Goal: Task Accomplishment & Management: Use online tool/utility

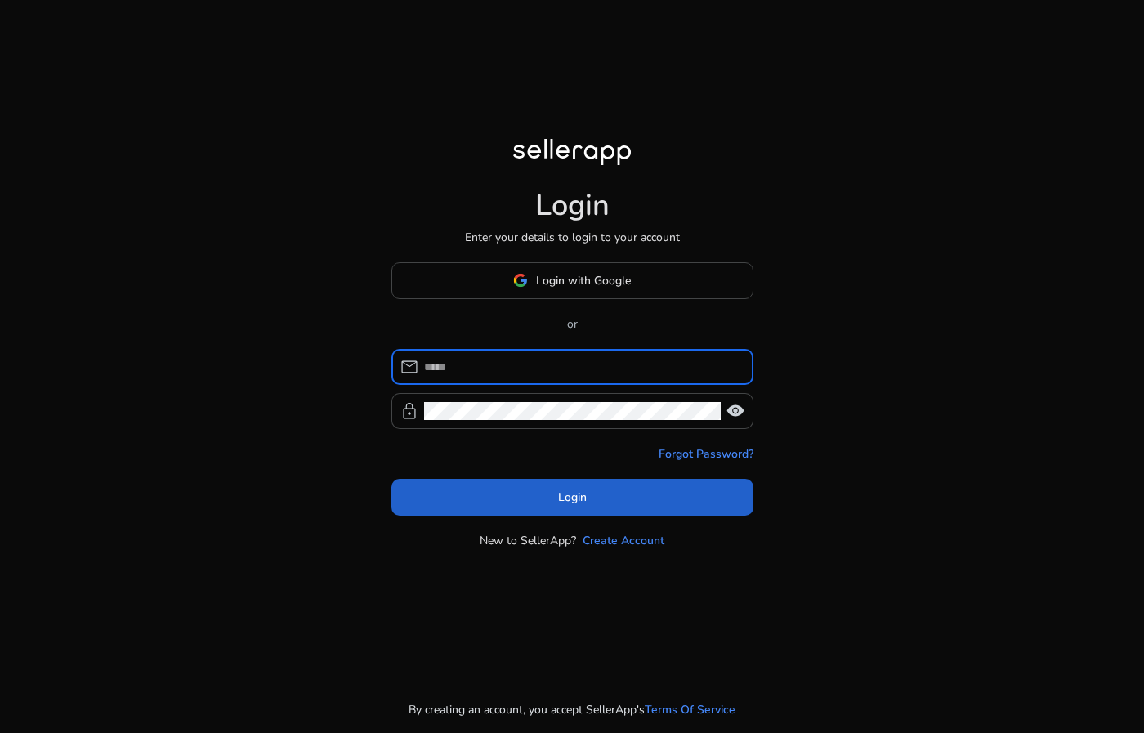
type input "**********"
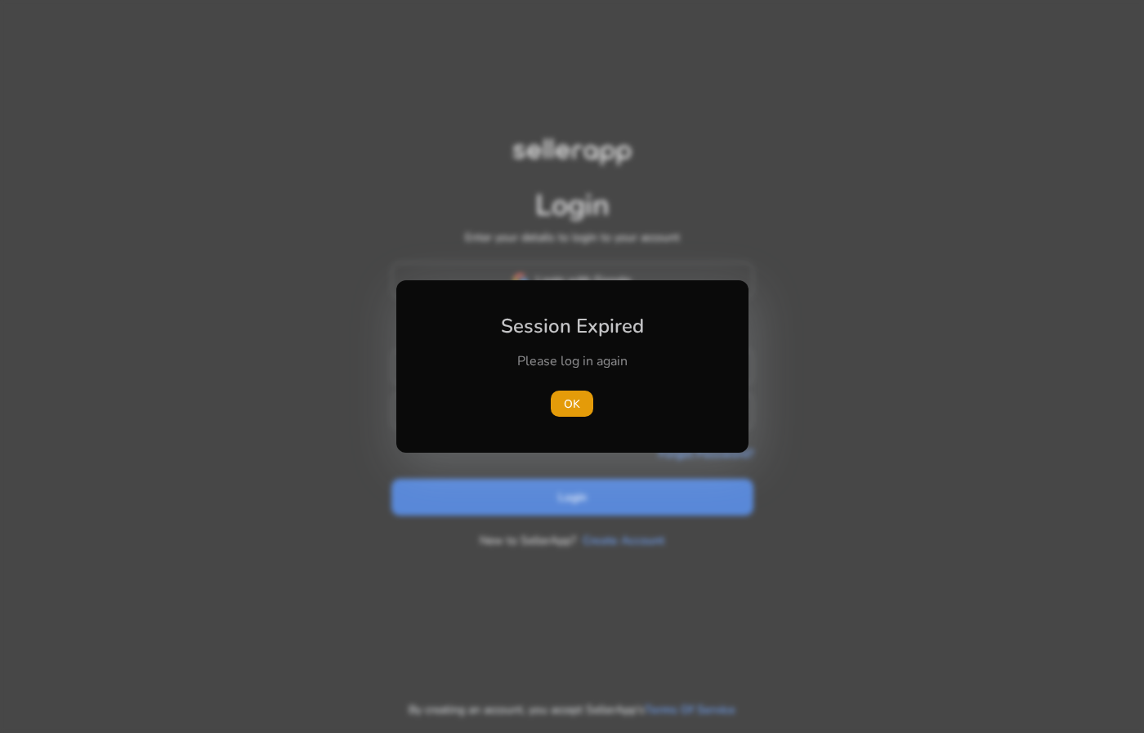
click at [535, 483] on div at bounding box center [572, 366] width 1144 height 733
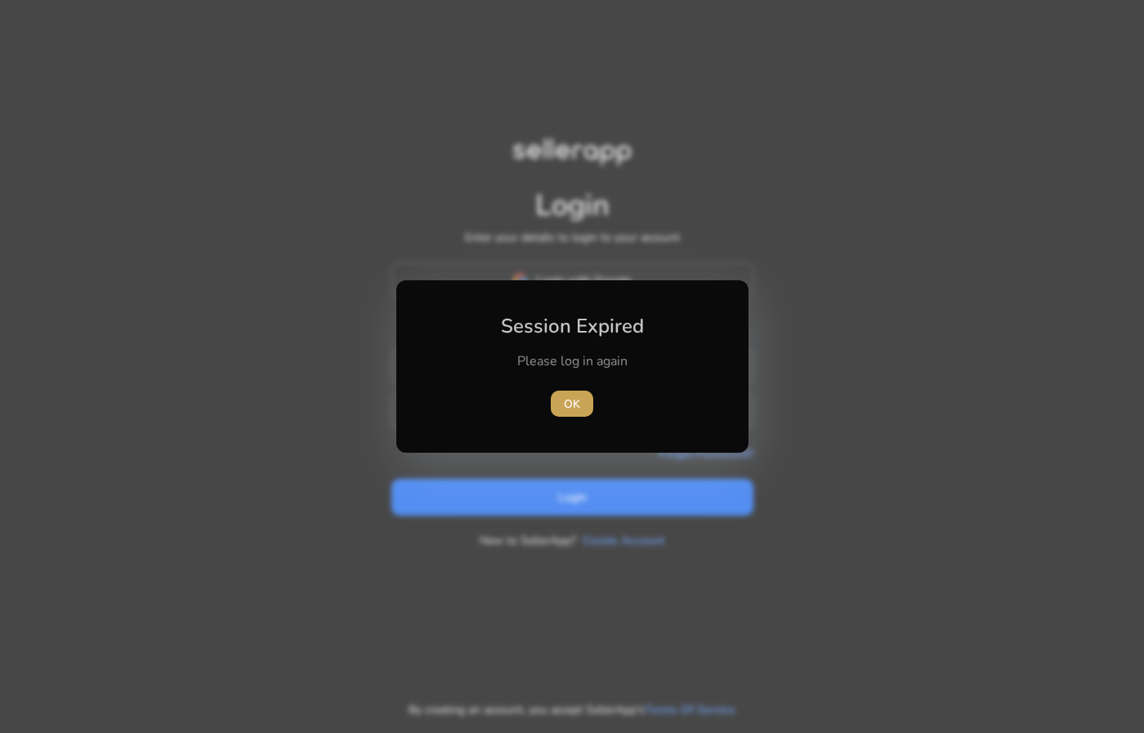
click at [566, 401] on span "OK" at bounding box center [572, 404] width 16 height 17
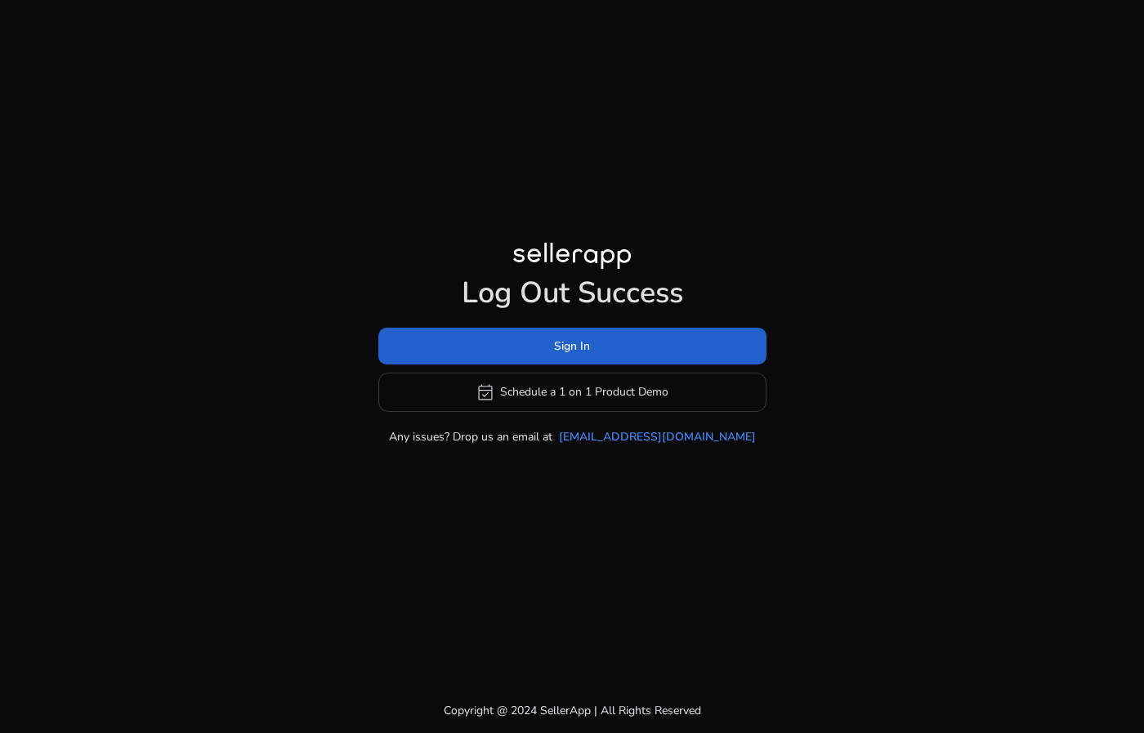
click at [587, 360] on span at bounding box center [572, 345] width 388 height 39
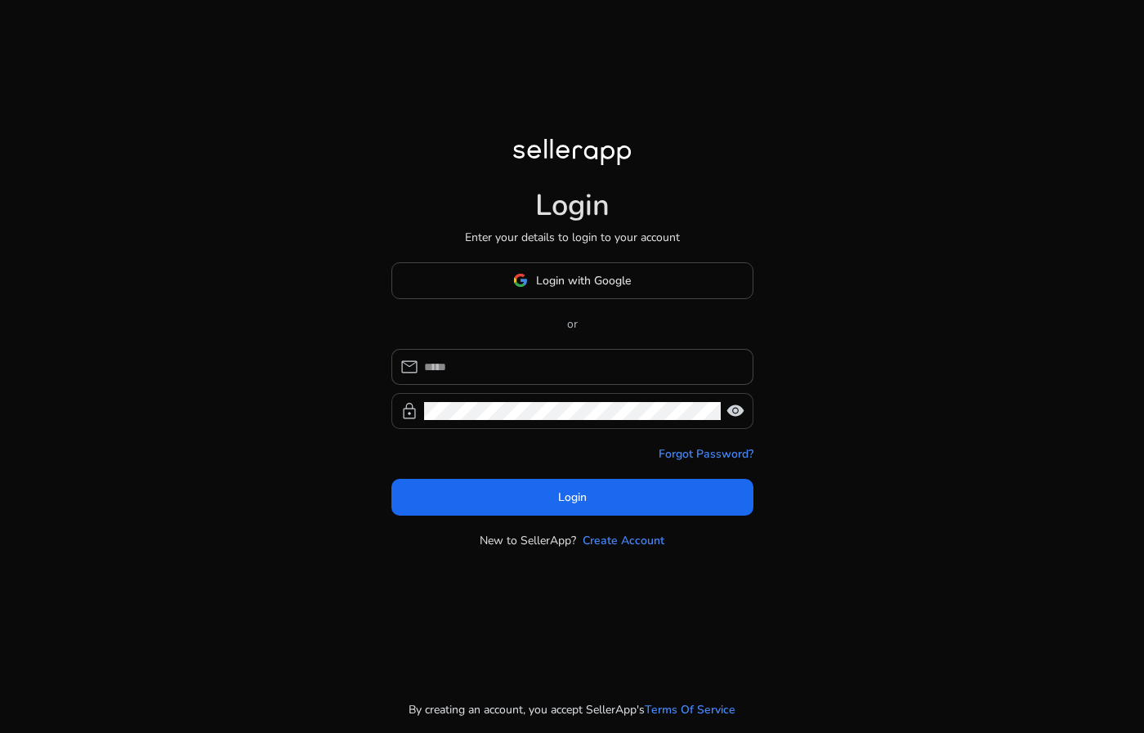
type input "**********"
click at [566, 382] on div "**********" at bounding box center [582, 367] width 316 height 36
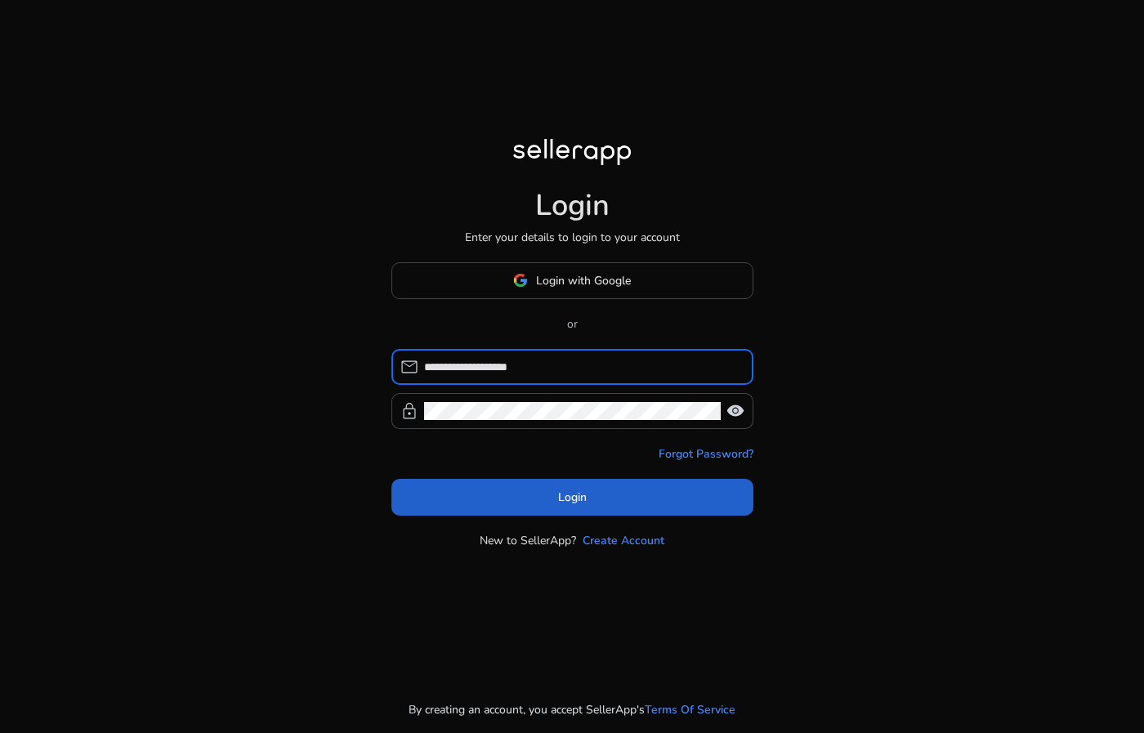
click at [572, 499] on span "Login" at bounding box center [572, 497] width 29 height 17
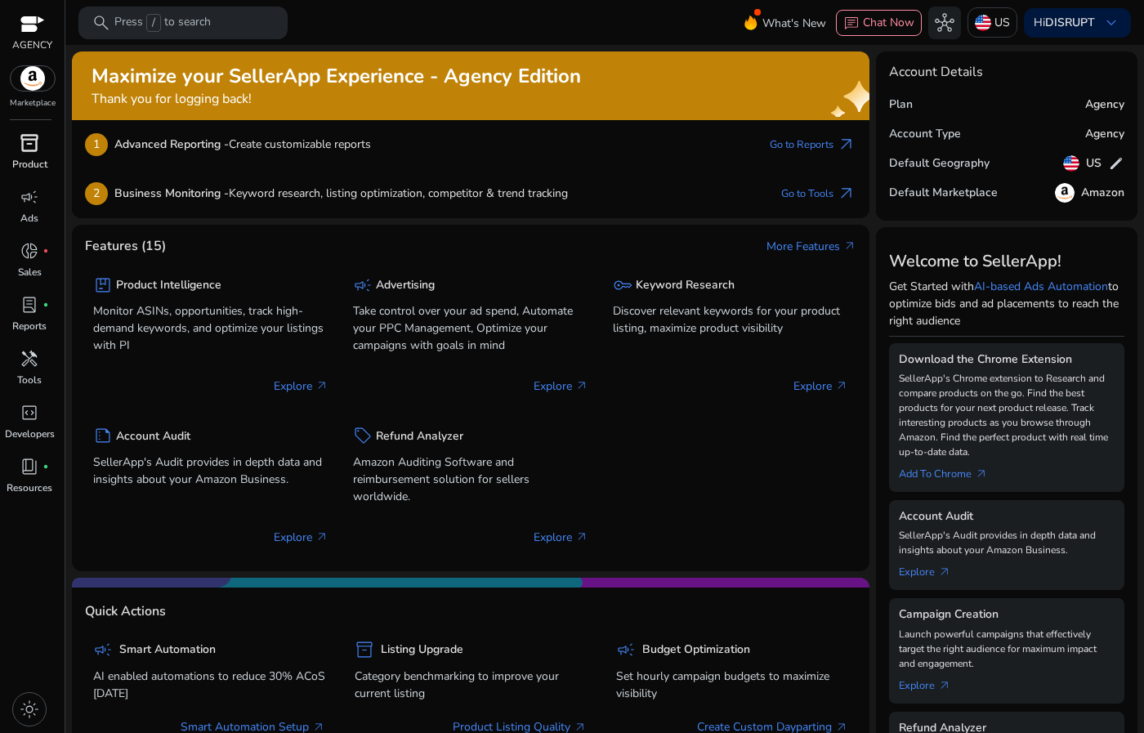
click at [37, 147] on span "inventory_2" at bounding box center [30, 143] width 20 height 20
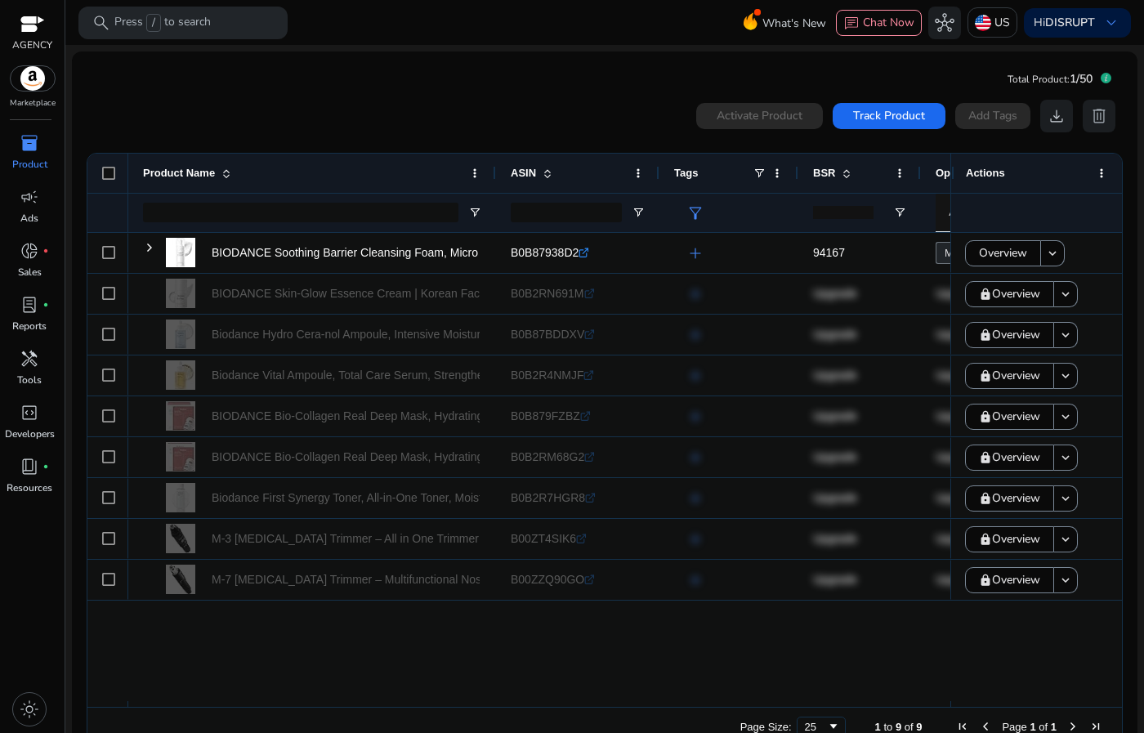
click at [43, 77] on img at bounding box center [33, 78] width 44 height 25
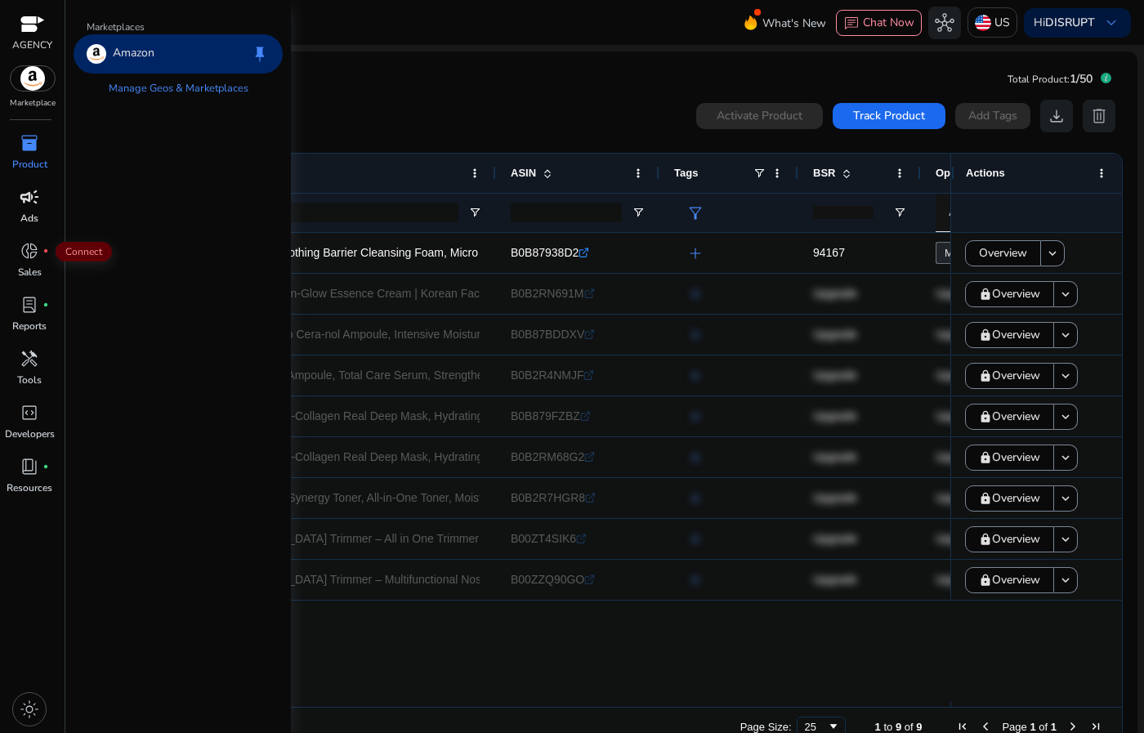
click at [16, 213] on link "campaign Ads" at bounding box center [29, 211] width 59 height 54
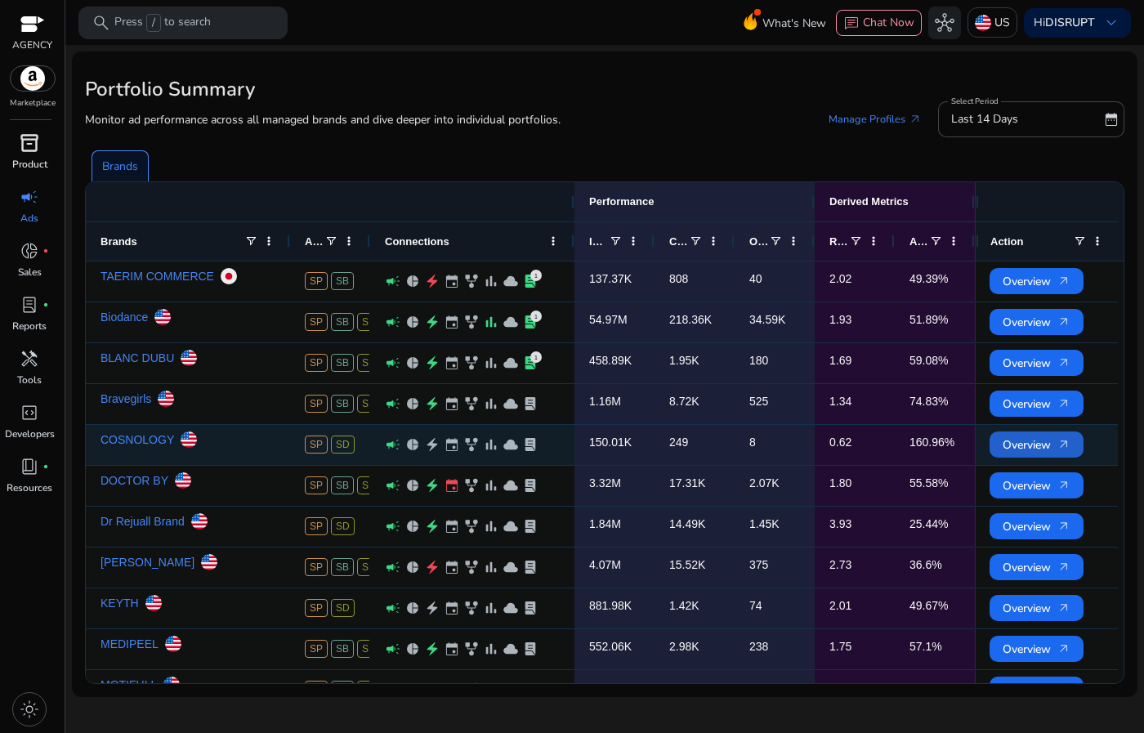
click at [1021, 434] on span "Overview arrow_outward" at bounding box center [1037, 445] width 68 height 34
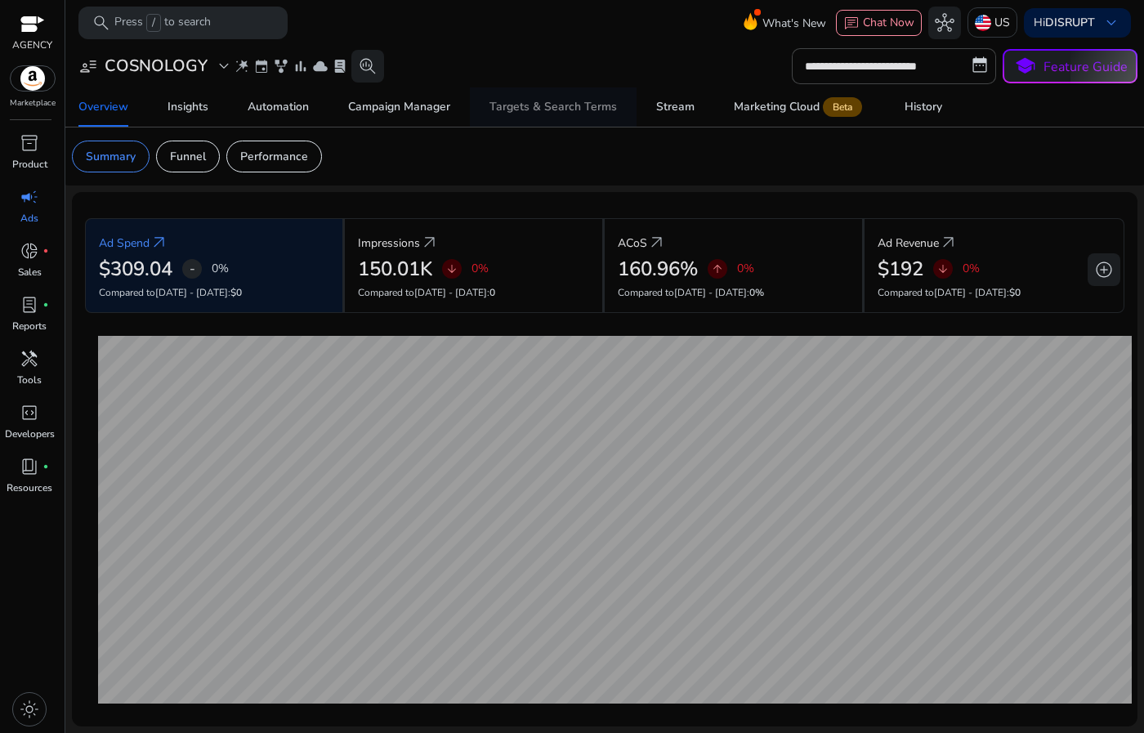
click at [566, 97] on span "Targets & Search Terms" at bounding box center [554, 106] width 128 height 39
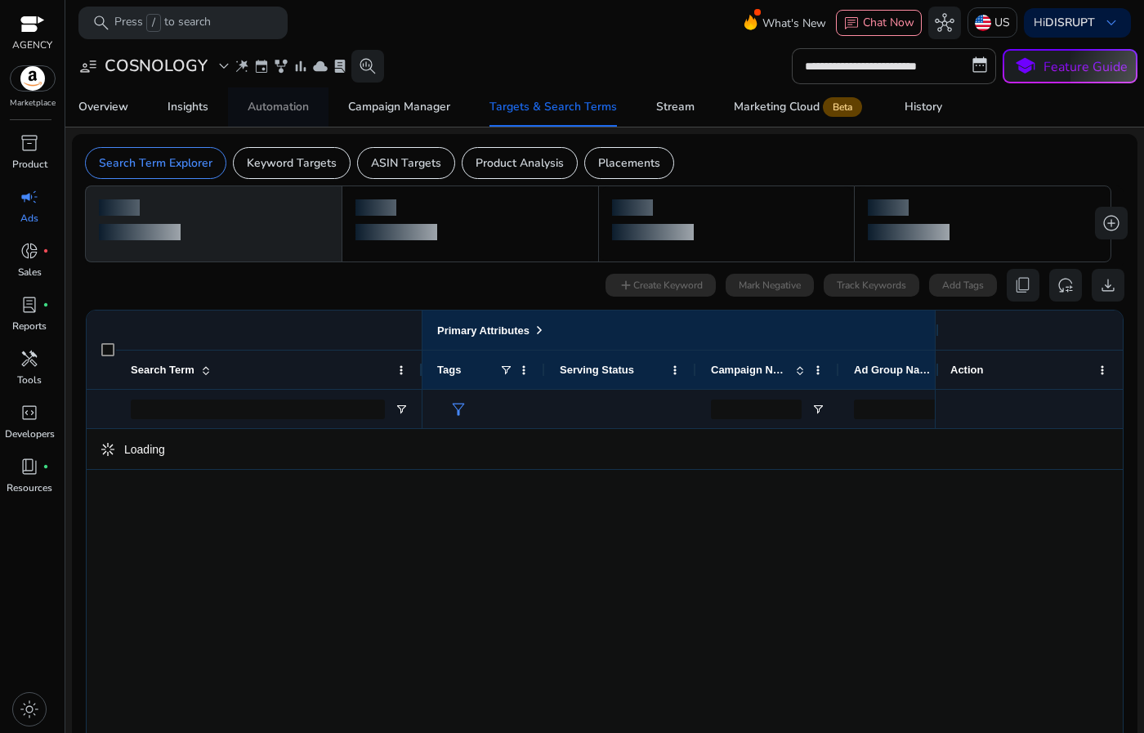
click at [249, 106] on div "Automation" at bounding box center [278, 106] width 61 height 11
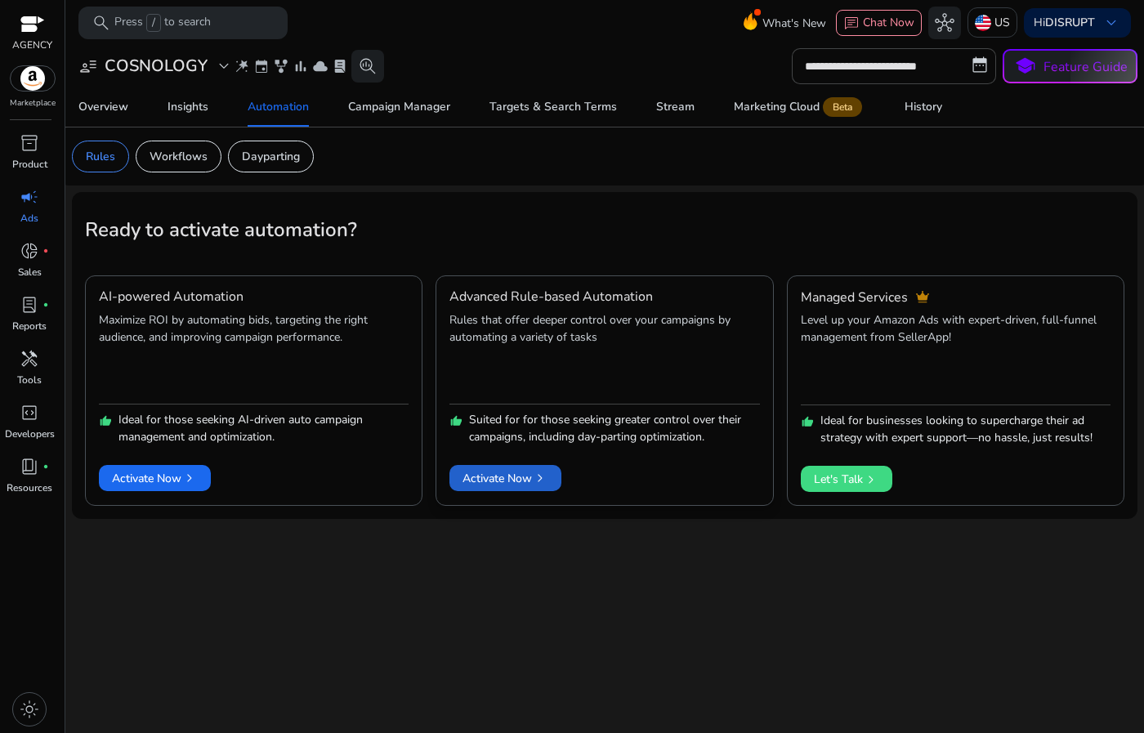
click at [525, 478] on span "Activate Now chevron_right" at bounding box center [506, 478] width 86 height 17
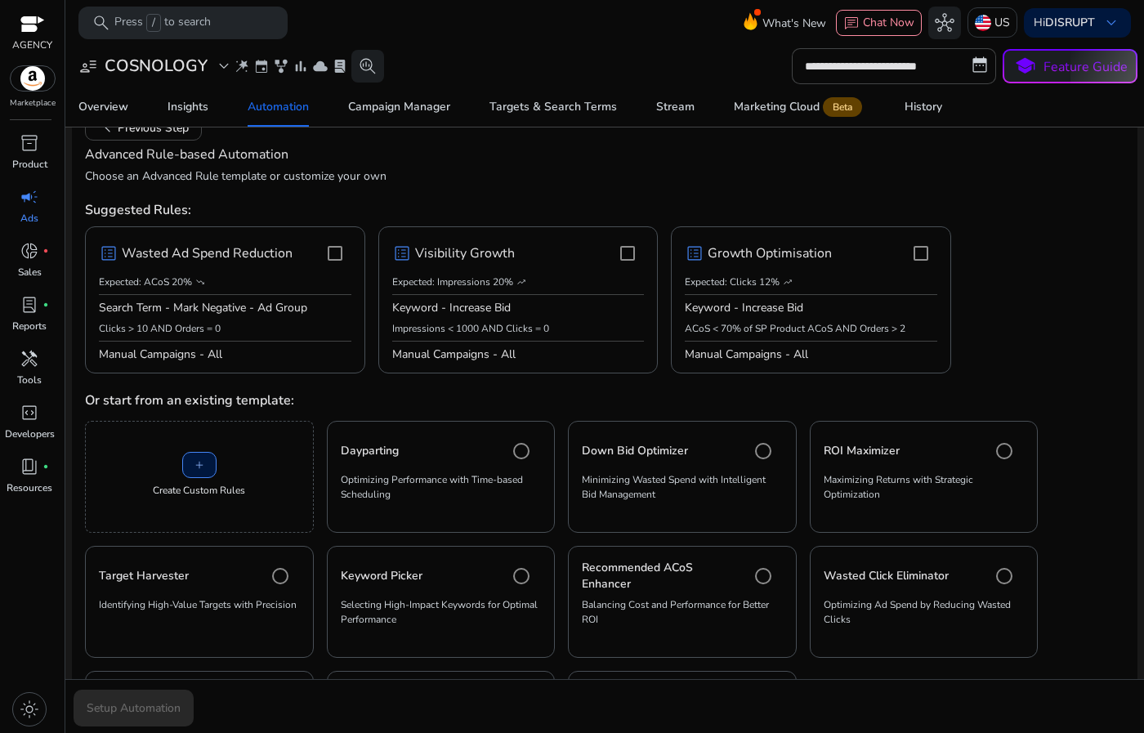
scroll to position [105, 0]
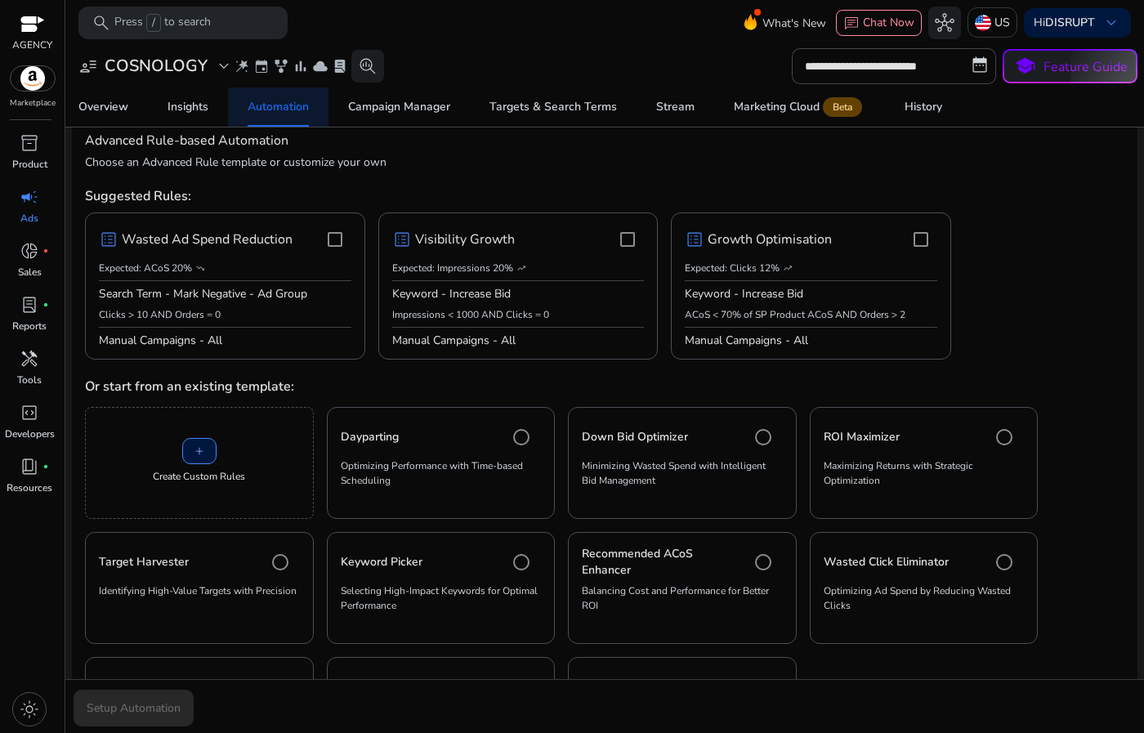
click at [293, 110] on div "Automation" at bounding box center [278, 106] width 61 height 11
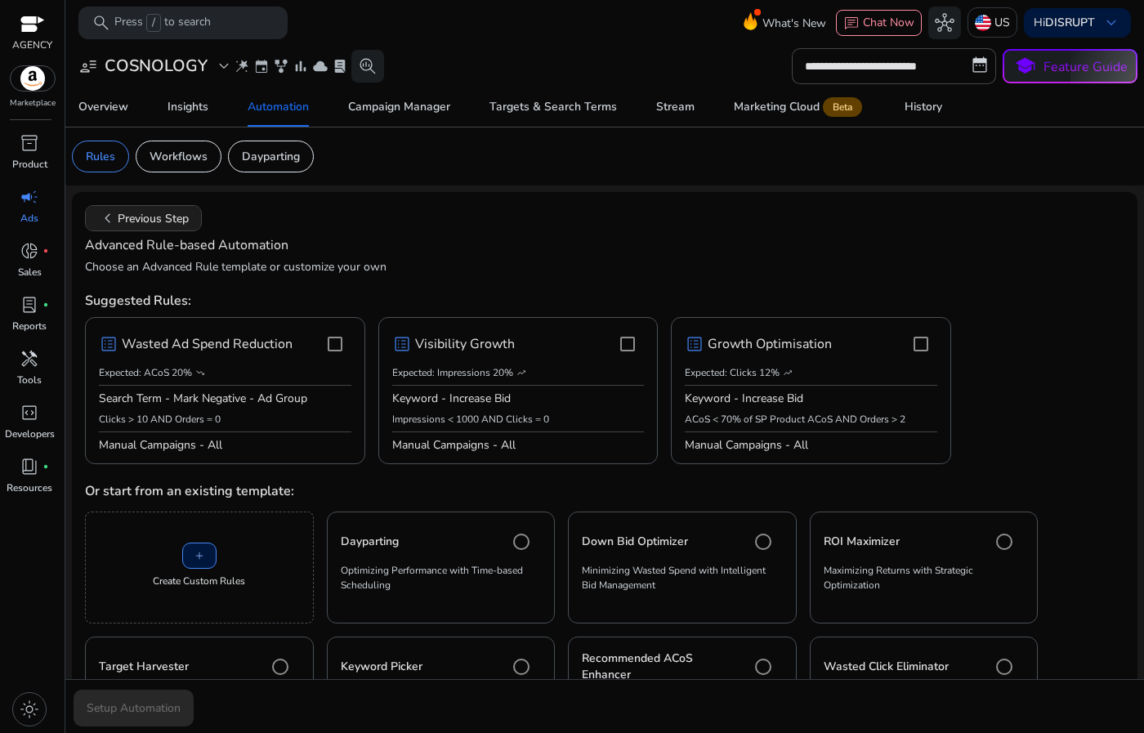
click at [132, 220] on span "chevron_left Previous Step" at bounding box center [143, 218] width 91 height 20
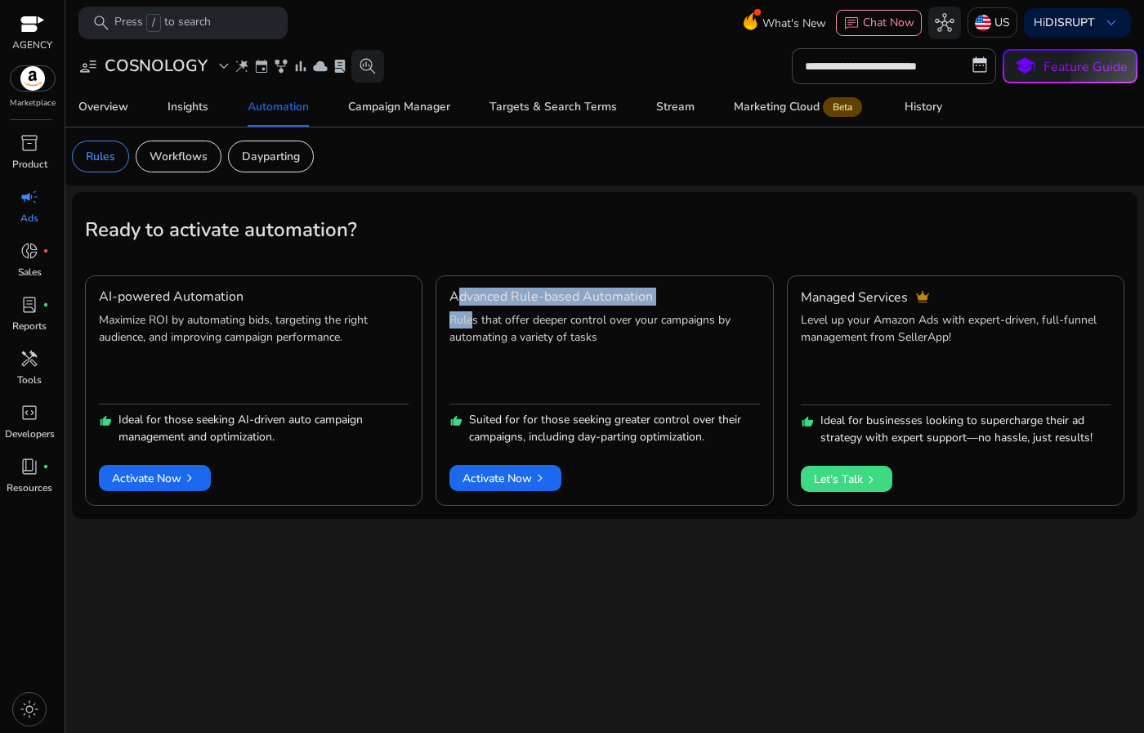
drag, startPoint x: 462, startPoint y: 298, endPoint x: 475, endPoint y: 319, distance: 25.0
click at [475, 319] on mat-card "Advanced Rule-based Automation Rules that offer deeper control over your campai…" at bounding box center [605, 390] width 338 height 231
click at [516, 356] on p "Rules that offer deeper control over your campaigns by automating a variety of …" at bounding box center [605, 355] width 310 height 88
click at [190, 145] on div "Workflows" at bounding box center [179, 157] width 86 height 32
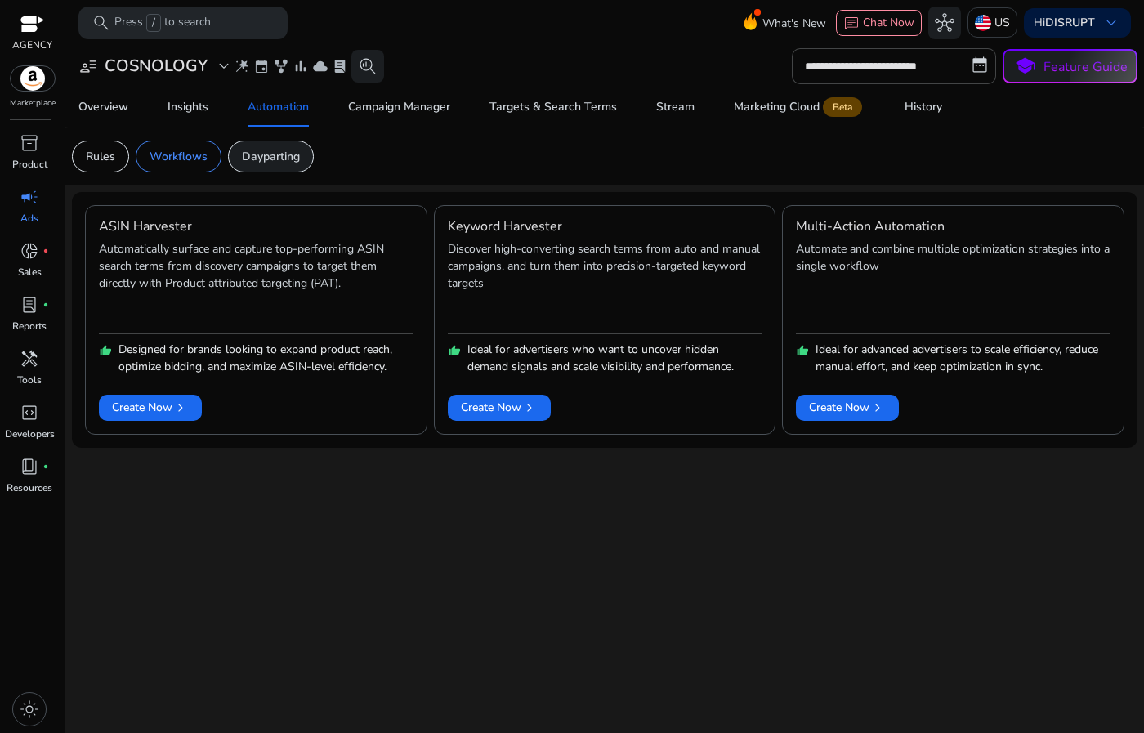
click at [284, 153] on p "Dayparting" at bounding box center [271, 156] width 58 height 17
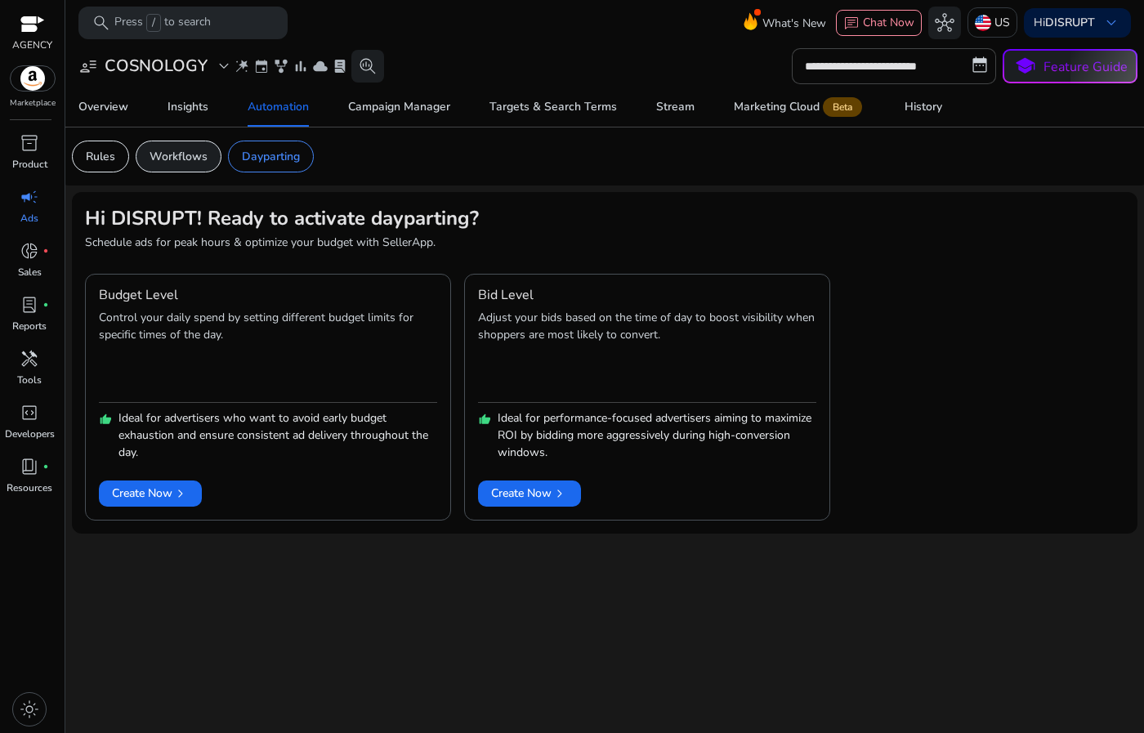
click at [153, 154] on p "Workflows" at bounding box center [179, 156] width 58 height 17
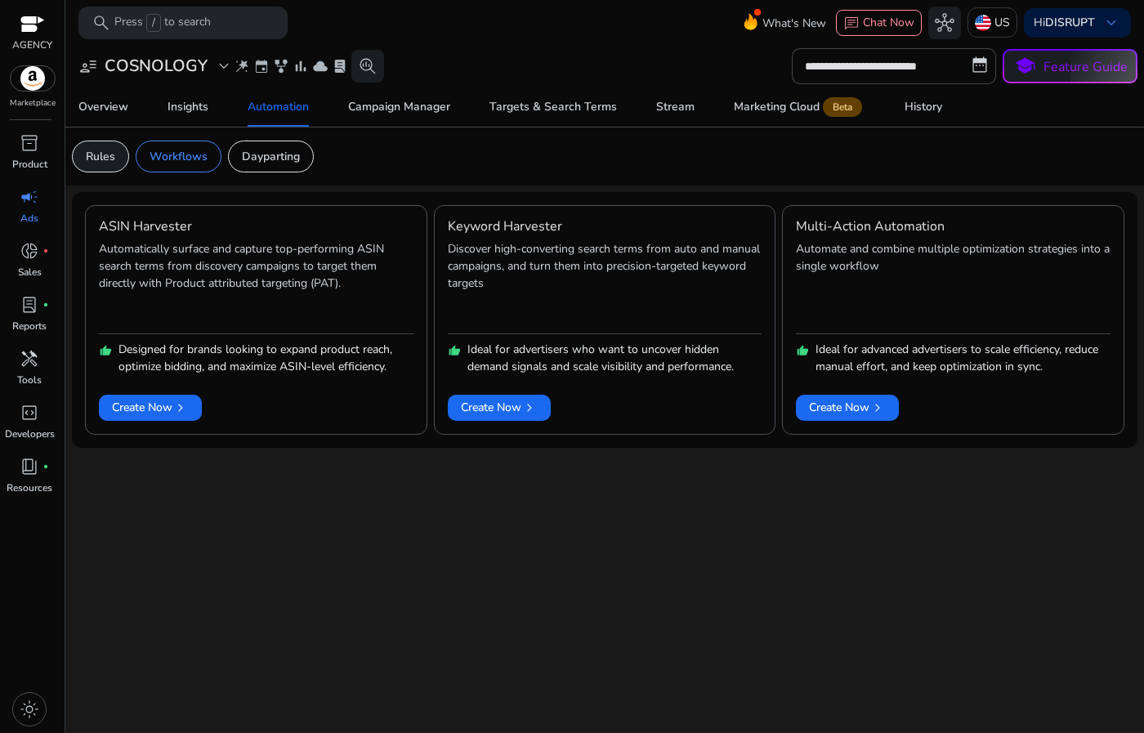
click at [95, 153] on p "Rules" at bounding box center [100, 156] width 29 height 17
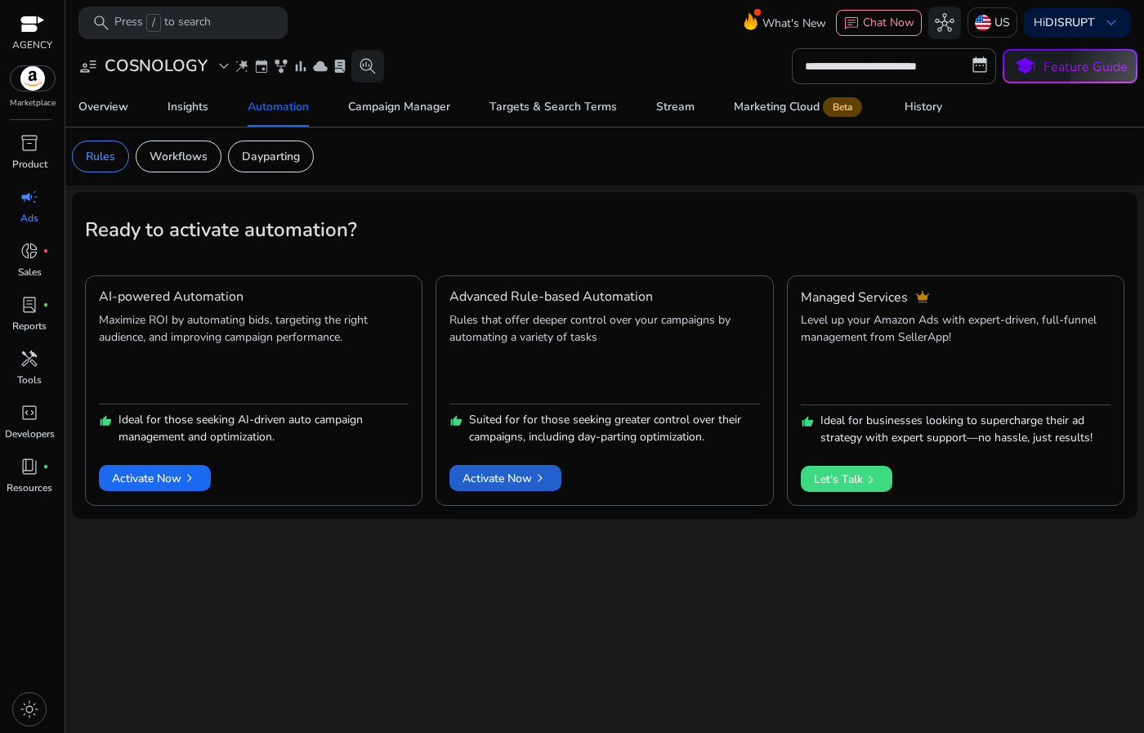
click at [531, 470] on span "Activate Now chevron_right" at bounding box center [506, 478] width 86 height 17
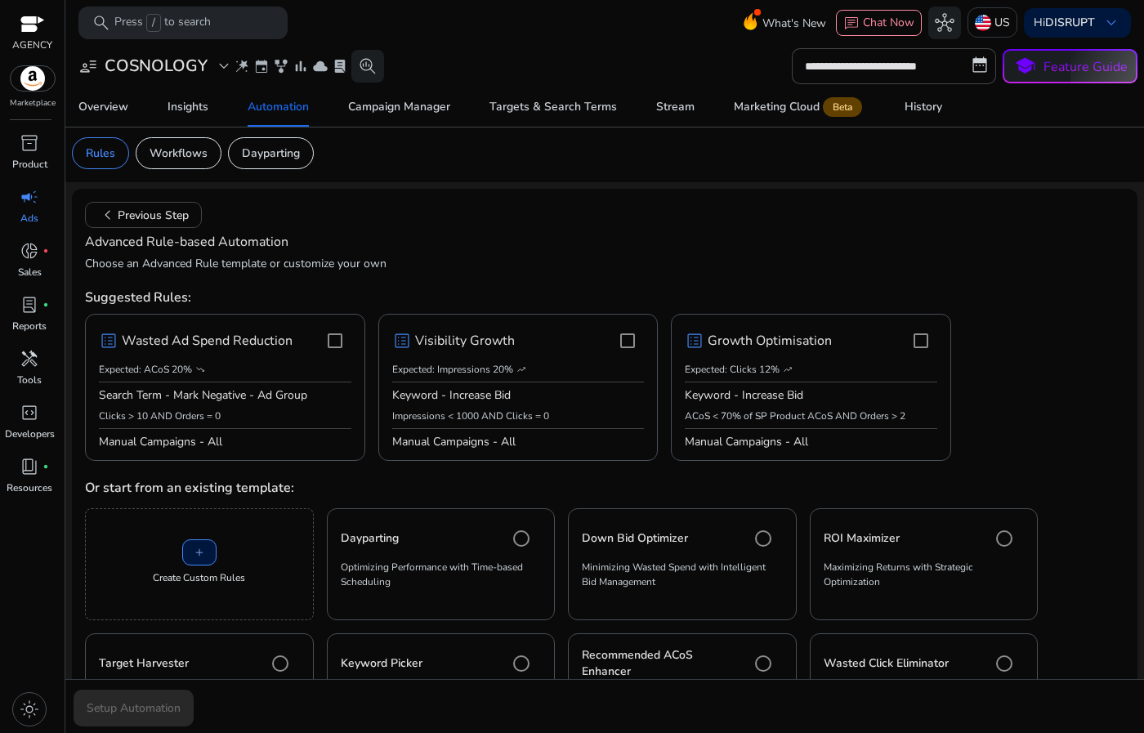
scroll to position [227, 0]
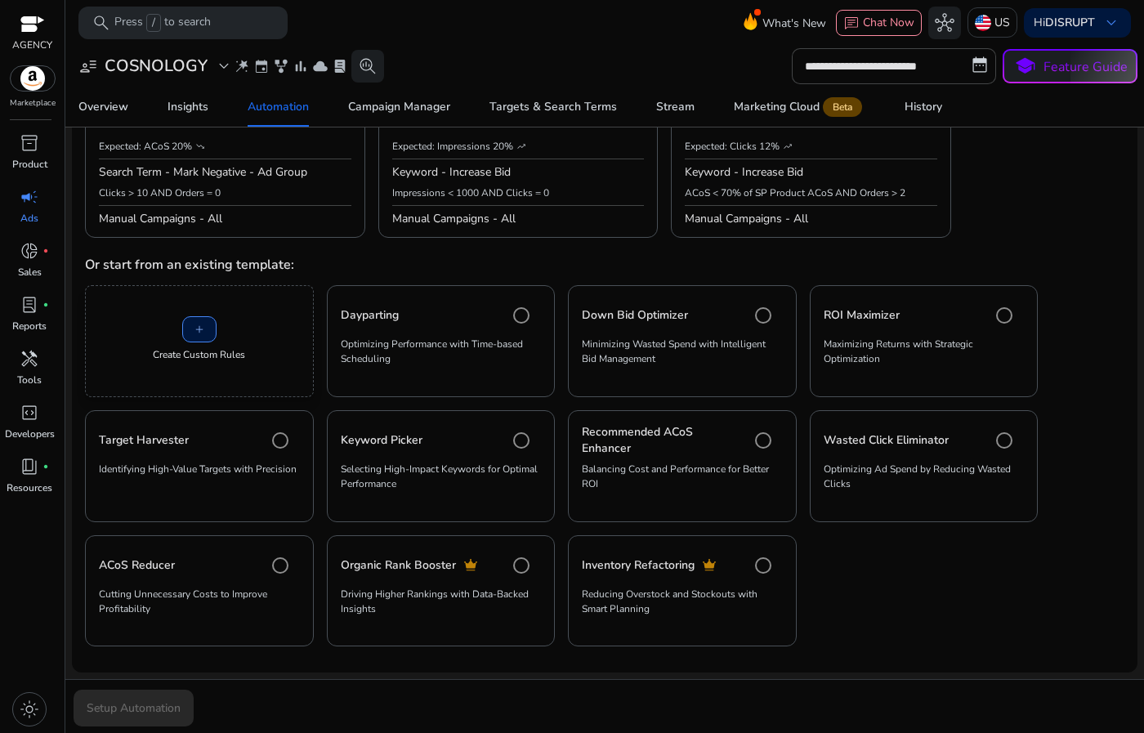
click at [181, 348] on p "Create Custom Rules" at bounding box center [199, 354] width 92 height 15
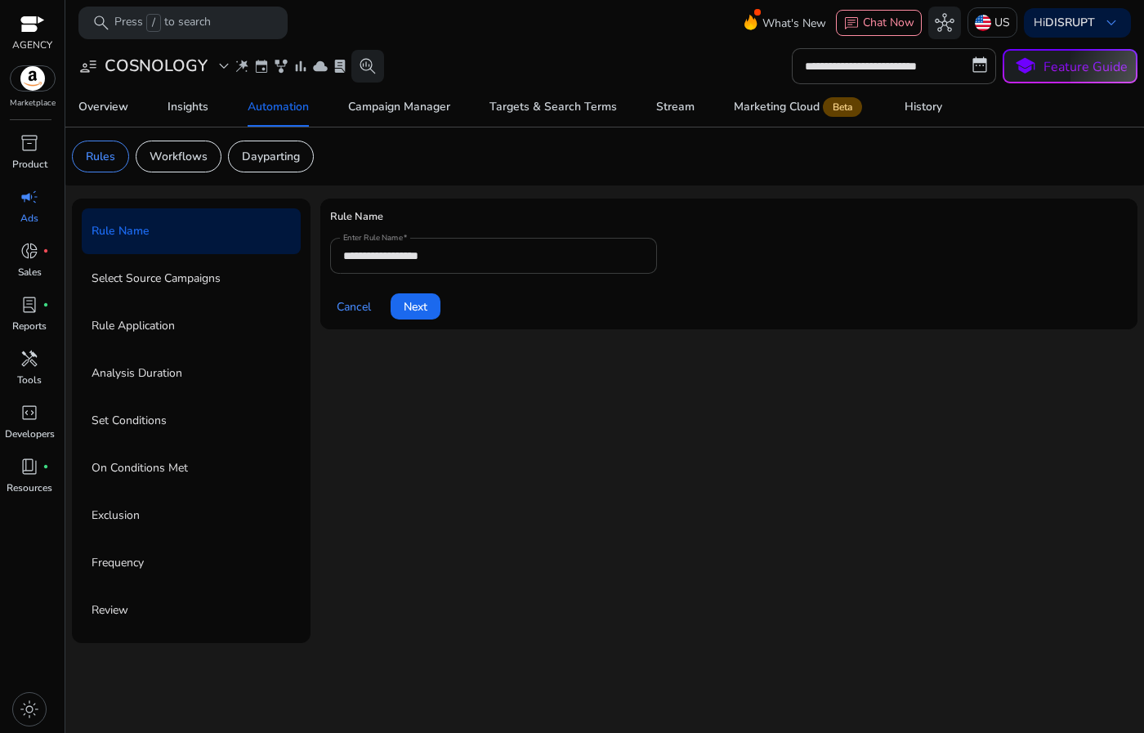
click at [459, 257] on input "**********" at bounding box center [493, 256] width 301 height 18
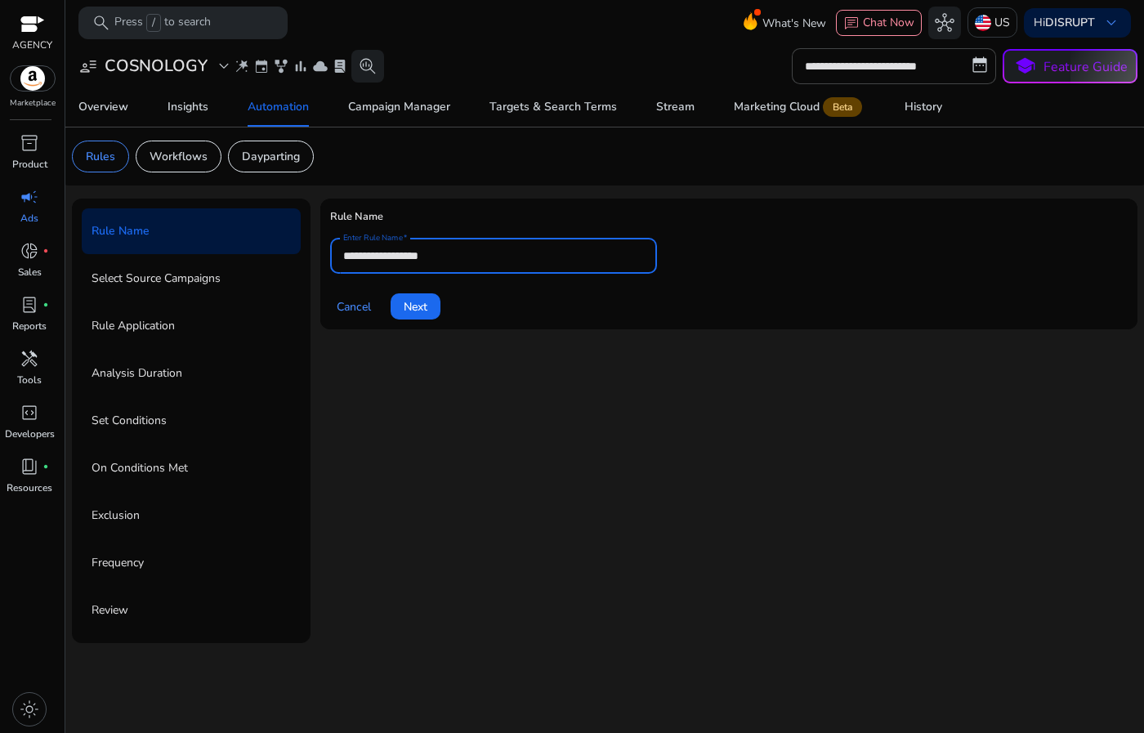
click at [454, 257] on input "**********" at bounding box center [493, 256] width 301 height 18
paste input "**********"
drag, startPoint x: 439, startPoint y: 255, endPoint x: 399, endPoint y: 256, distance: 40.1
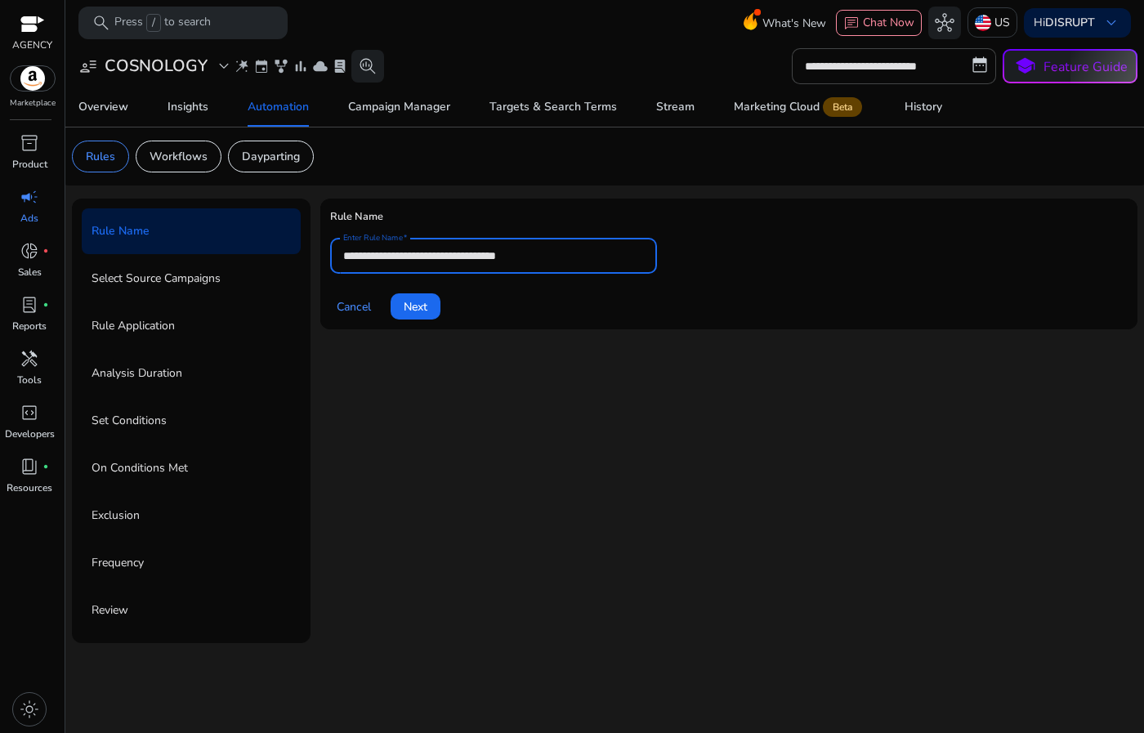
click at [399, 256] on input "**********" at bounding box center [493, 256] width 301 height 18
drag, startPoint x: 559, startPoint y: 255, endPoint x: 540, endPoint y: 256, distance: 19.6
click at [540, 256] on input "**********" at bounding box center [493, 256] width 301 height 18
drag, startPoint x: 386, startPoint y: 257, endPoint x: 315, endPoint y: 256, distance: 71.1
click at [315, 256] on div "**********" at bounding box center [605, 421] width 1066 height 445
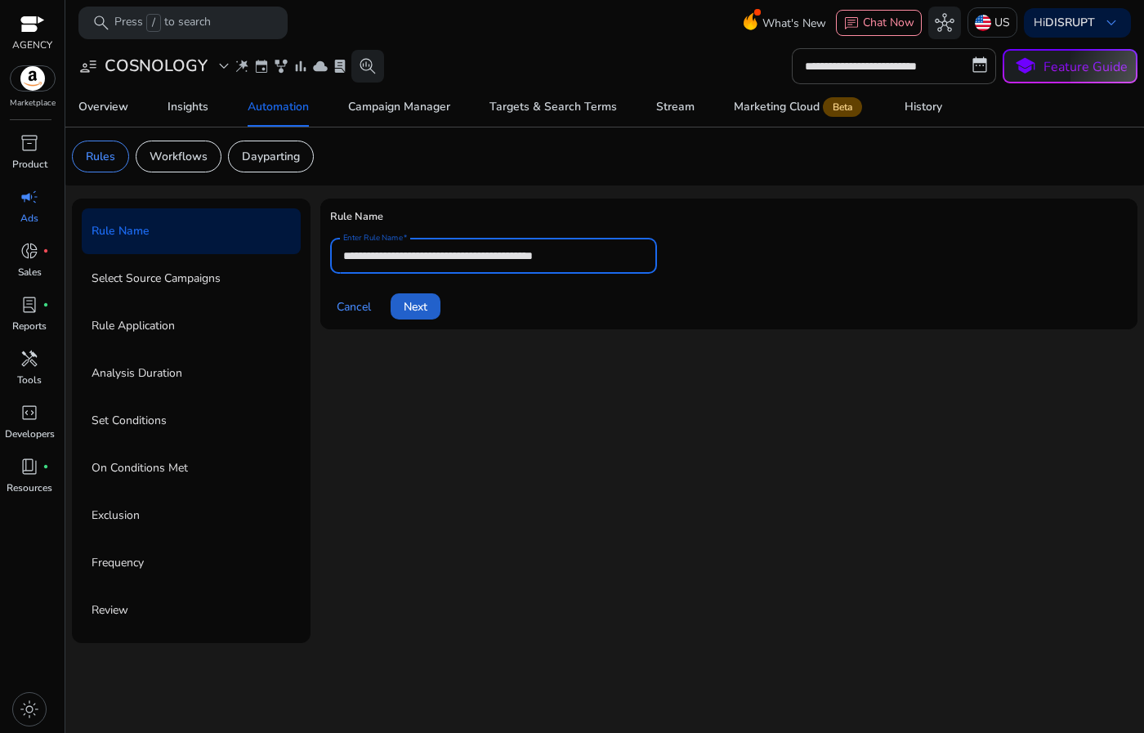
type input "**********"
click at [432, 315] on span at bounding box center [416, 306] width 50 height 39
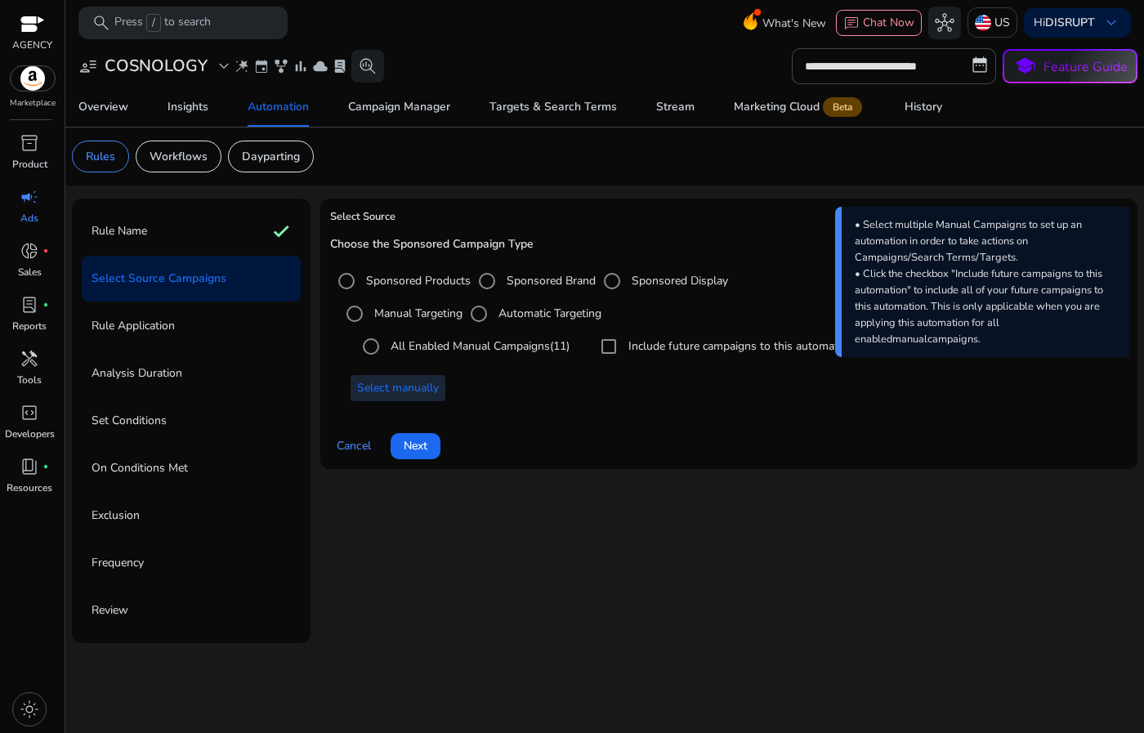
click at [394, 392] on span "Select manually" at bounding box center [398, 387] width 82 height 17
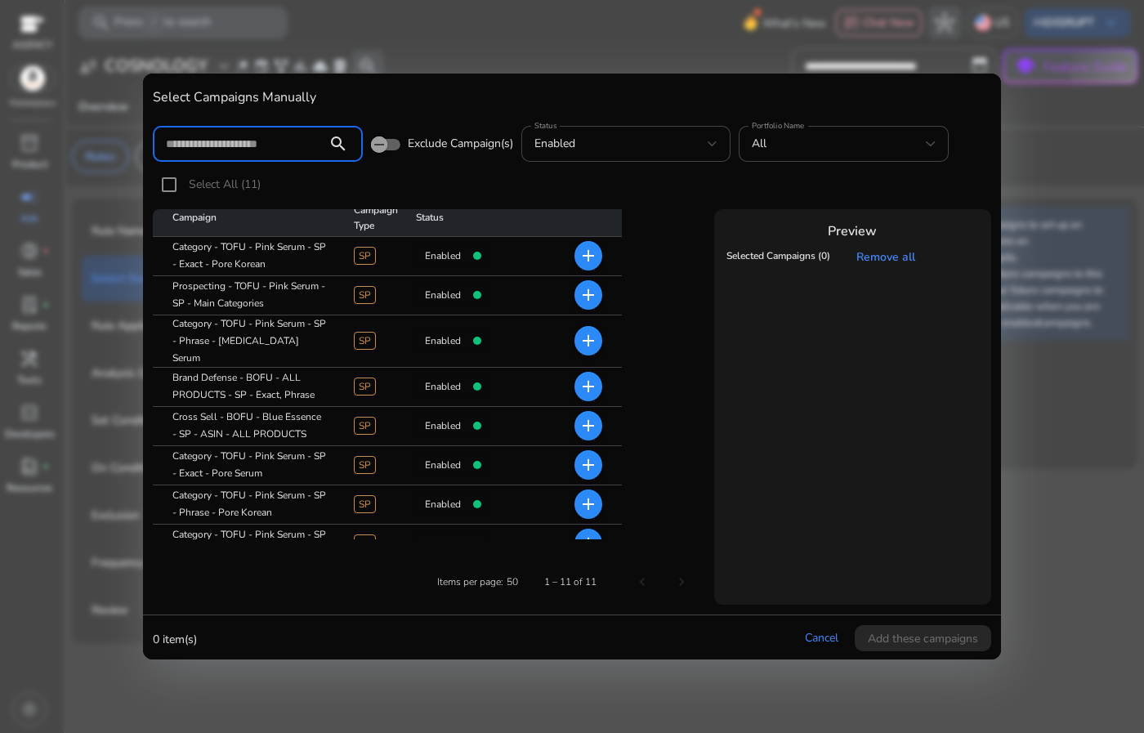
scroll to position [10, 0]
click at [583, 250] on mat-icon "add" at bounding box center [589, 255] width 20 height 20
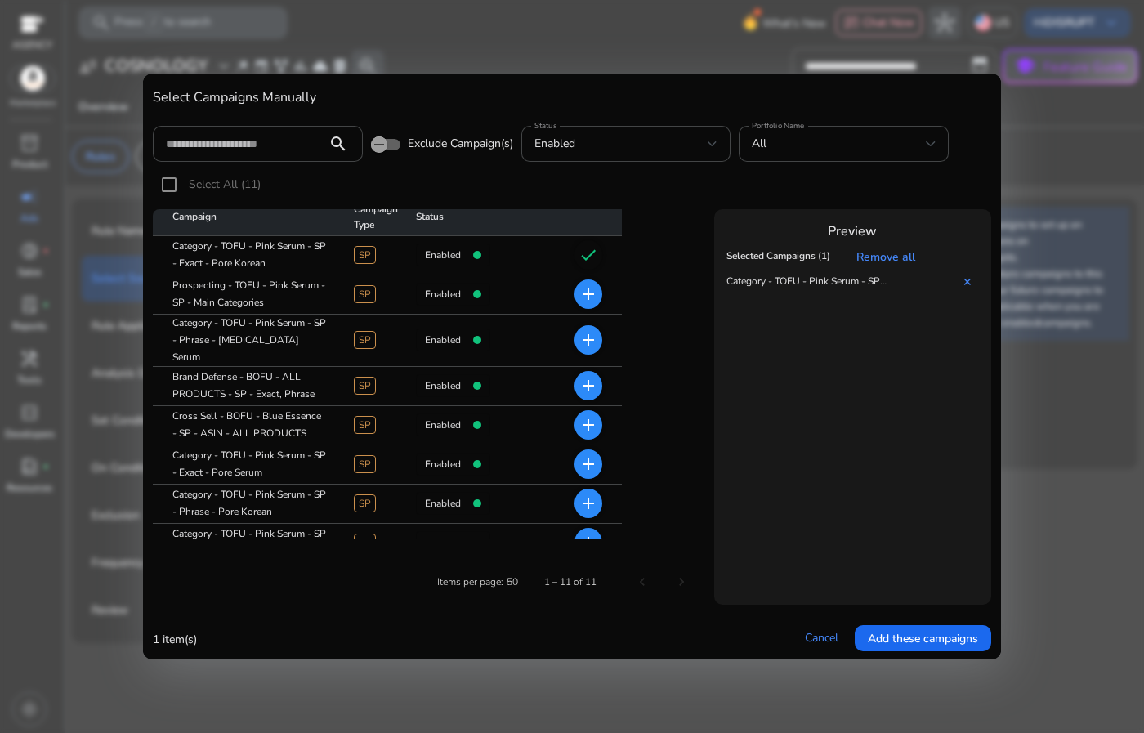
click at [594, 330] on mat-icon "add" at bounding box center [589, 340] width 20 height 20
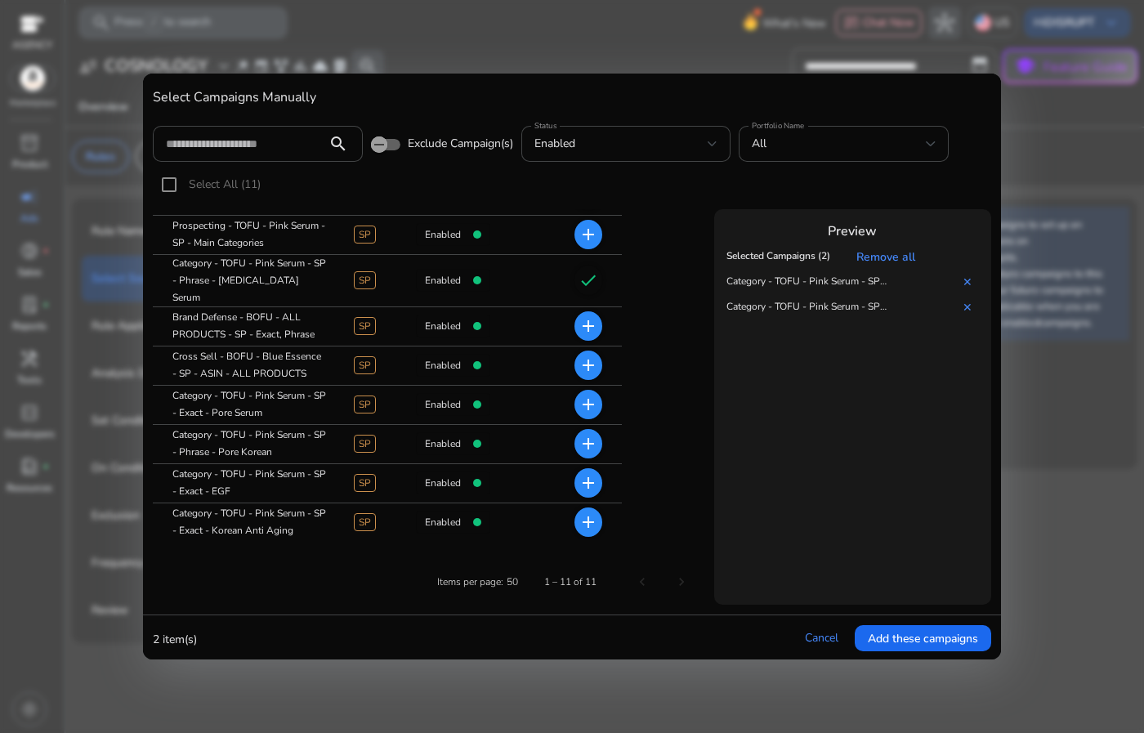
scroll to position [87, 0]
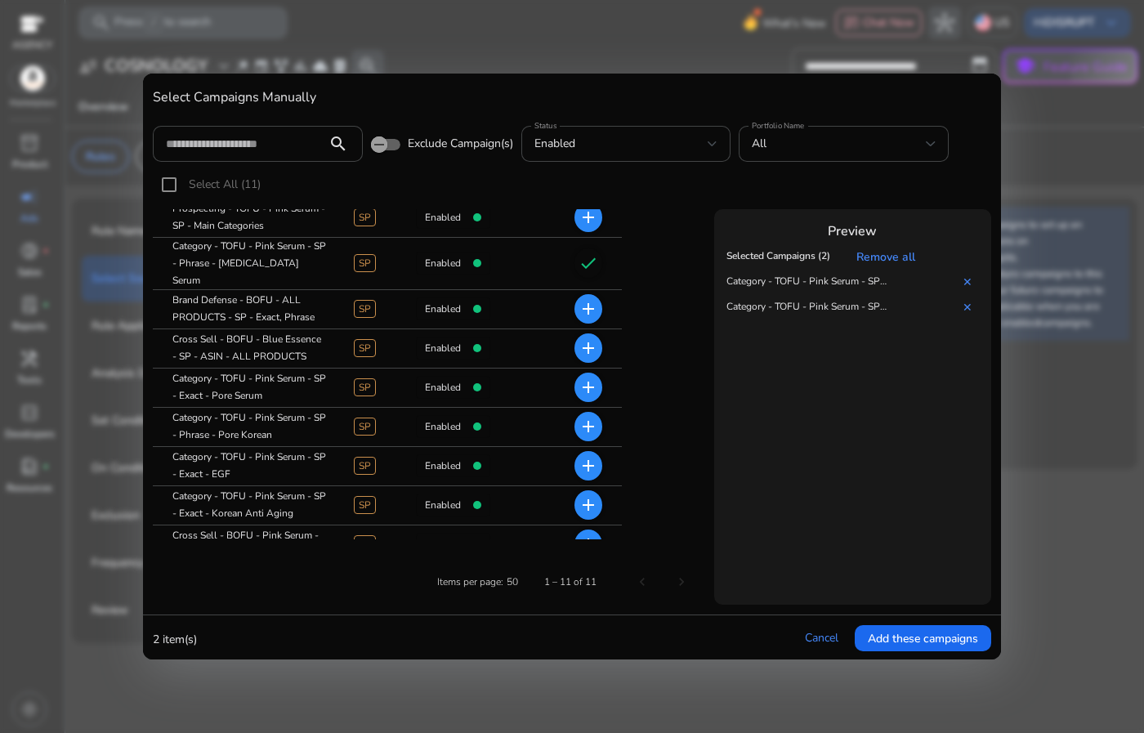
click at [583, 378] on mat-icon "add" at bounding box center [589, 388] width 20 height 20
click at [591, 418] on mat-icon "add" at bounding box center [589, 427] width 20 height 20
click at [271, 135] on input at bounding box center [240, 144] width 148 height 18
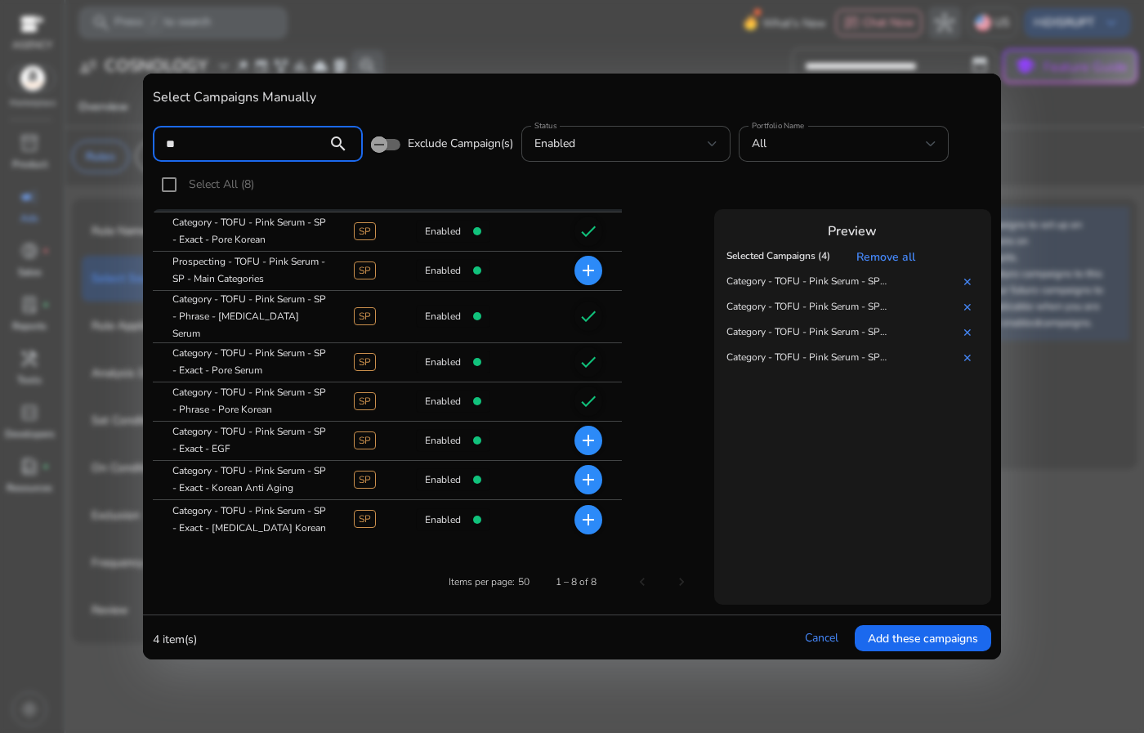
scroll to position [20, 0]
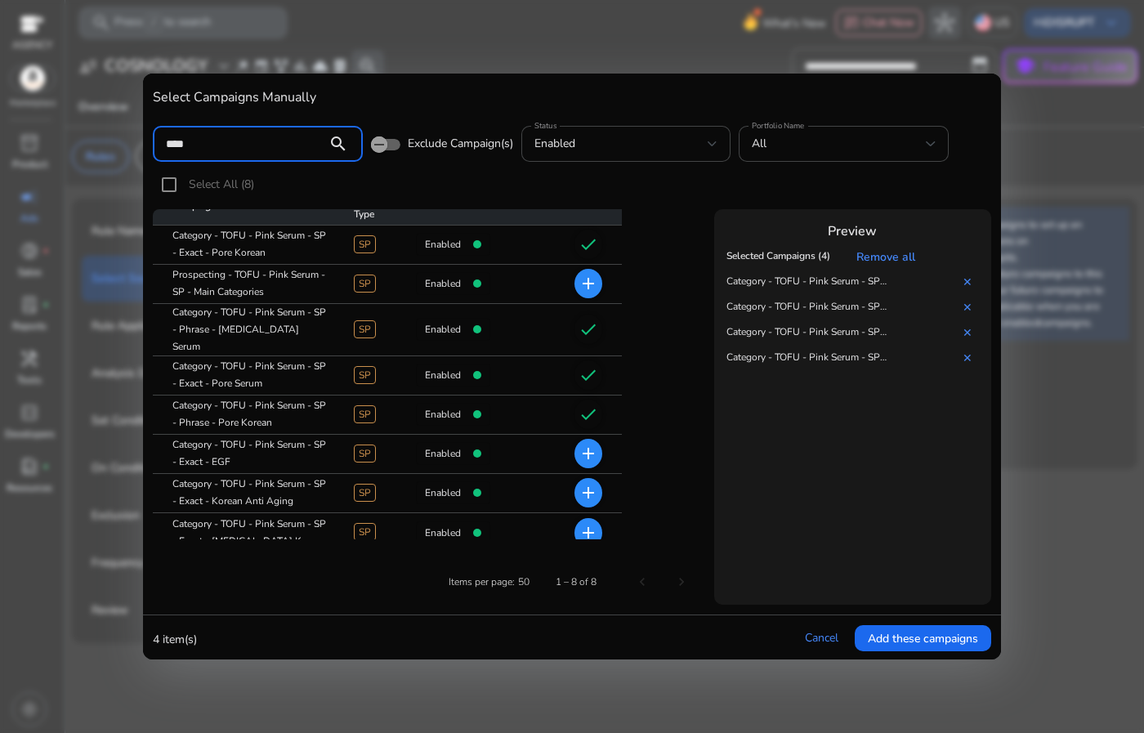
type input "****"
click at [582, 444] on mat-icon "add" at bounding box center [589, 454] width 20 height 20
click at [587, 483] on mat-icon "add" at bounding box center [589, 493] width 20 height 20
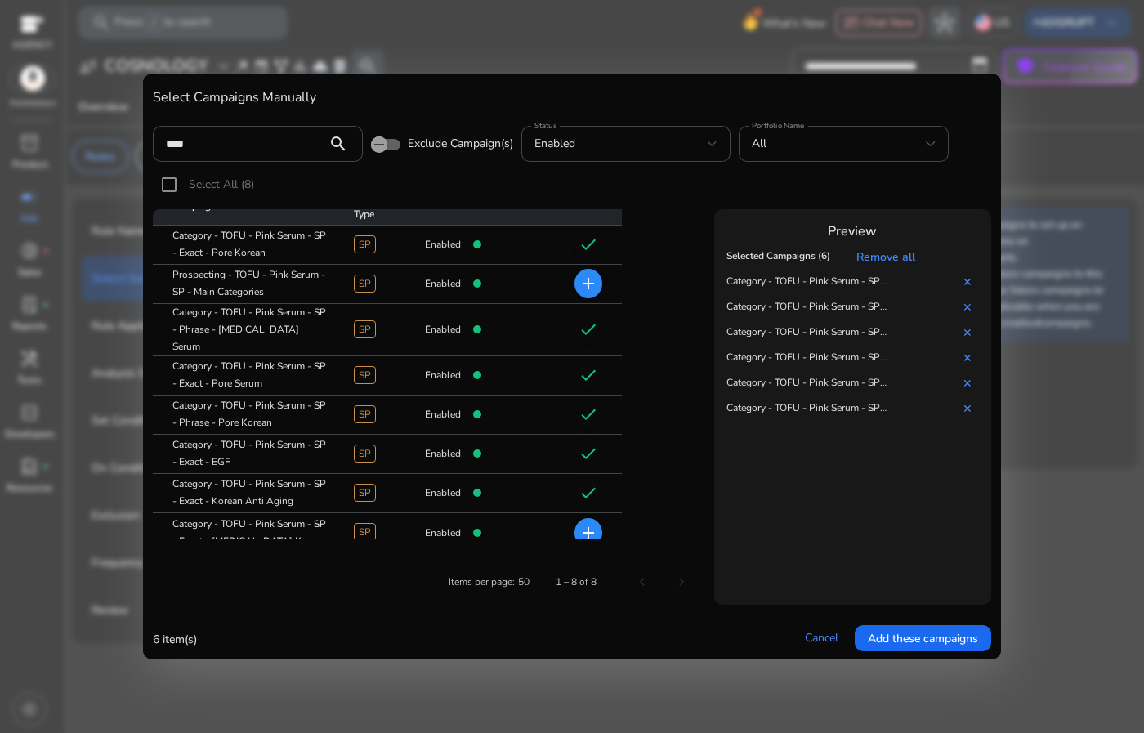
click at [592, 523] on mat-icon "add" at bounding box center [589, 533] width 20 height 20
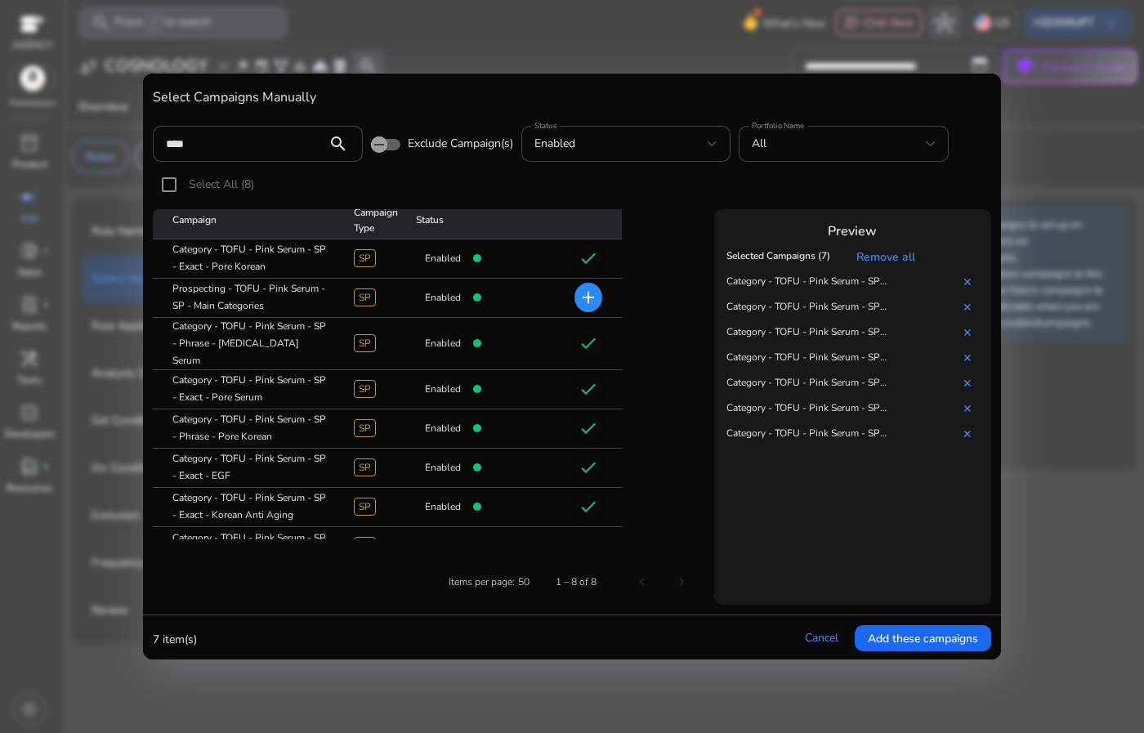
scroll to position [0, 0]
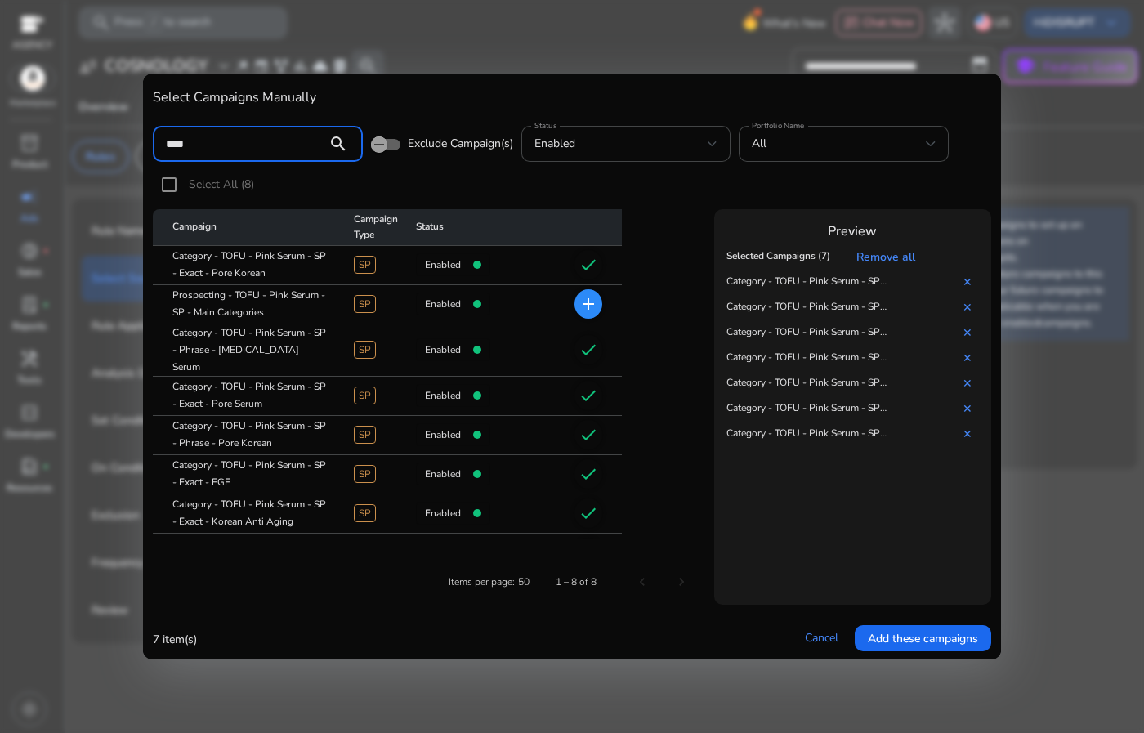
drag, startPoint x: 197, startPoint y: 148, endPoint x: 137, endPoint y: 145, distance: 60.6
click at [137, 145] on div "Select Campaigns Manually **** search Exclude Campaign(s) Status enabled Portfo…" at bounding box center [572, 366] width 1144 height 733
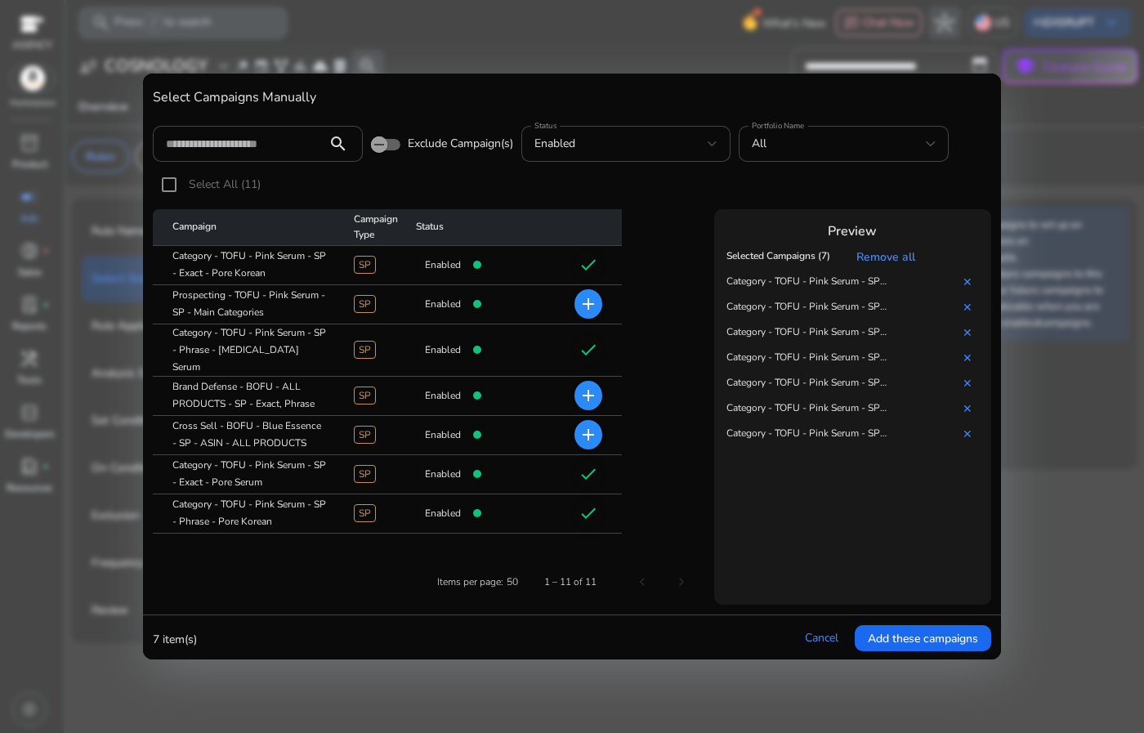
drag, startPoint x: 305, startPoint y: 436, endPoint x: 247, endPoint y: 419, distance: 60.3
click at [247, 419] on mat-cell "Cross Sell - BOFU - Blue Essence - SP - ASIN - ALL PRODUCTS" at bounding box center [247, 435] width 188 height 39
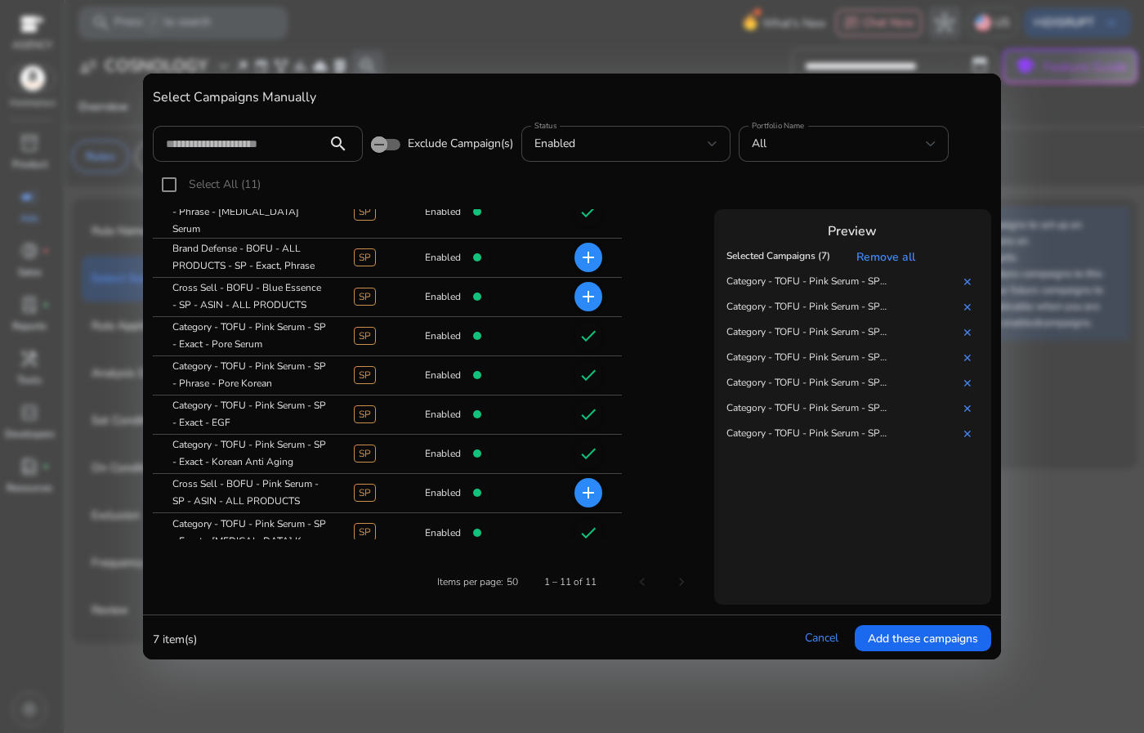
drag, startPoint x: 308, startPoint y: 486, endPoint x: 212, endPoint y: 472, distance: 97.6
click at [212, 474] on mat-cell "Cross Sell - BOFU - Pink Serum - SP - ASIN - ALL PRODUCTS" at bounding box center [247, 493] width 188 height 39
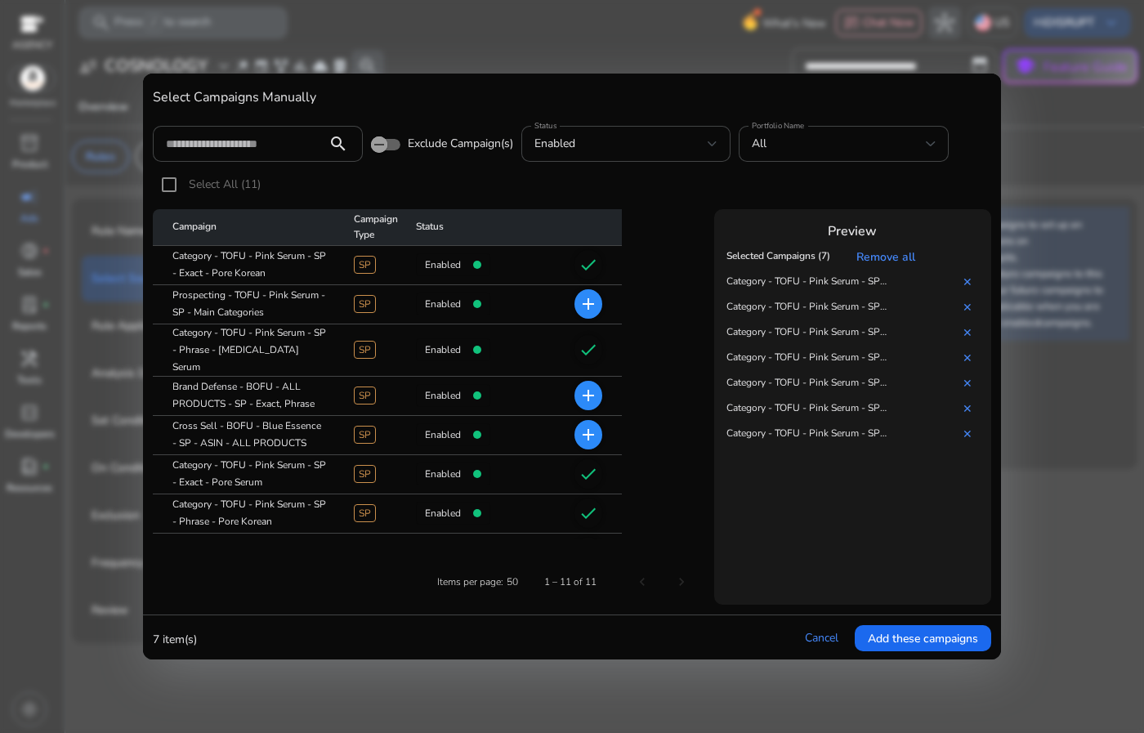
scroll to position [0, 0]
click at [939, 645] on span "Add these campaigns" at bounding box center [923, 638] width 110 height 17
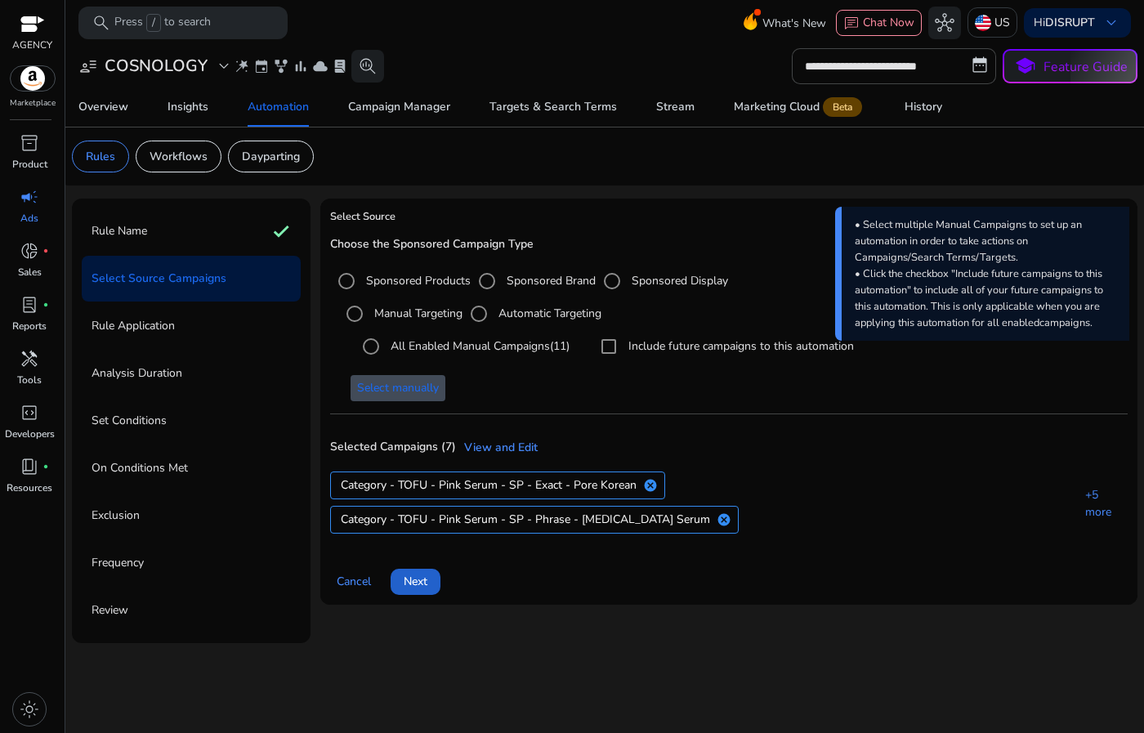
click at [413, 573] on span "Next" at bounding box center [416, 581] width 24 height 17
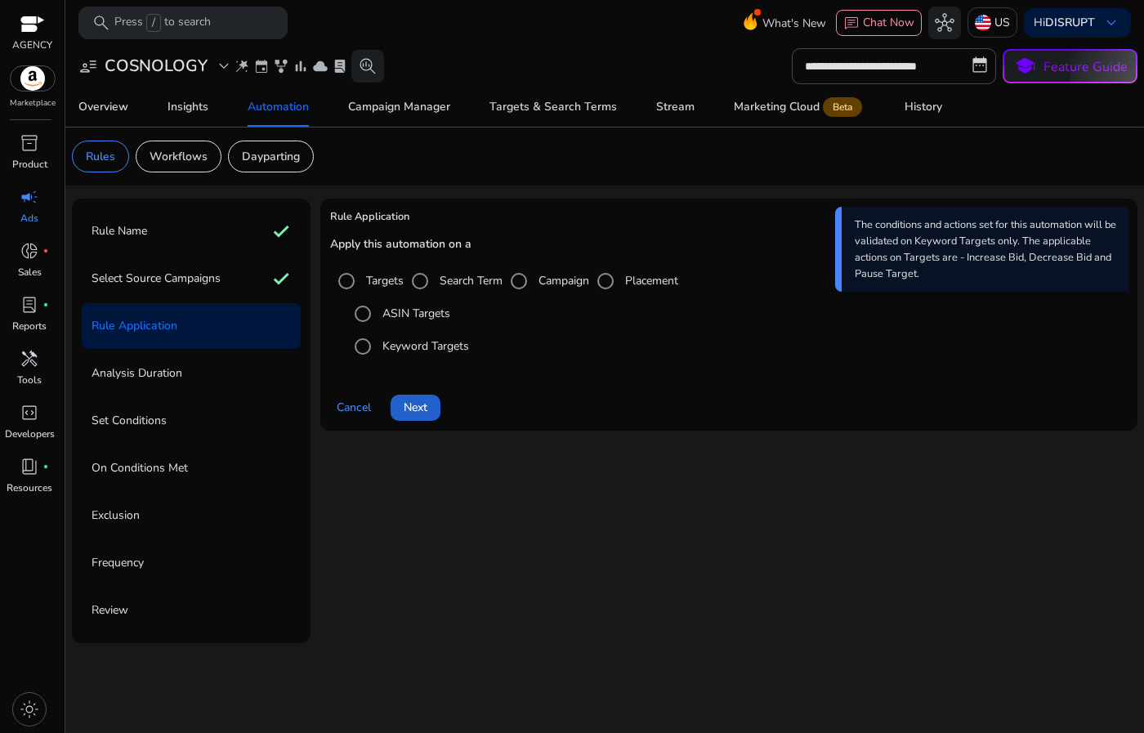
click at [421, 417] on span at bounding box center [416, 407] width 50 height 39
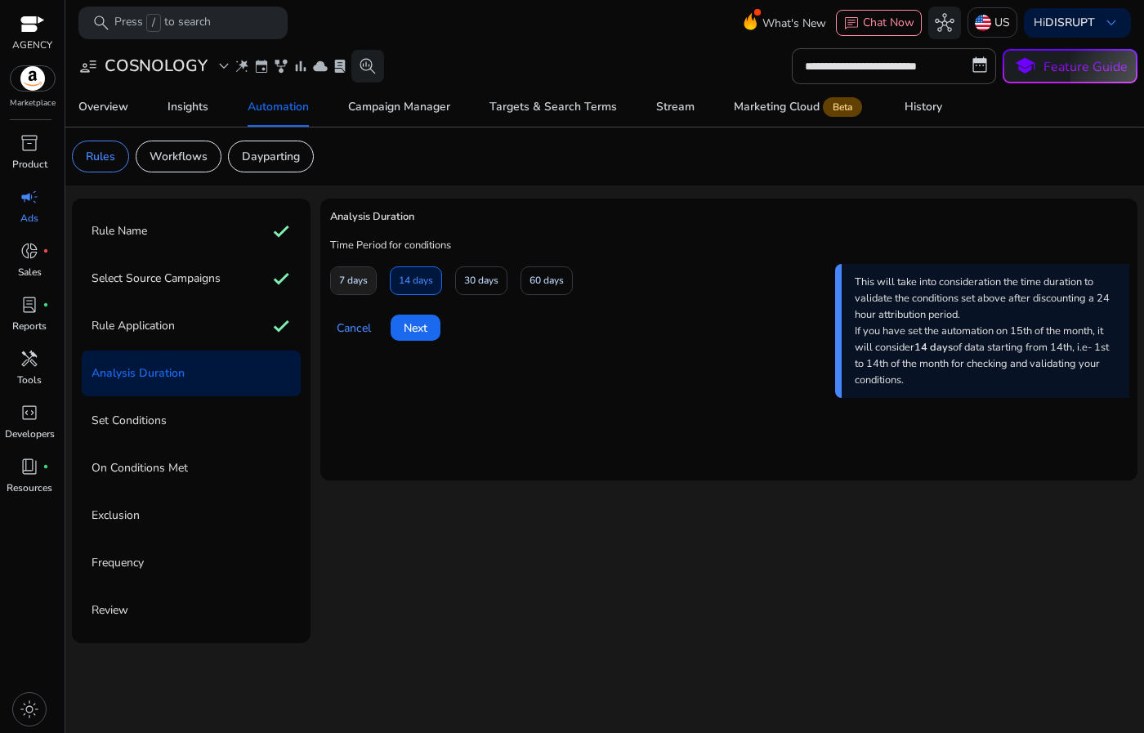
click at [354, 279] on span "7 days" at bounding box center [353, 280] width 29 height 29
click at [410, 329] on span "Next" at bounding box center [416, 328] width 24 height 17
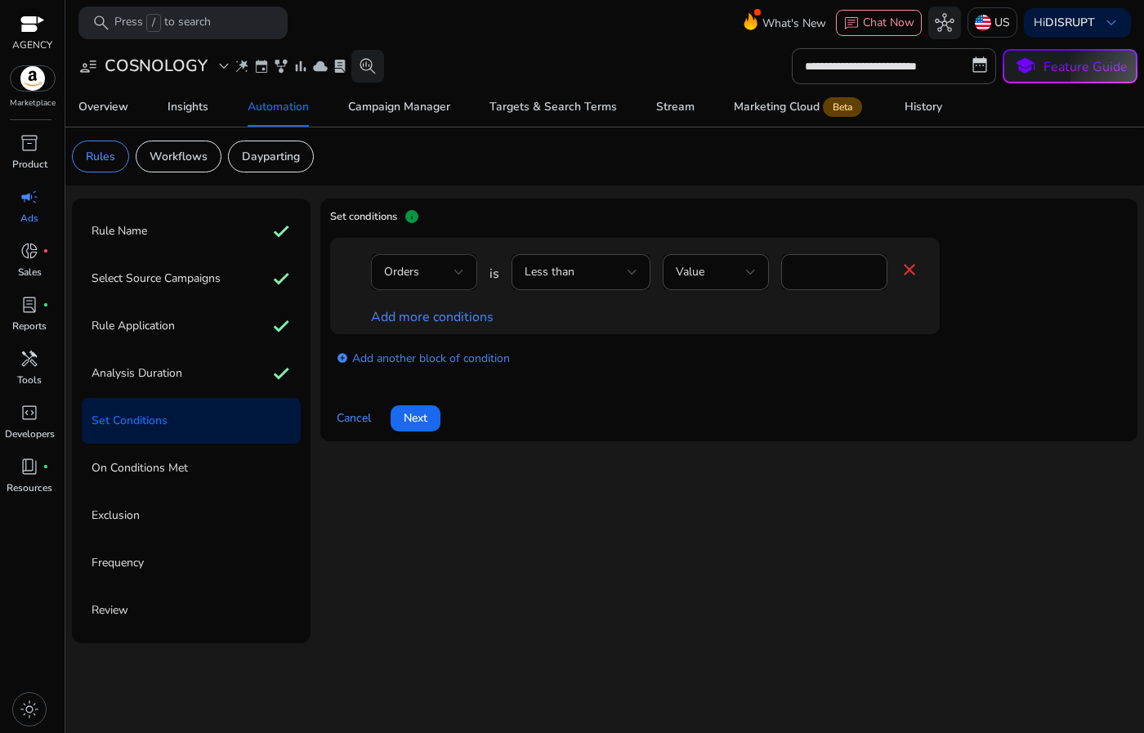
click at [449, 267] on div "Orders" at bounding box center [419, 272] width 70 height 18
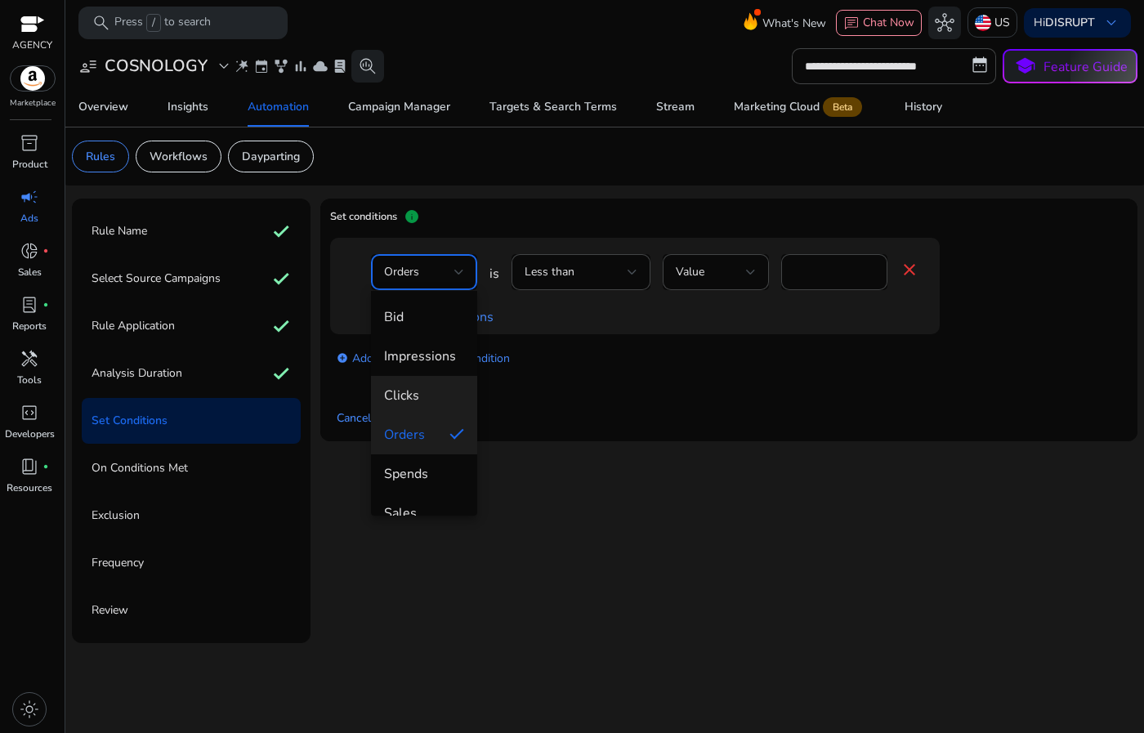
click at [427, 385] on mat-option "Clicks" at bounding box center [424, 395] width 106 height 39
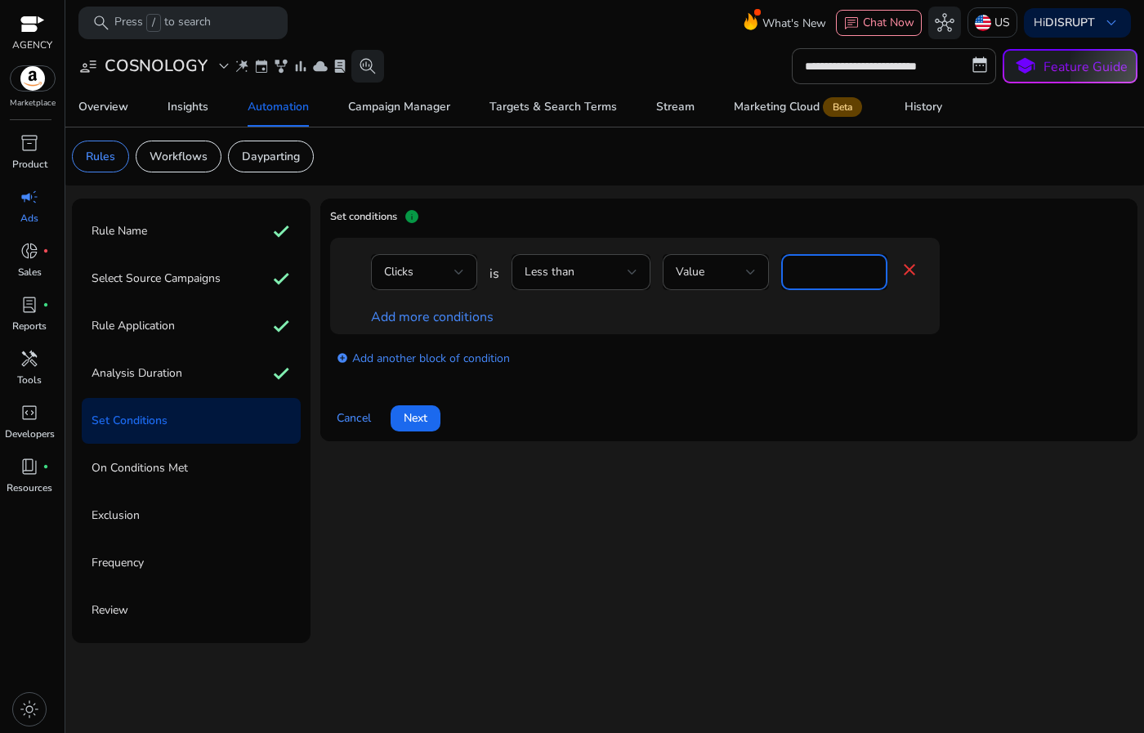
drag, startPoint x: 838, startPoint y: 266, endPoint x: 783, endPoint y: 262, distance: 55.0
click at [783, 262] on div "*" at bounding box center [834, 272] width 106 height 36
type input "*"
click at [591, 376] on div "add_circle Add another block of condition" at bounding box center [667, 357] width 675 height 46
click at [410, 441] on mat-card "Set conditions info Clicks is Less than Value * close Add more conditions add_c…" at bounding box center [728, 320] width 817 height 243
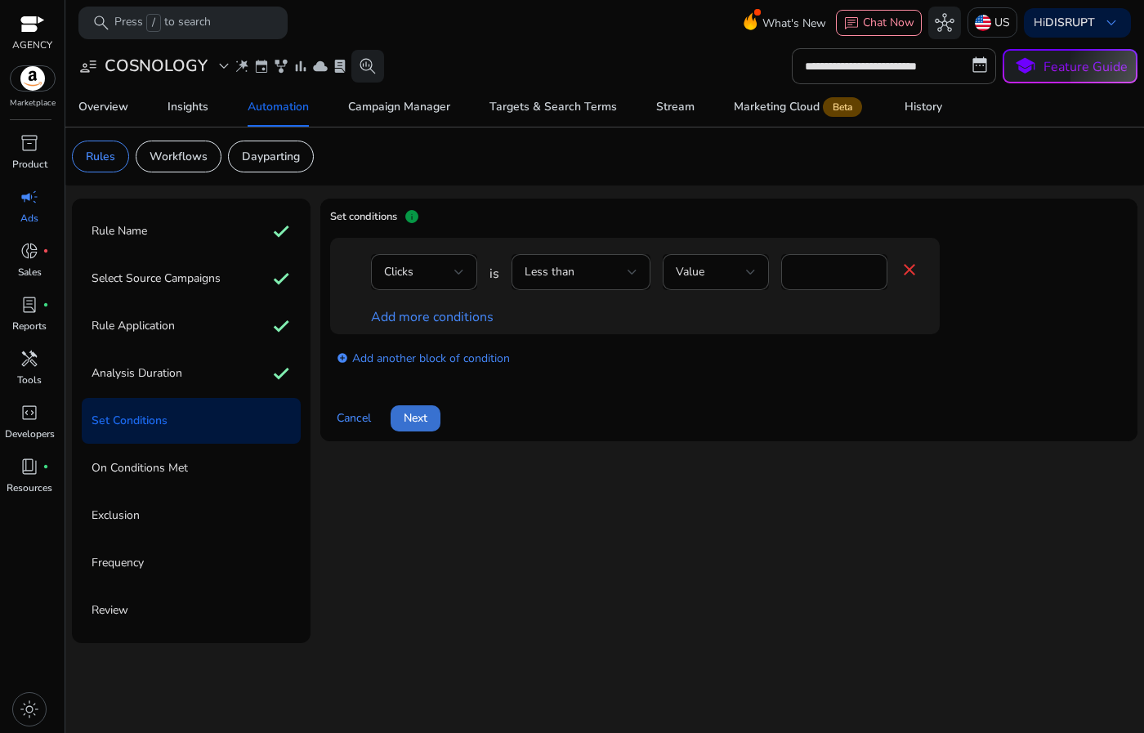
click at [423, 420] on span "Next" at bounding box center [416, 418] width 24 height 17
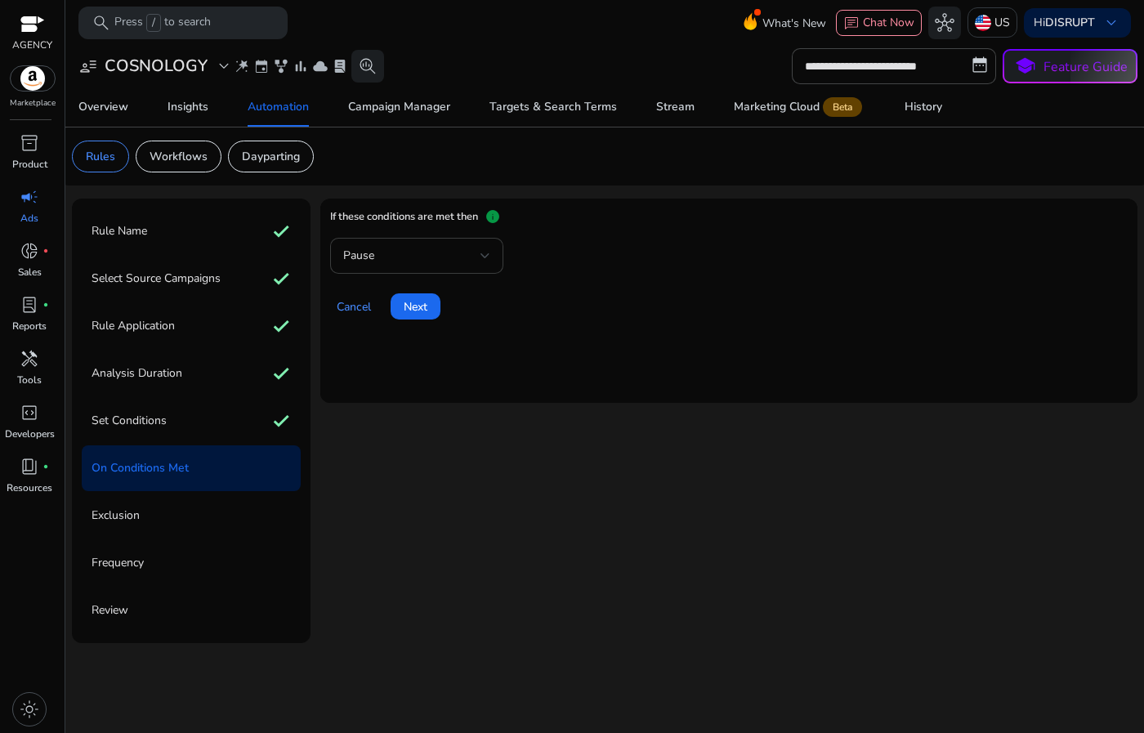
click at [471, 271] on div "Pause" at bounding box center [416, 256] width 147 height 36
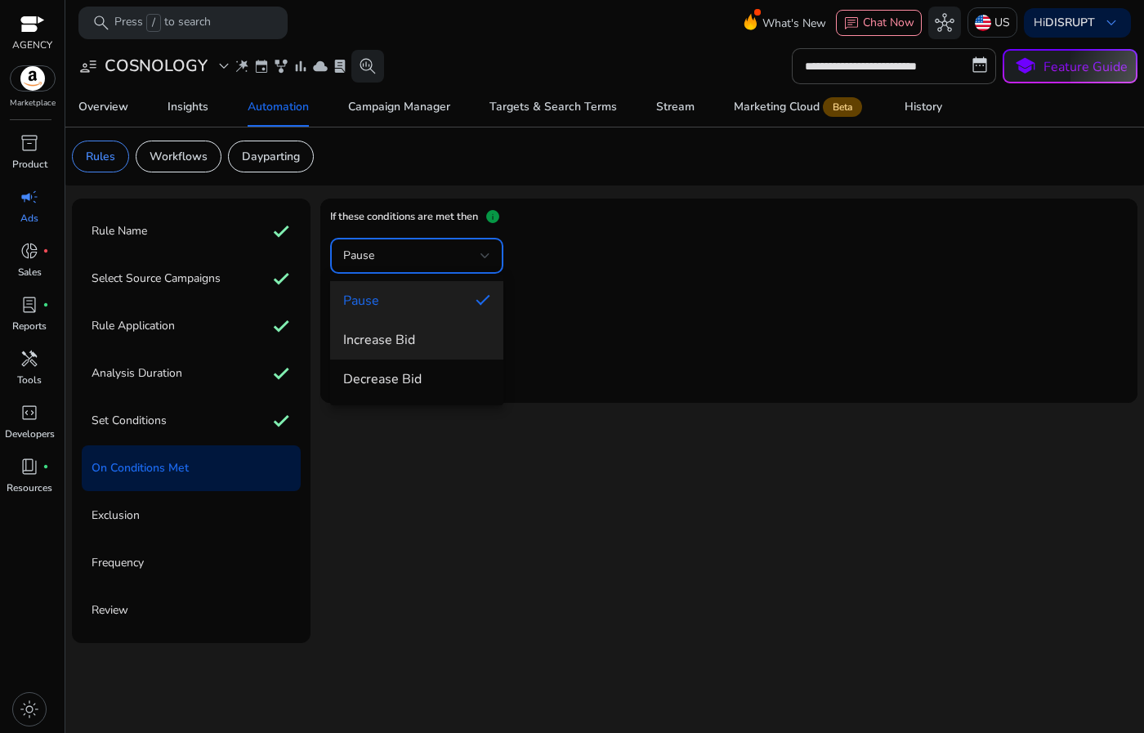
click at [461, 339] on span "Increase Bid" at bounding box center [416, 340] width 147 height 18
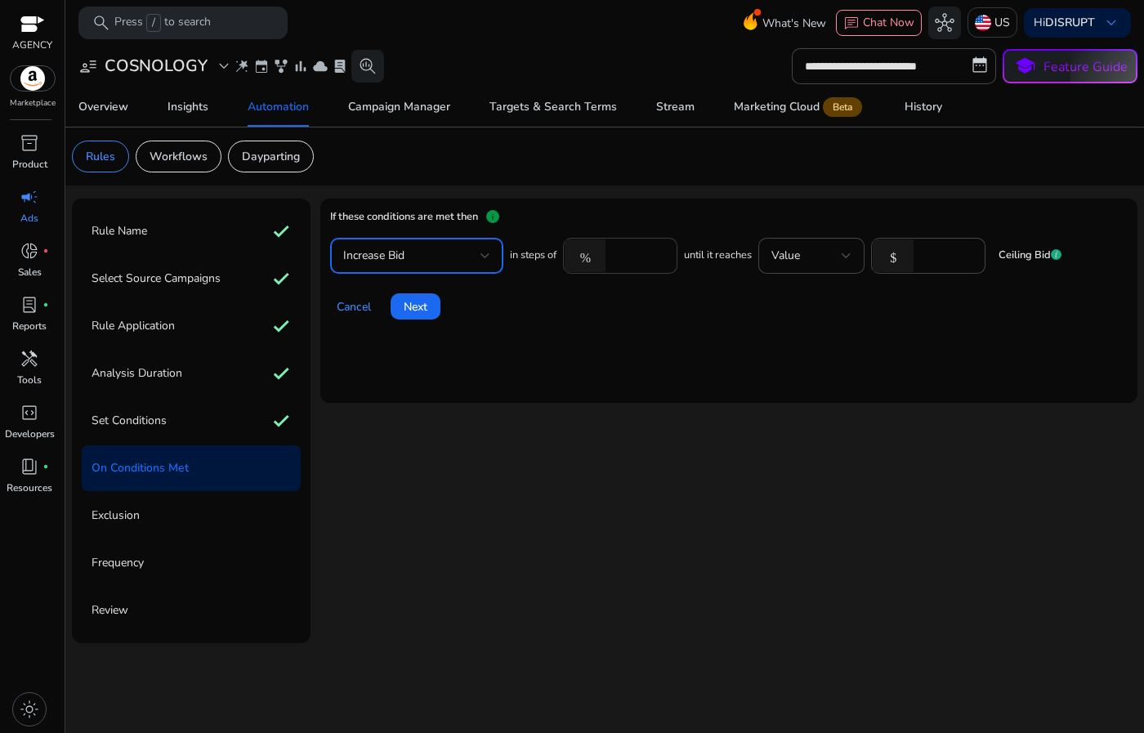
click at [637, 254] on input "****" at bounding box center [639, 256] width 51 height 18
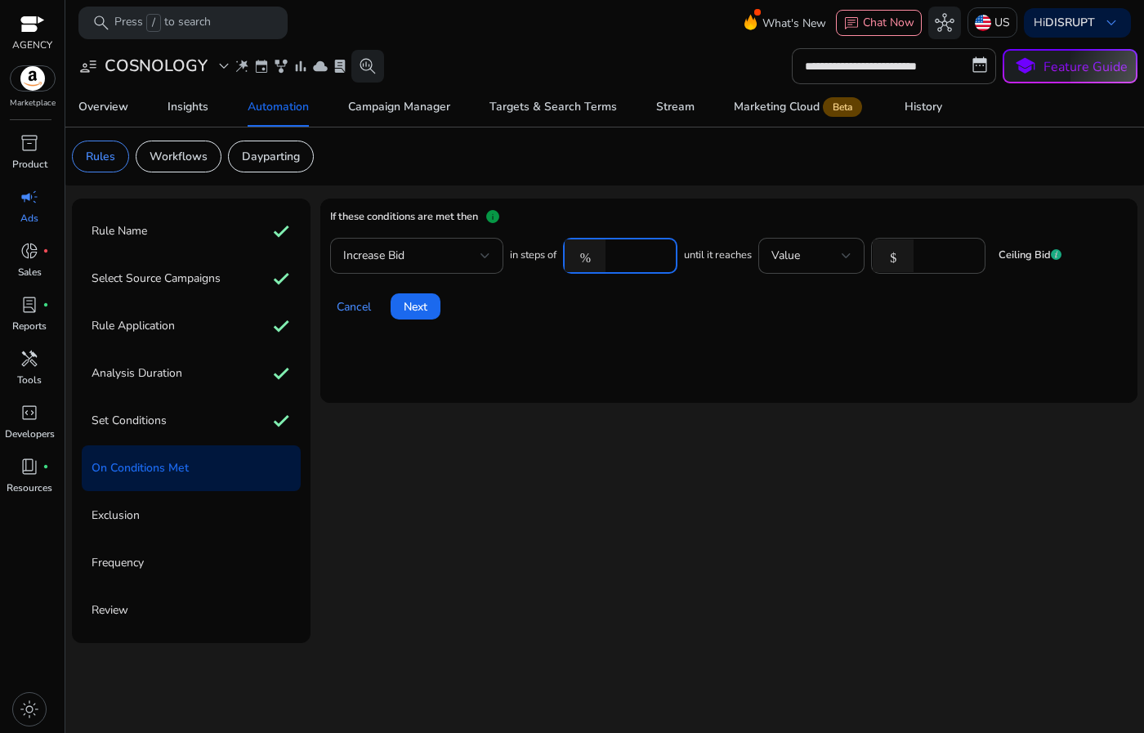
click at [637, 254] on input "****" at bounding box center [639, 256] width 51 height 18
type input "**"
click at [763, 369] on mat-card "If these conditions are met then info Increase Bid in steps of % ** until it re…" at bounding box center [728, 301] width 817 height 204
drag, startPoint x: 940, startPoint y: 254, endPoint x: 916, endPoint y: 251, distance: 23.9
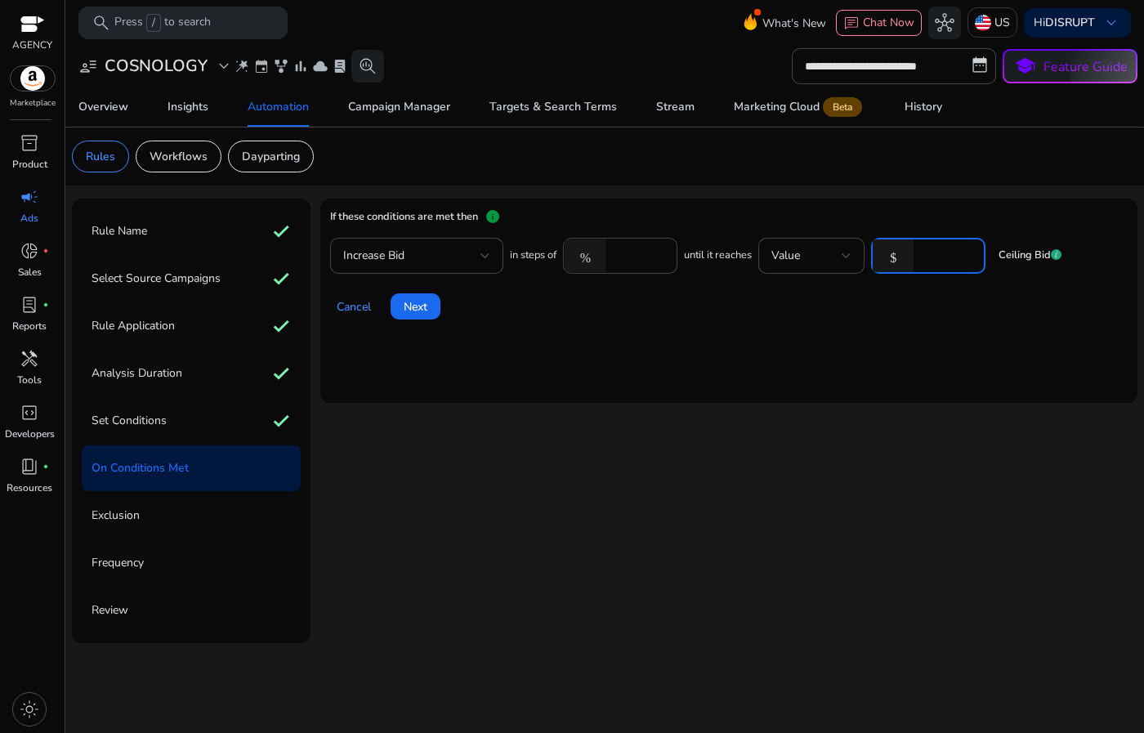
click at [916, 251] on div "$ *" at bounding box center [921, 256] width 101 height 36
click at [966, 366] on mat-card "If these conditions are met then info Increase Bid in steps of % ** until it re…" at bounding box center [728, 301] width 817 height 204
click at [825, 255] on div "Value" at bounding box center [807, 256] width 70 height 18
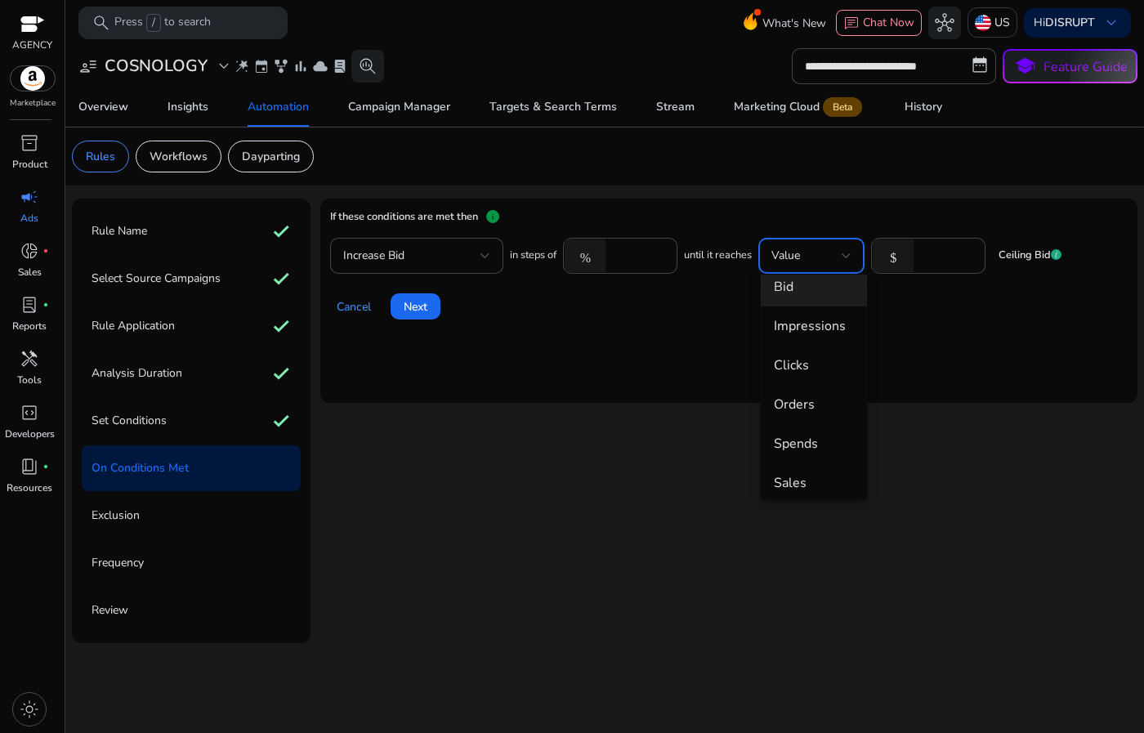
scroll to position [54, 0]
click at [125, 424] on div at bounding box center [572, 366] width 1144 height 733
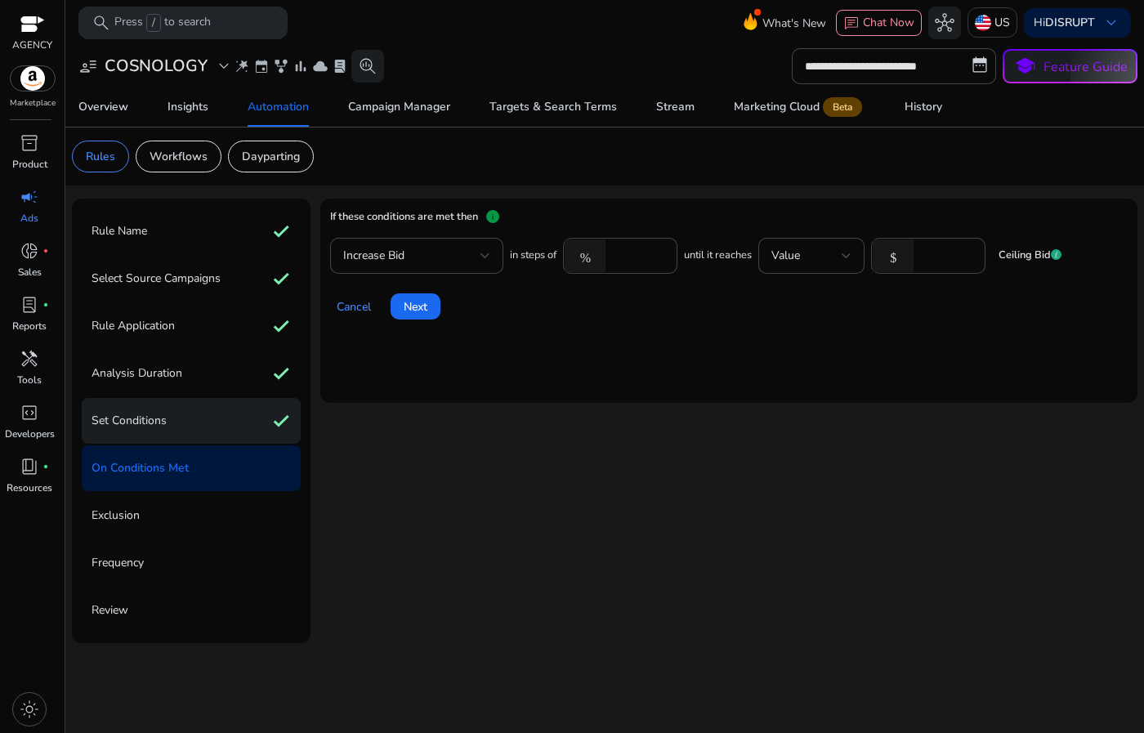
click at [173, 423] on div "Set Conditions check" at bounding box center [191, 421] width 219 height 46
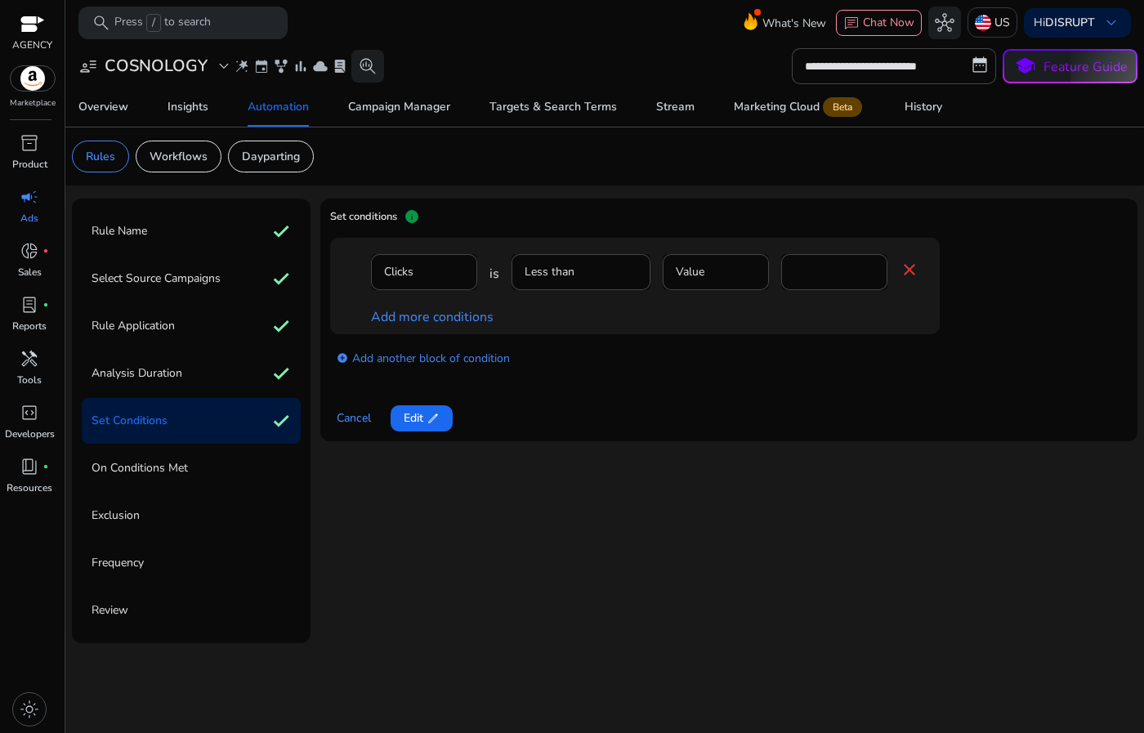
click at [175, 463] on p "On Conditions Met" at bounding box center [140, 468] width 96 height 26
click at [448, 424] on span at bounding box center [422, 418] width 62 height 39
click at [416, 420] on span "Next" at bounding box center [416, 418] width 24 height 17
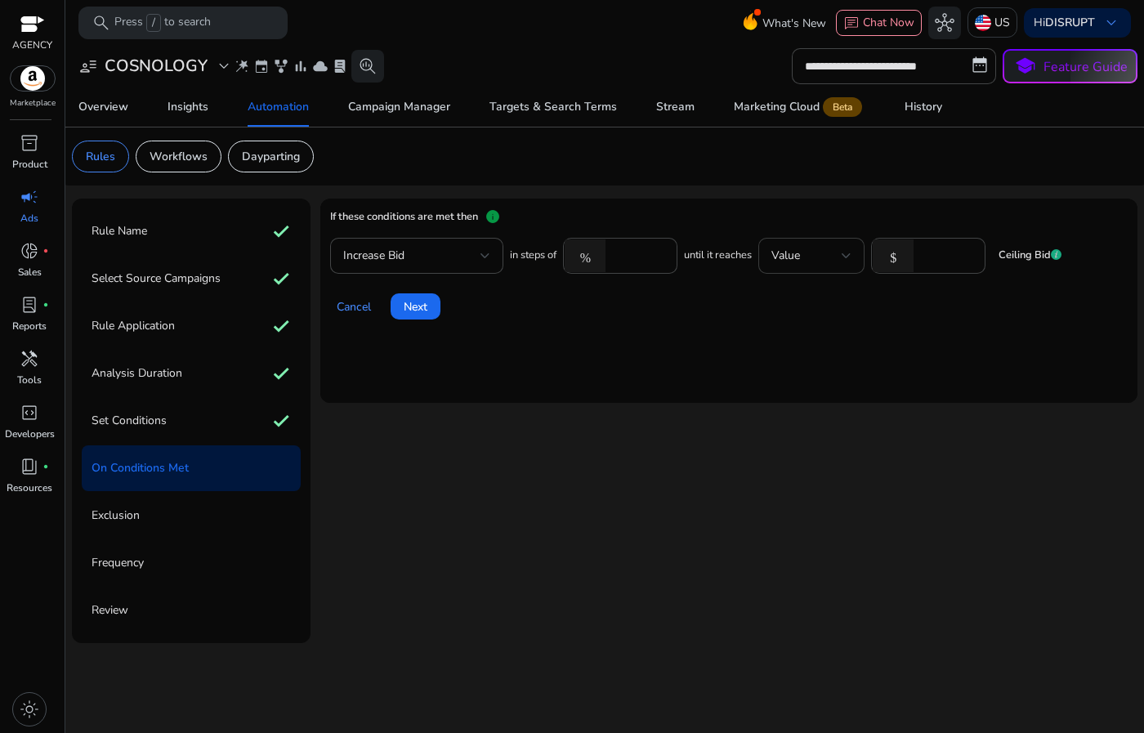
click at [862, 256] on div "Value" at bounding box center [812, 256] width 106 height 36
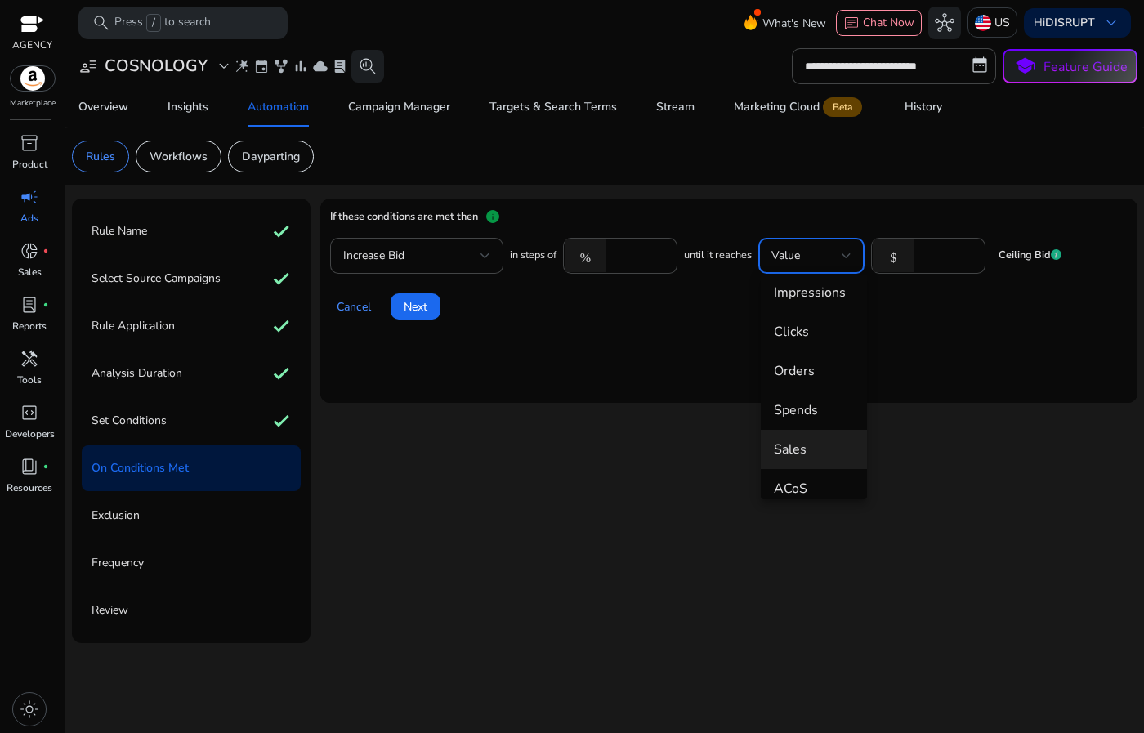
scroll to position [85, 0]
click at [794, 418] on span "Spends" at bounding box center [814, 412] width 80 height 18
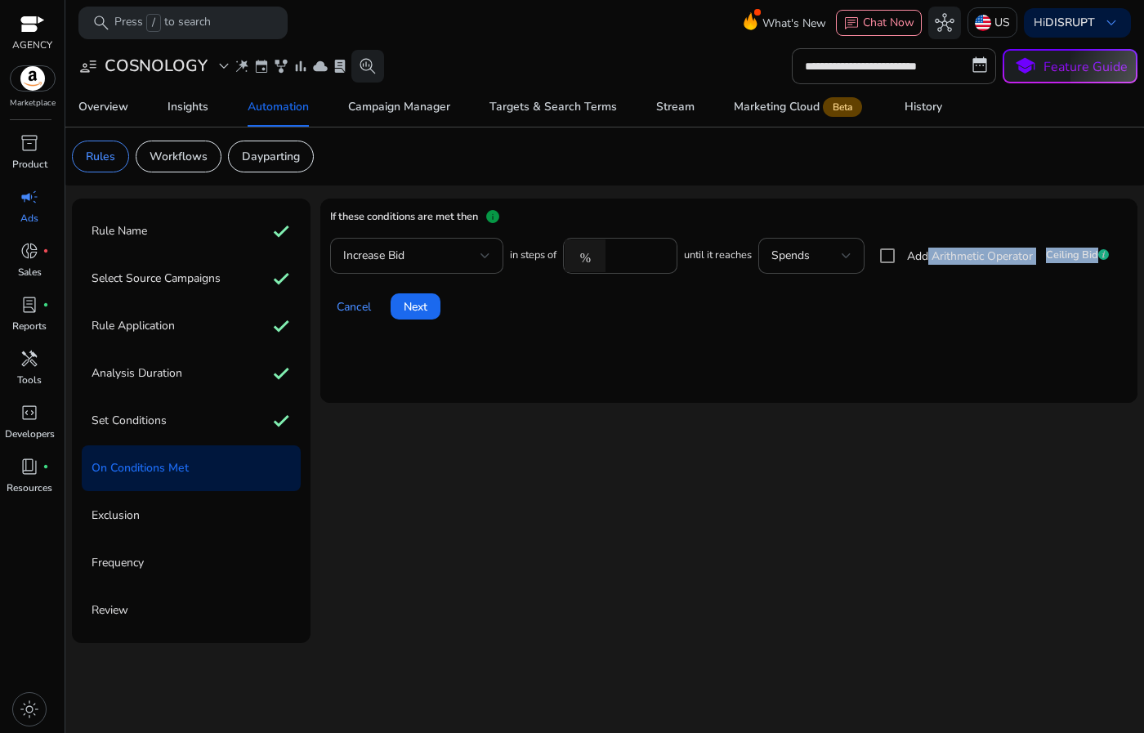
drag, startPoint x: 932, startPoint y: 252, endPoint x: 1019, endPoint y: 302, distance: 100.0
click at [1019, 302] on mat-card "If these conditions are met then info Increase Bid in steps of % ** until it re…" at bounding box center [728, 301] width 817 height 204
click at [1019, 302] on div "Cancel Next" at bounding box center [729, 299] width 798 height 39
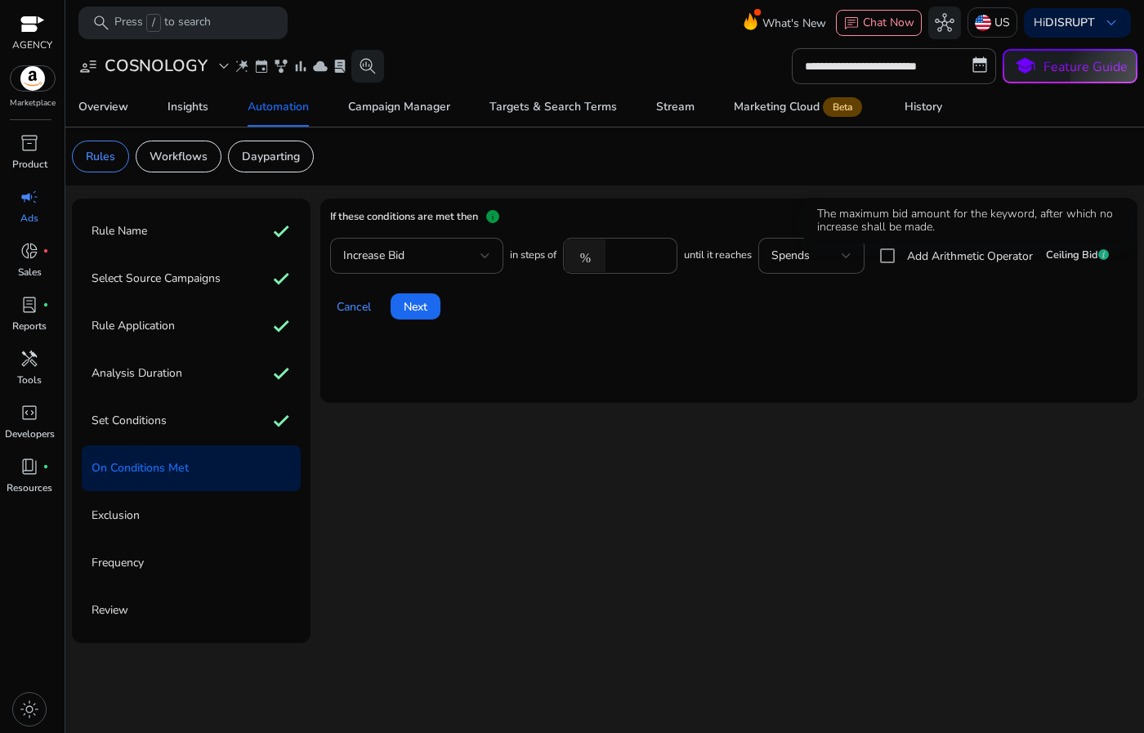
click at [1106, 255] on icon at bounding box center [1104, 255] width 3 height 7
click at [822, 262] on div "Spends" at bounding box center [807, 256] width 70 height 18
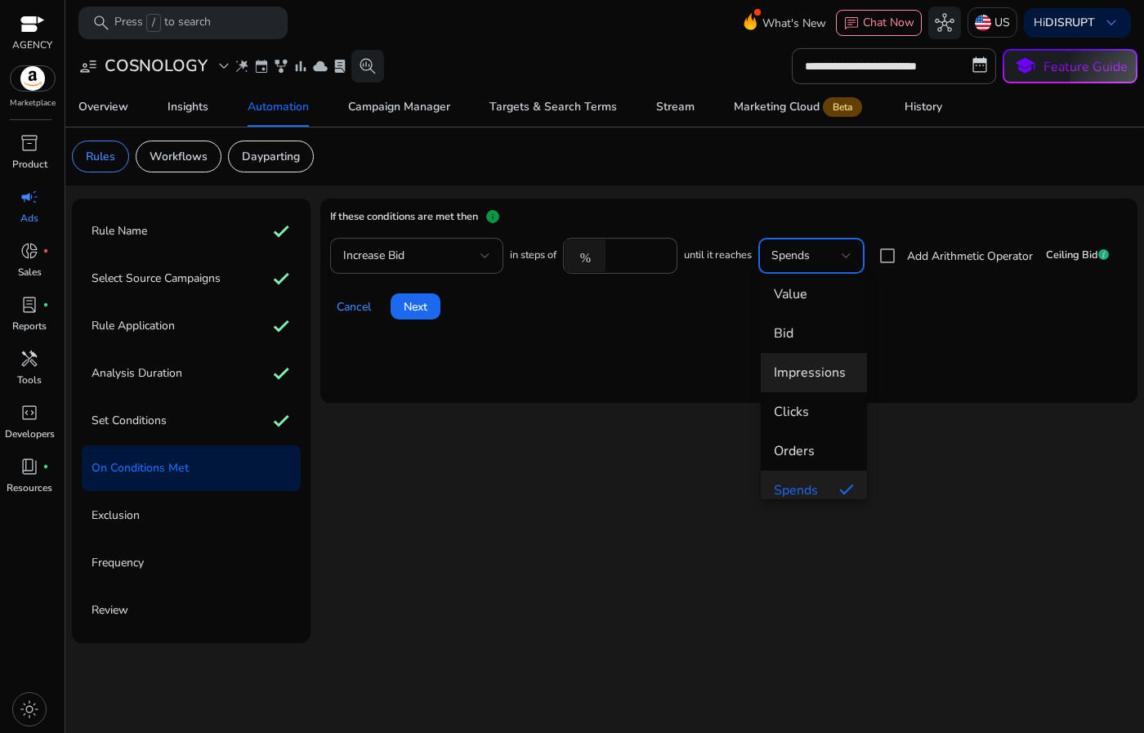
scroll to position [0, 0]
click at [806, 303] on span "Value" at bounding box center [814, 301] width 80 height 18
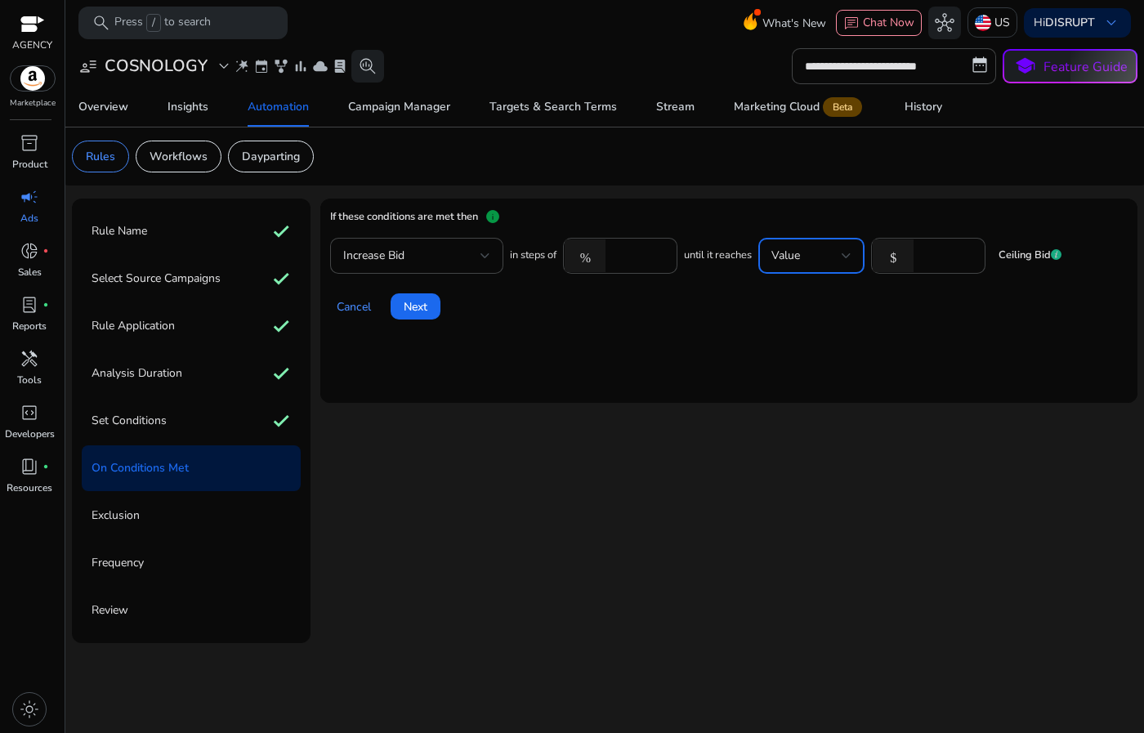
click at [817, 256] on div "Value" at bounding box center [807, 256] width 70 height 18
click at [832, 472] on span "Spends" at bounding box center [814, 481] width 80 height 18
click at [925, 254] on label "Add Arithmetic Operator" at bounding box center [968, 256] width 129 height 17
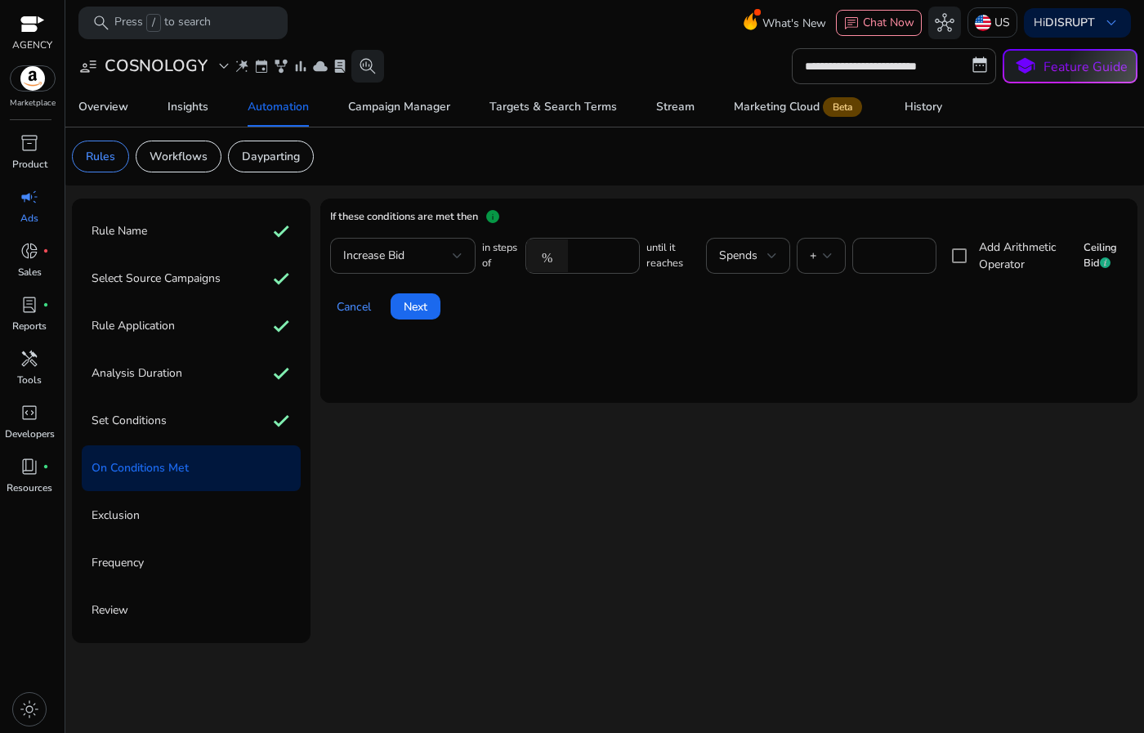
click at [991, 258] on label "Add Arithmetic Operator" at bounding box center [1024, 256] width 96 height 34
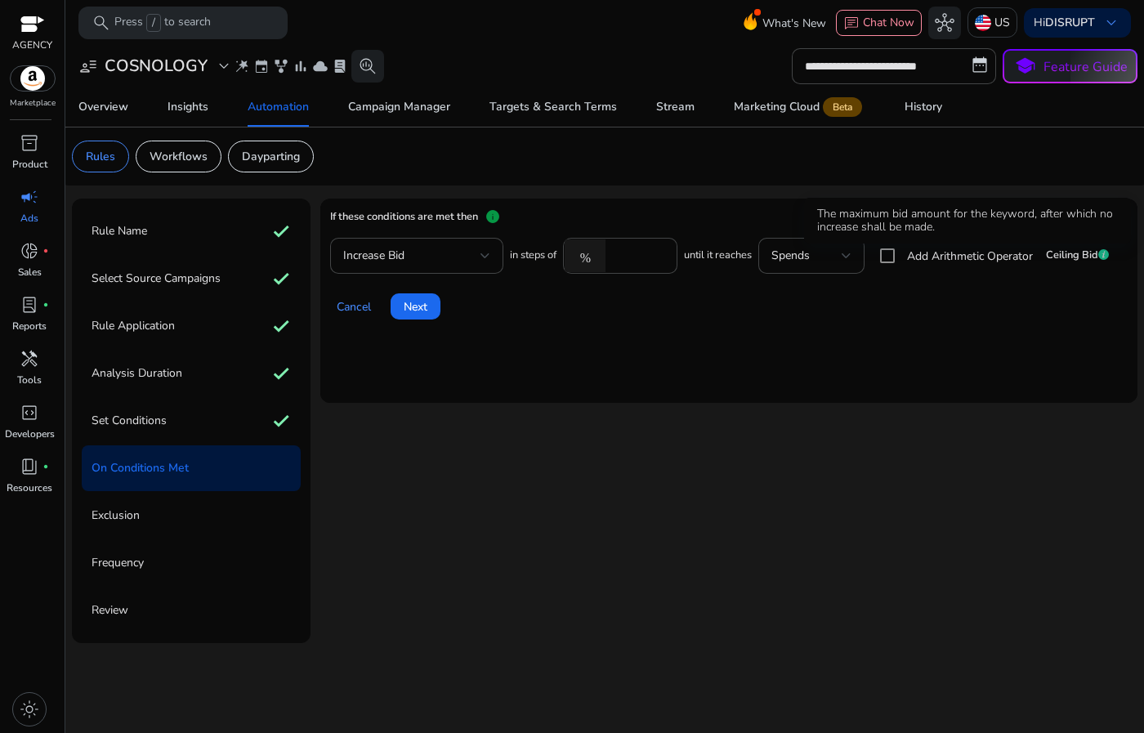
click at [1109, 255] on icon at bounding box center [1104, 254] width 11 height 11
click at [1108, 253] on icon at bounding box center [1104, 254] width 11 height 11
click at [1105, 257] on icon at bounding box center [1104, 254] width 11 height 11
click at [1081, 309] on div "Cancel Next" at bounding box center [729, 299] width 798 height 39
click at [814, 253] on div "Spends" at bounding box center [807, 256] width 70 height 18
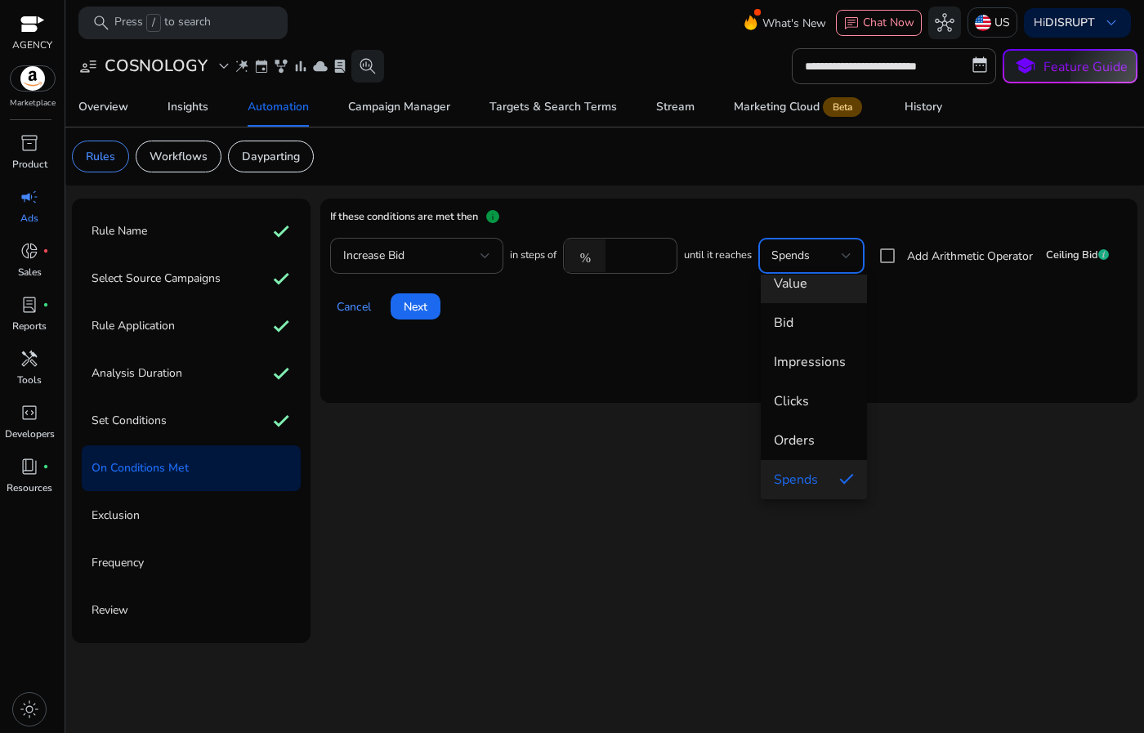
click at [806, 293] on mat-option "Value" at bounding box center [814, 283] width 106 height 39
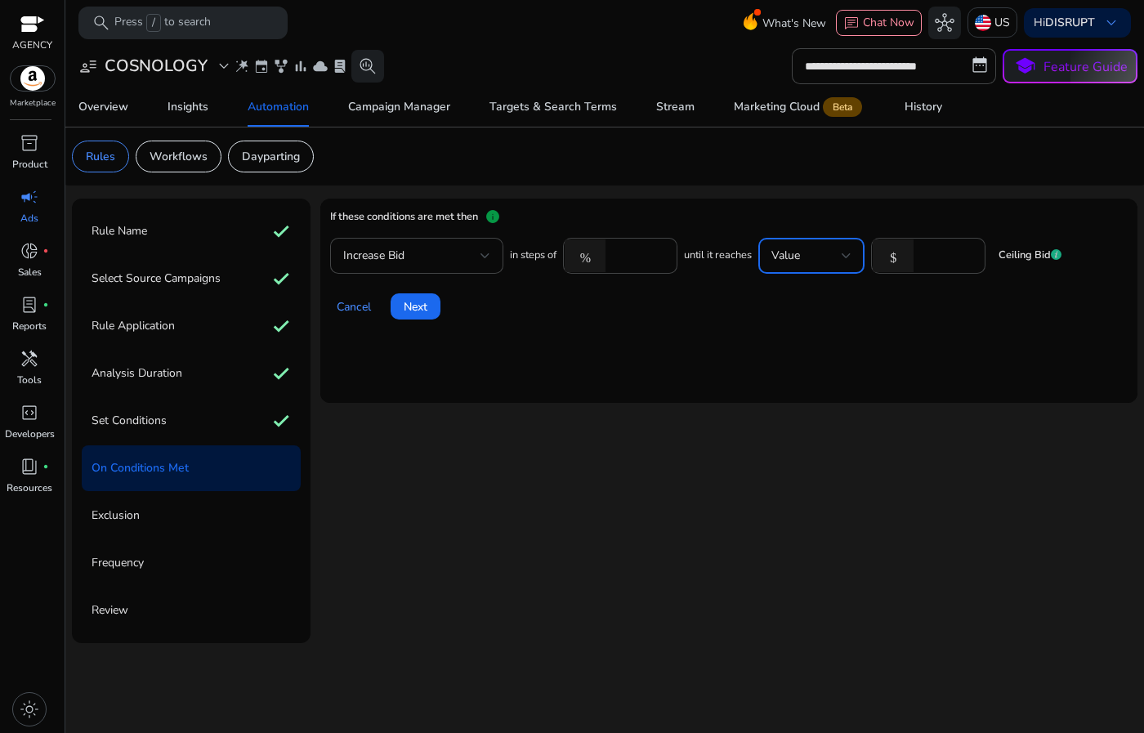
click at [682, 320] on div "Cancel Next" at bounding box center [729, 299] width 798 height 39
click at [423, 316] on span at bounding box center [416, 306] width 50 height 39
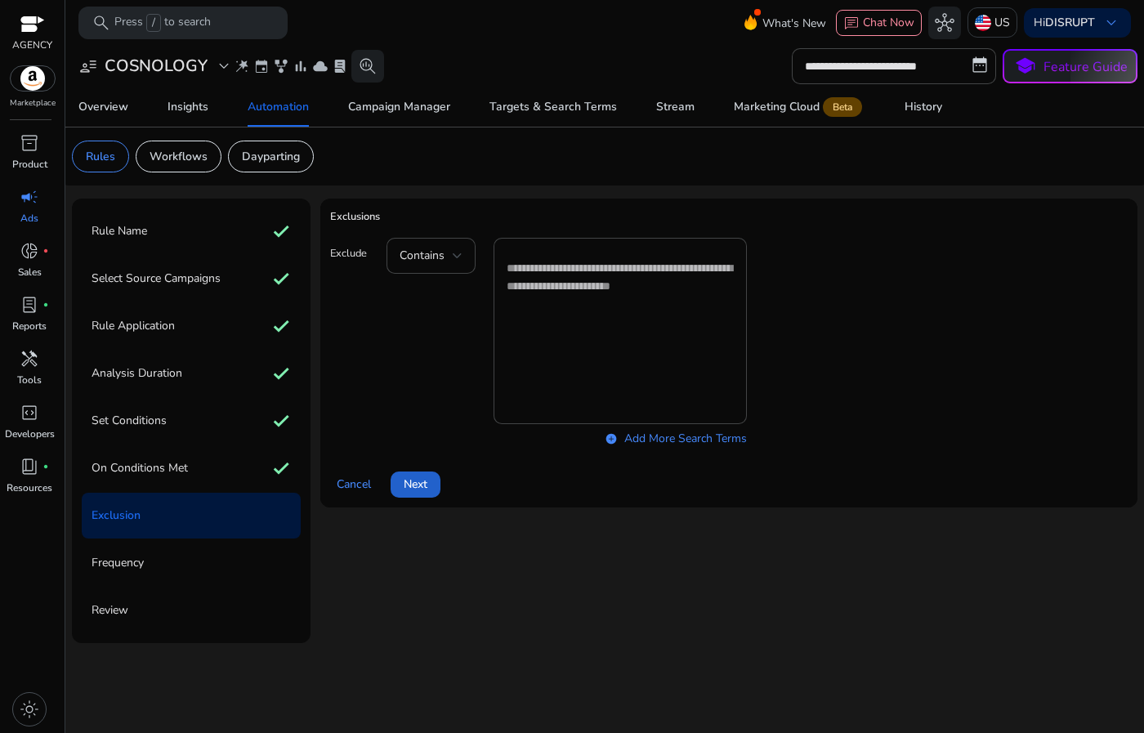
click at [420, 487] on span "Next" at bounding box center [416, 484] width 24 height 17
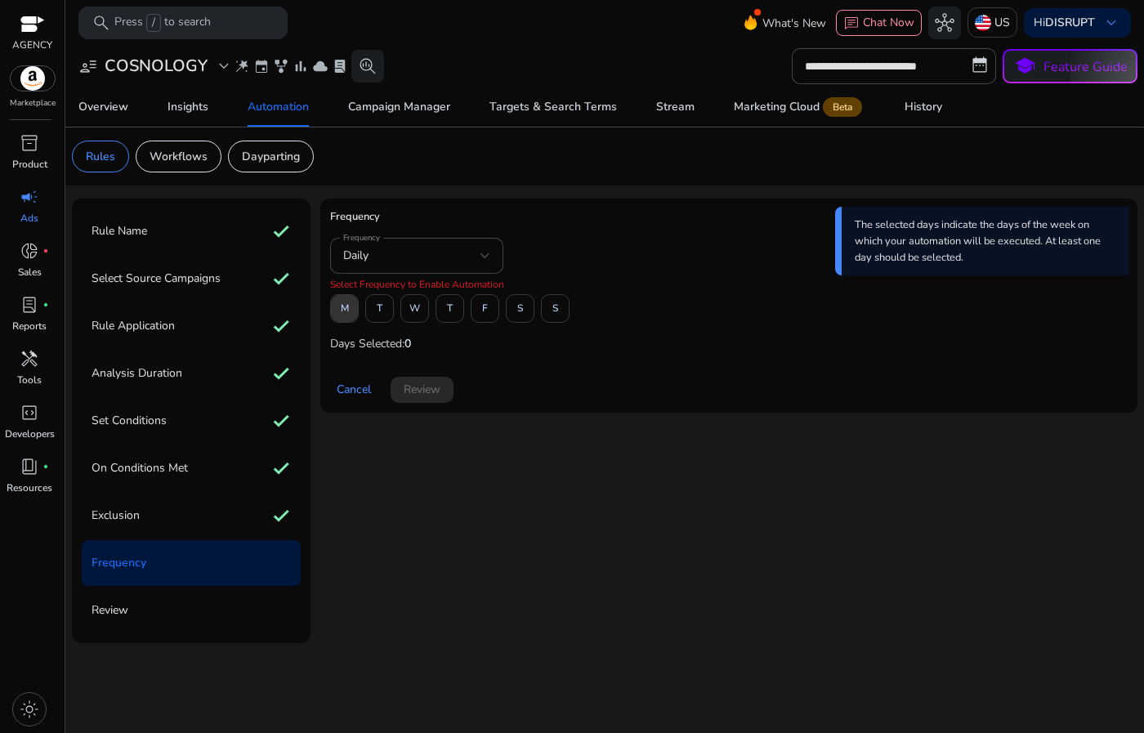
click at [347, 318] on span "M" at bounding box center [345, 308] width 8 height 29
click at [424, 316] on span at bounding box center [414, 308] width 27 height 39
click at [557, 311] on span "S" at bounding box center [556, 308] width 6 height 29
click at [434, 383] on span "Review" at bounding box center [422, 389] width 37 height 17
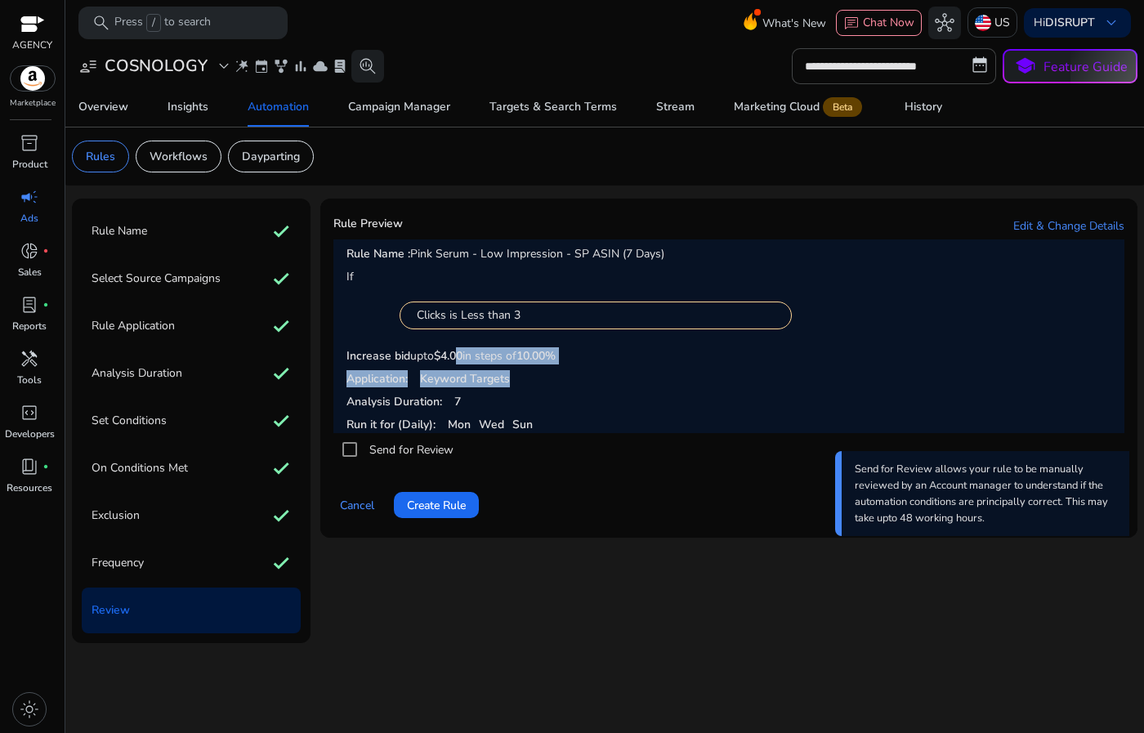
drag, startPoint x: 466, startPoint y: 360, endPoint x: 536, endPoint y: 383, distance: 73.9
click at [536, 383] on mat-card-content "Rule Name : Pink Serum - Low Impression - SP ASIN (7 Days) If Clicks is Less th…" at bounding box center [729, 337] width 791 height 195
click at [536, 383] on p "Application: Keyword Targets" at bounding box center [729, 378] width 765 height 17
click at [465, 508] on span "Create Rule" at bounding box center [436, 505] width 59 height 17
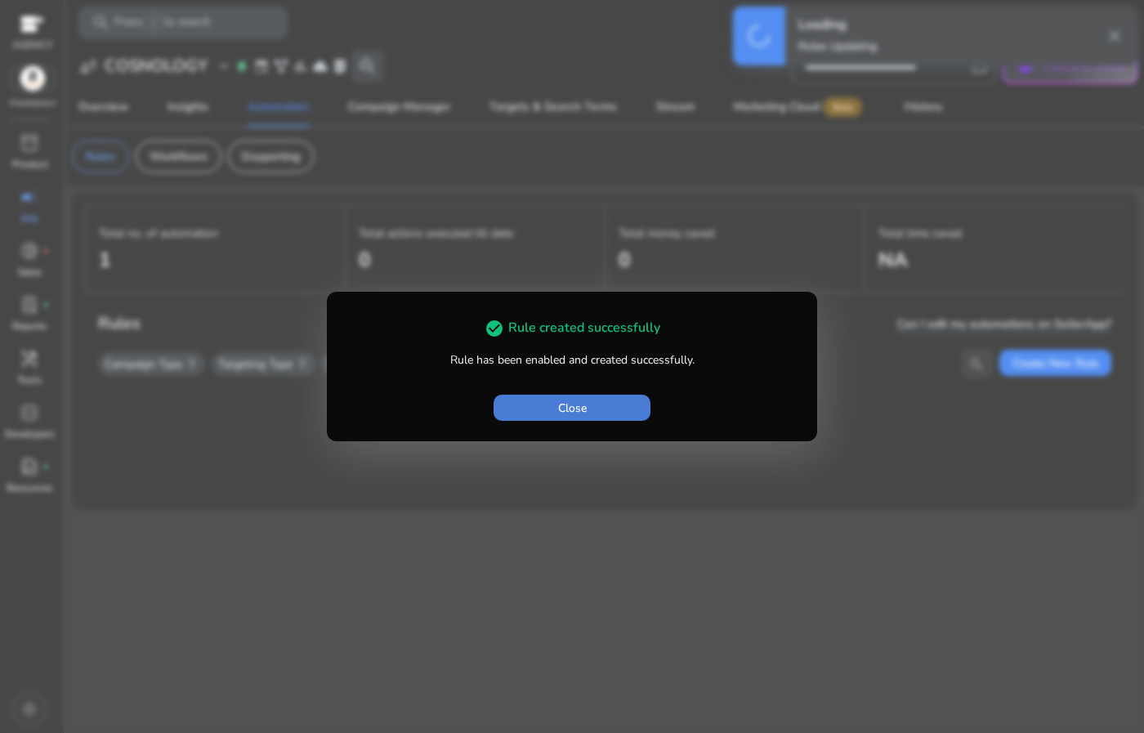
click at [571, 412] on span "Close" at bounding box center [572, 408] width 29 height 17
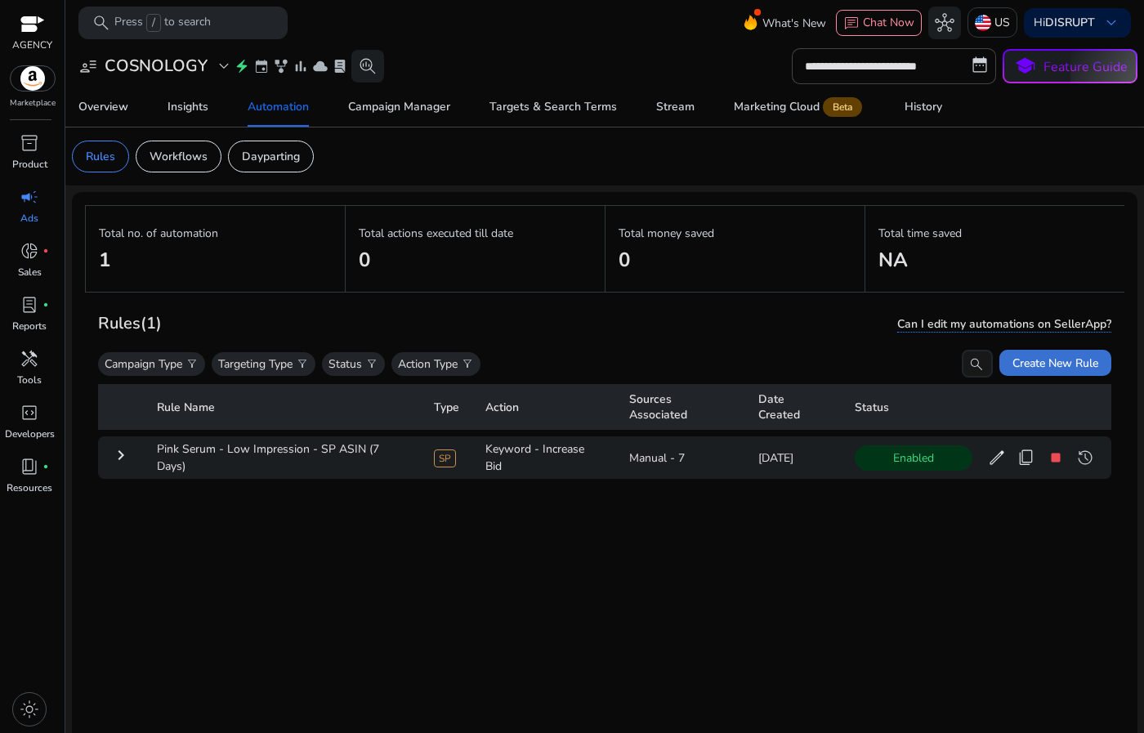
click at [1042, 367] on span "Create New Rule" at bounding box center [1056, 363] width 86 height 17
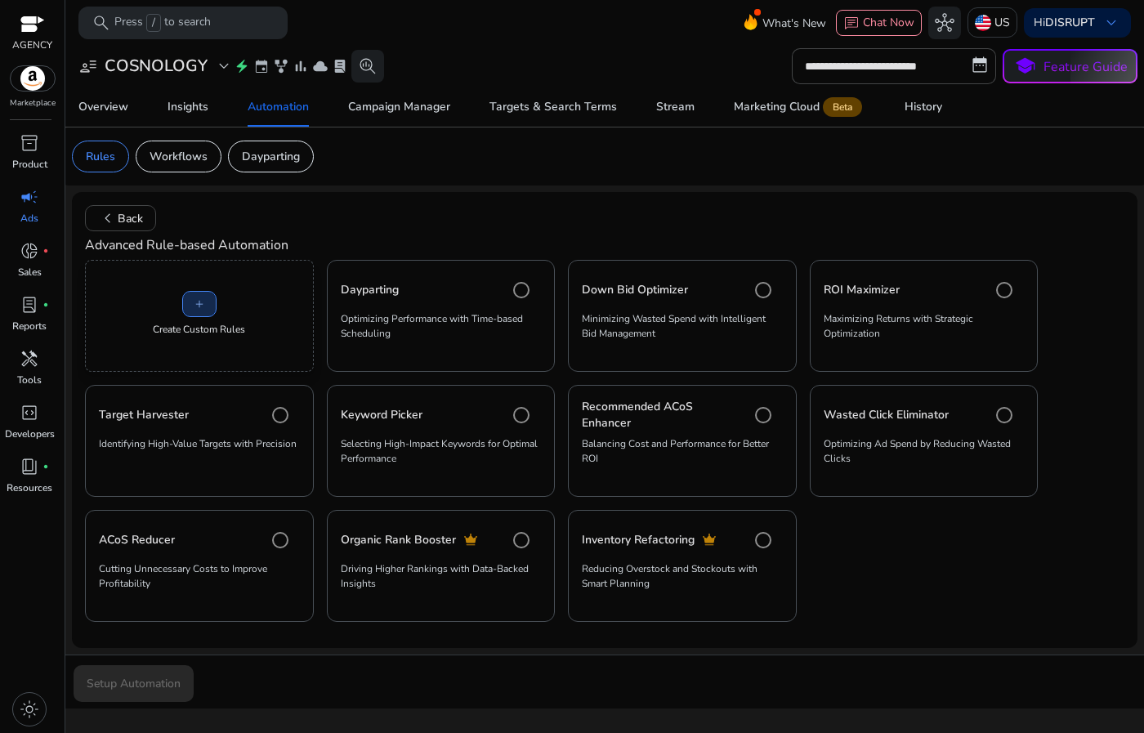
click at [199, 300] on span "add" at bounding box center [199, 304] width 13 height 13
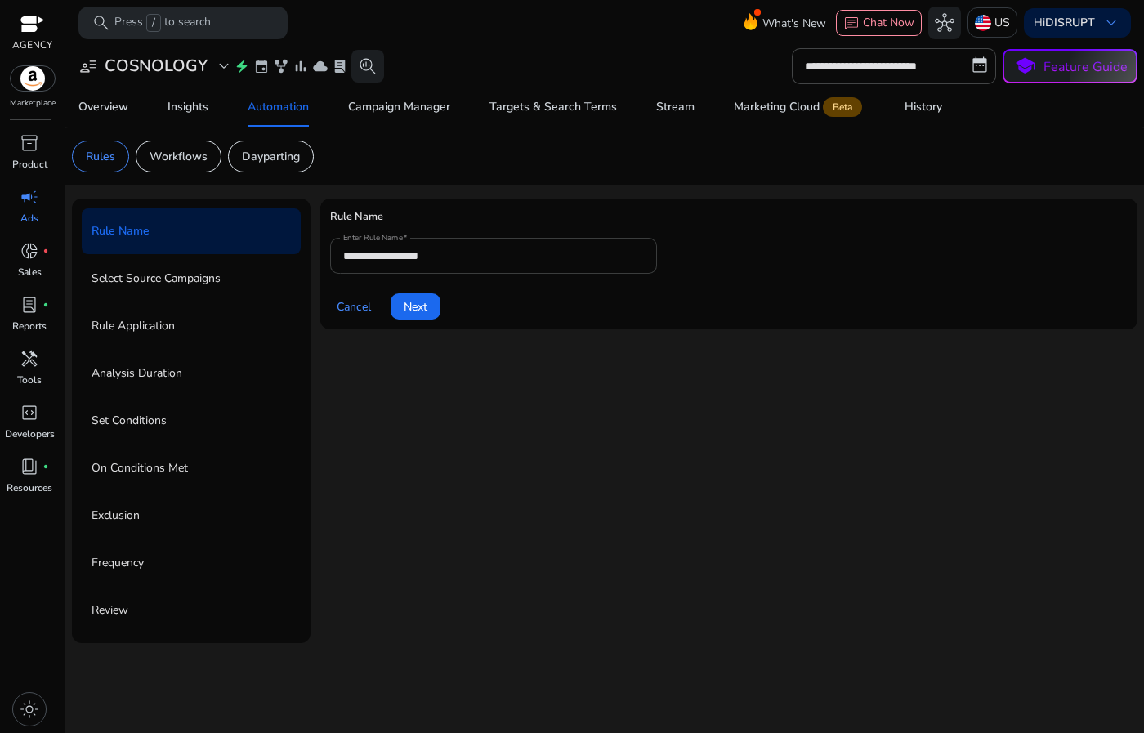
click at [476, 259] on input "**********" at bounding box center [493, 256] width 301 height 18
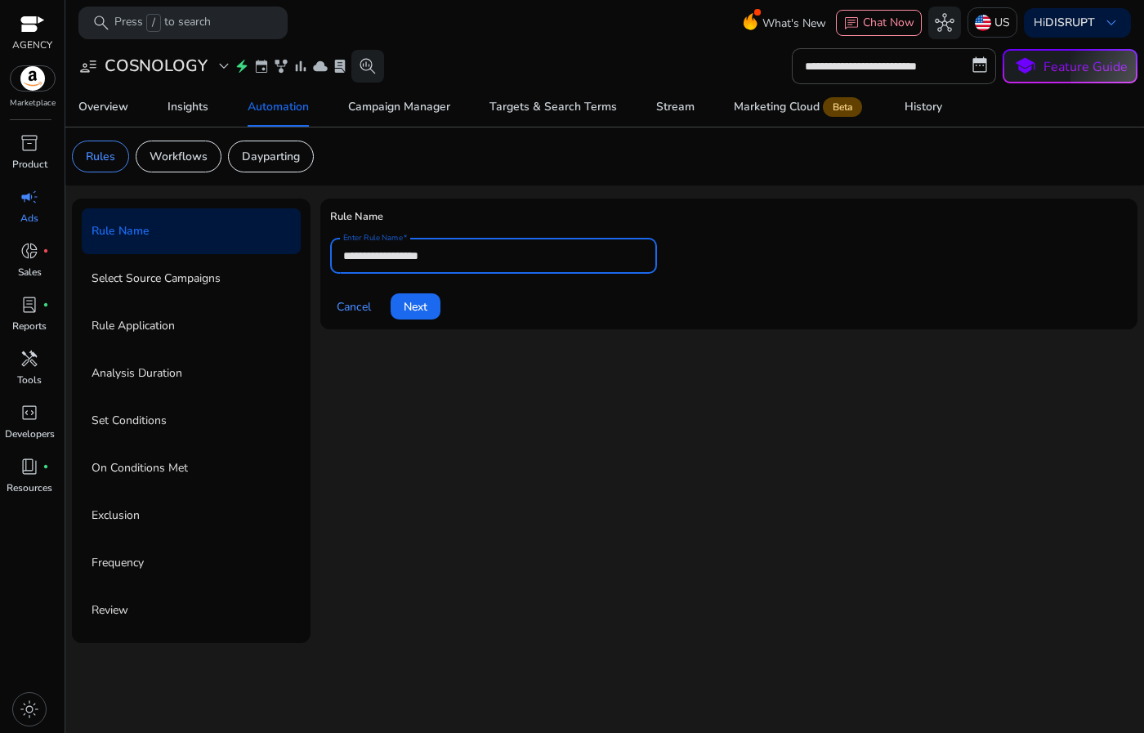
click at [476, 259] on input "**********" at bounding box center [493, 256] width 301 height 18
paste input "**********"
click at [543, 255] on input "**********" at bounding box center [493, 256] width 301 height 18
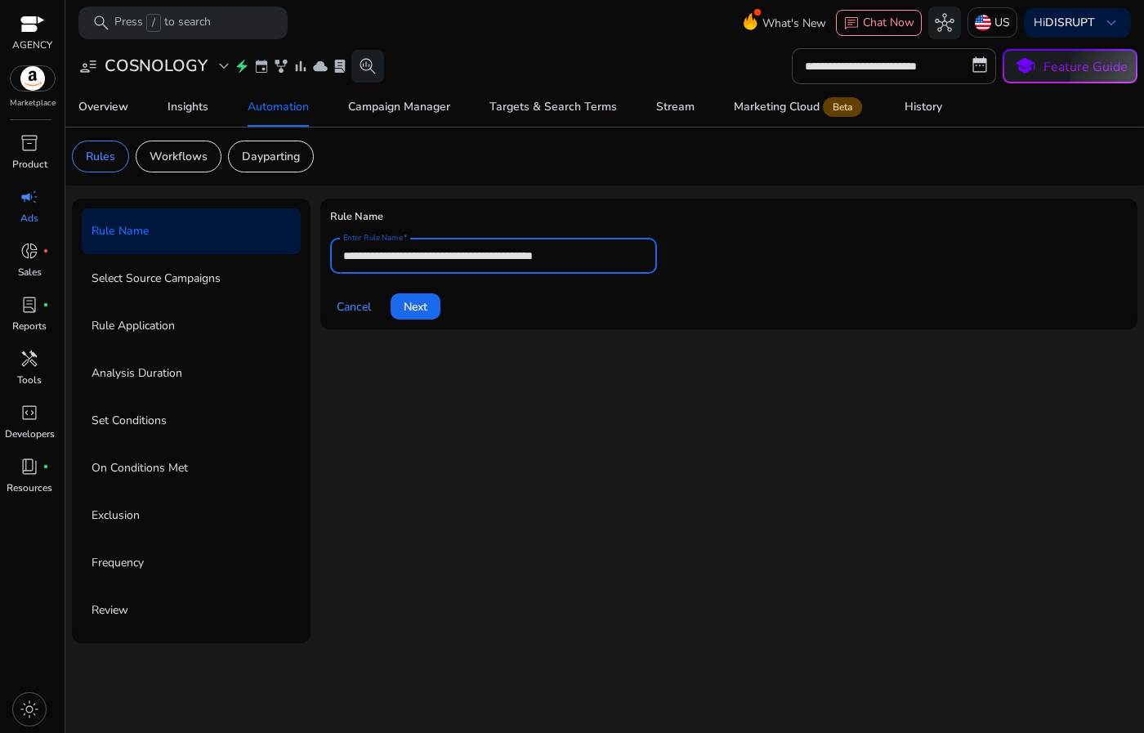
type input "**********"
click at [517, 352] on div "**********" at bounding box center [728, 421] width 817 height 445
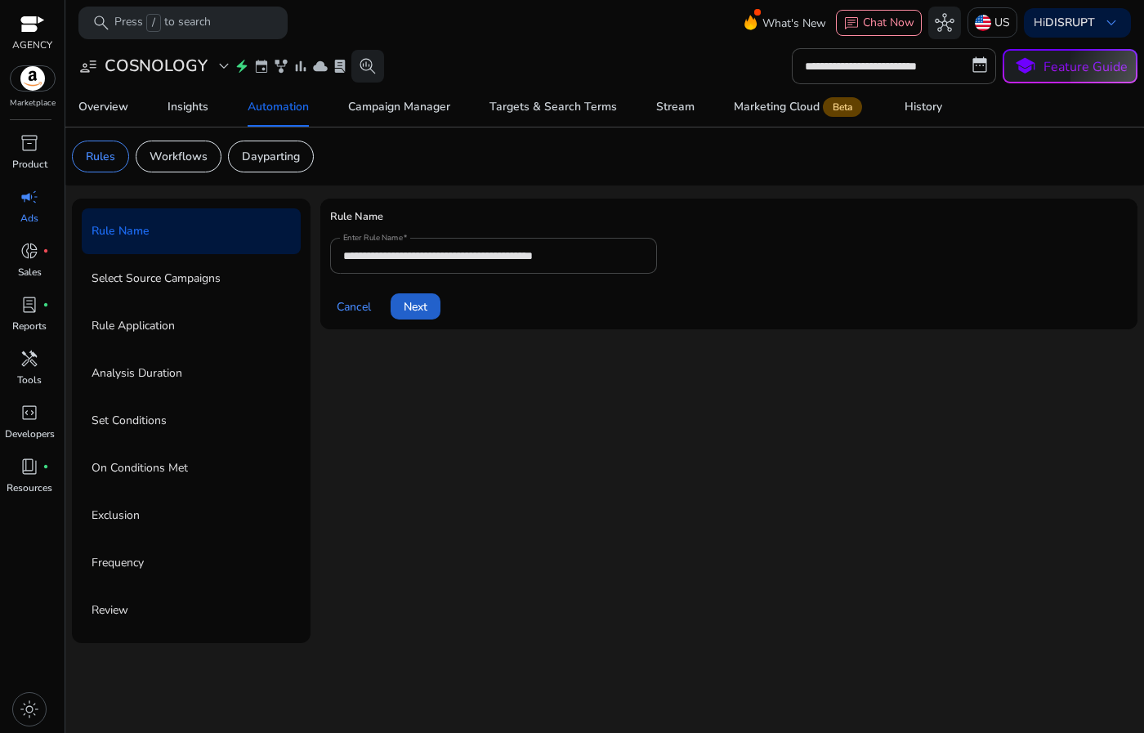
click at [414, 314] on span "Next" at bounding box center [416, 306] width 24 height 17
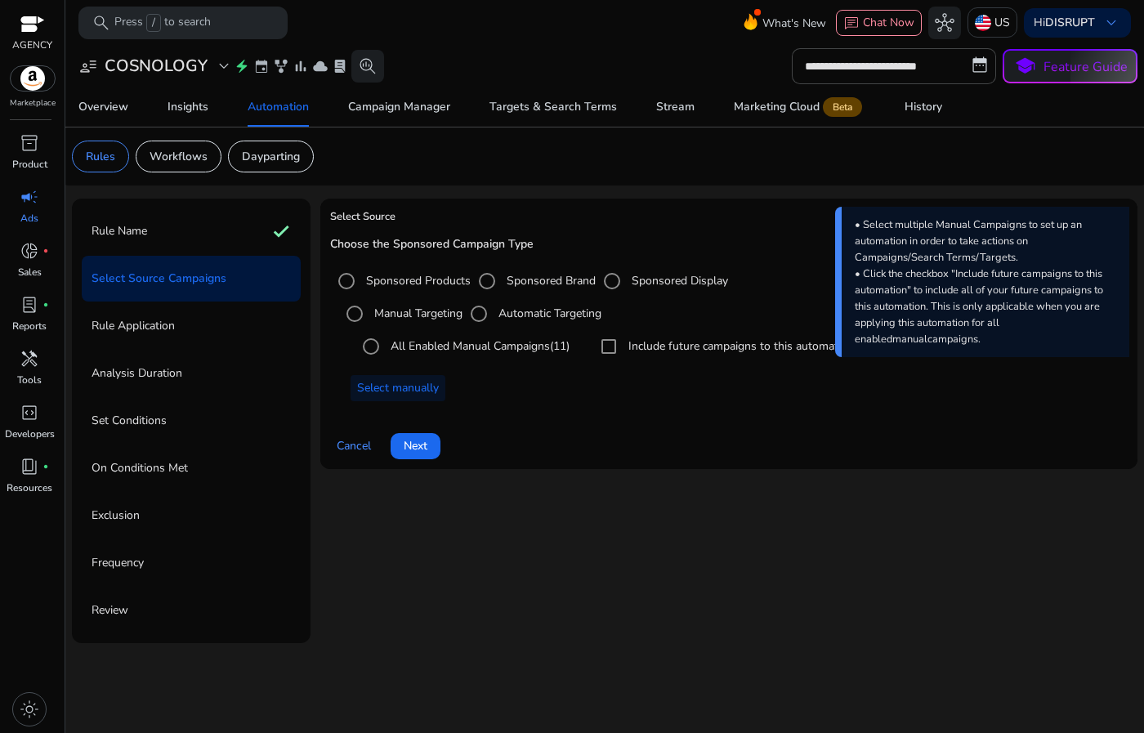
click at [429, 344] on label "All Enabled Manual Campaigns (11)" at bounding box center [478, 346] width 182 height 17
click at [419, 400] on span at bounding box center [398, 388] width 95 height 39
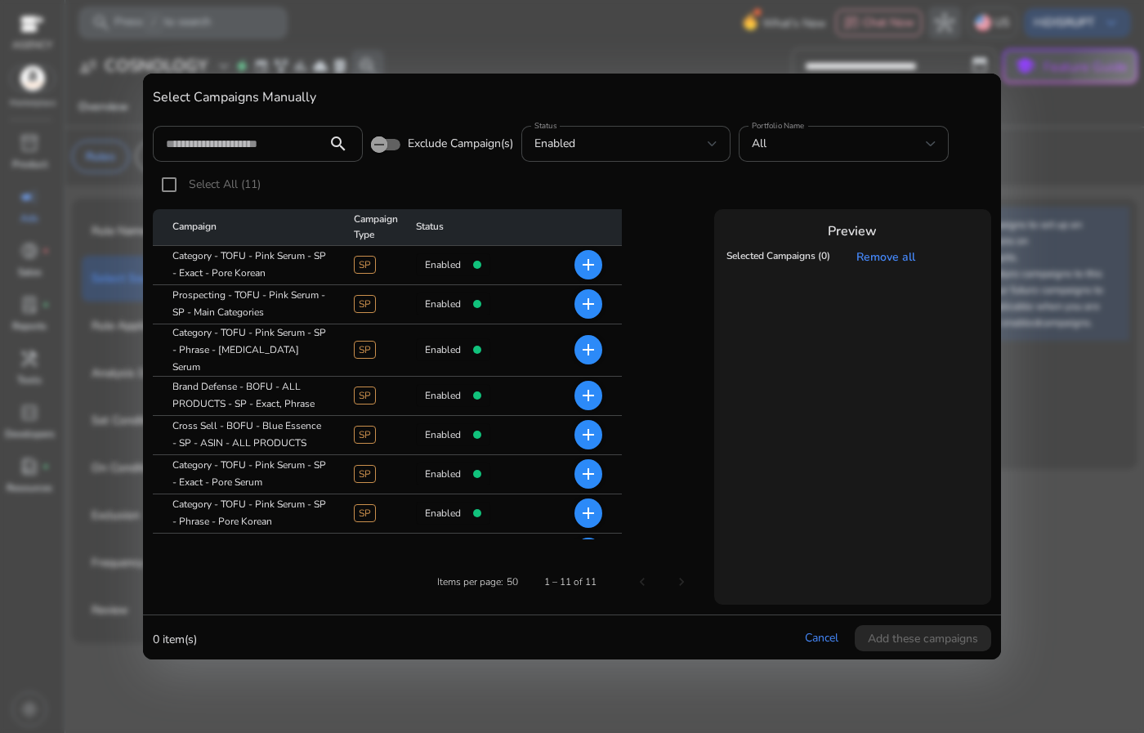
click at [589, 308] on mat-icon "add" at bounding box center [589, 304] width 20 height 20
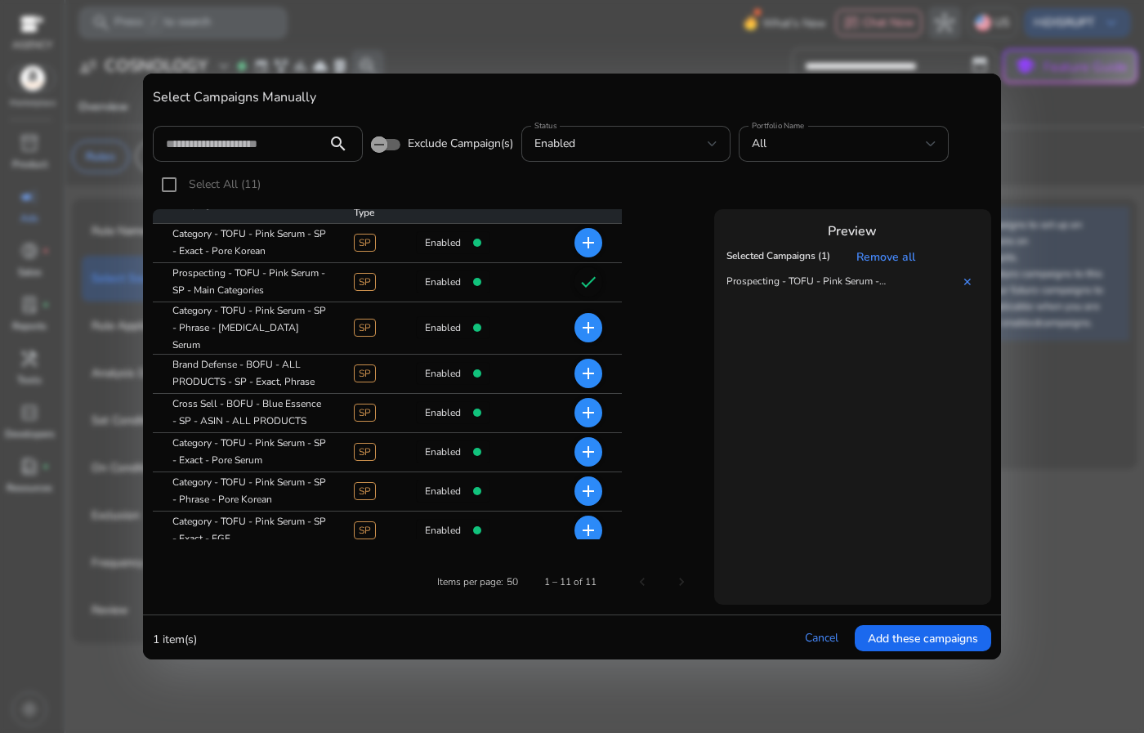
scroll to position [57, 0]
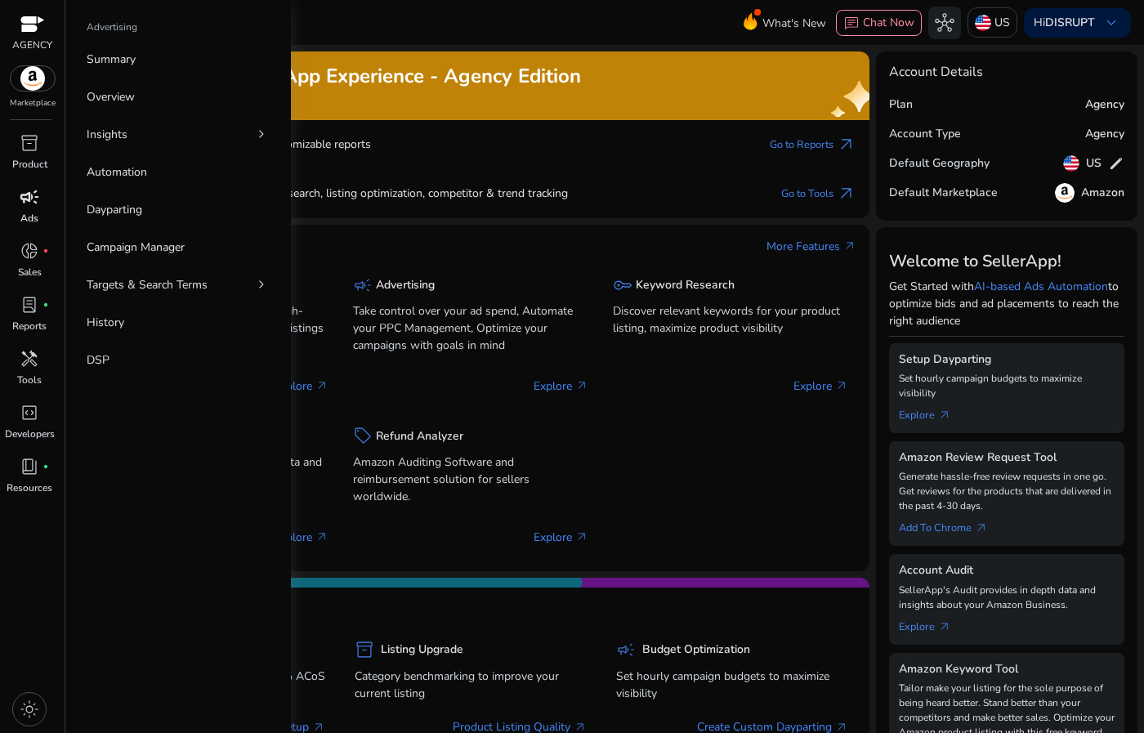
click at [29, 187] on span "campaign" at bounding box center [30, 197] width 20 height 20
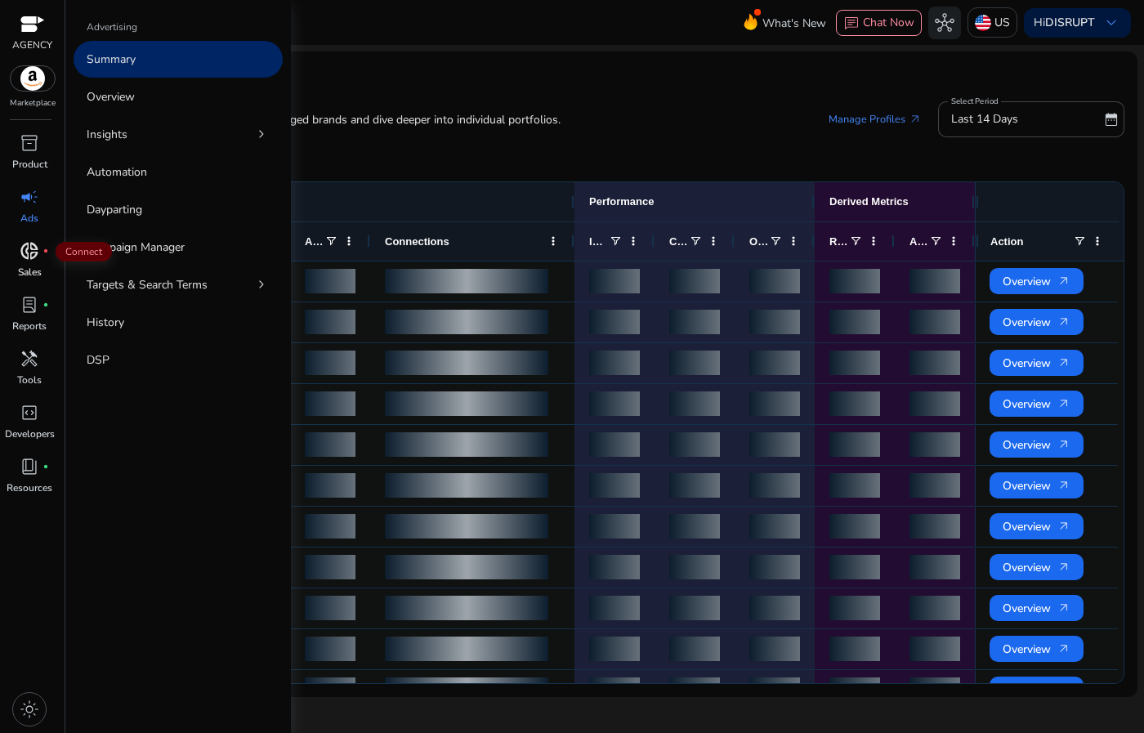
click at [28, 251] on span "donut_small" at bounding box center [30, 251] width 20 height 20
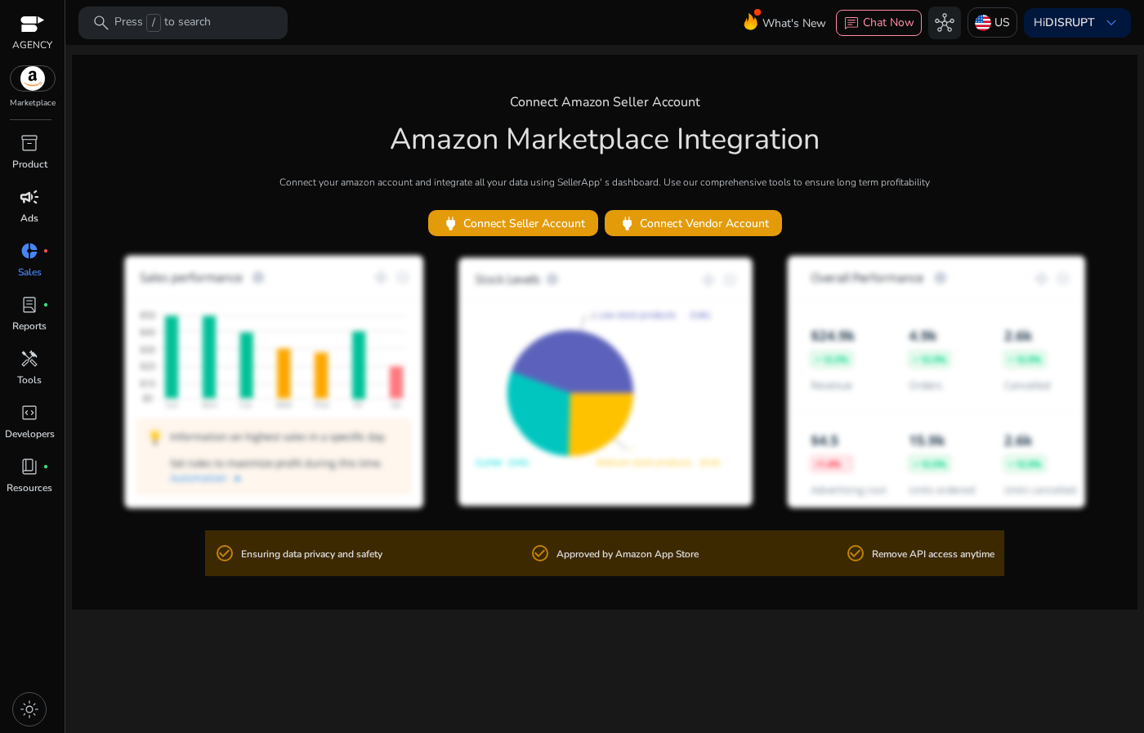
click at [25, 216] on p "Ads" at bounding box center [29, 218] width 18 height 15
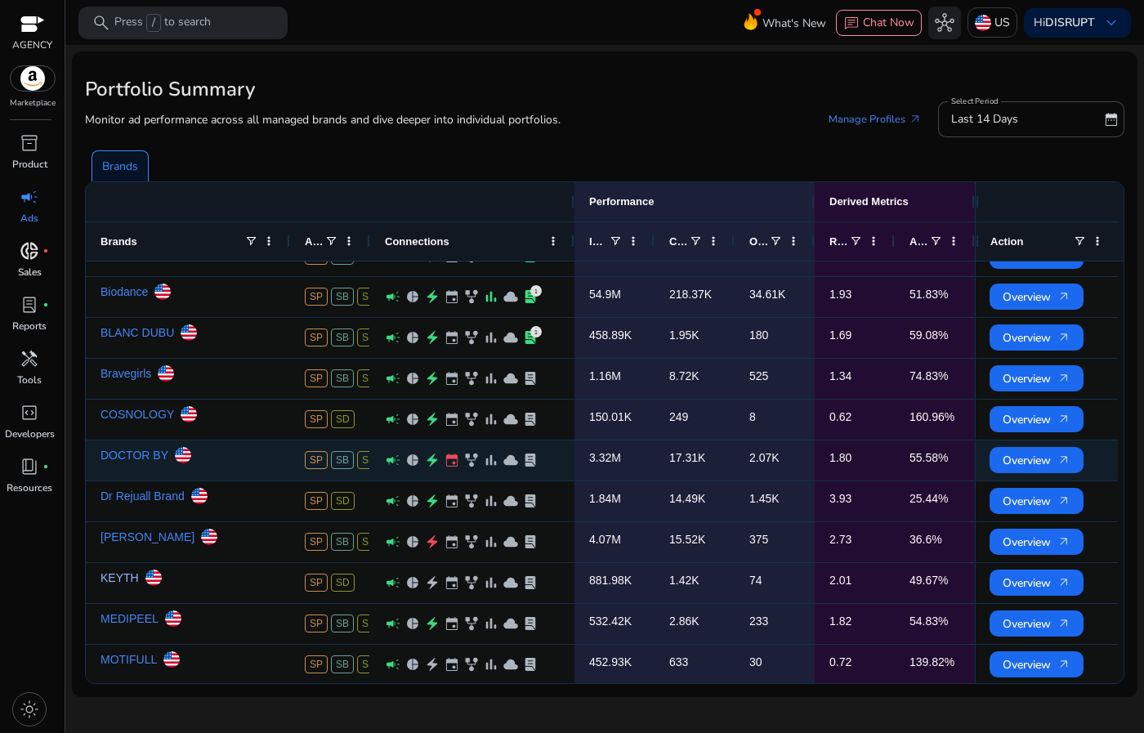
scroll to position [22, 0]
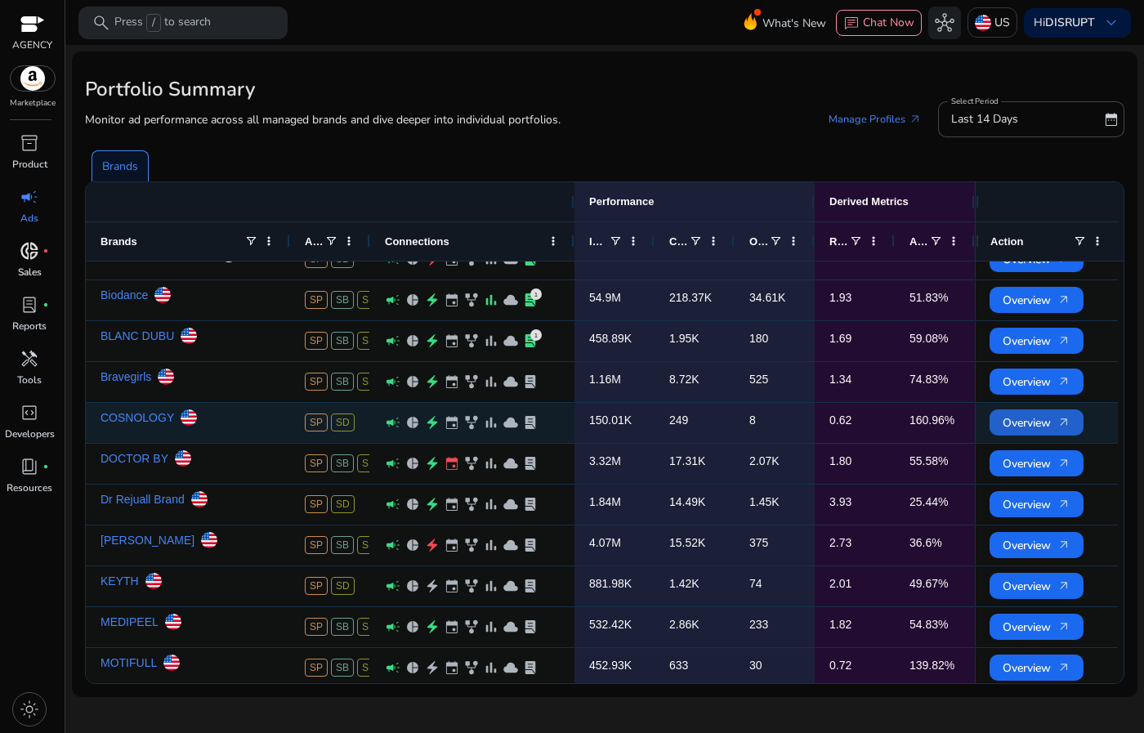
click at [1025, 410] on span "Overview arrow_outward" at bounding box center [1037, 423] width 68 height 34
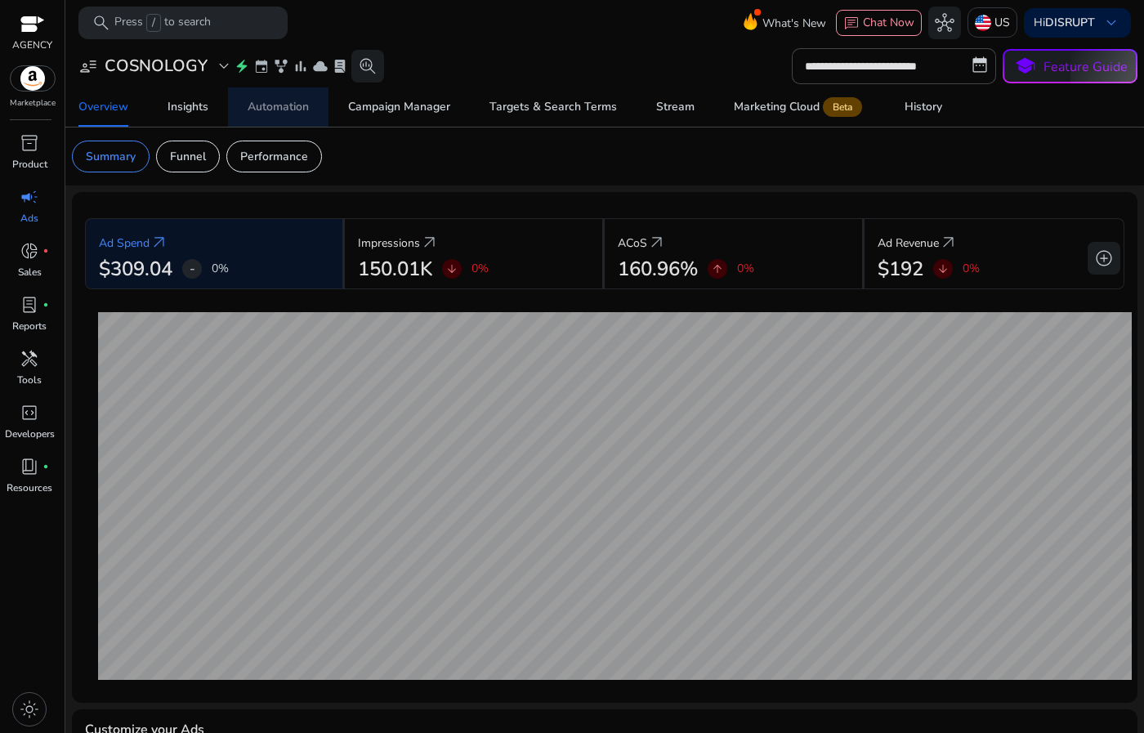
click at [288, 101] on div "Automation" at bounding box center [278, 106] width 61 height 11
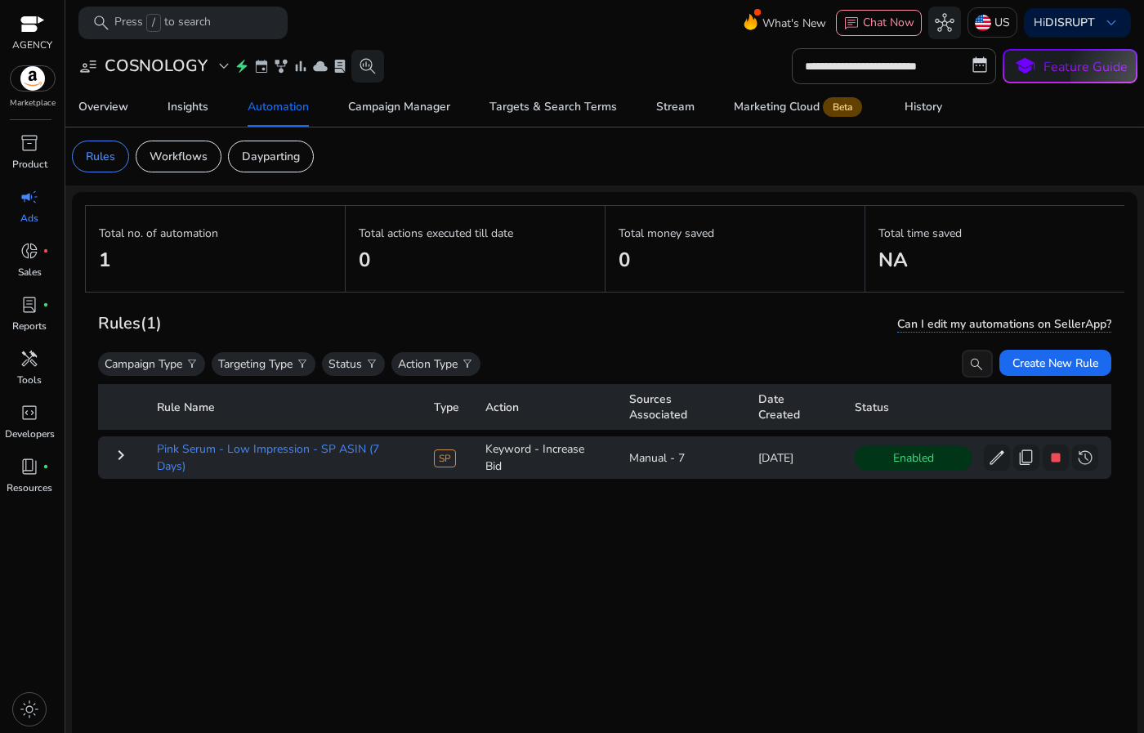
drag, startPoint x: 204, startPoint y: 465, endPoint x: 147, endPoint y: 441, distance: 61.9
click at [147, 441] on td "Pink Serum - Low Impression - SP ASIN (7 Days)" at bounding box center [282, 458] width 277 height 43
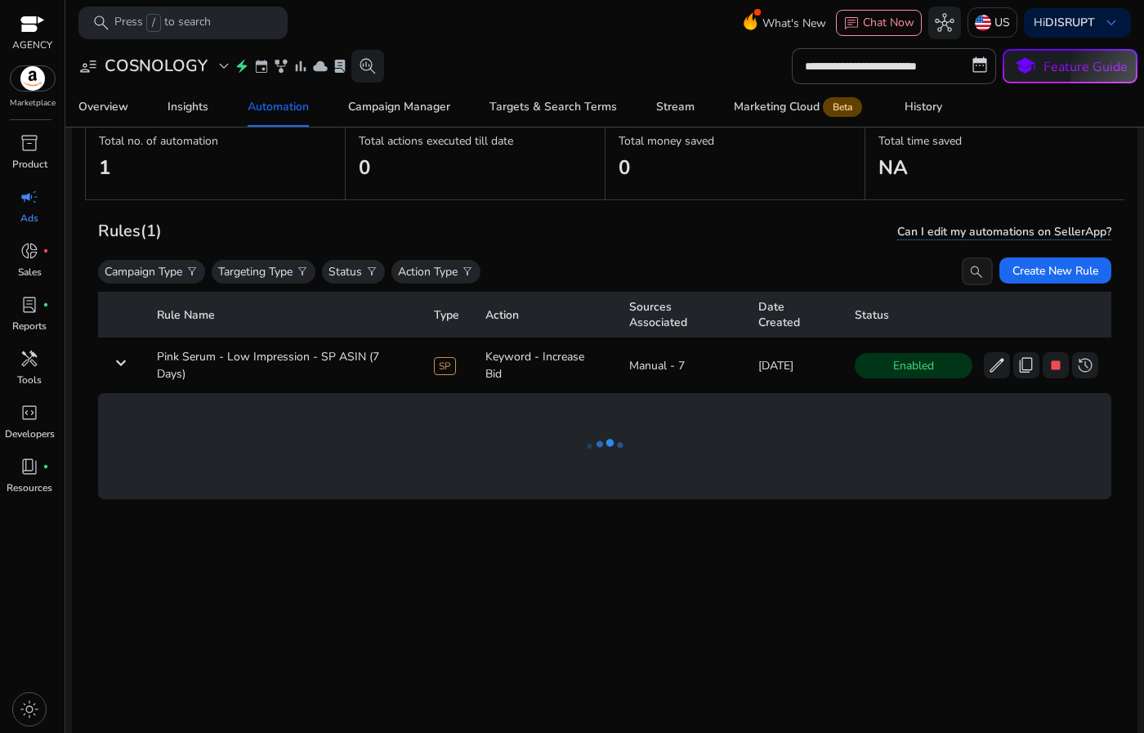
scroll to position [119, 0]
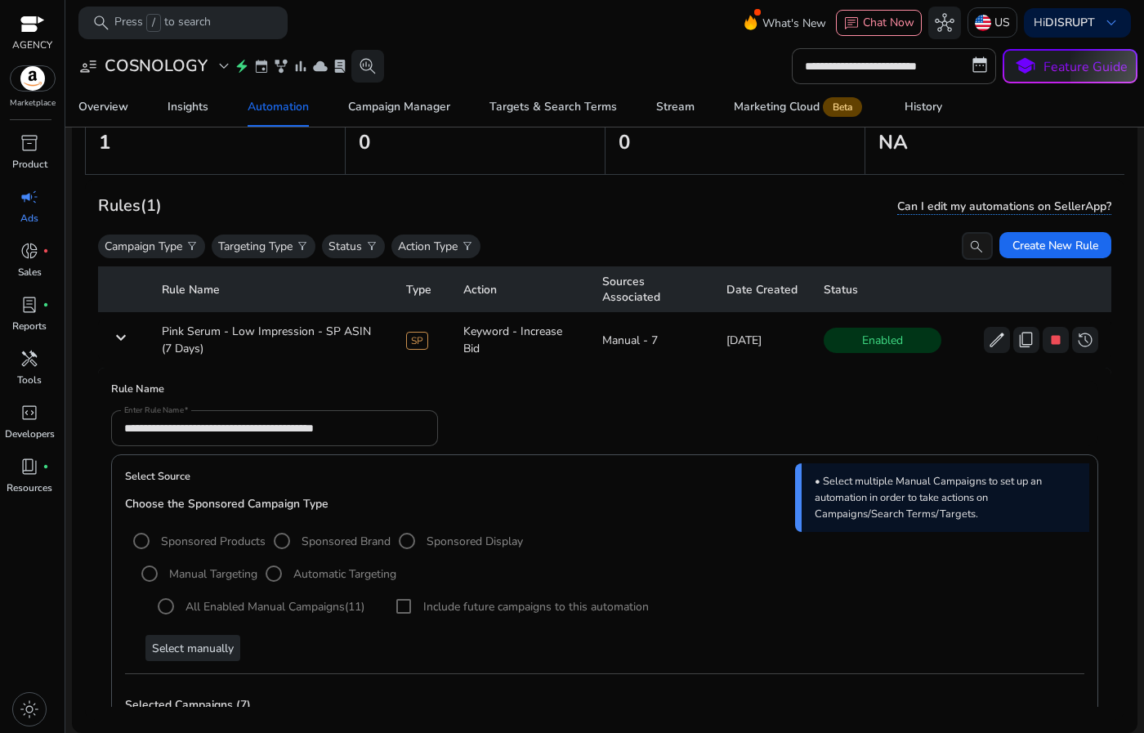
copy td "Pink Serum - Low Impression - SP ASIN (7 Days)"
click at [526, 205] on div "Rules (1) Can I edit my automations on SellerApp?" at bounding box center [605, 206] width 1014 height 28
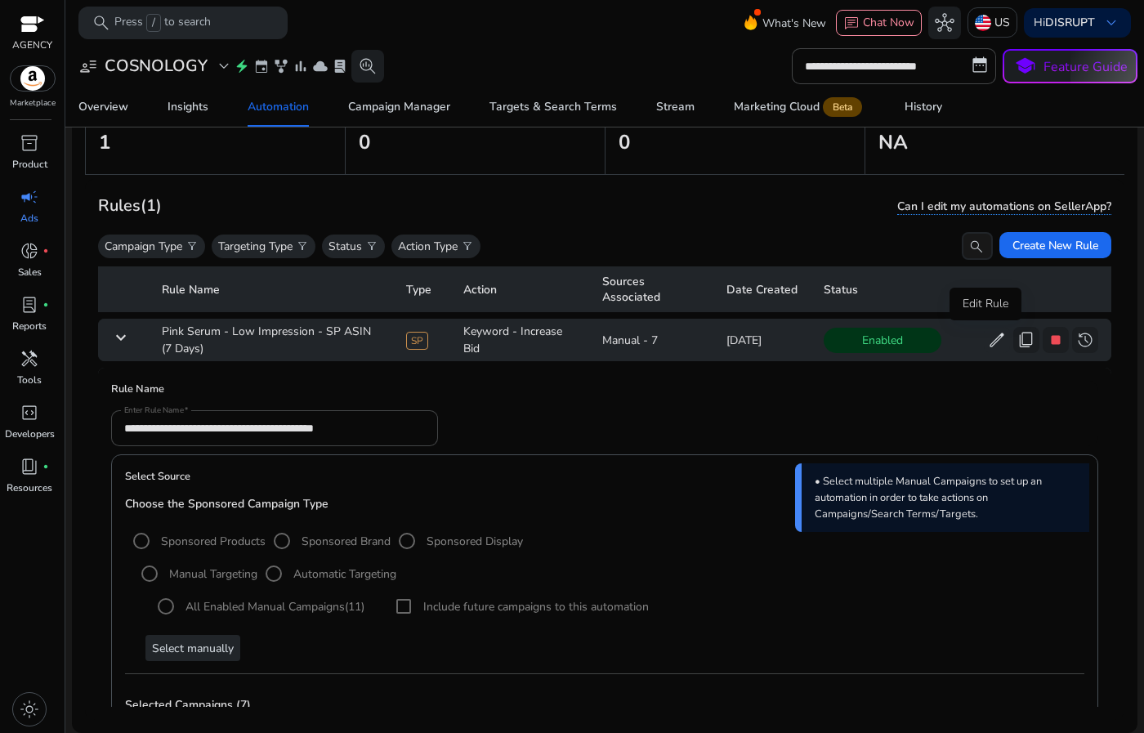
click at [987, 336] on span "edit" at bounding box center [997, 340] width 20 height 20
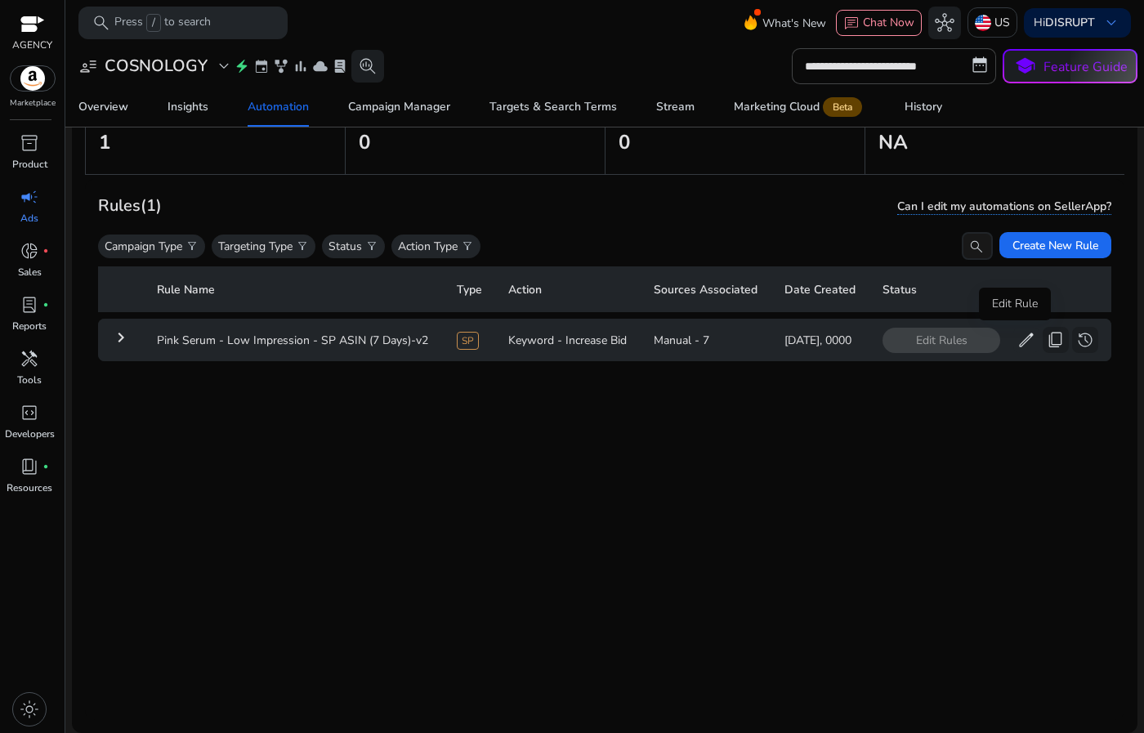
click at [1019, 338] on span "edit" at bounding box center [1027, 340] width 20 height 20
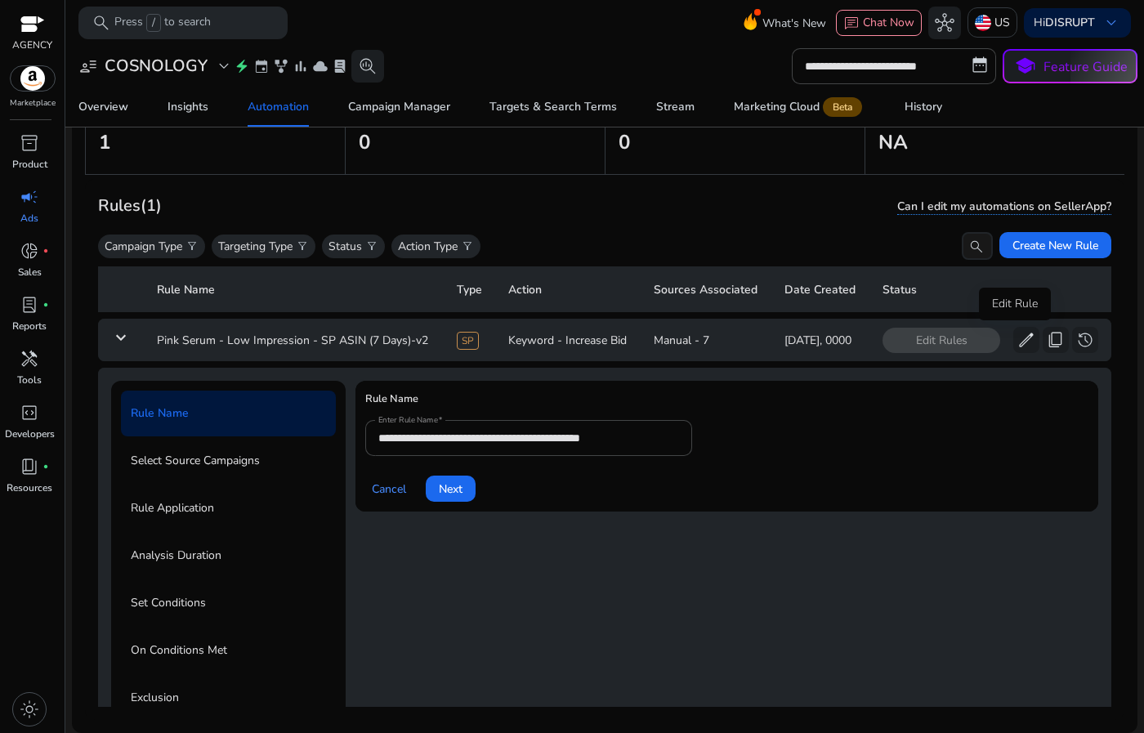
scroll to position [59, 0]
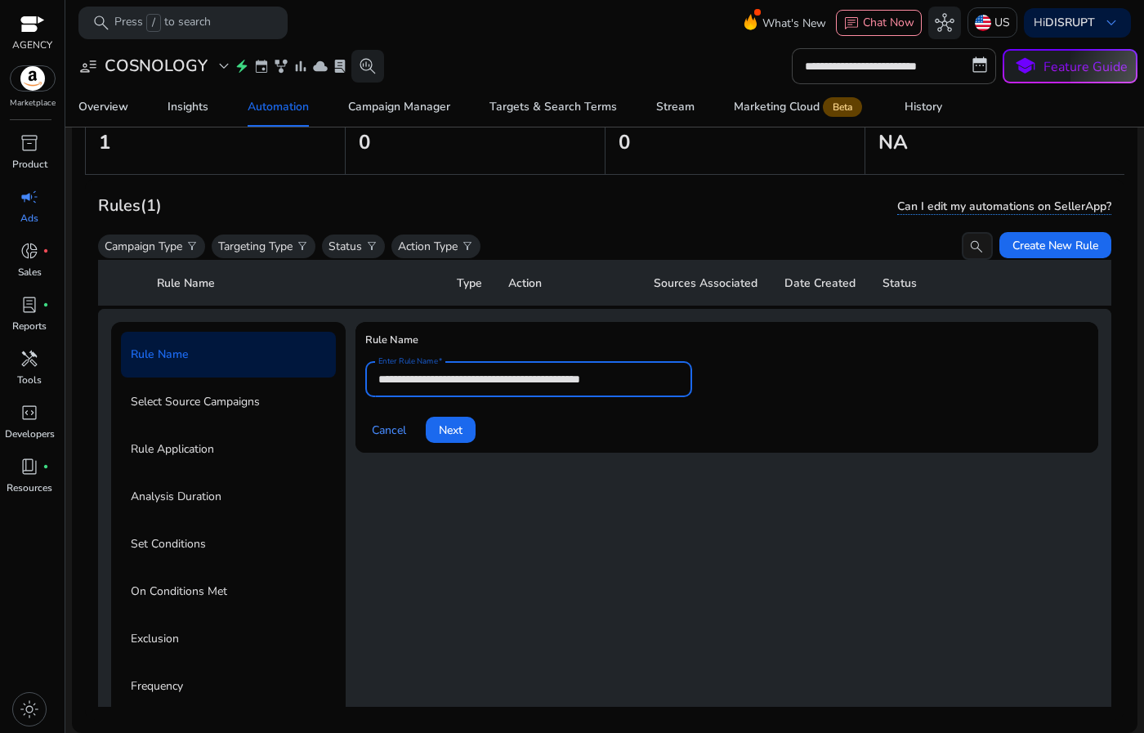
click at [569, 381] on input "**********" at bounding box center [528, 379] width 301 height 18
click at [365, 417] on button "Cancel" at bounding box center [388, 430] width 47 height 26
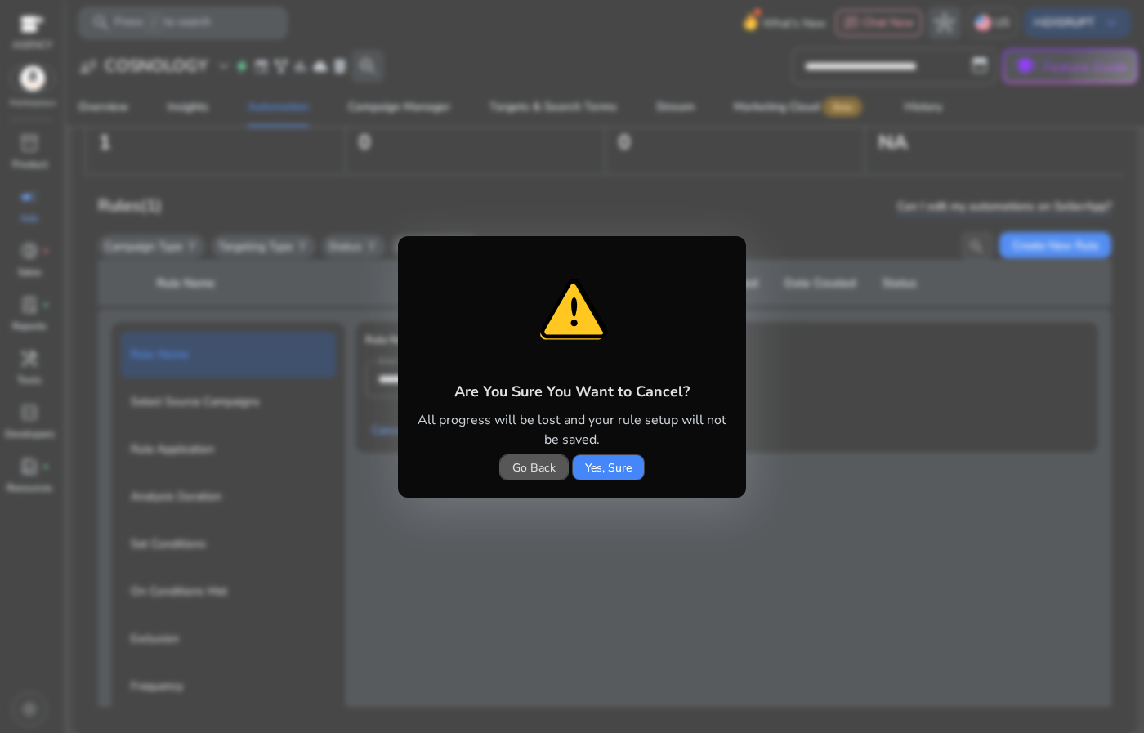
click at [531, 477] on span at bounding box center [534, 467] width 68 height 39
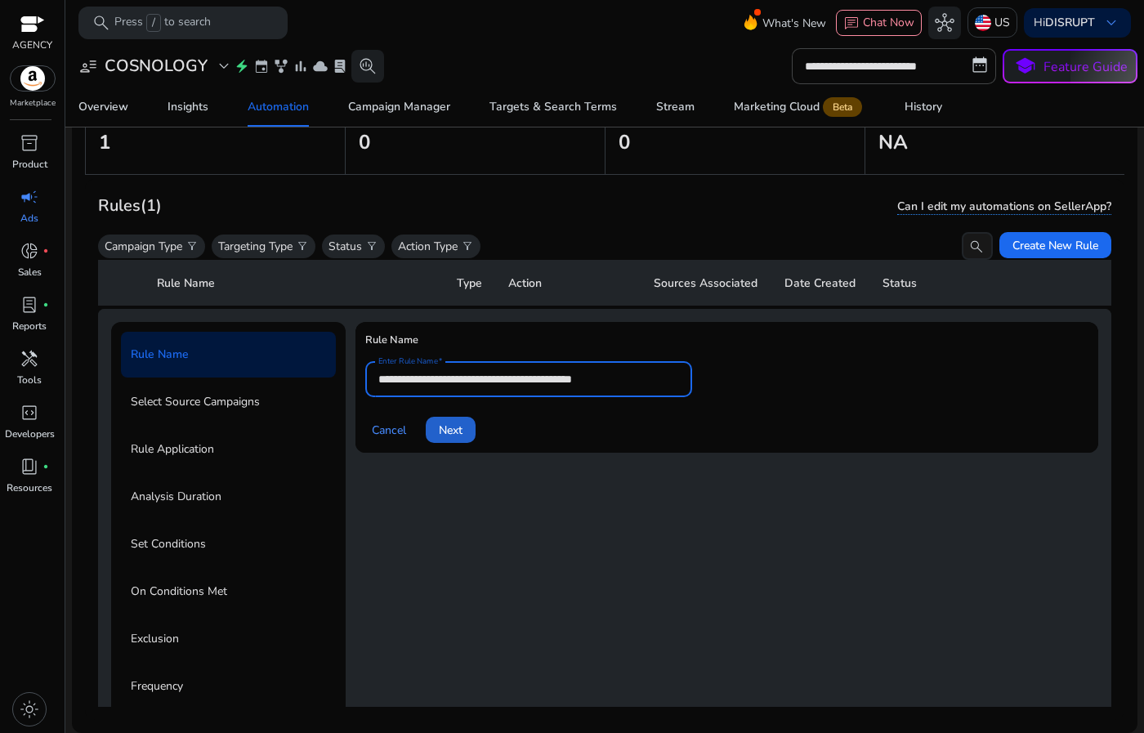
type input "**********"
click at [448, 441] on span at bounding box center [451, 429] width 50 height 39
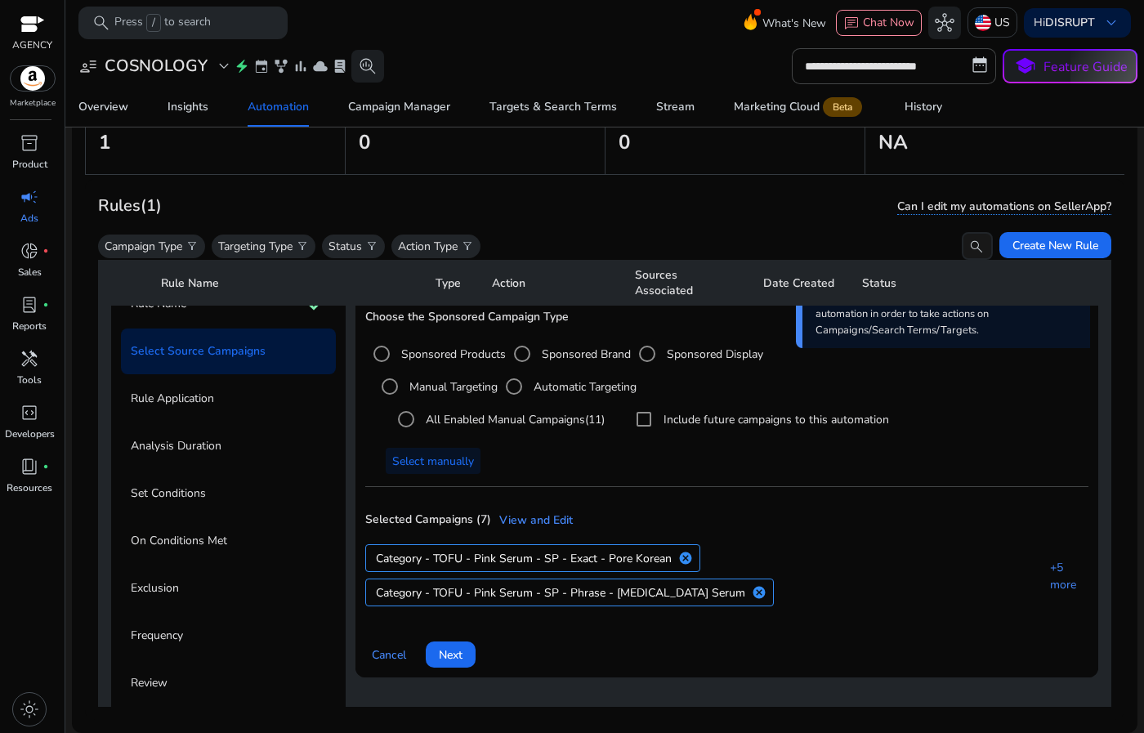
scroll to position [170, 0]
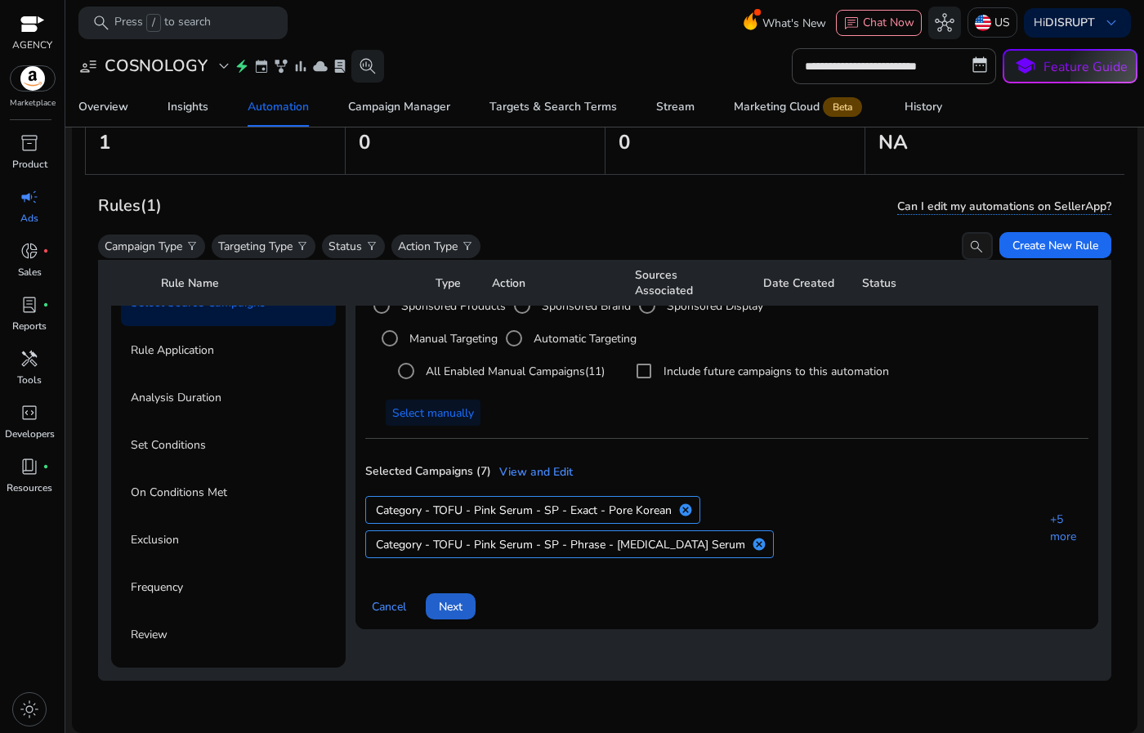
click at [454, 598] on span "Next" at bounding box center [451, 606] width 24 height 17
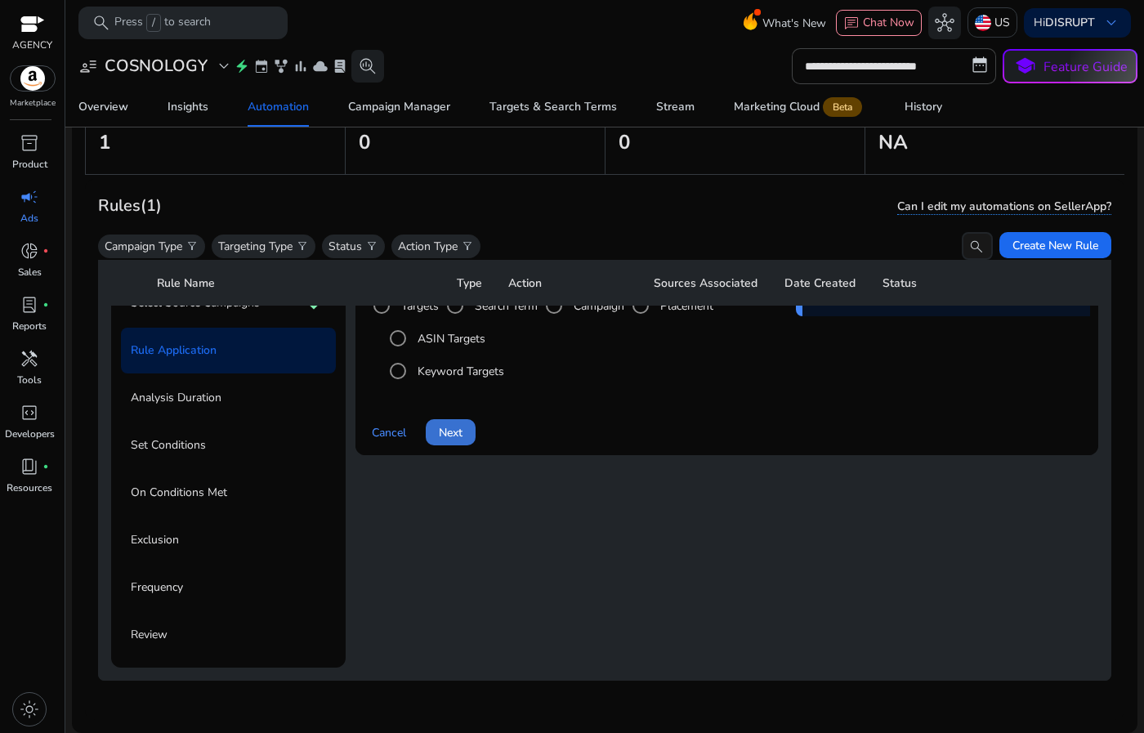
click at [451, 428] on span "Next" at bounding box center [451, 432] width 24 height 17
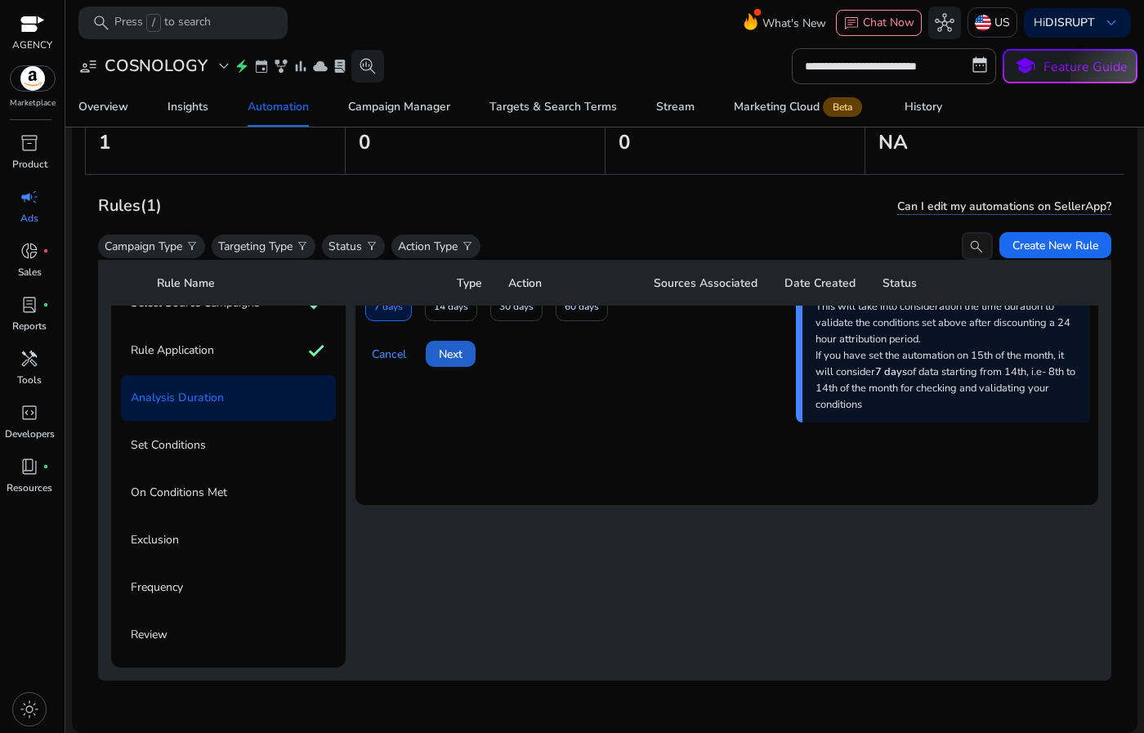
click at [462, 346] on span "Next" at bounding box center [451, 354] width 24 height 17
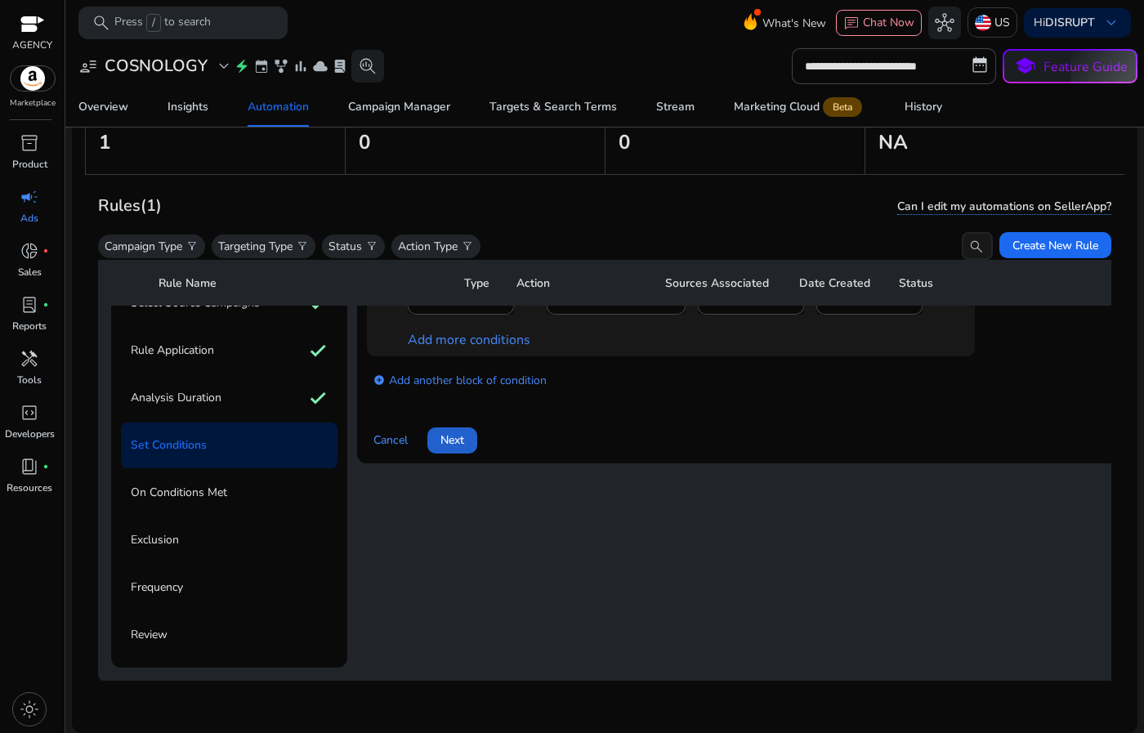
click at [463, 441] on span at bounding box center [453, 440] width 50 height 39
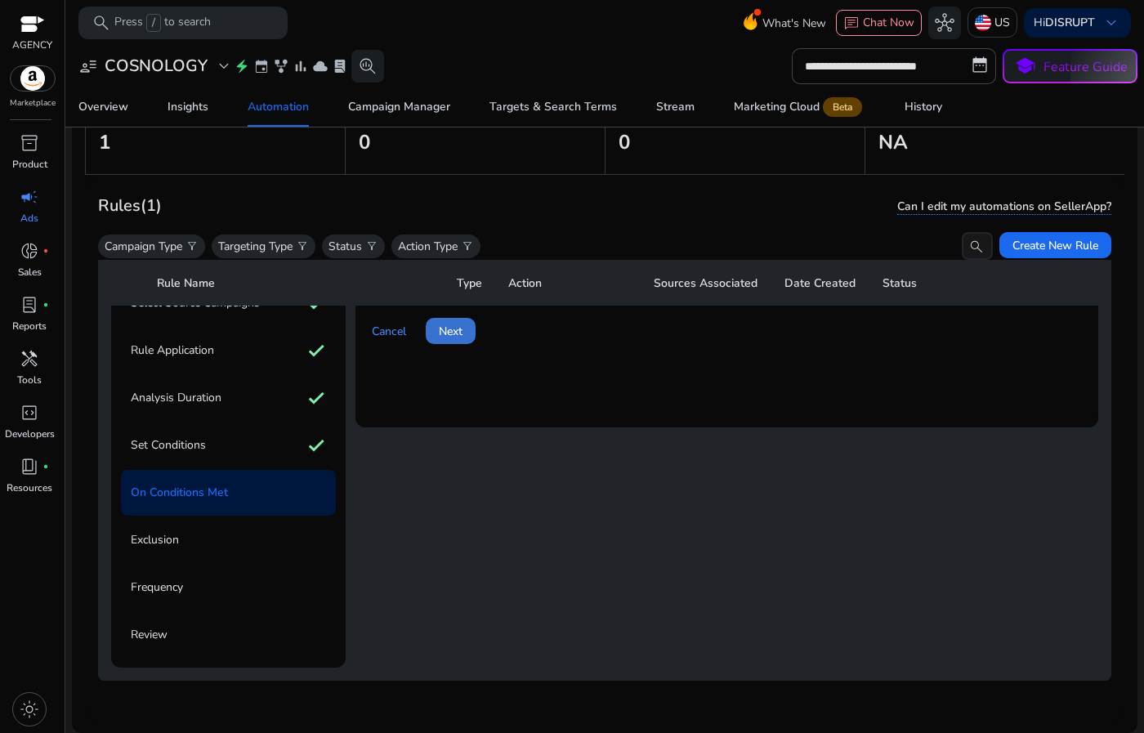
click at [463, 327] on span at bounding box center [451, 330] width 50 height 39
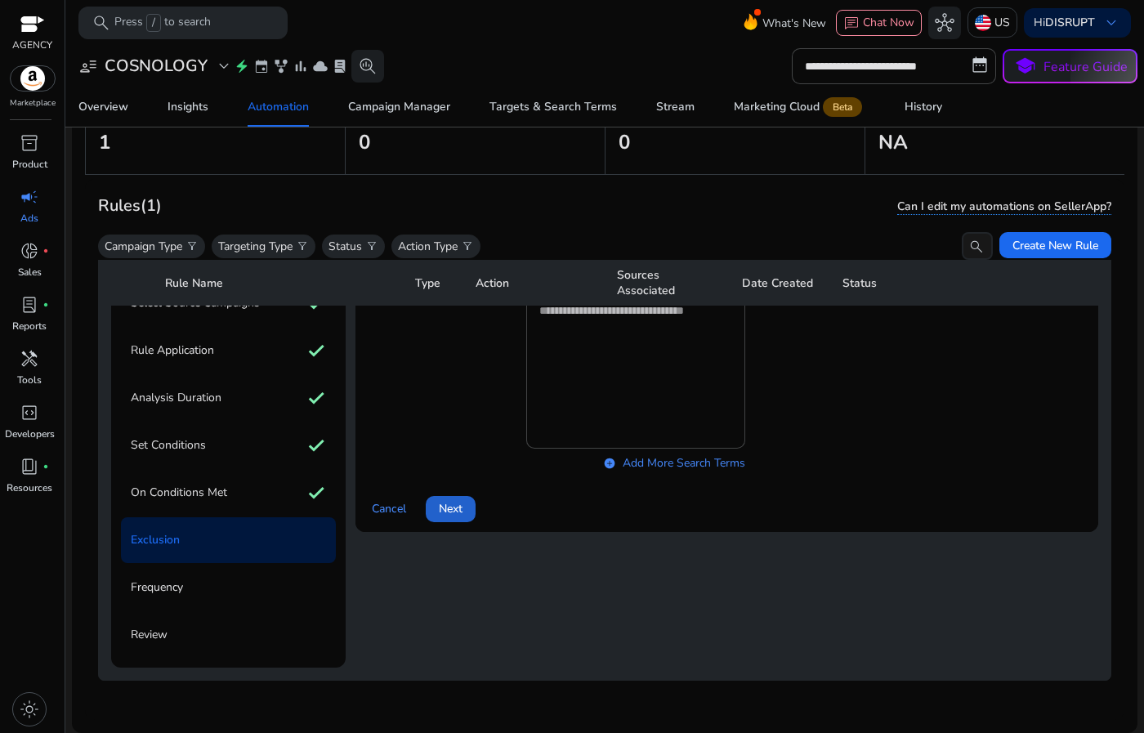
click at [464, 513] on span at bounding box center [451, 509] width 50 height 39
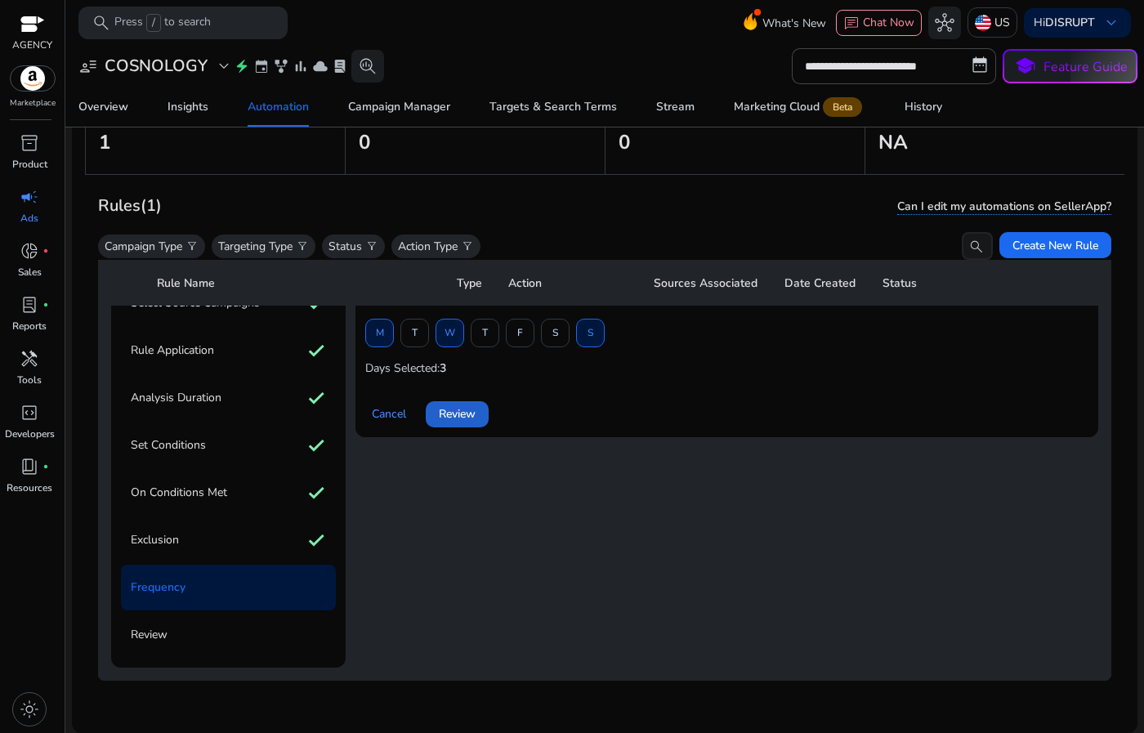
click at [470, 411] on span at bounding box center [457, 414] width 63 height 39
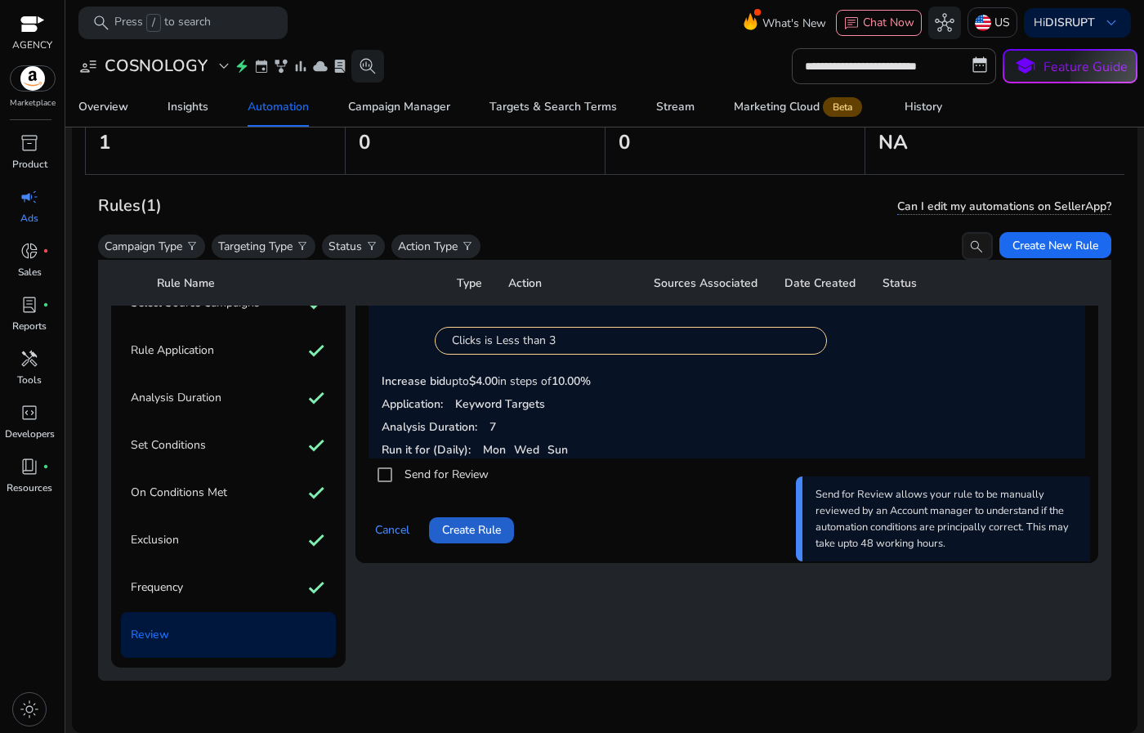
click at [458, 522] on span "Create Rule" at bounding box center [471, 530] width 59 height 17
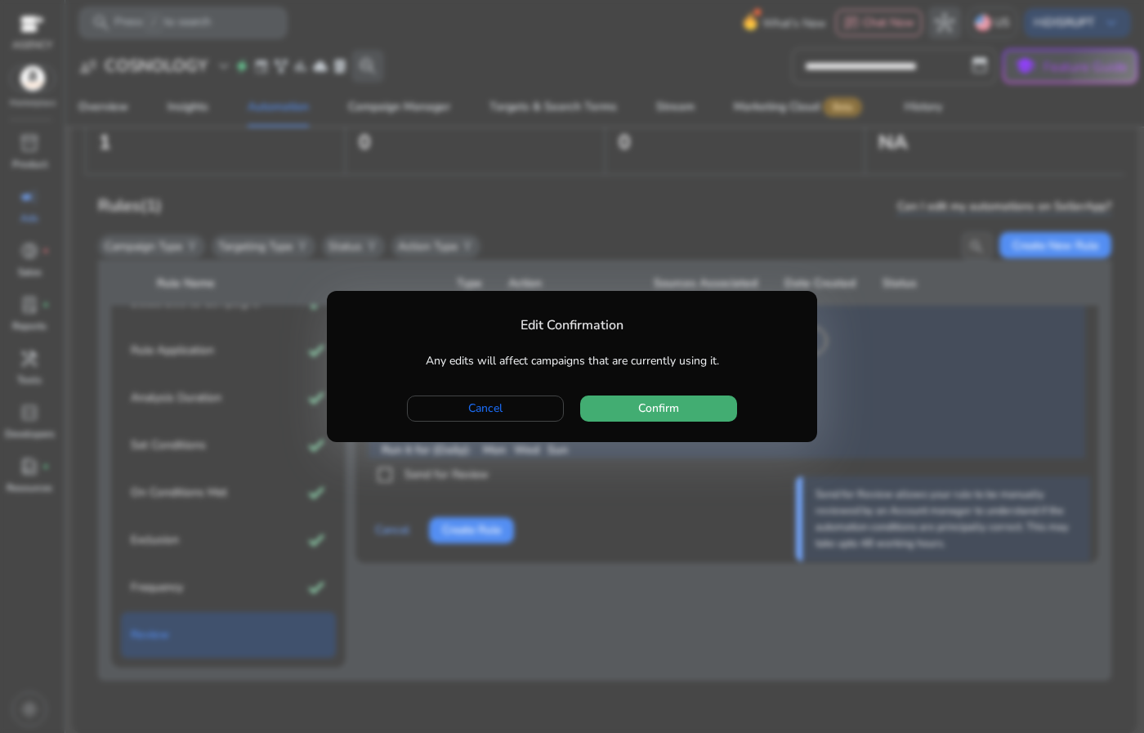
click at [658, 404] on span "Confirm" at bounding box center [658, 408] width 41 height 17
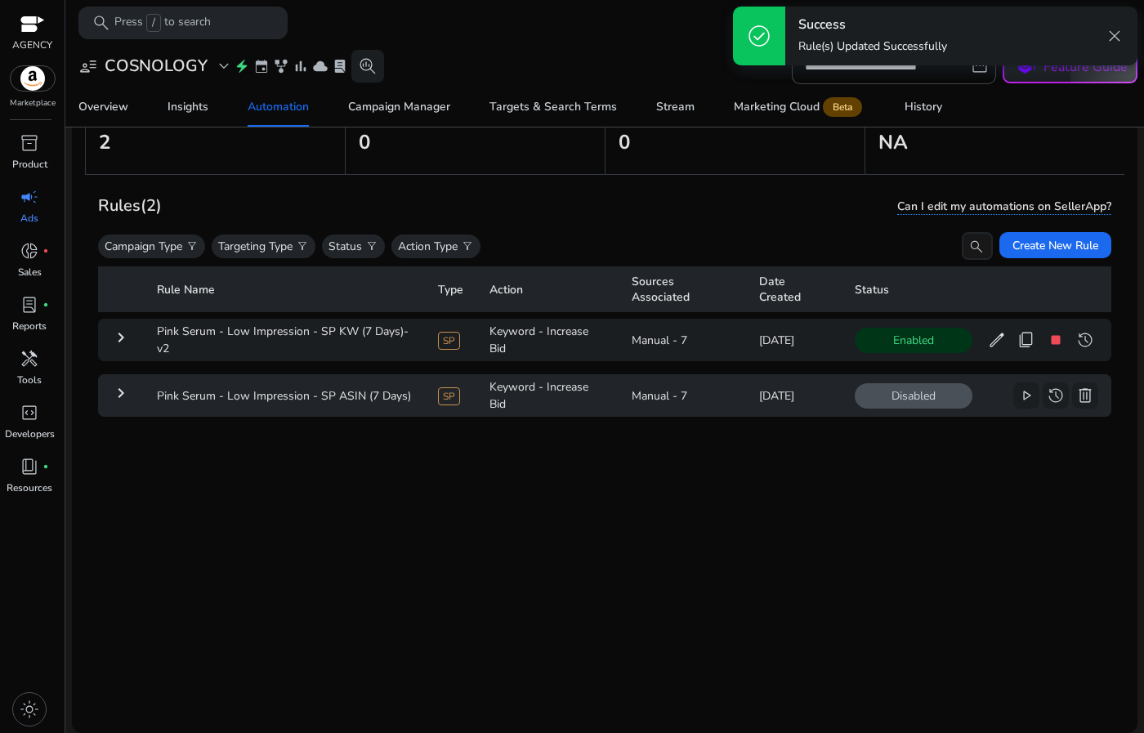
scroll to position [0, 0]
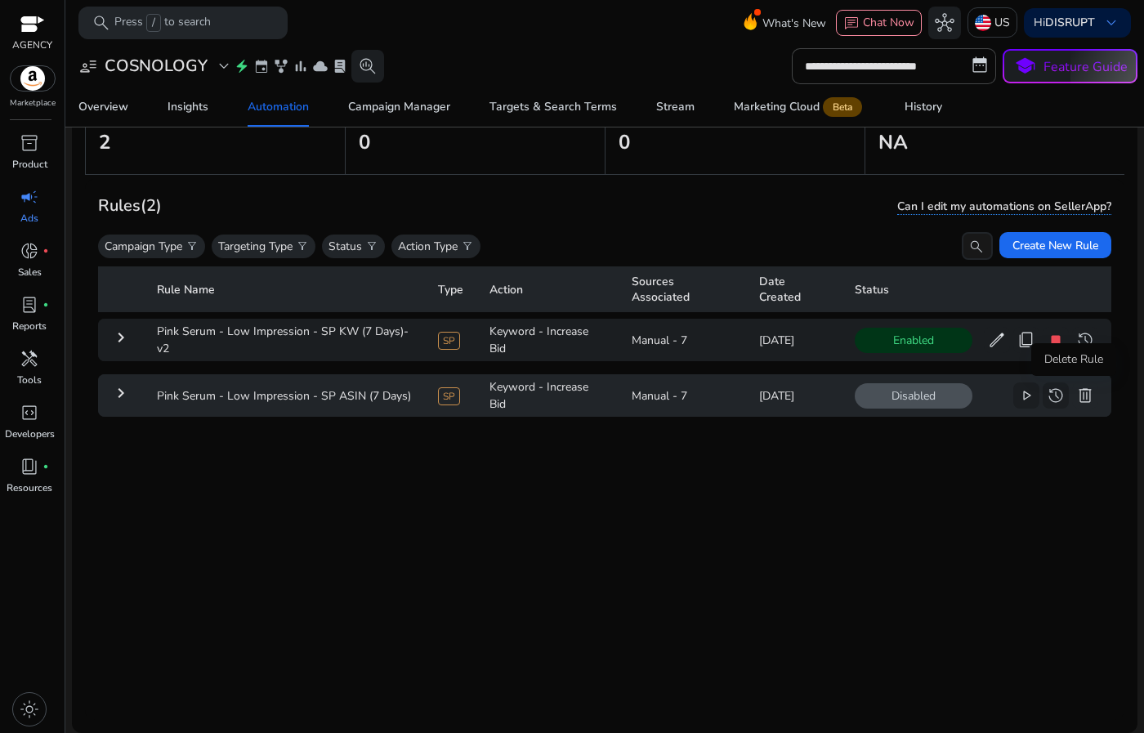
click at [1076, 392] on span "delete" at bounding box center [1086, 396] width 20 height 20
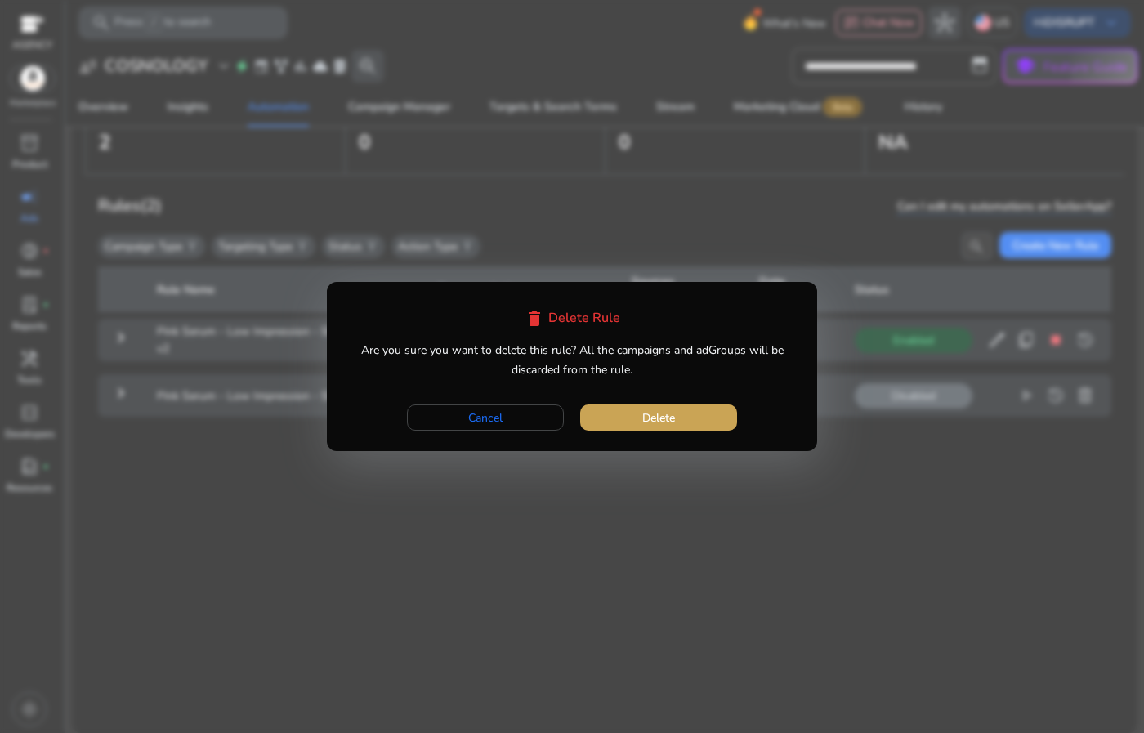
click at [671, 416] on span "Delete" at bounding box center [659, 418] width 33 height 17
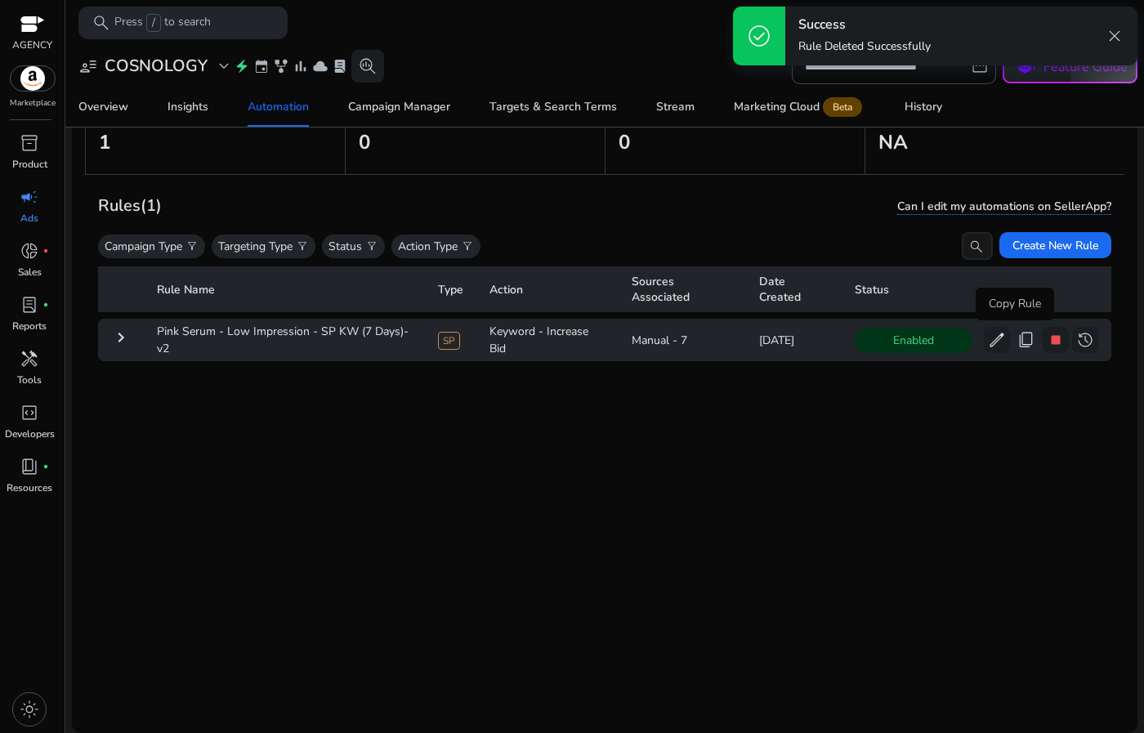
click at [1017, 343] on span "content_copy" at bounding box center [1027, 340] width 20 height 20
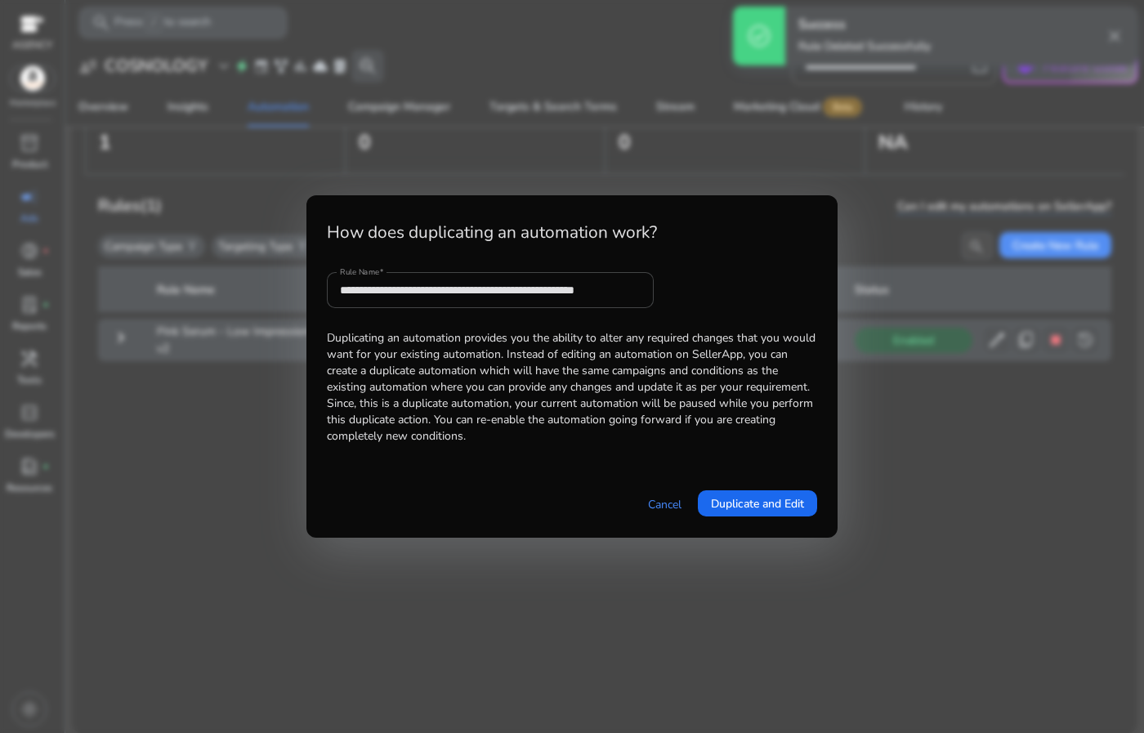
scroll to position [0, 12]
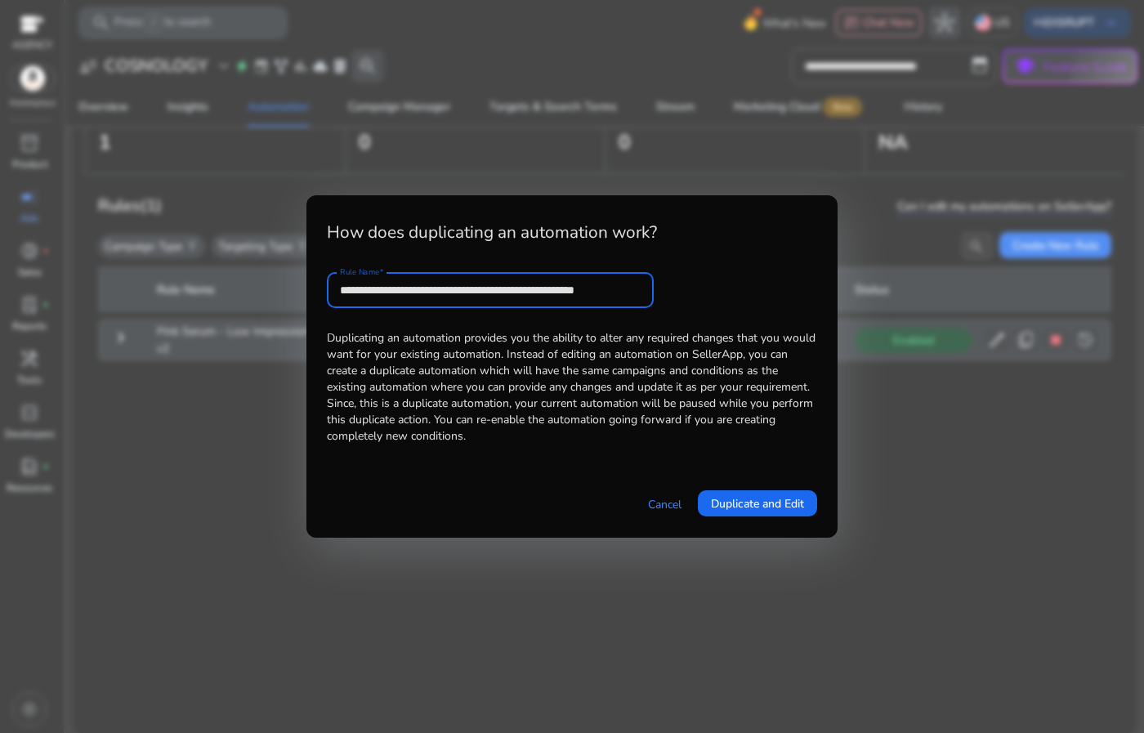
click at [521, 288] on input "**********" at bounding box center [490, 290] width 301 height 18
drag, startPoint x: 521, startPoint y: 288, endPoint x: 510, endPoint y: 288, distance: 10.6
click at [510, 288] on input "**********" at bounding box center [490, 290] width 301 height 18
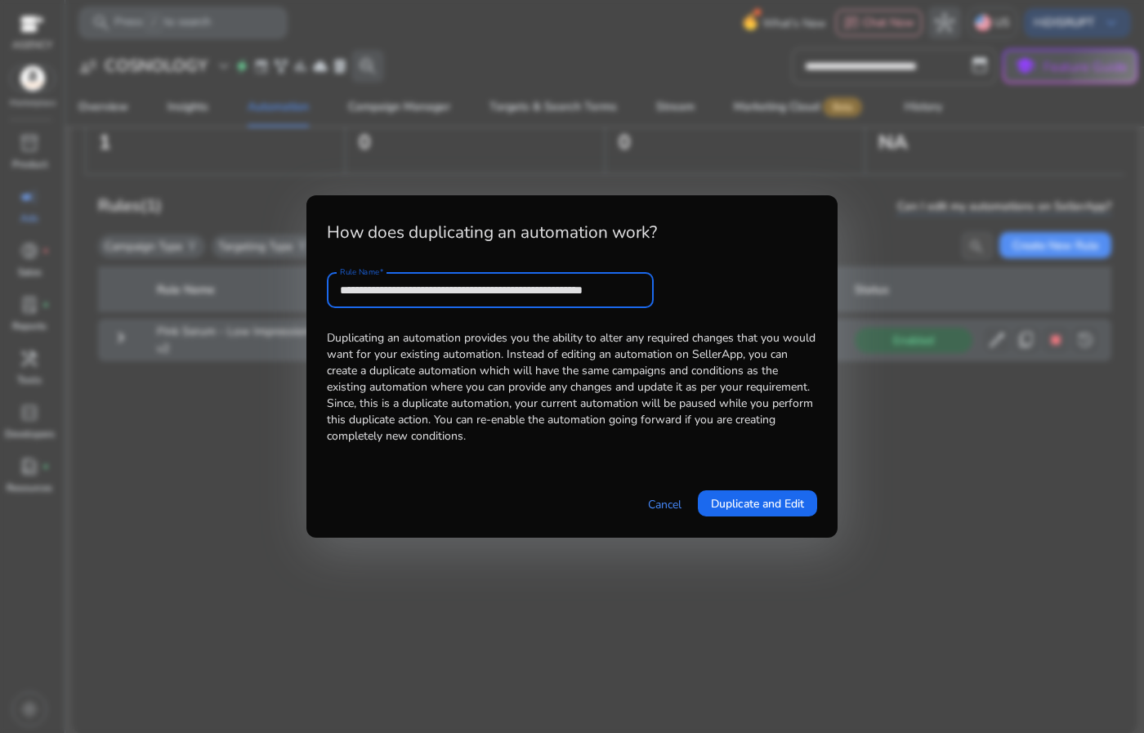
drag, startPoint x: 593, startPoint y: 292, endPoint x: 735, endPoint y: 289, distance: 142.3
click at [735, 289] on form "**********" at bounding box center [572, 290] width 490 height 36
type input "**********"
click at [739, 509] on span "Duplicate and Edit" at bounding box center [757, 503] width 93 height 17
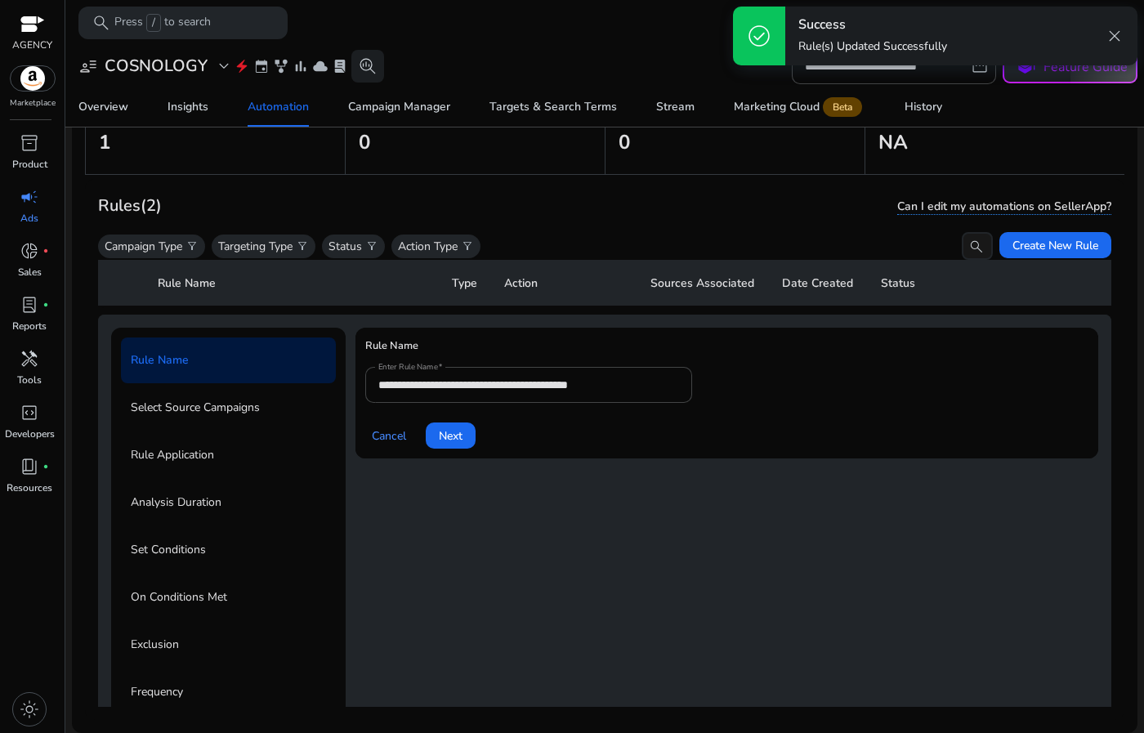
scroll to position [59, 0]
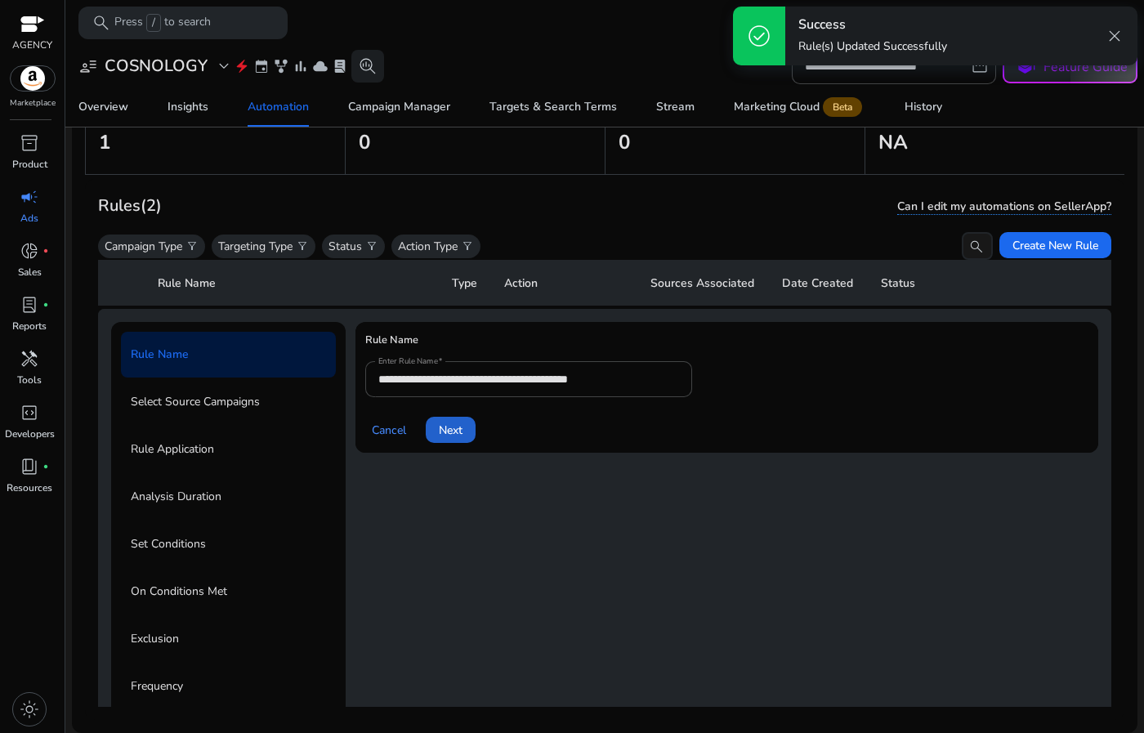
click at [451, 428] on span "Next" at bounding box center [451, 430] width 24 height 17
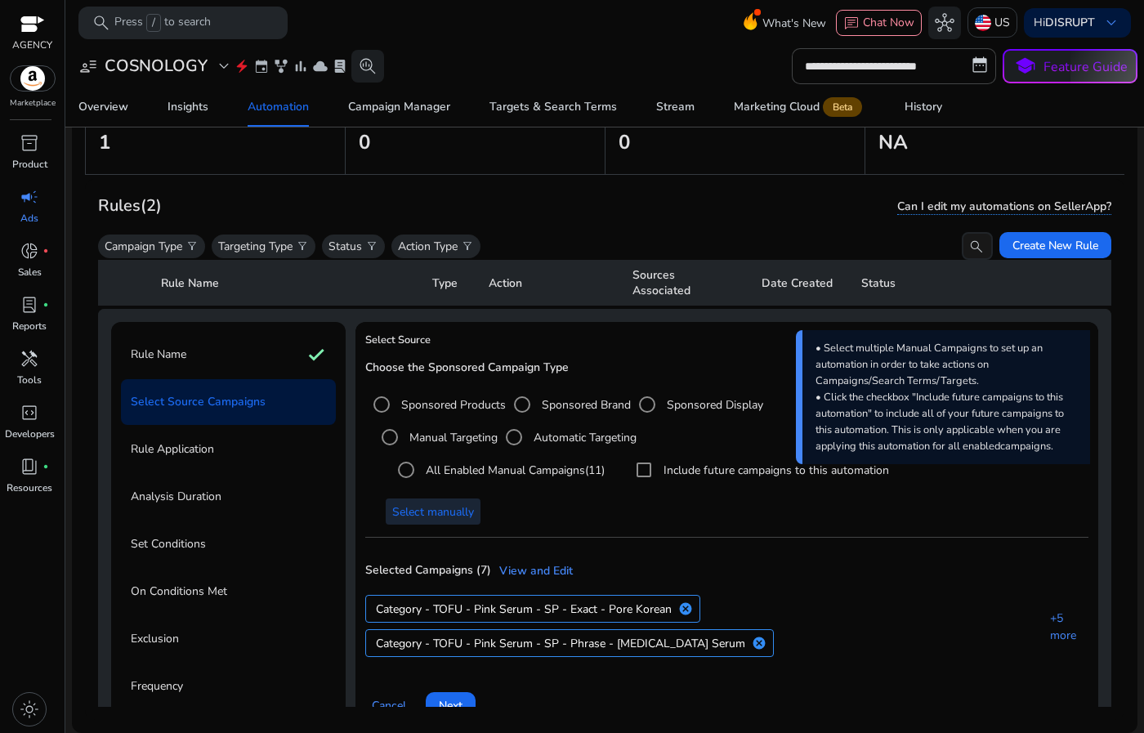
click at [463, 507] on span "Select manually" at bounding box center [433, 512] width 82 height 17
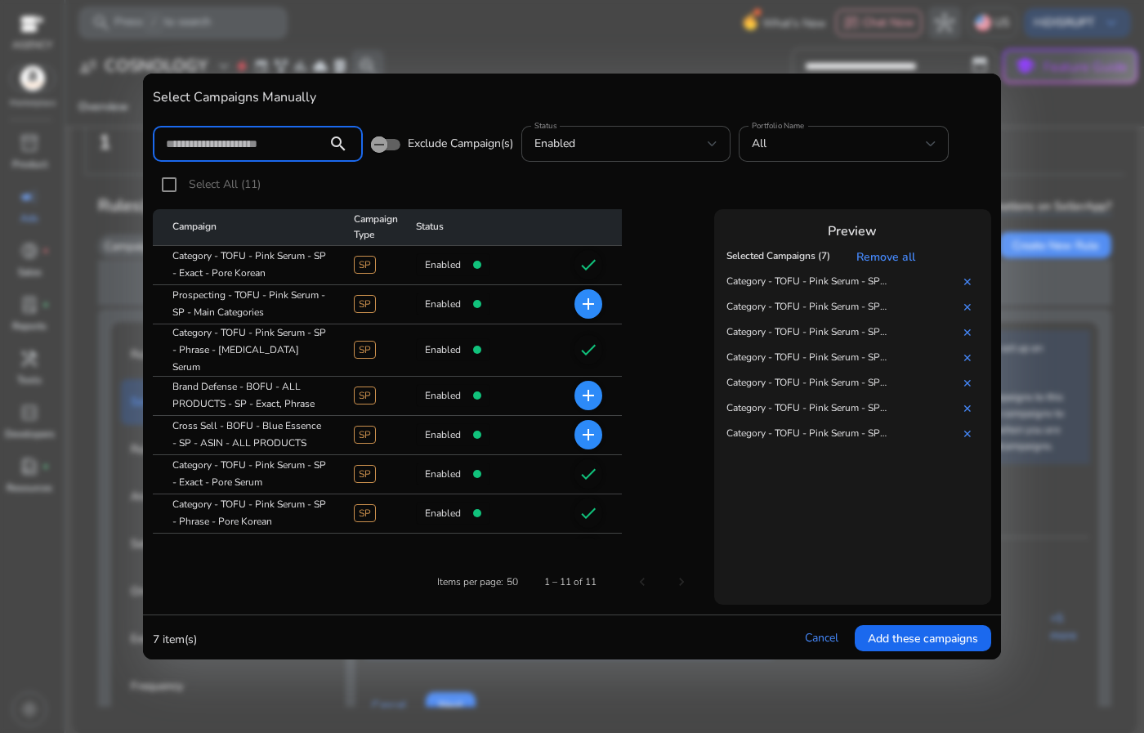
click at [889, 249] on th "Remove all" at bounding box center [881, 256] width 92 height 25
click at [887, 257] on link "Remove all" at bounding box center [888, 257] width 65 height 16
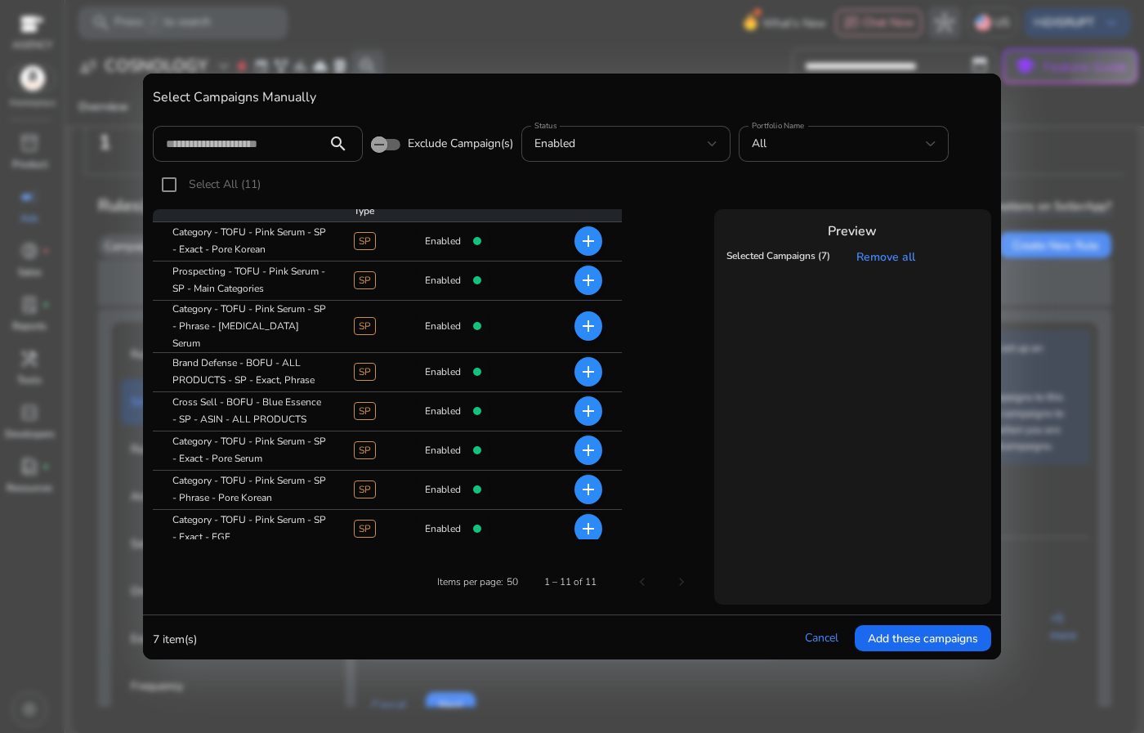
scroll to position [28, 0]
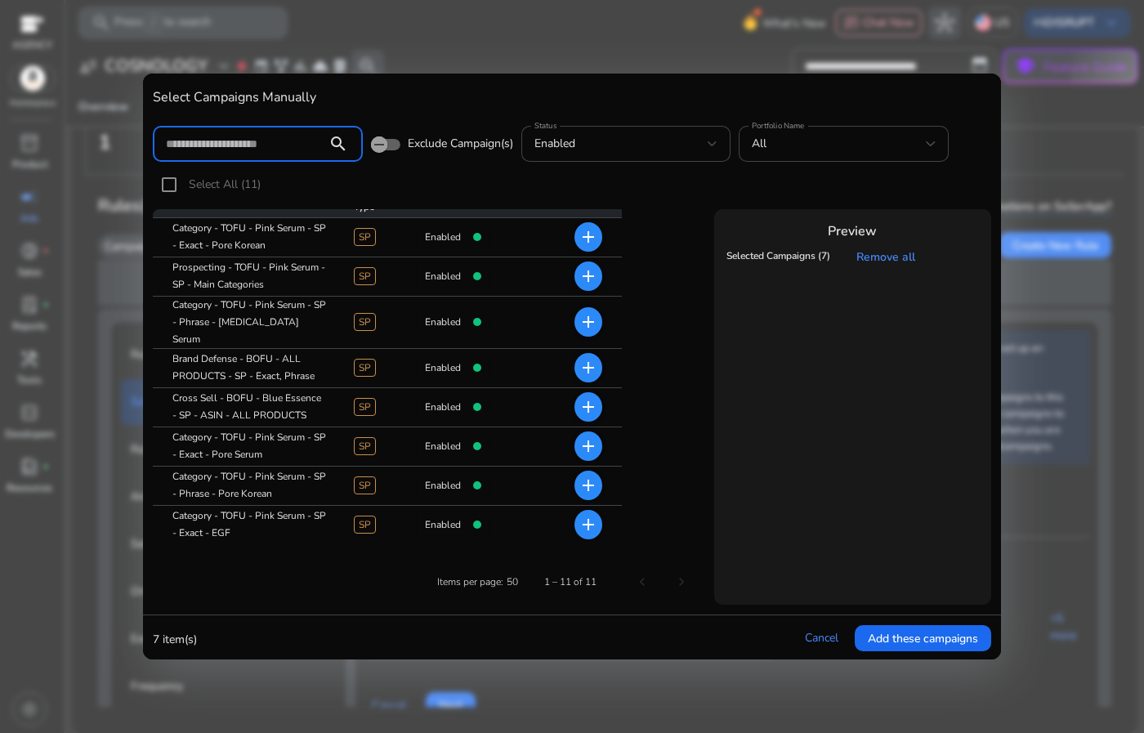
click at [280, 143] on input at bounding box center [240, 144] width 148 height 18
click at [484, 185] on div "Select All (11)" at bounding box center [572, 188] width 839 height 41
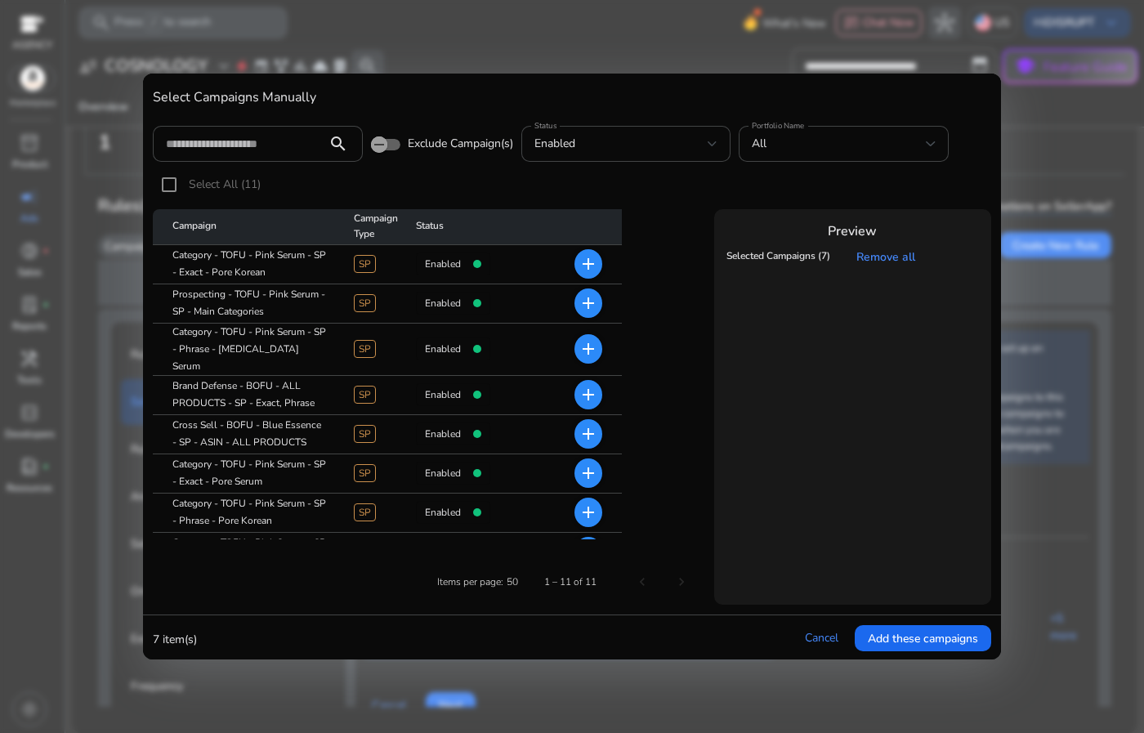
scroll to position [0, 0]
click at [590, 386] on mat-icon "add" at bounding box center [589, 396] width 20 height 20
click at [588, 425] on mat-icon "add" at bounding box center [589, 435] width 20 height 20
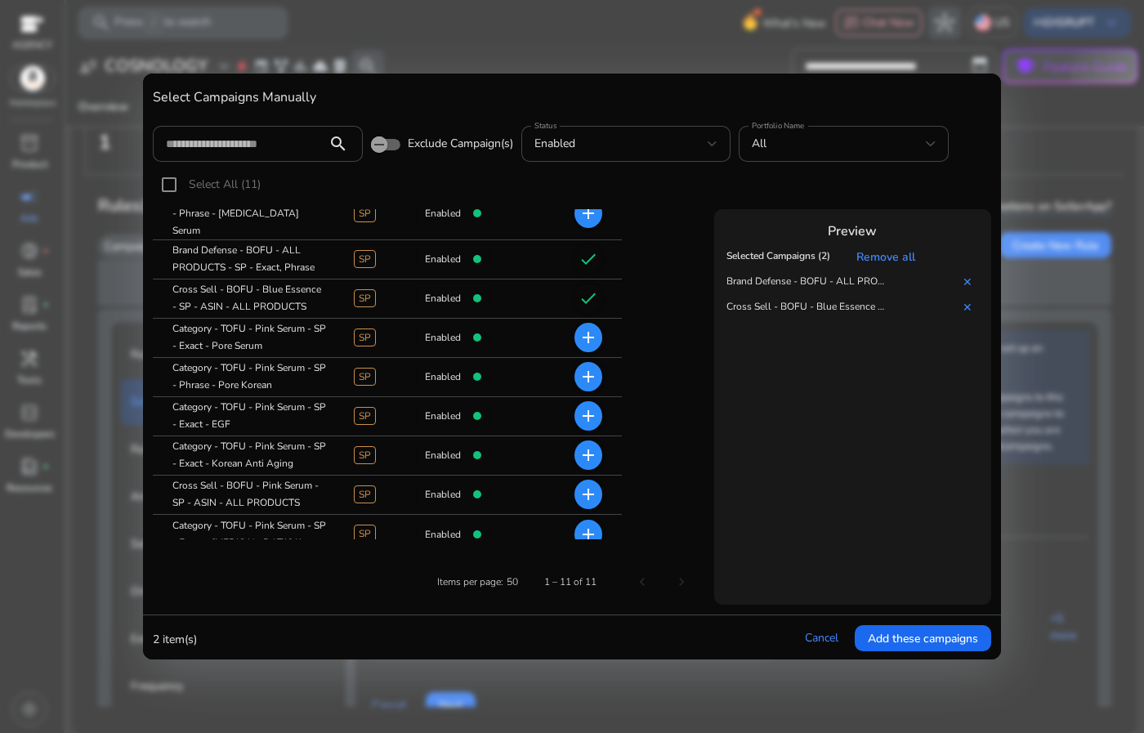
scroll to position [138, 0]
click at [594, 483] on mat-icon "add" at bounding box center [589, 493] width 20 height 20
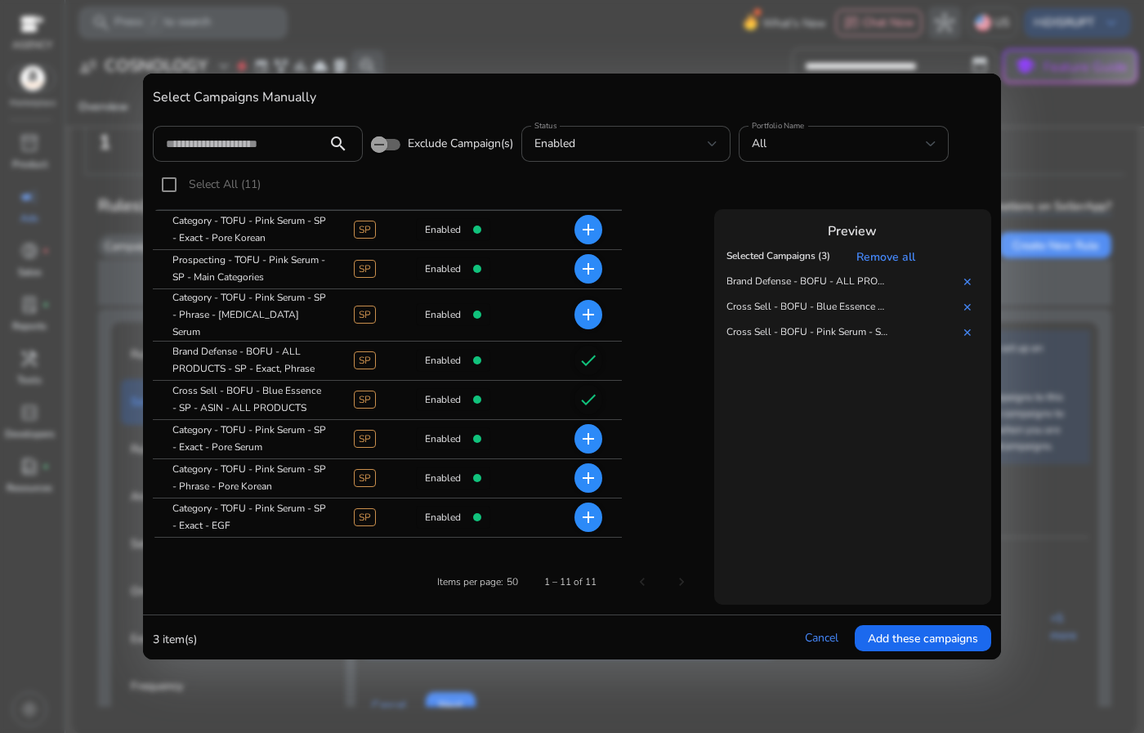
scroll to position [0, 0]
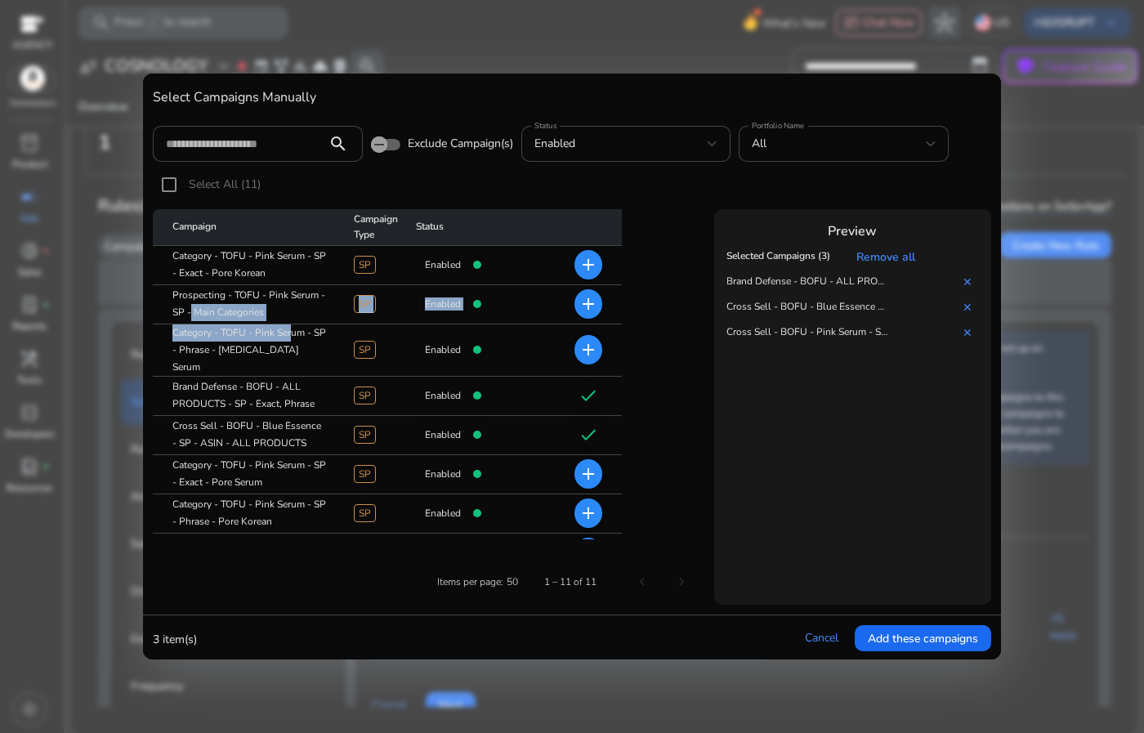
drag, startPoint x: 289, startPoint y: 329, endPoint x: 187, endPoint y: 305, distance: 104.9
click at [187, 305] on tbody "Category - TOFU - Pink Serum - SP - Exact - Pore Korean SP enabled add Prospect…" at bounding box center [387, 468] width 469 height 445
click at [195, 306] on mat-cell "Prospecting - TOFU - Pink Serum - SP - Main Categories" at bounding box center [247, 304] width 188 height 39
drag, startPoint x: 275, startPoint y: 310, endPoint x: 180, endPoint y: 301, distance: 96.1
click at [180, 301] on mat-cell "Prospecting - TOFU - Pink Serum - SP - Main Categories" at bounding box center [247, 304] width 188 height 39
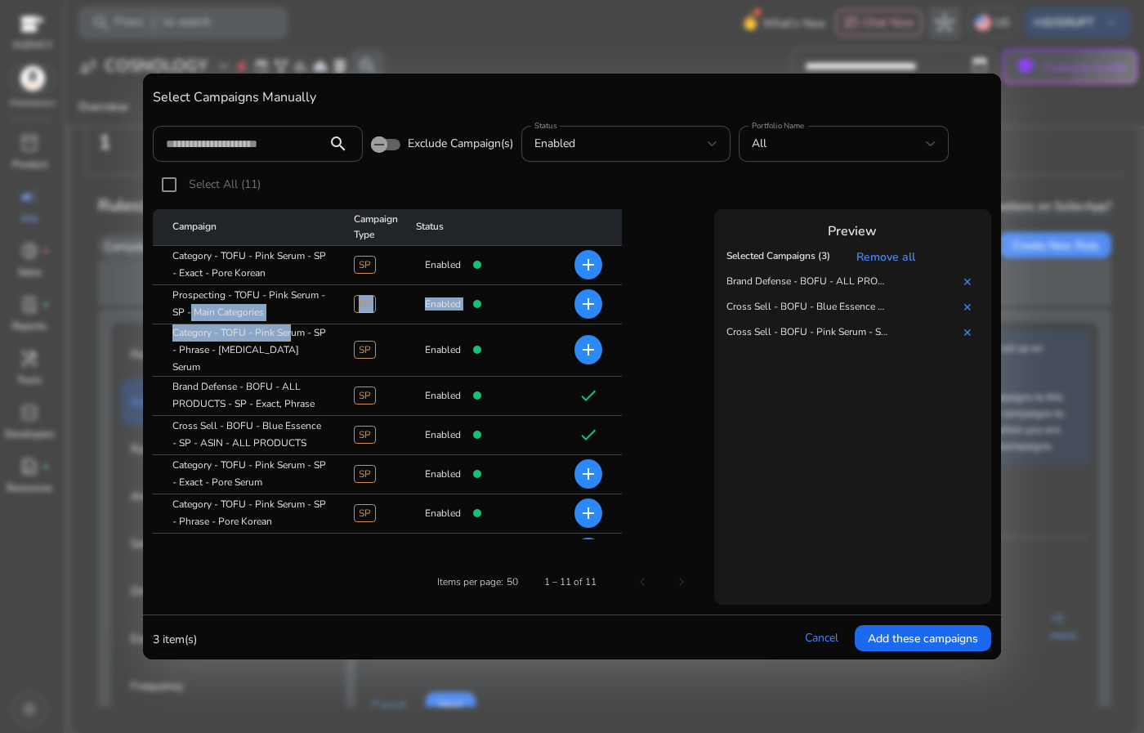
click at [180, 301] on mat-cell "Prospecting - TOFU - Pink Serum - SP - Main Categories" at bounding box center [247, 304] width 188 height 39
drag, startPoint x: 172, startPoint y: 296, endPoint x: 286, endPoint y: 319, distance: 116.7
click at [286, 319] on mat-cell "Prospecting - TOFU - Pink Serum - SP - Main Categories" at bounding box center [247, 304] width 188 height 39
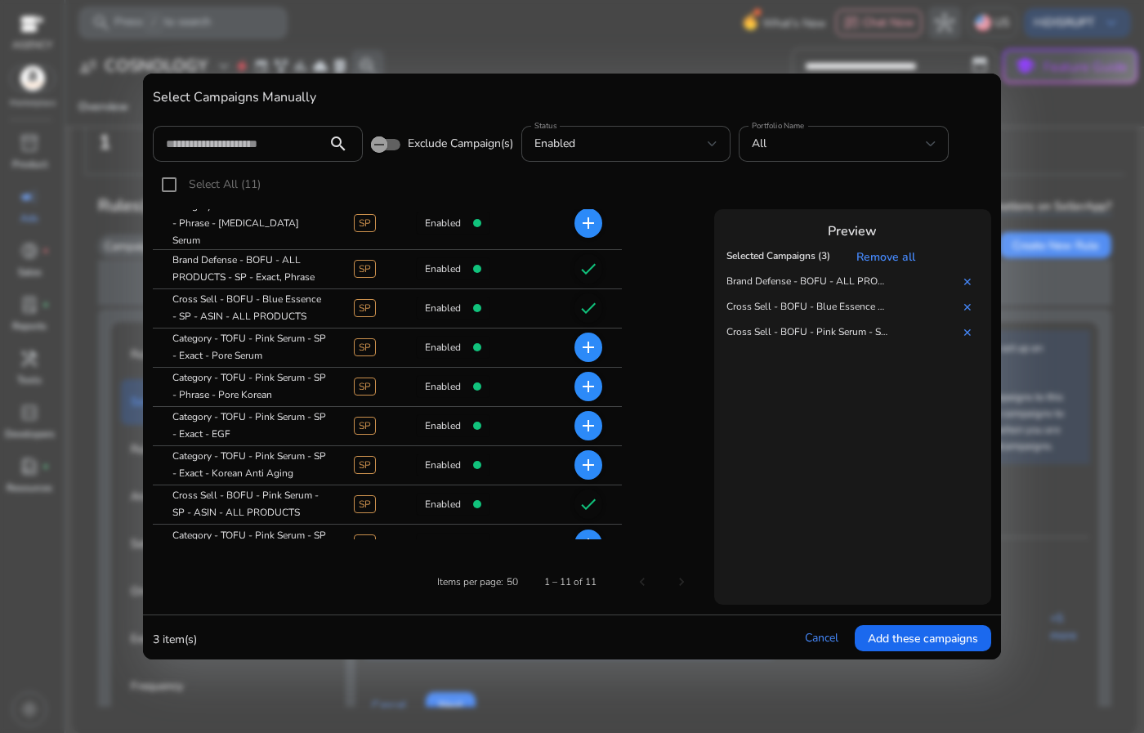
scroll to position [138, 0]
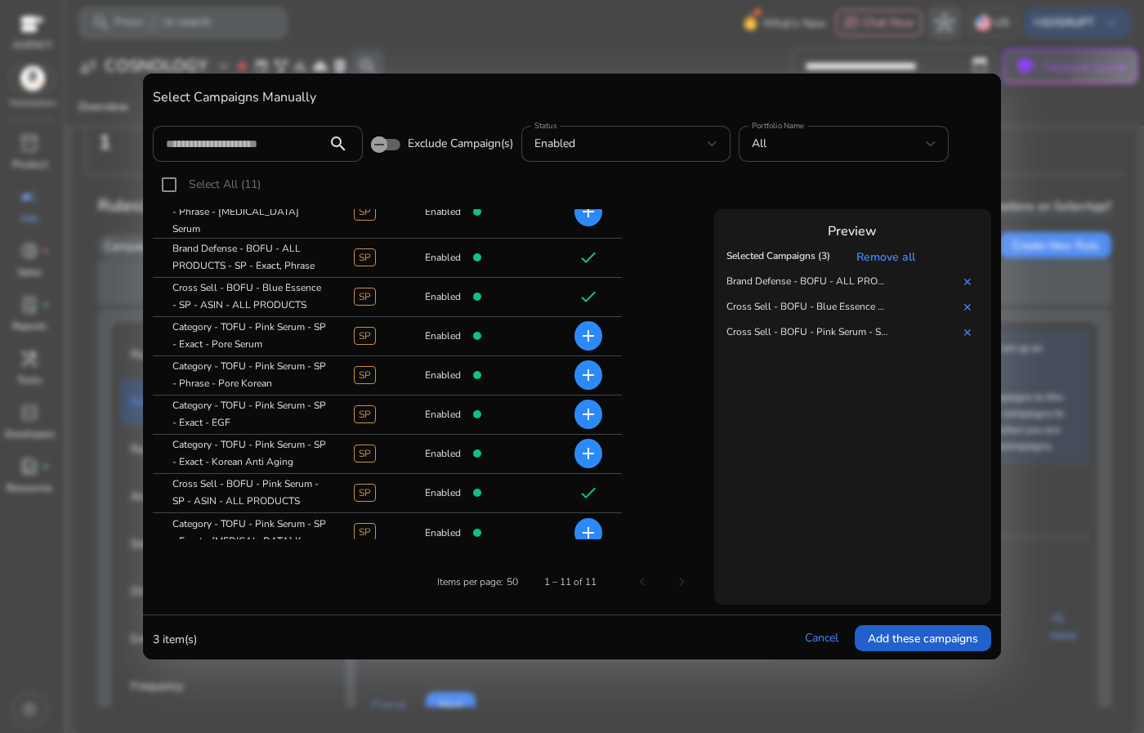
click at [898, 645] on span "Add these campaigns" at bounding box center [923, 638] width 110 height 17
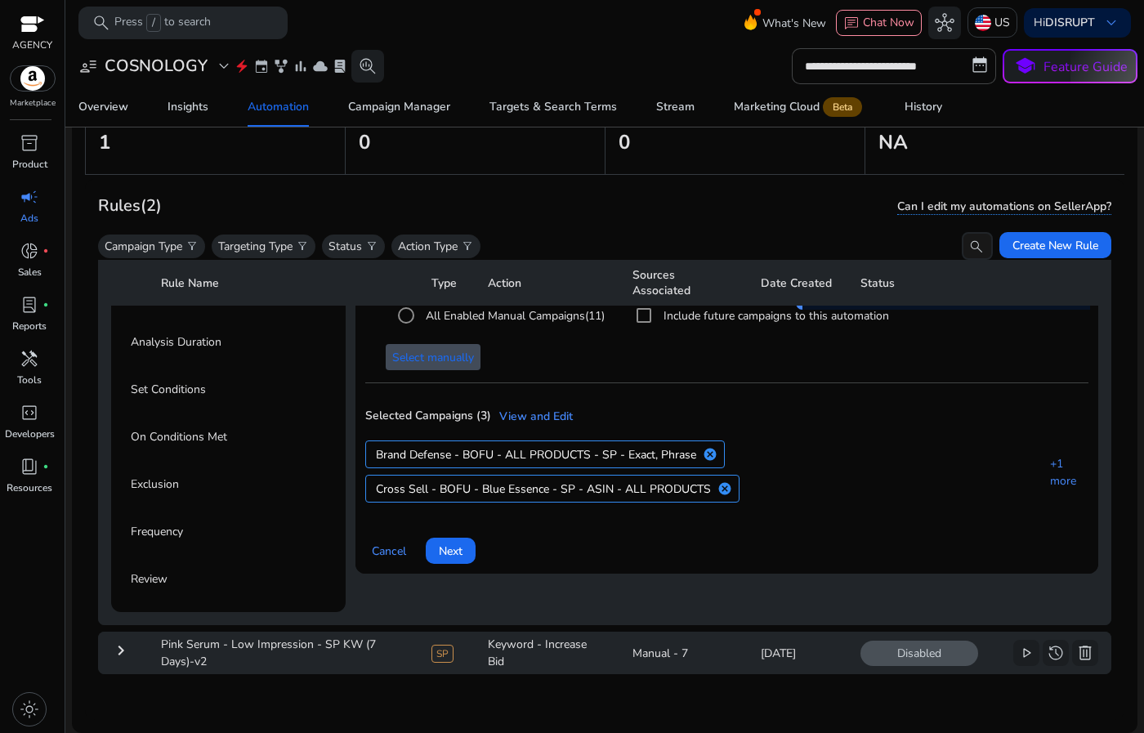
scroll to position [226, 0]
click at [459, 543] on span "Next" at bounding box center [451, 551] width 24 height 17
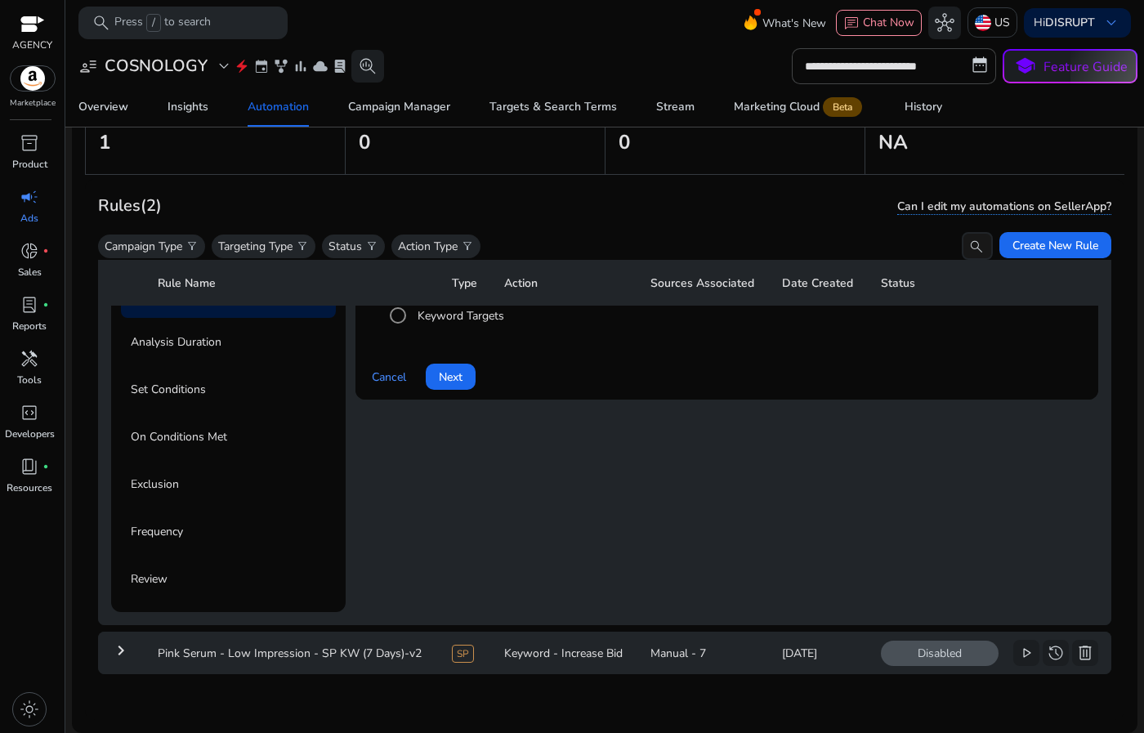
scroll to position [74, 0]
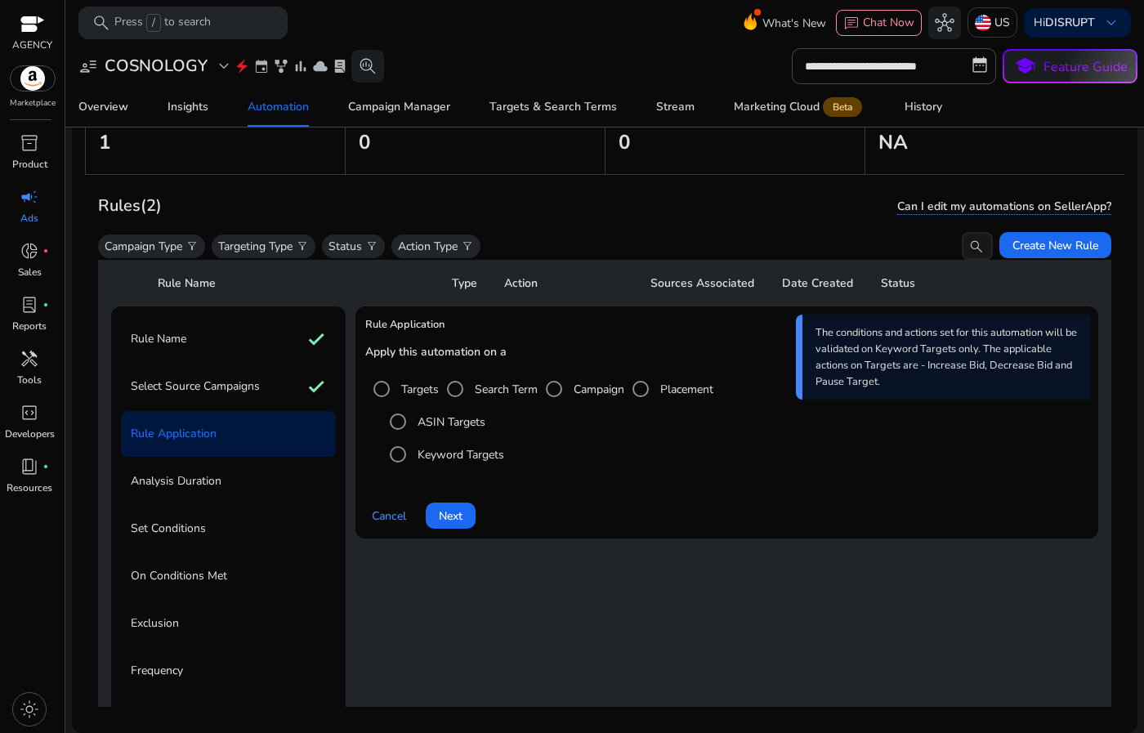
click at [460, 423] on label "ASIN Targets" at bounding box center [449, 422] width 71 height 17
click at [459, 519] on span "Next" at bounding box center [451, 516] width 24 height 17
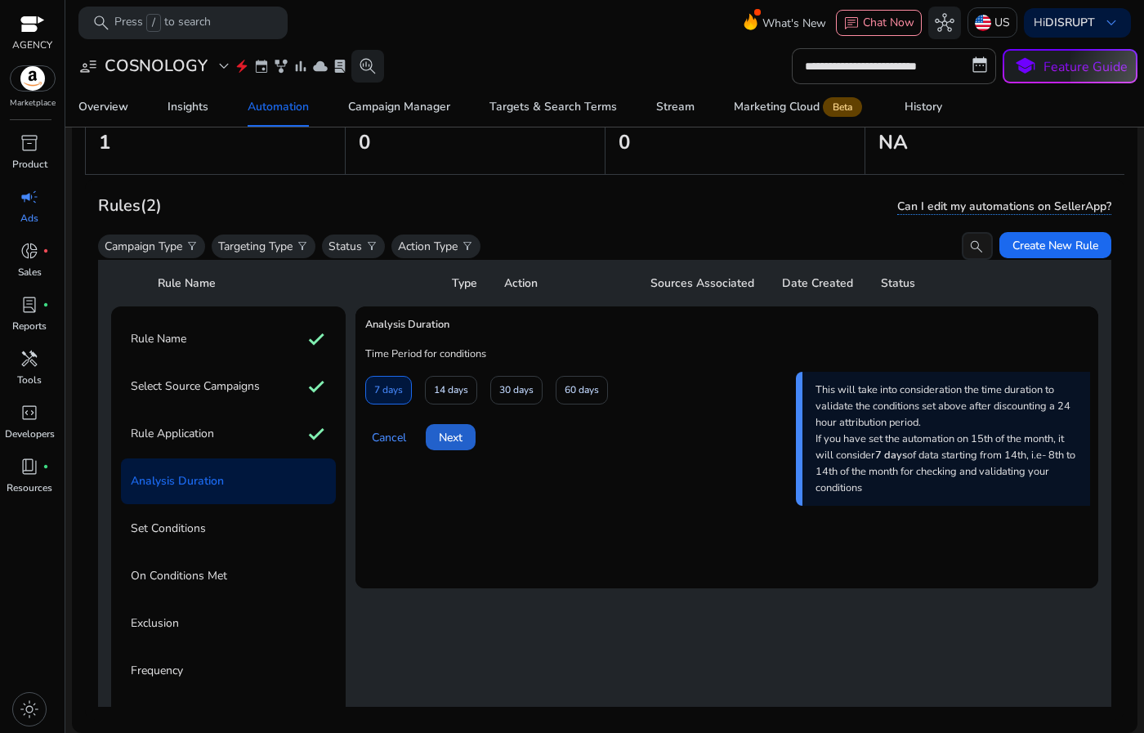
click at [455, 429] on span "Next" at bounding box center [451, 437] width 24 height 17
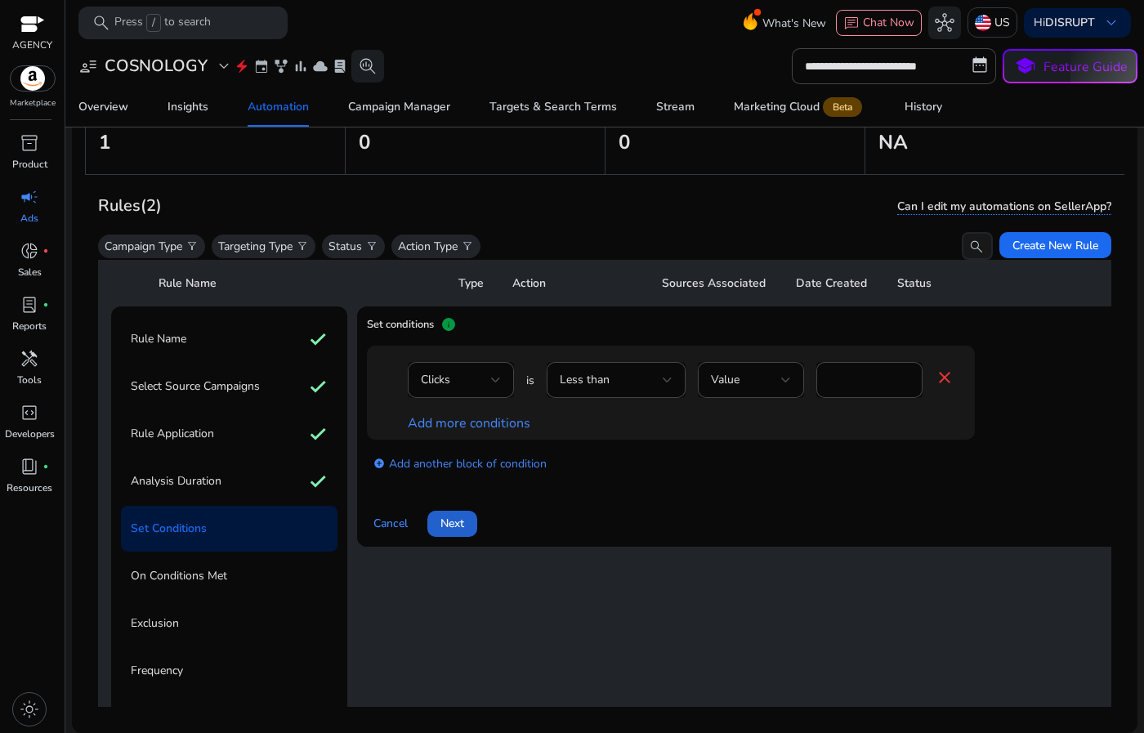
click at [463, 529] on span "Next" at bounding box center [453, 523] width 24 height 17
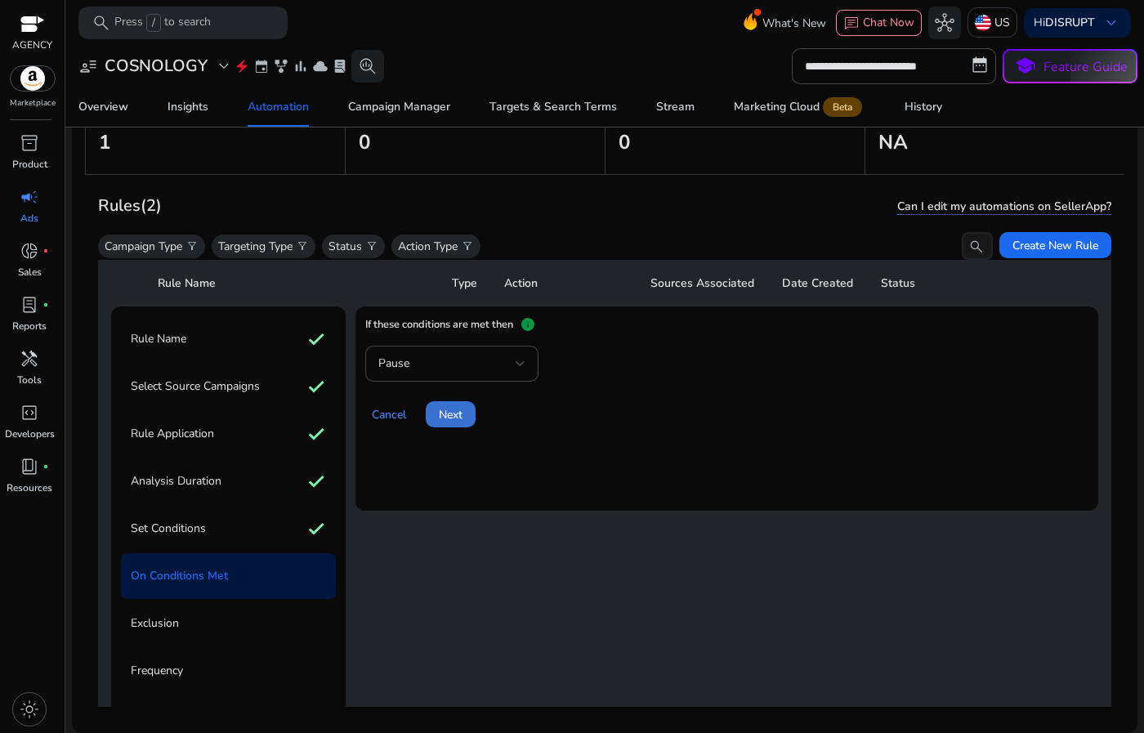
click at [450, 423] on span at bounding box center [451, 414] width 50 height 39
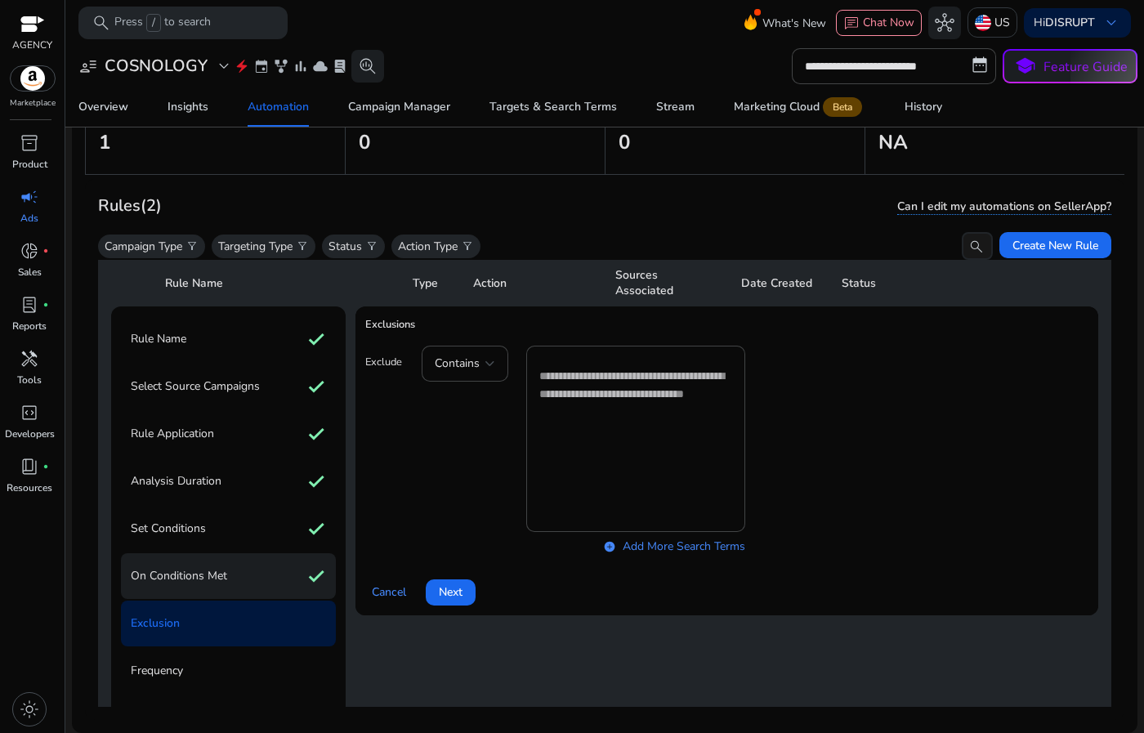
click at [299, 568] on div "On Conditions Met check" at bounding box center [228, 576] width 215 height 46
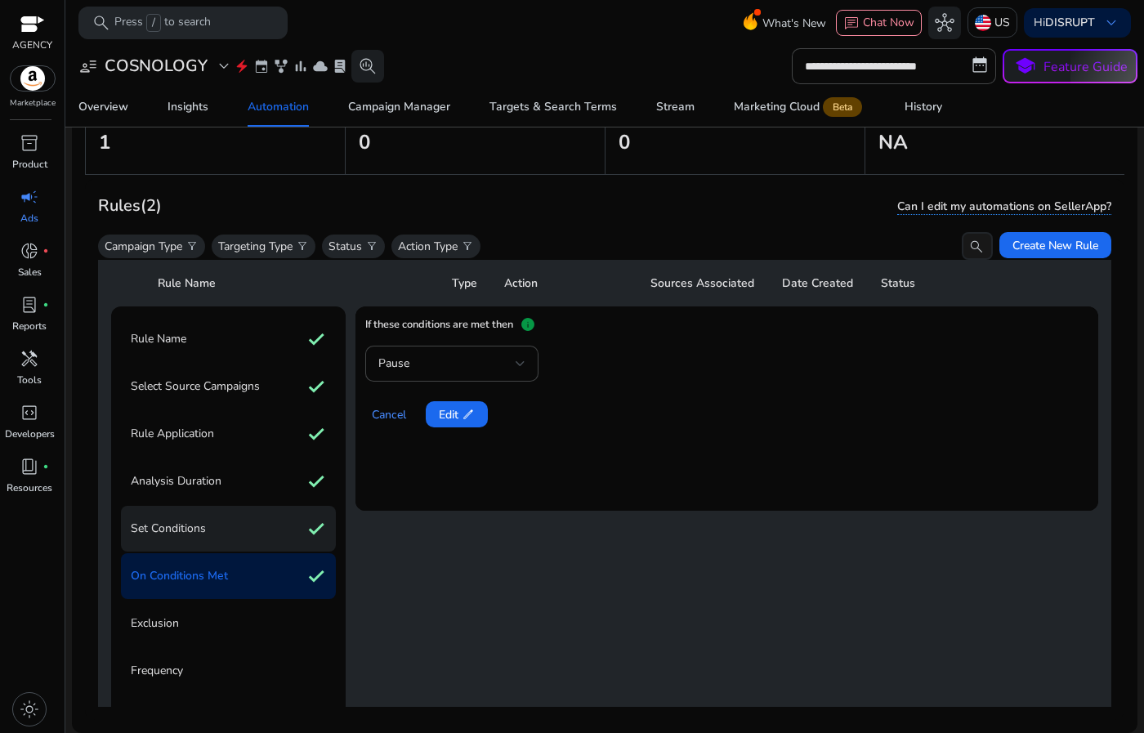
click at [295, 518] on div "Set Conditions check" at bounding box center [228, 529] width 215 height 46
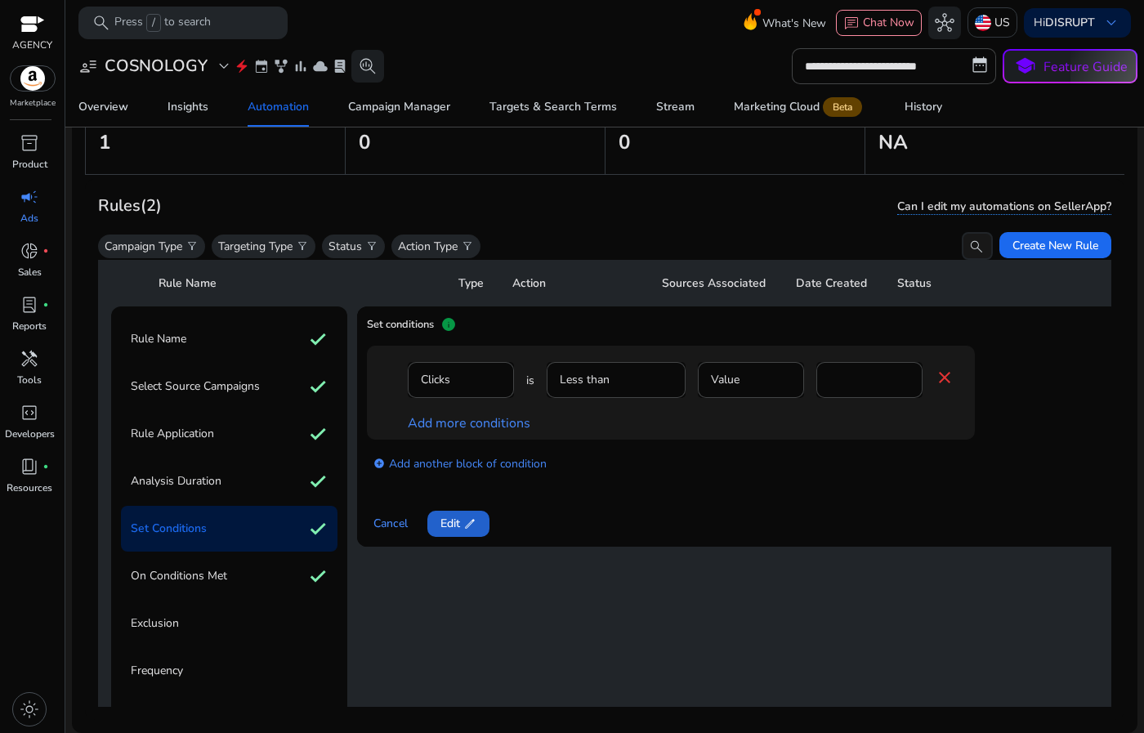
click at [483, 531] on span at bounding box center [459, 523] width 62 height 39
click at [440, 529] on span at bounding box center [453, 523] width 50 height 39
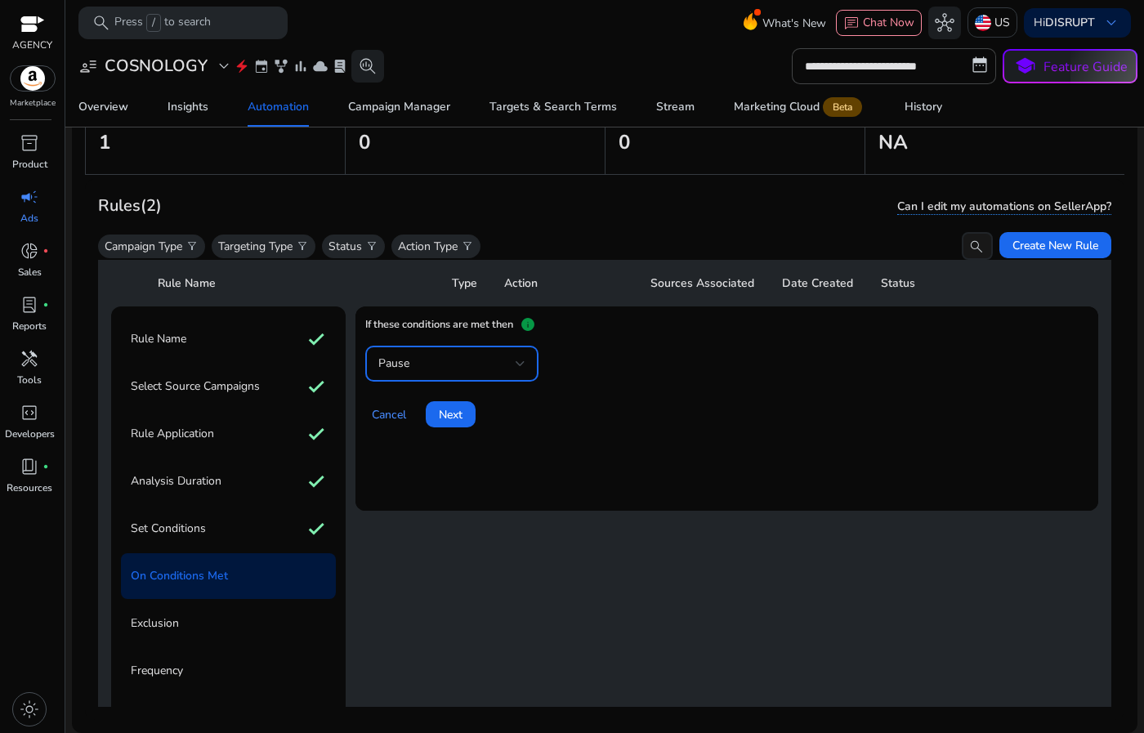
click at [473, 365] on div "Pause" at bounding box center [446, 364] width 137 height 18
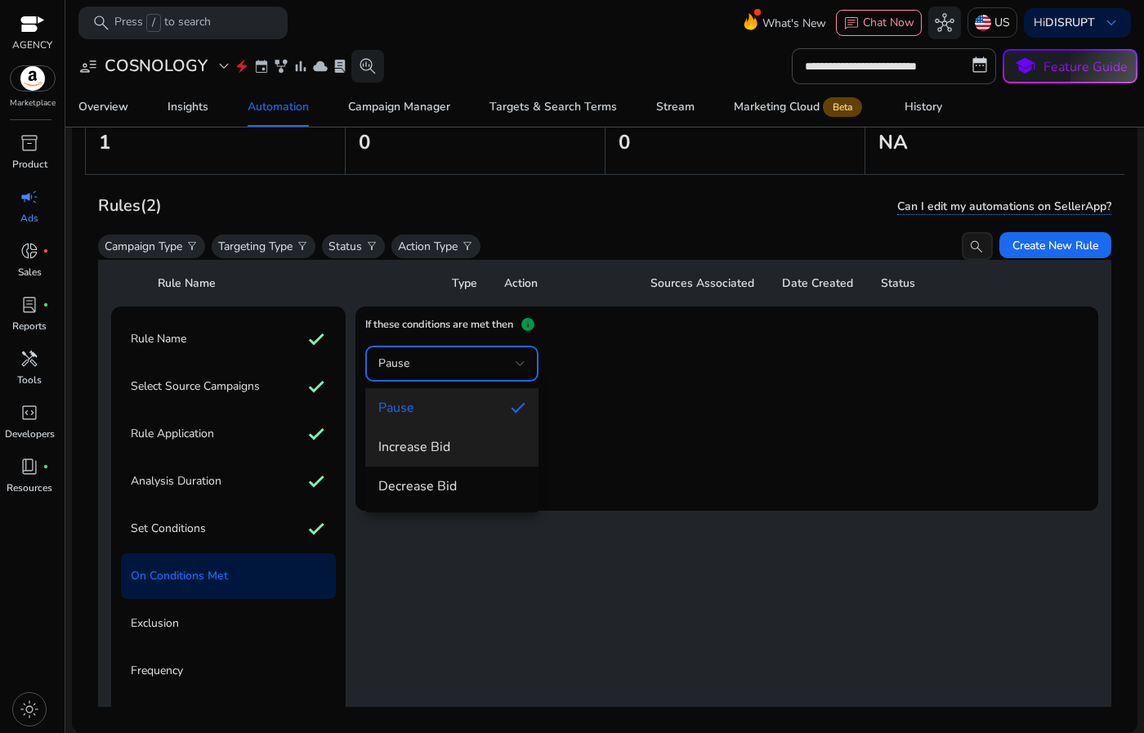
click at [437, 462] on mat-option "Increase Bid" at bounding box center [451, 447] width 173 height 39
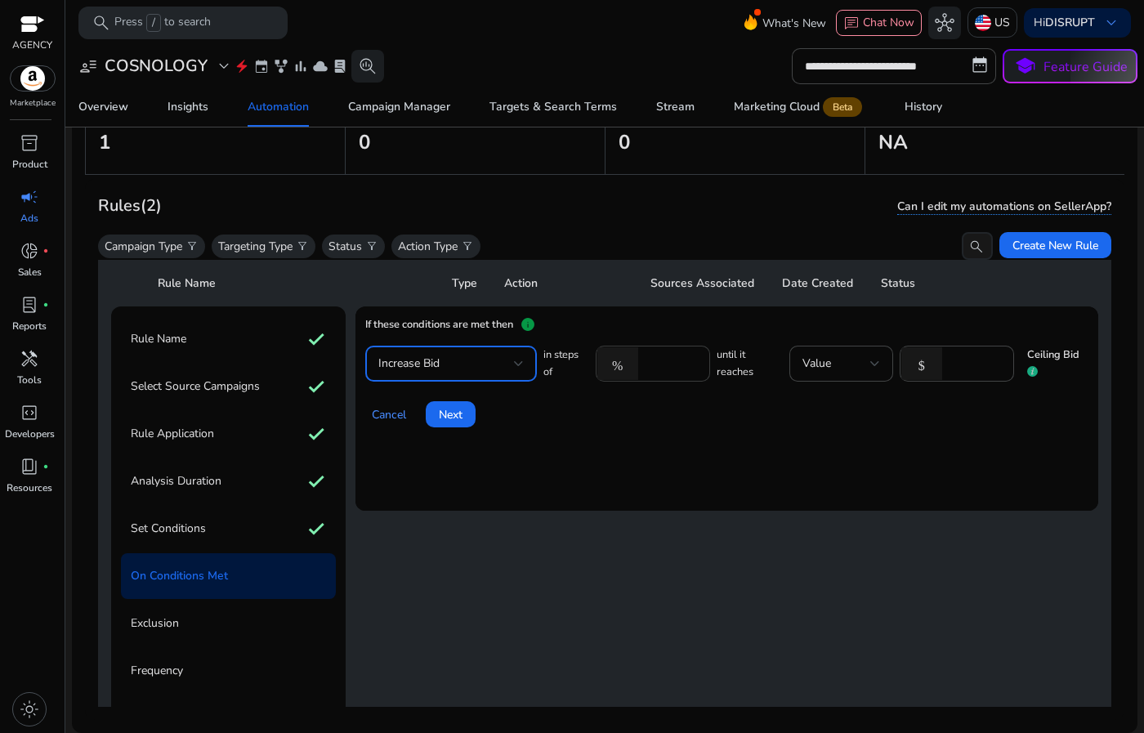
click at [660, 366] on input "****" at bounding box center [672, 364] width 51 height 18
type input "**"
click at [657, 455] on mat-card "If these conditions are met then info Increase Bid in steps of % ** until it re…" at bounding box center [727, 409] width 743 height 204
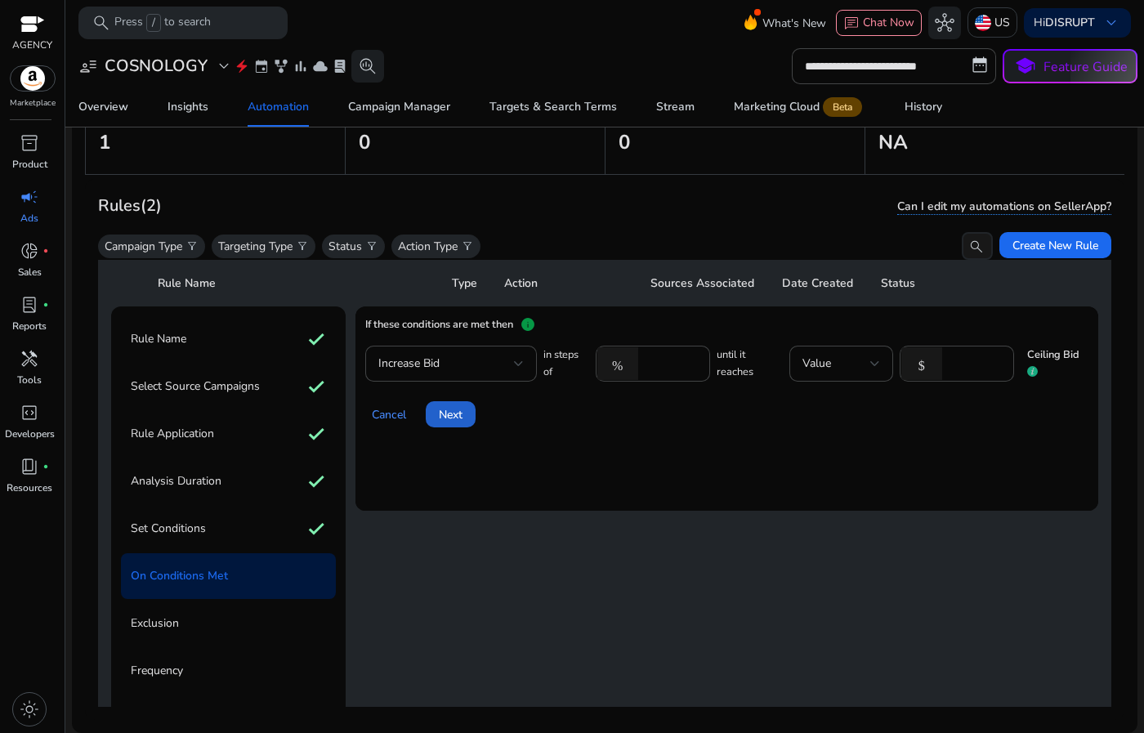
click at [457, 423] on span at bounding box center [451, 414] width 50 height 39
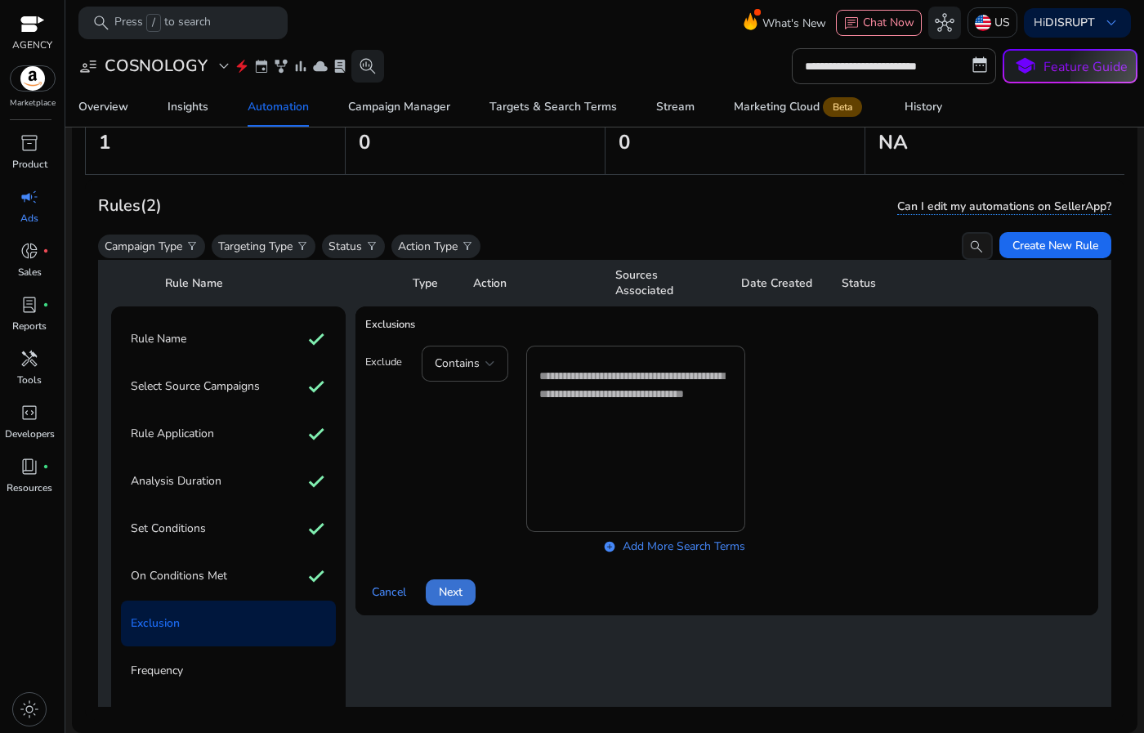
click at [459, 586] on span "Next" at bounding box center [451, 592] width 24 height 17
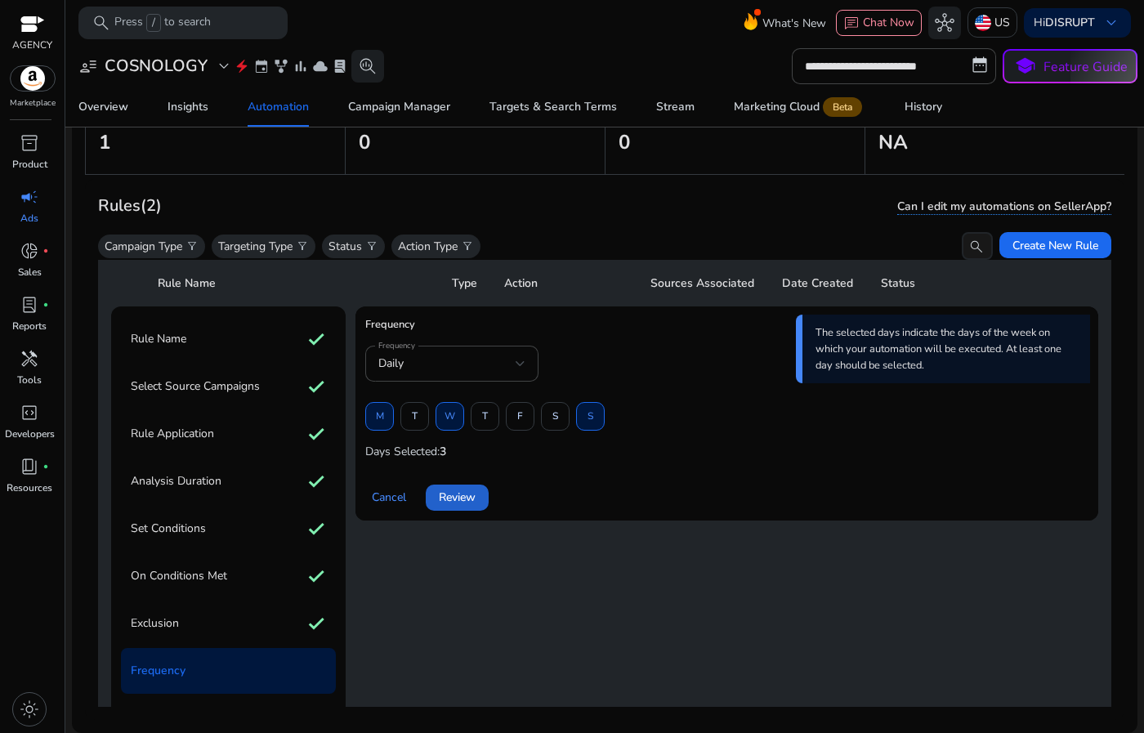
click at [467, 500] on span "Review" at bounding box center [457, 497] width 37 height 17
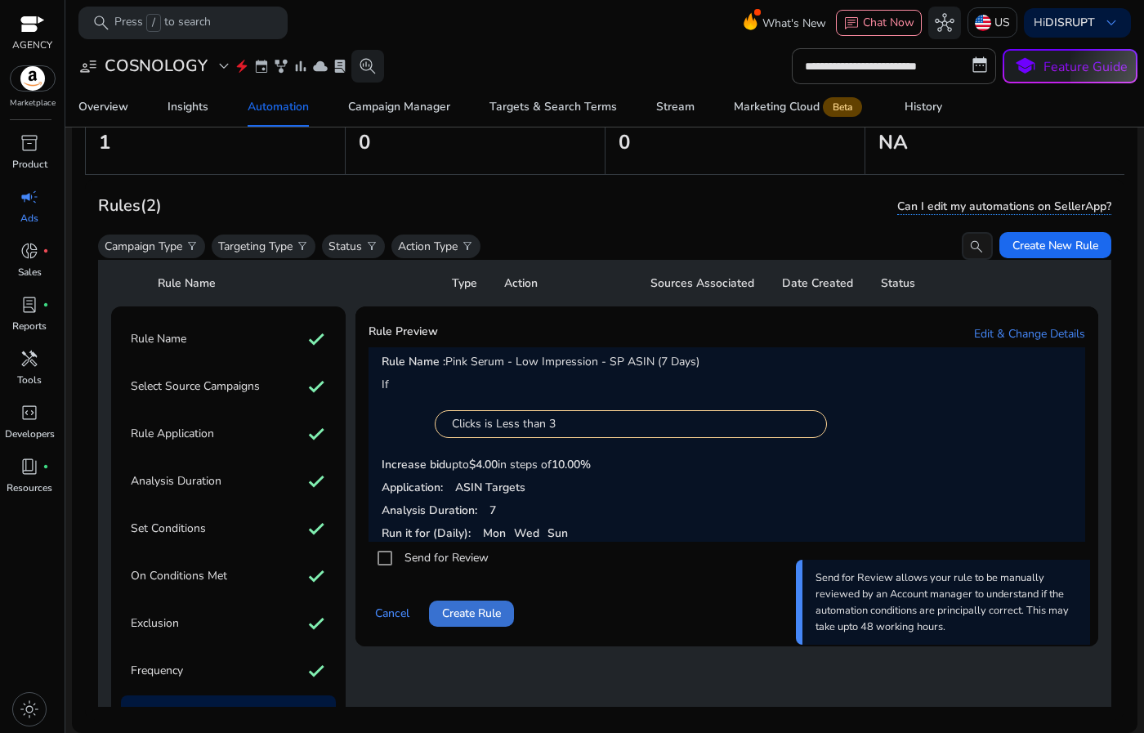
click at [490, 613] on span "Create Rule" at bounding box center [471, 613] width 59 height 17
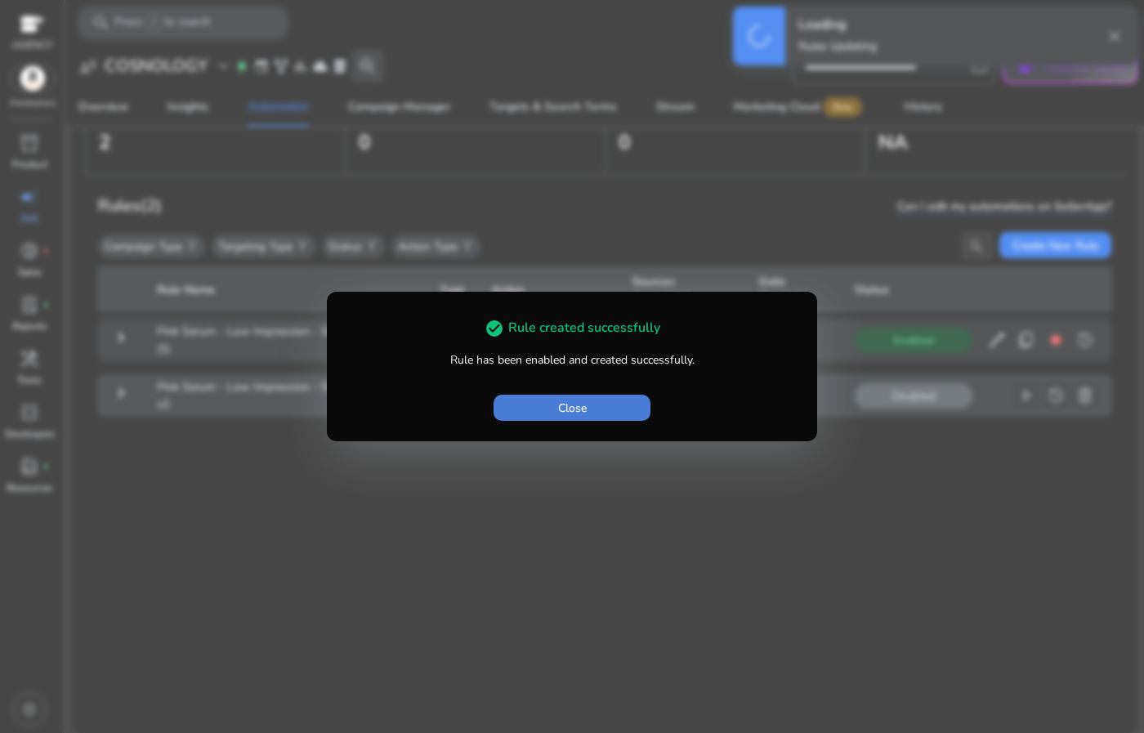
scroll to position [0, 0]
click at [570, 410] on span "Close" at bounding box center [572, 408] width 29 height 17
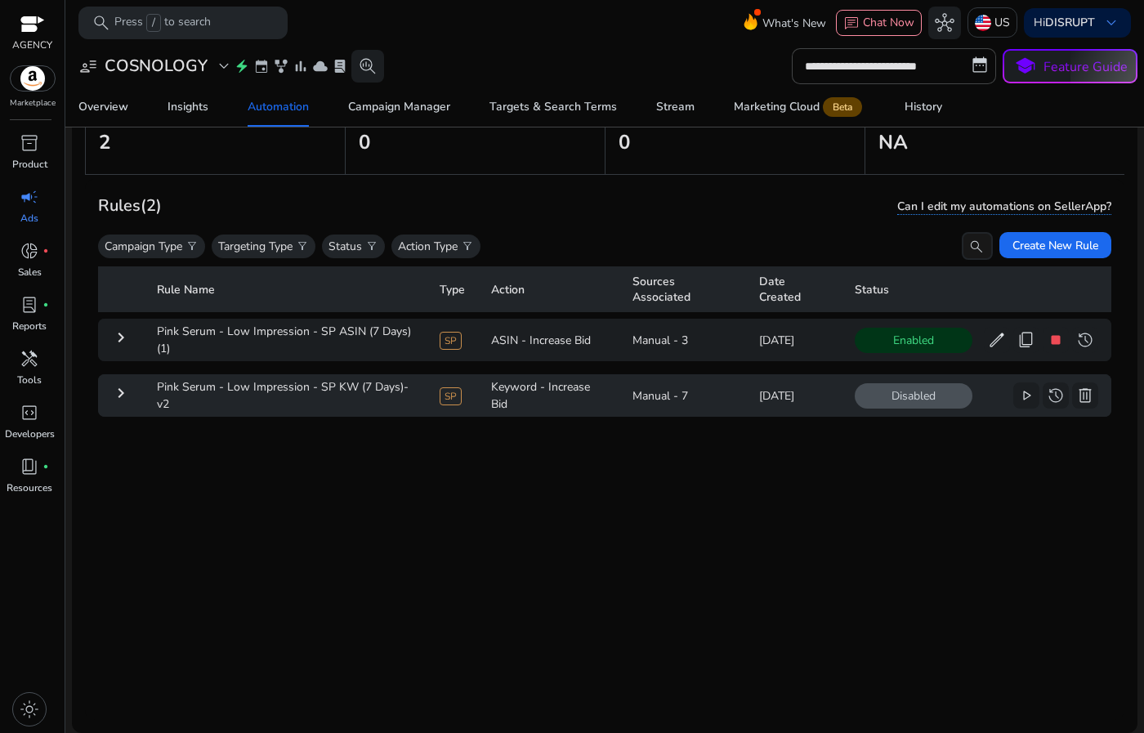
click at [397, 540] on div "Rule Name Type Action Sources Associated Date Created Status keyboard_arrow_rig…" at bounding box center [605, 483] width 1014 height 447
click at [931, 391] on span "Disabled" at bounding box center [914, 395] width 118 height 25
click at [1017, 393] on span "play_arrow" at bounding box center [1027, 396] width 20 height 20
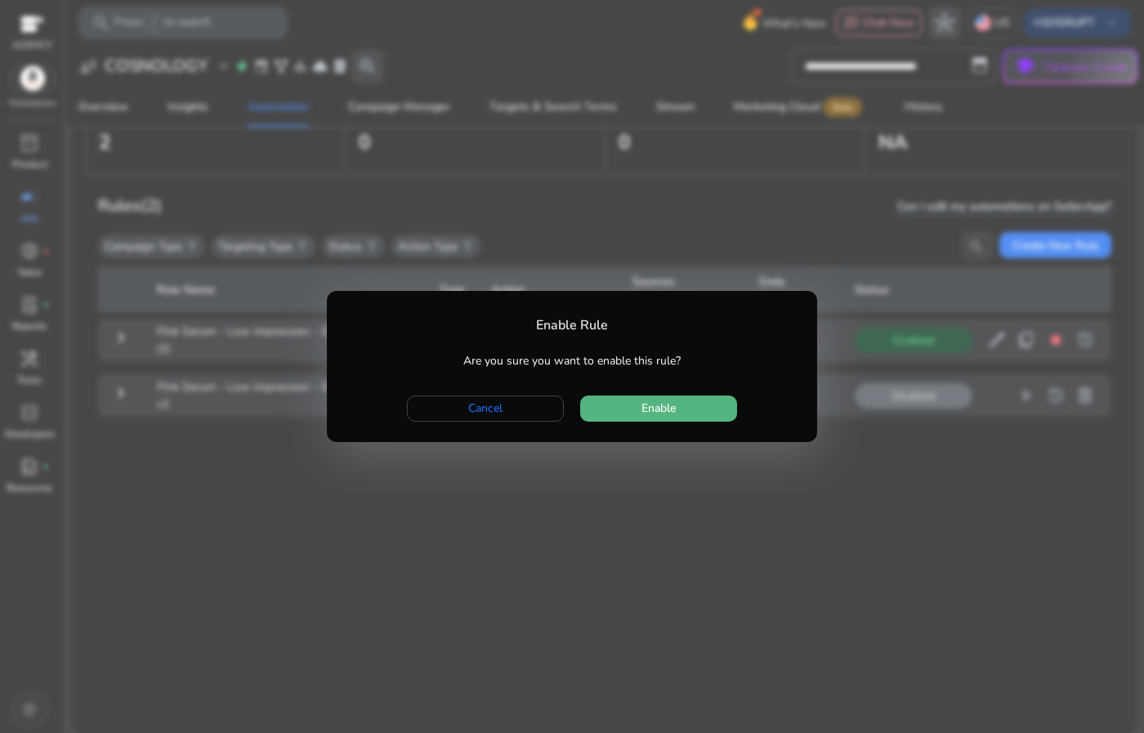
click at [678, 414] on span "button" at bounding box center [658, 408] width 157 height 39
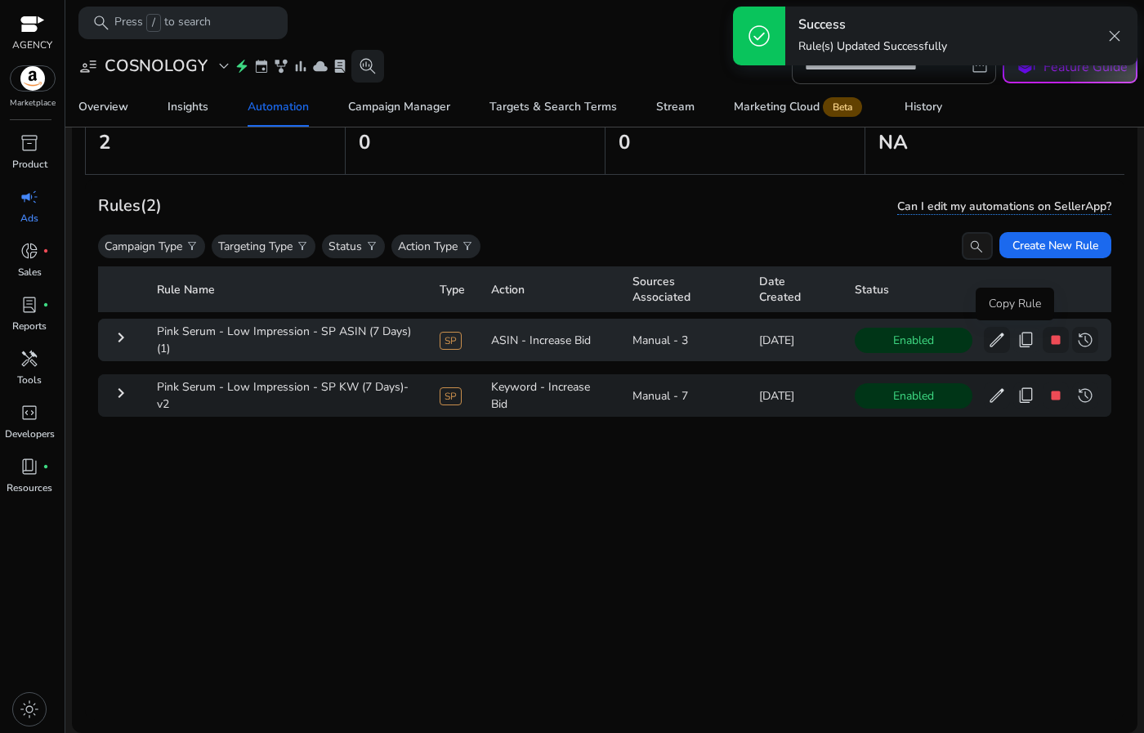
click at [1019, 336] on span "content_copy" at bounding box center [1027, 340] width 20 height 20
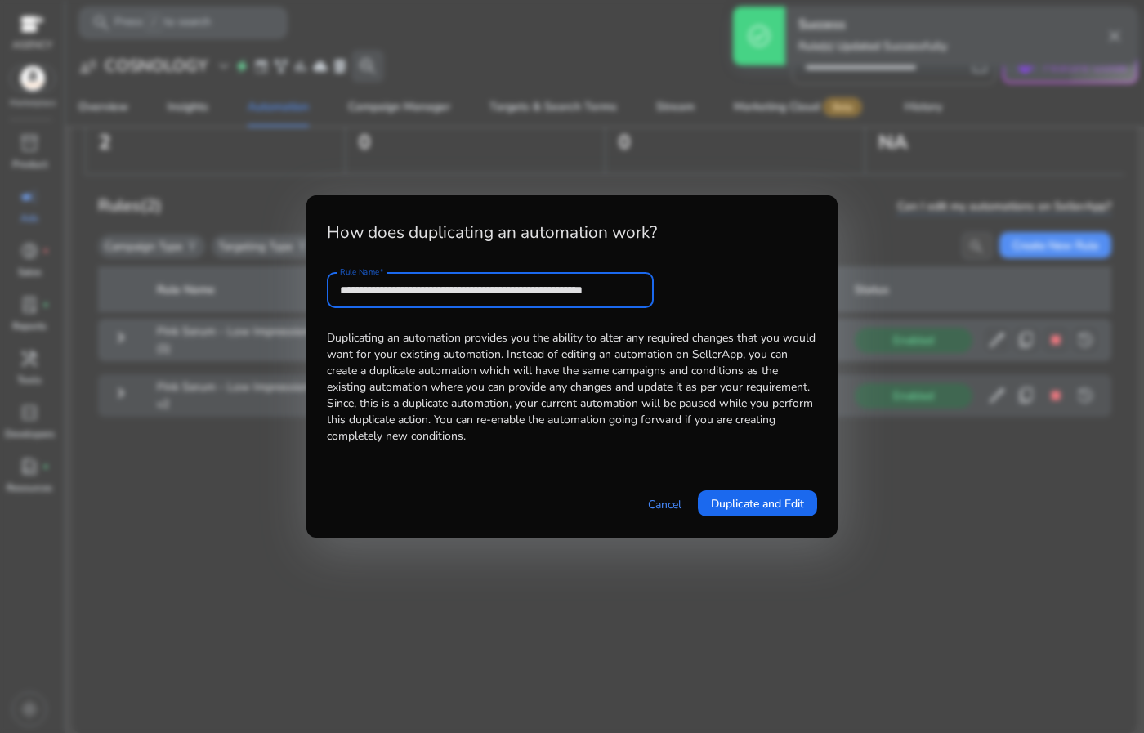
scroll to position [0, 16]
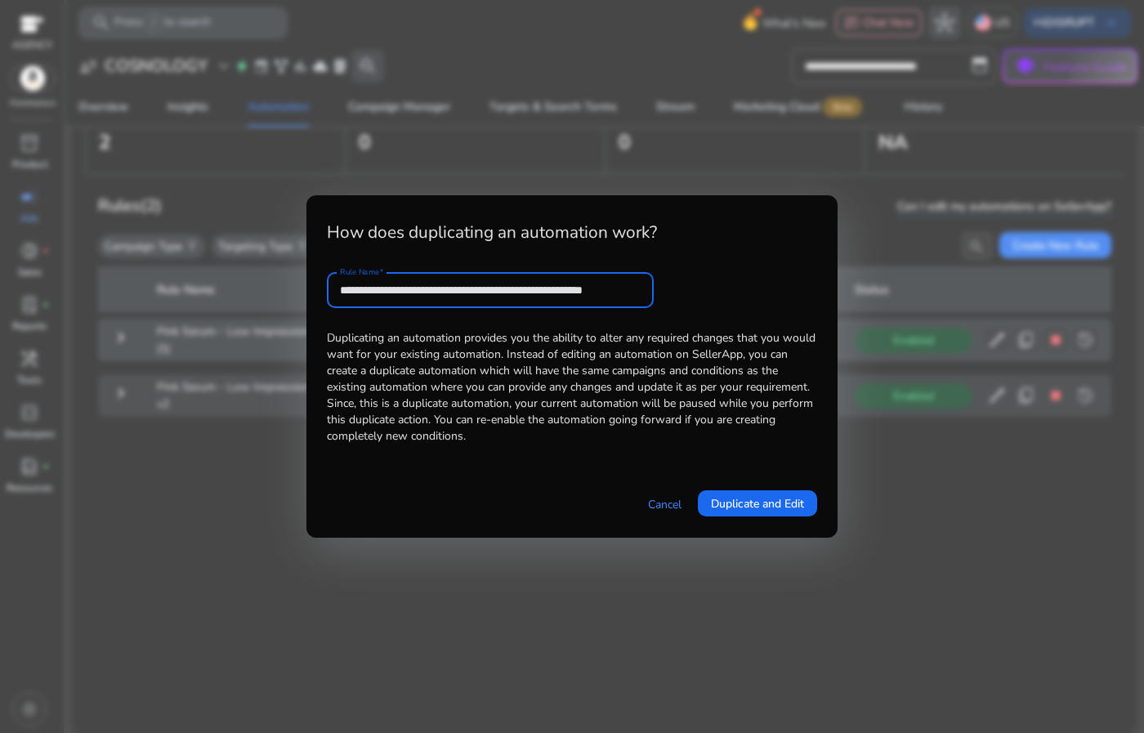
click at [511, 288] on input "**********" at bounding box center [490, 290] width 301 height 18
drag, startPoint x: 486, startPoint y: 287, endPoint x: 526, endPoint y: 297, distance: 41.2
click at [526, 297] on input "**********" at bounding box center [490, 290] width 301 height 18
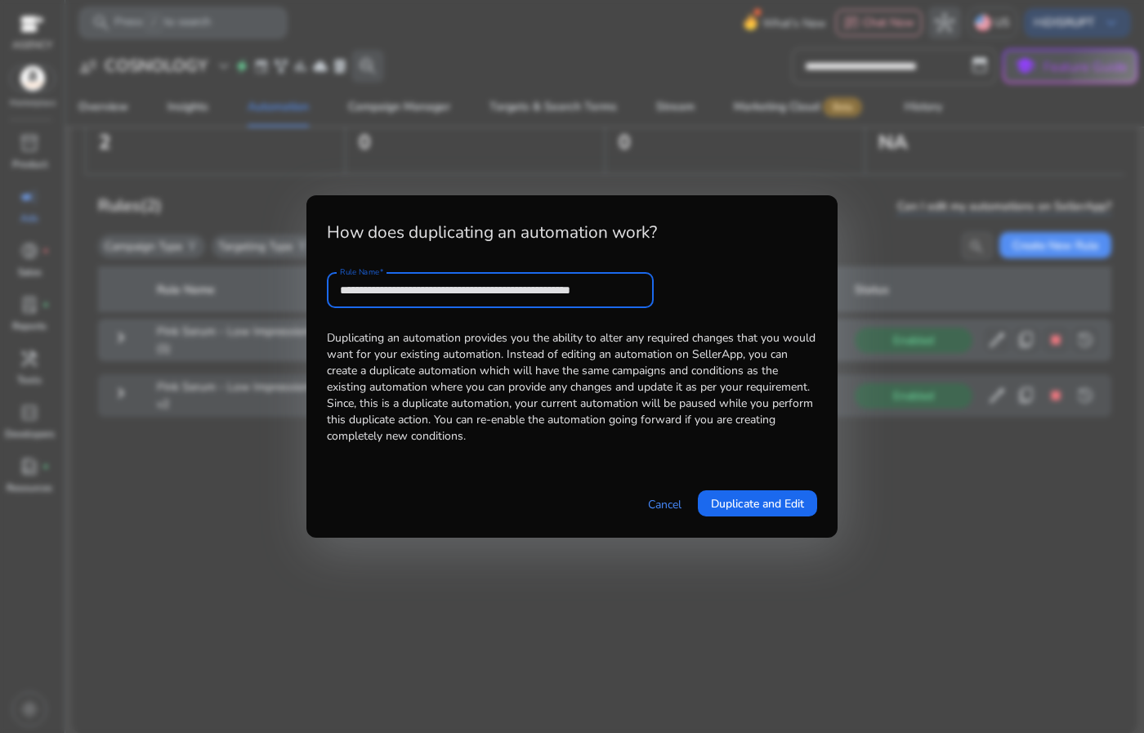
drag, startPoint x: 573, startPoint y: 284, endPoint x: 661, endPoint y: 295, distance: 88.9
click at [661, 295] on form "**********" at bounding box center [572, 290] width 490 height 36
type input "**********"
click at [762, 502] on span "Duplicate and Edit" at bounding box center [757, 503] width 93 height 17
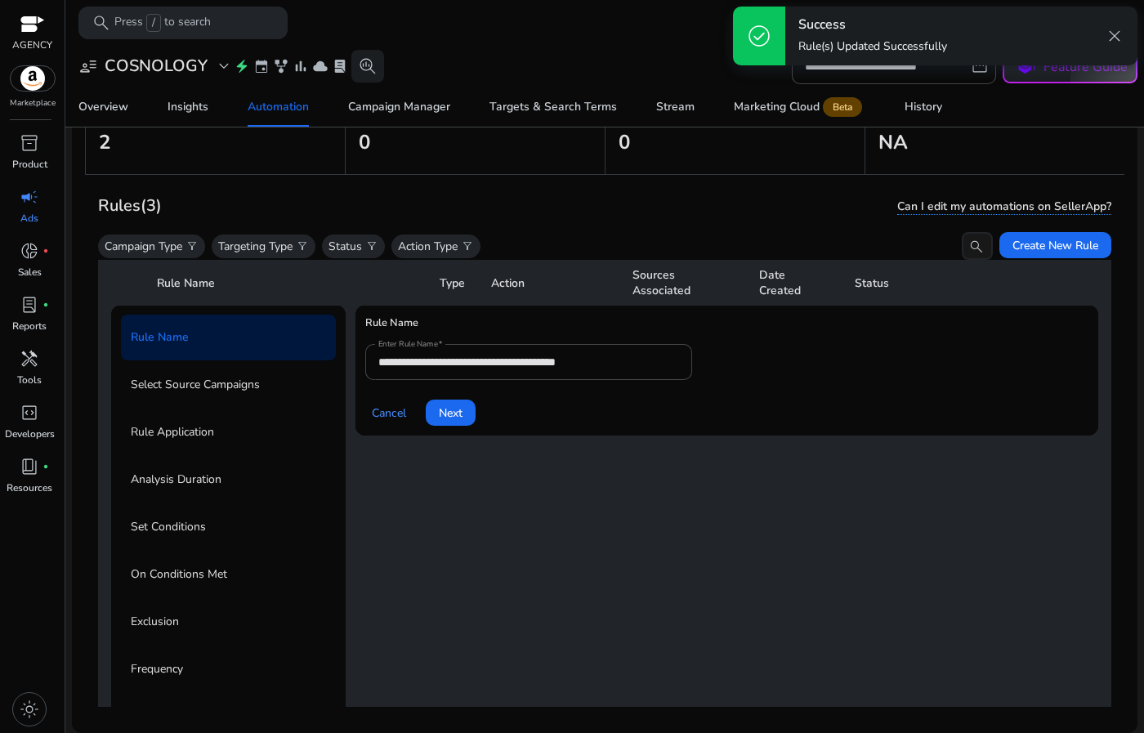
scroll to position [59, 0]
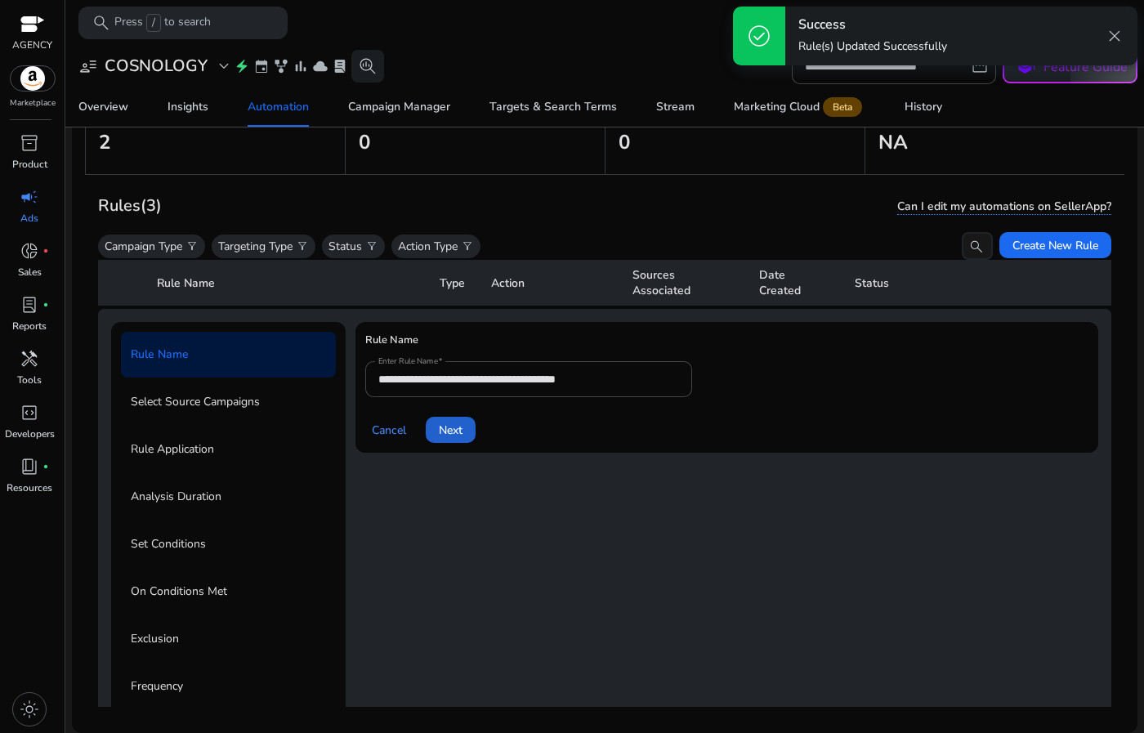
click at [454, 428] on span "Next" at bounding box center [451, 430] width 24 height 17
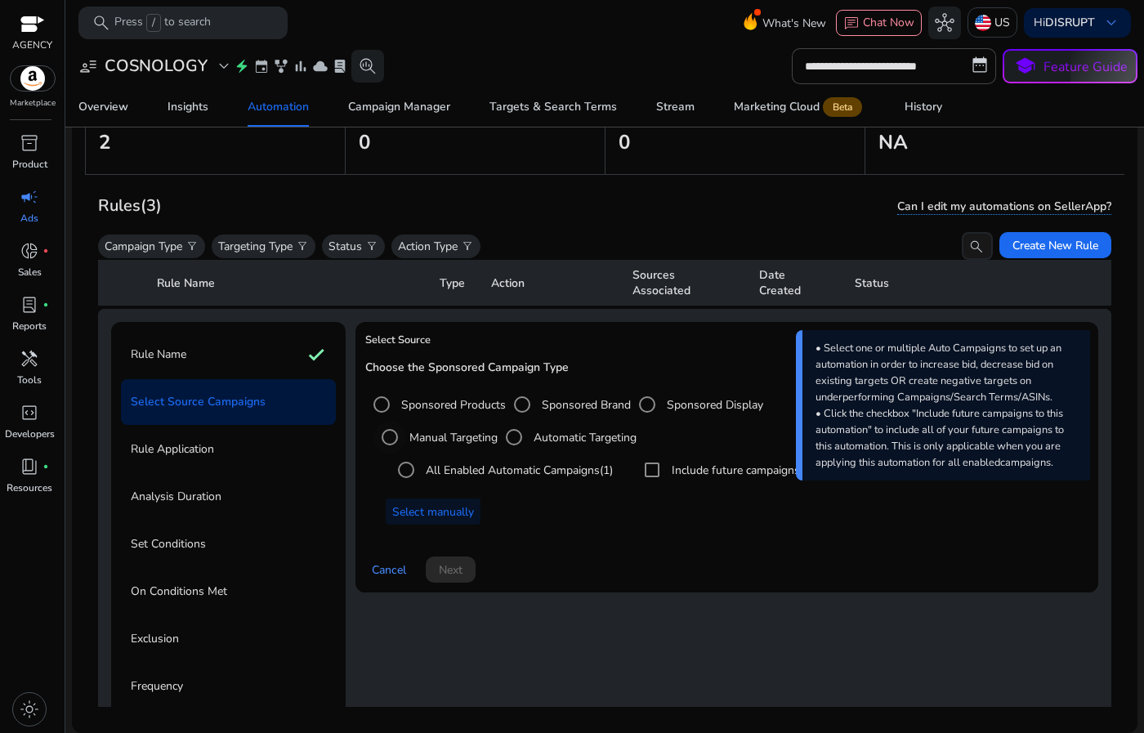
click at [447, 443] on label "Manual Targeting" at bounding box center [452, 437] width 92 height 17
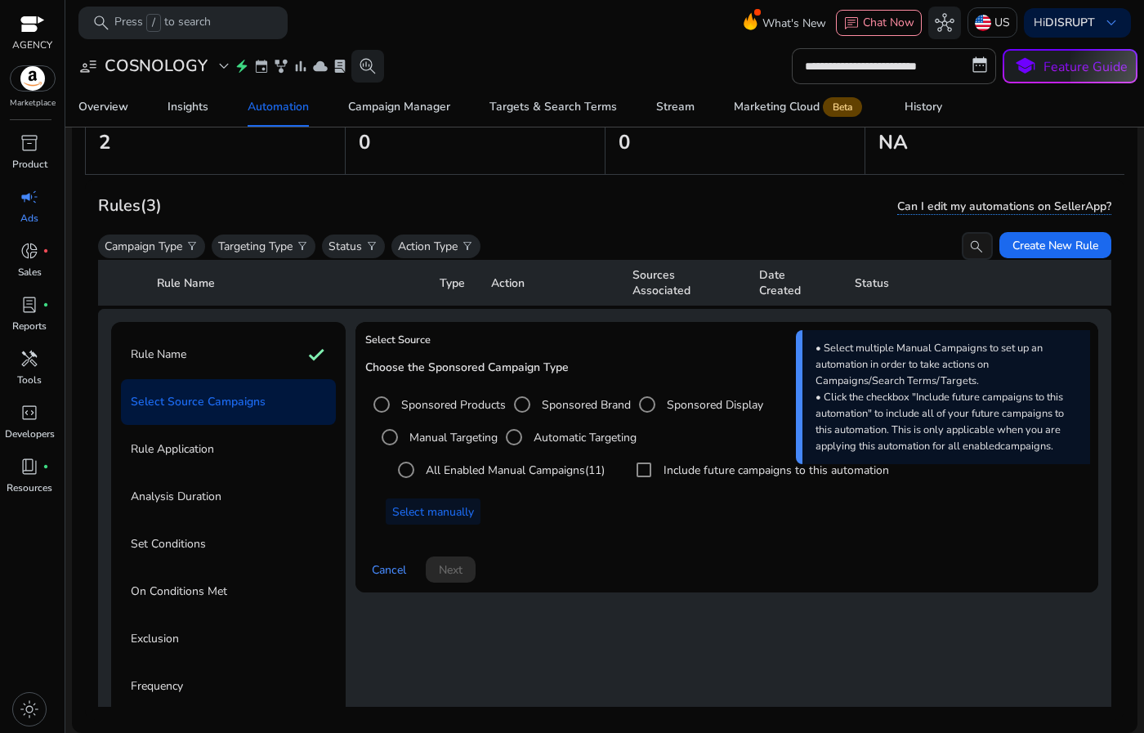
click at [540, 439] on label "Automatic Targeting" at bounding box center [584, 437] width 106 height 17
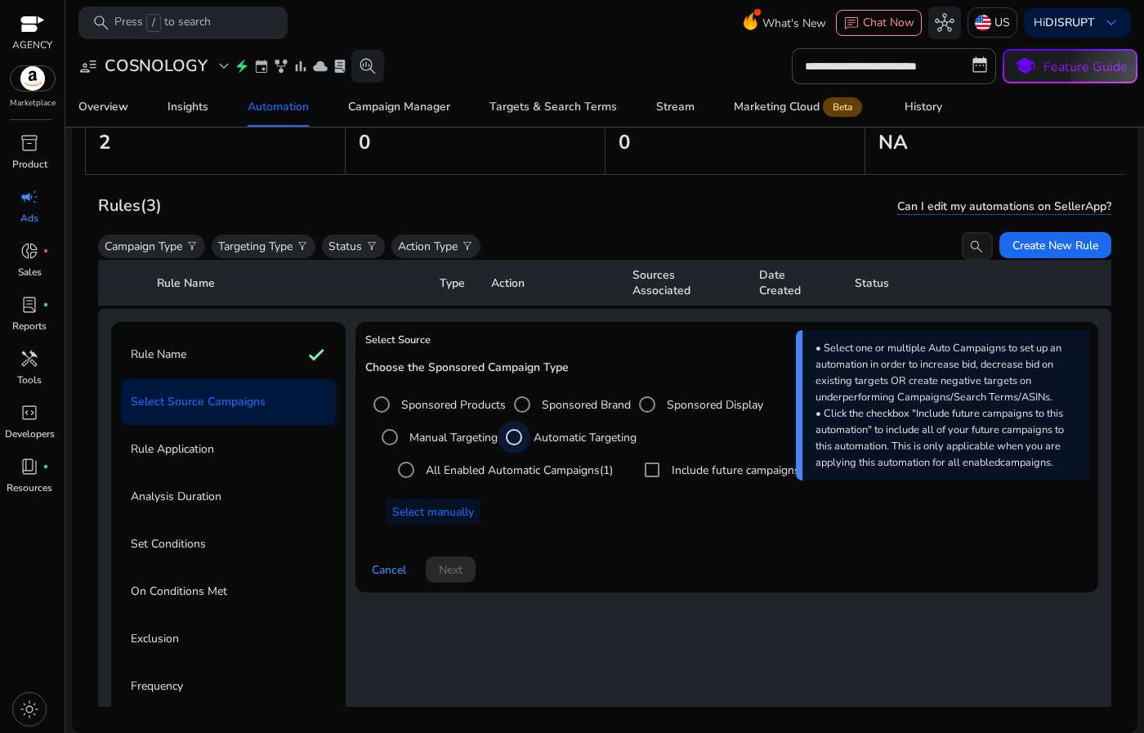
click at [534, 452] on div "Select targeting option" at bounding box center [514, 437] width 39 height 39
click at [532, 467] on label "All Enabled Automatic Campaigns (1)" at bounding box center [518, 470] width 190 height 17
click at [478, 468] on label "All Enabled Automatic Campaigns (1)" at bounding box center [518, 470] width 190 height 17
click at [458, 510] on span "Select manually" at bounding box center [433, 512] width 82 height 17
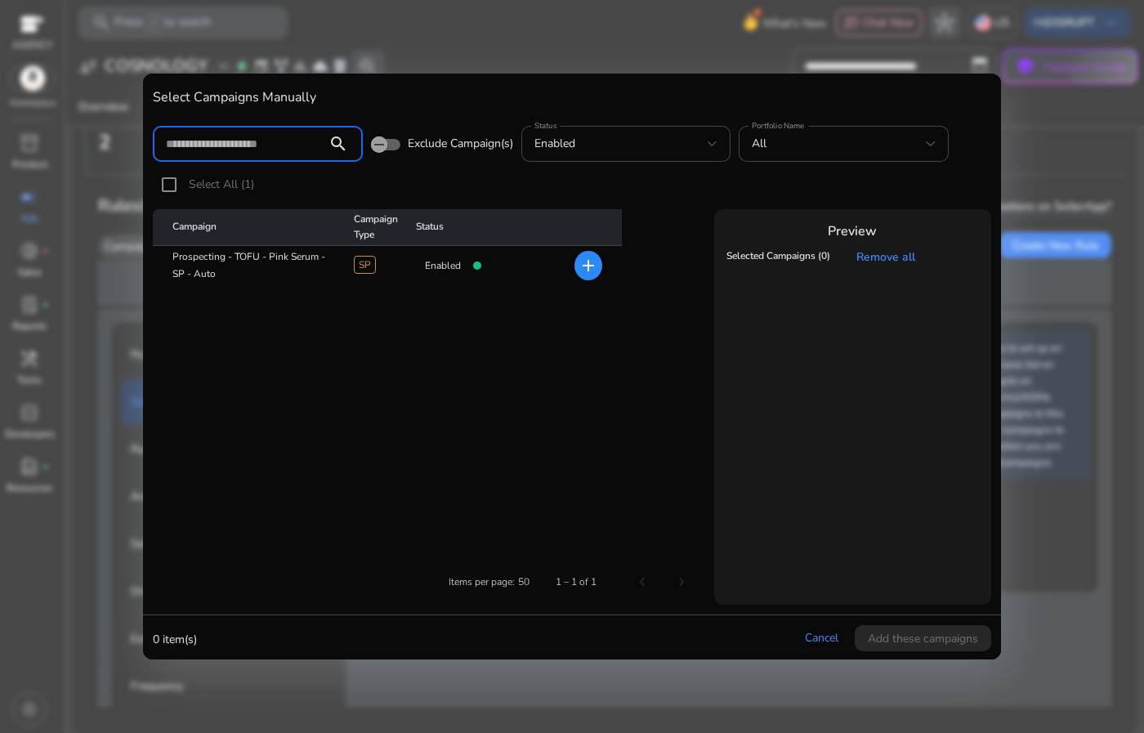
click at [589, 268] on mat-icon "add" at bounding box center [589, 266] width 20 height 20
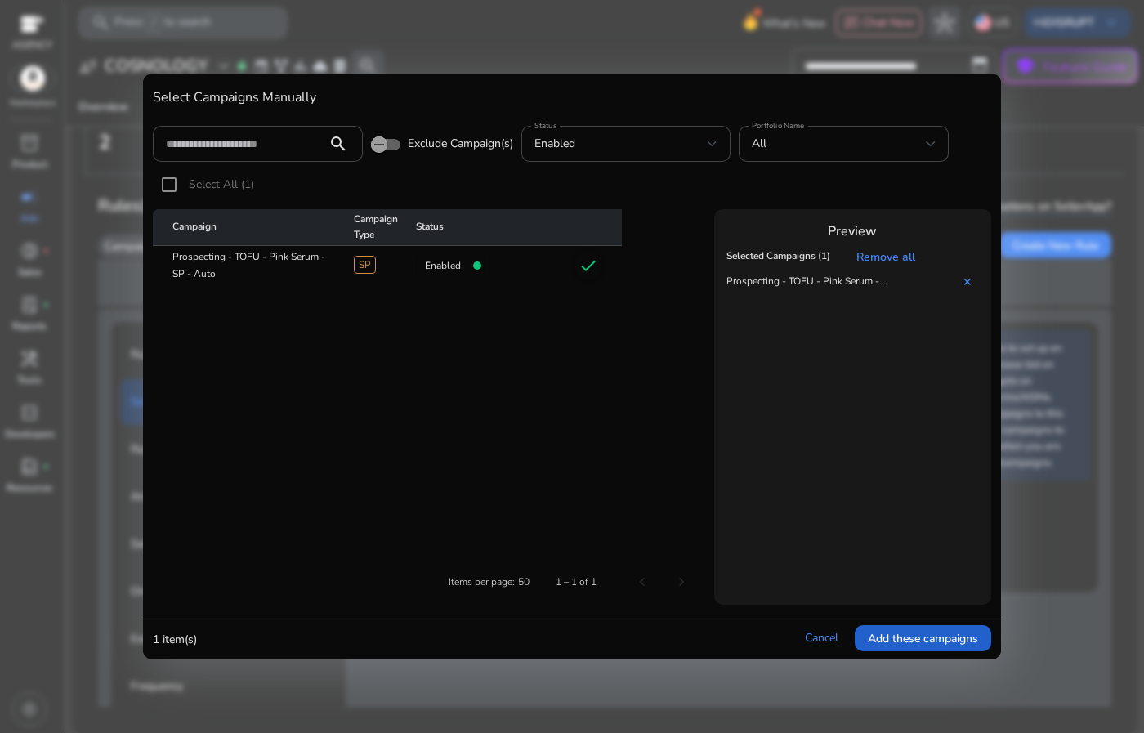
click at [887, 632] on span "Add these campaigns" at bounding box center [923, 638] width 110 height 17
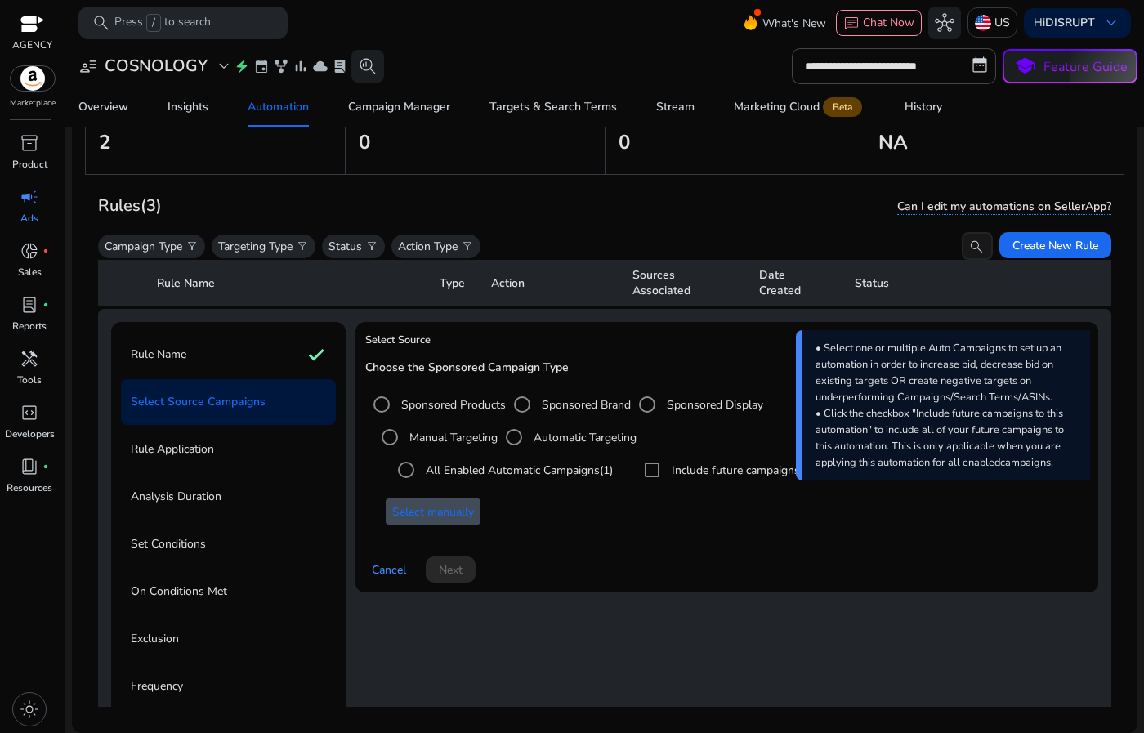
click at [541, 537] on app-amz-automation-rules-cta "Cancel Next" at bounding box center [726, 560] width 723 height 46
click at [475, 477] on label "All Enabled Automatic Campaigns (1)" at bounding box center [518, 470] width 190 height 17
click at [450, 564] on span "Next" at bounding box center [451, 570] width 24 height 17
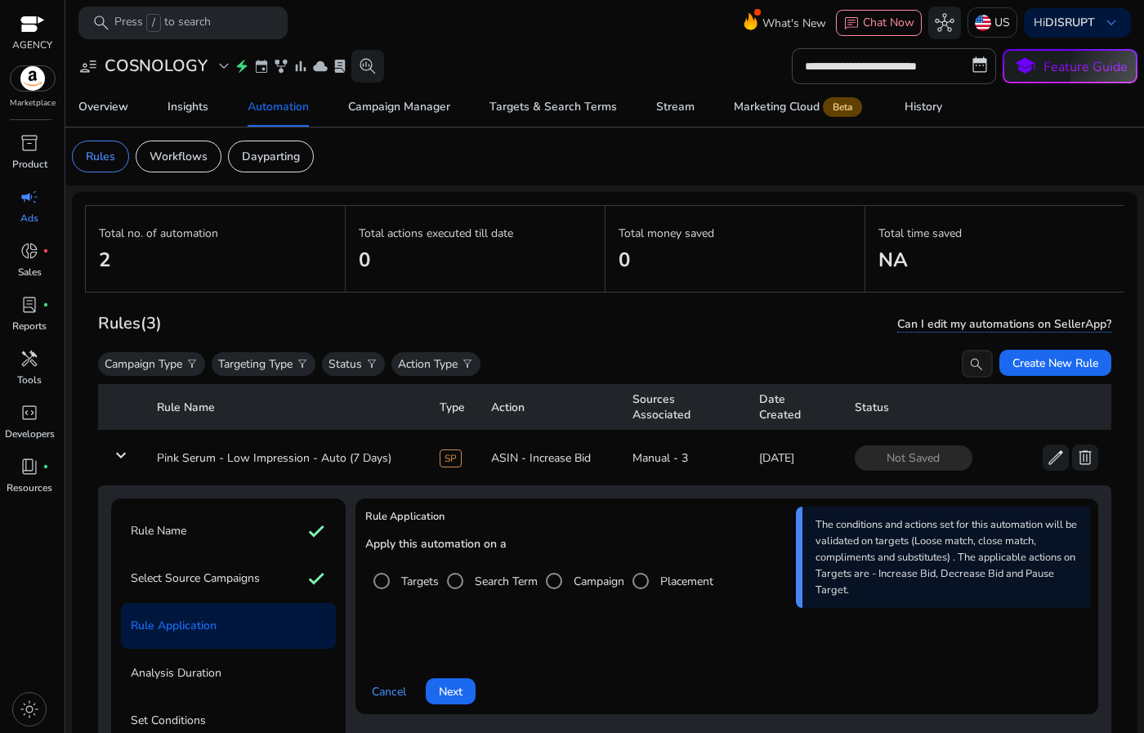
scroll to position [59, 0]
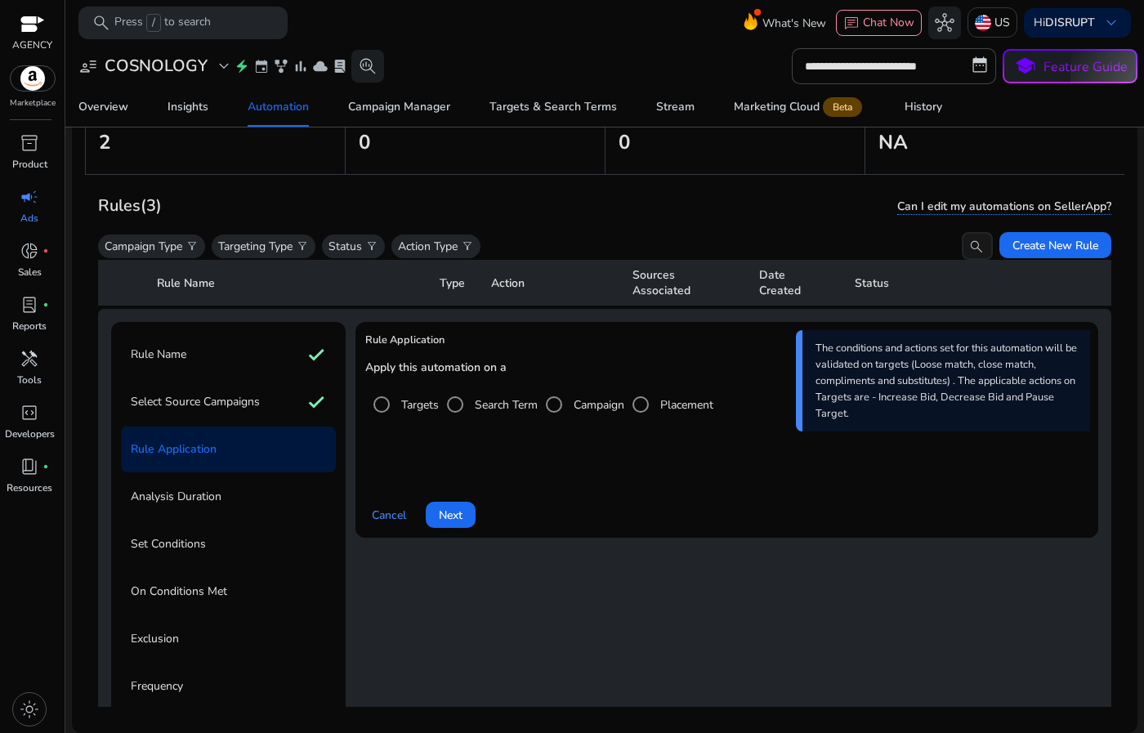
click at [441, 520] on span "Next" at bounding box center [451, 515] width 24 height 17
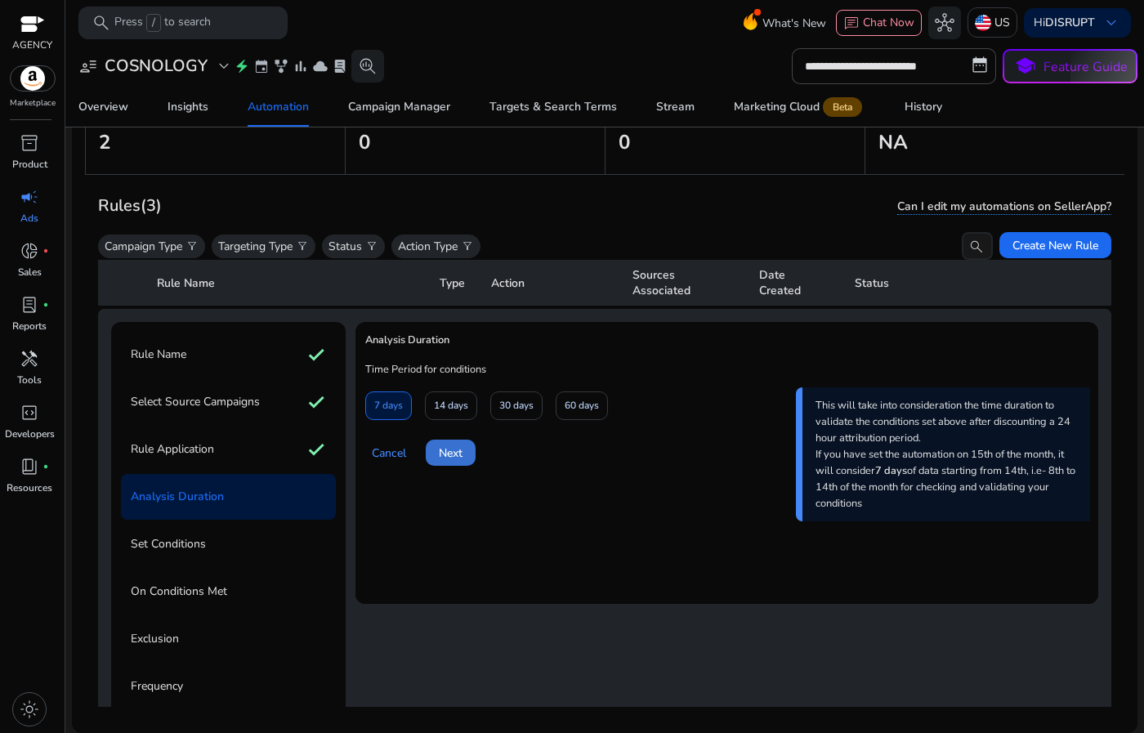
click at [466, 452] on span at bounding box center [451, 452] width 50 height 39
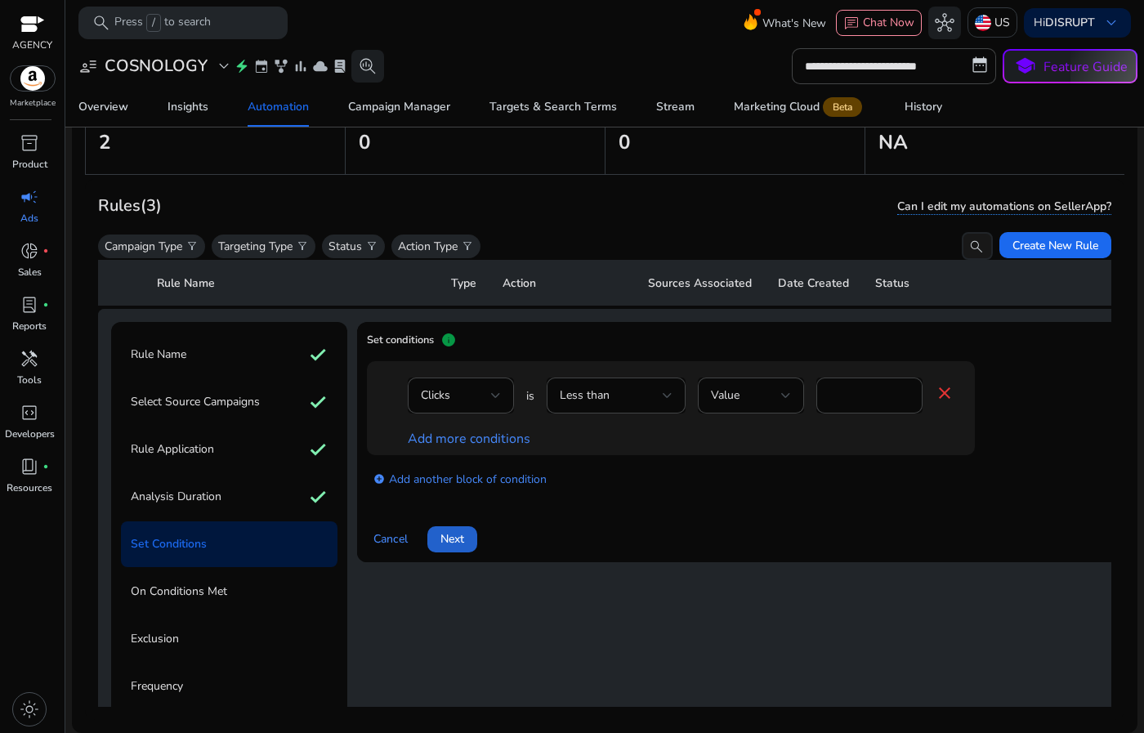
click at [450, 541] on span "Next" at bounding box center [453, 539] width 24 height 17
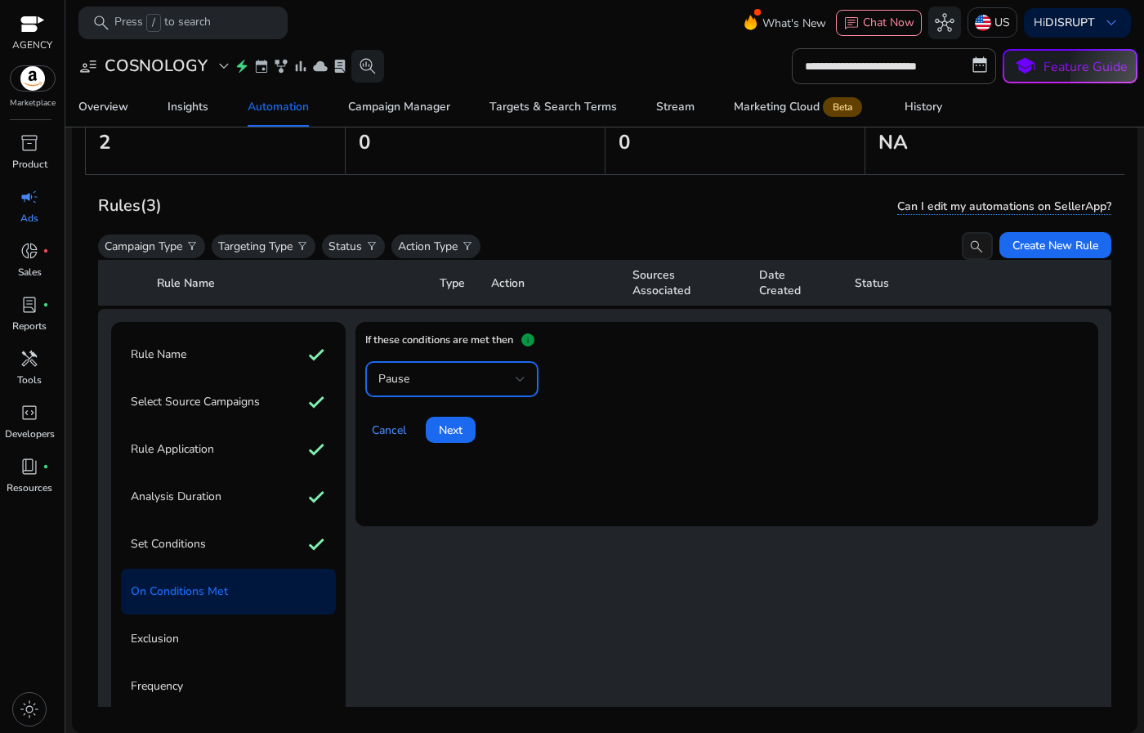
click at [481, 375] on div "Pause" at bounding box center [446, 379] width 137 height 18
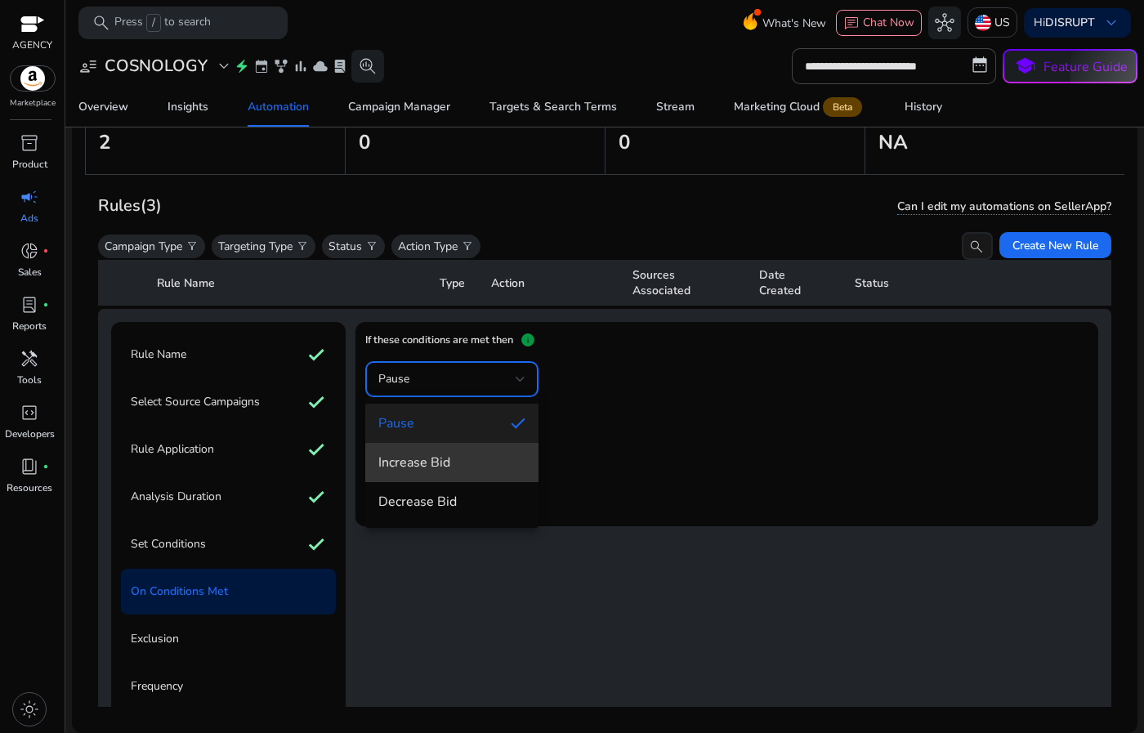
click at [460, 466] on span "Increase Bid" at bounding box center [451, 463] width 147 height 18
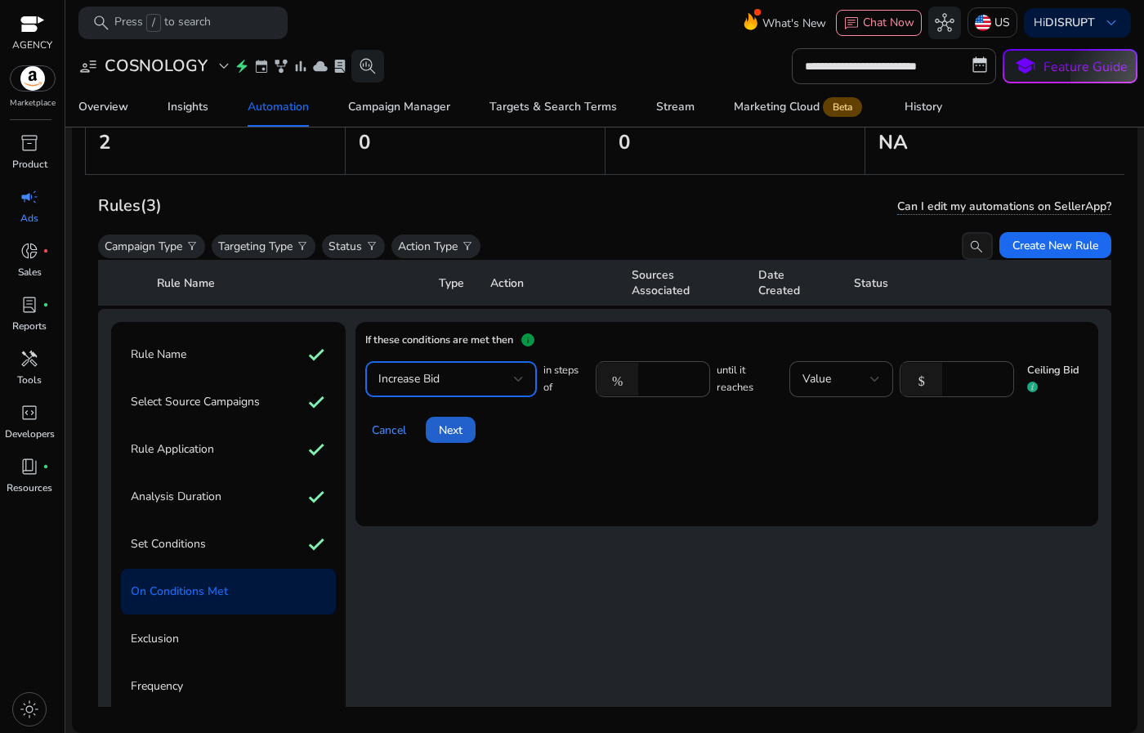
click at [454, 423] on span "Next" at bounding box center [451, 430] width 24 height 17
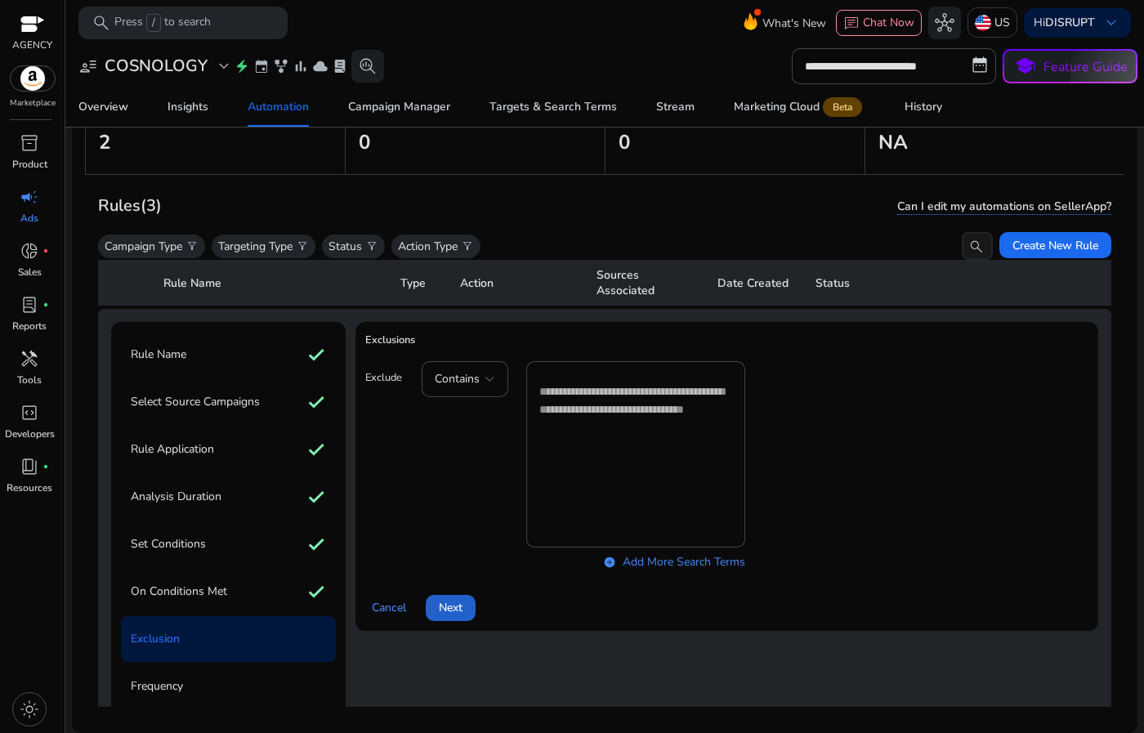
click at [450, 609] on span "Next" at bounding box center [451, 607] width 24 height 17
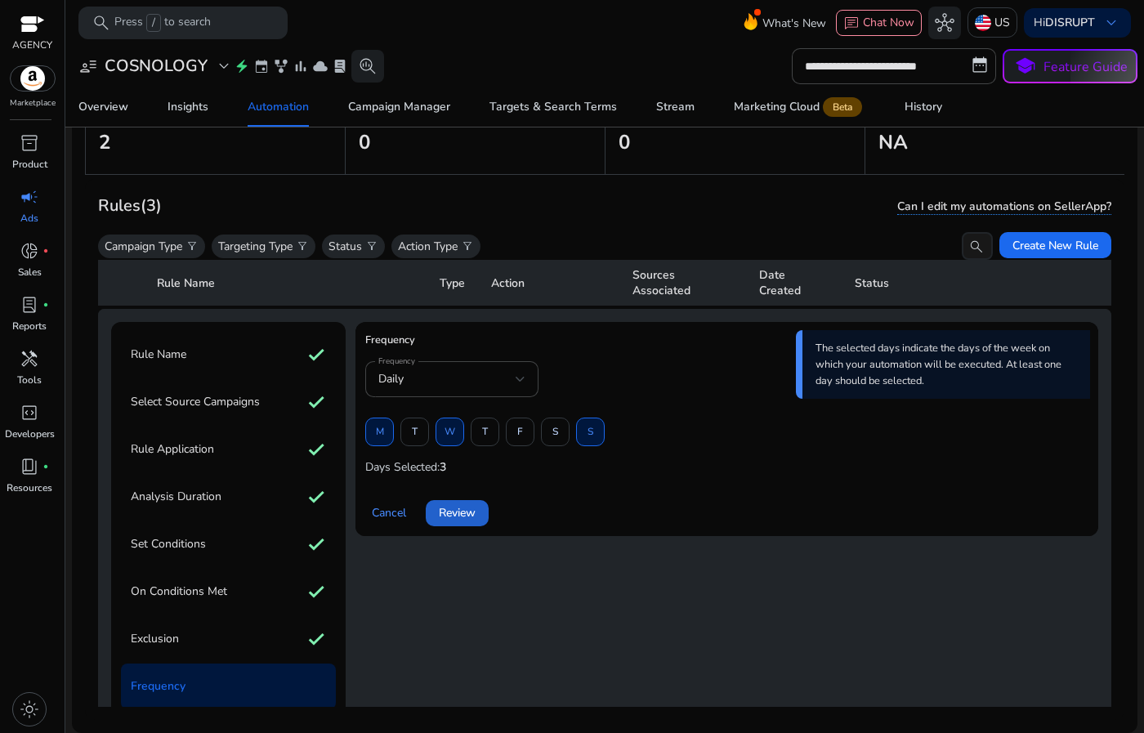
click at [447, 507] on span "Review" at bounding box center [457, 512] width 37 height 17
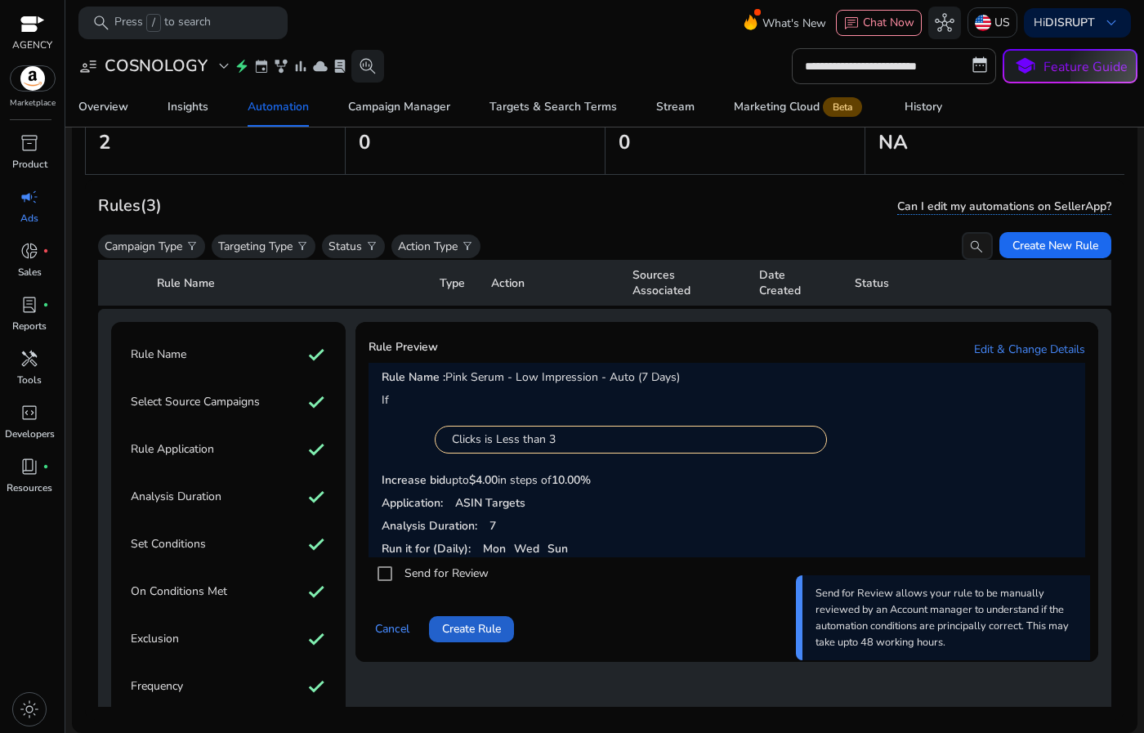
click at [482, 625] on span "Create Rule" at bounding box center [471, 628] width 59 height 17
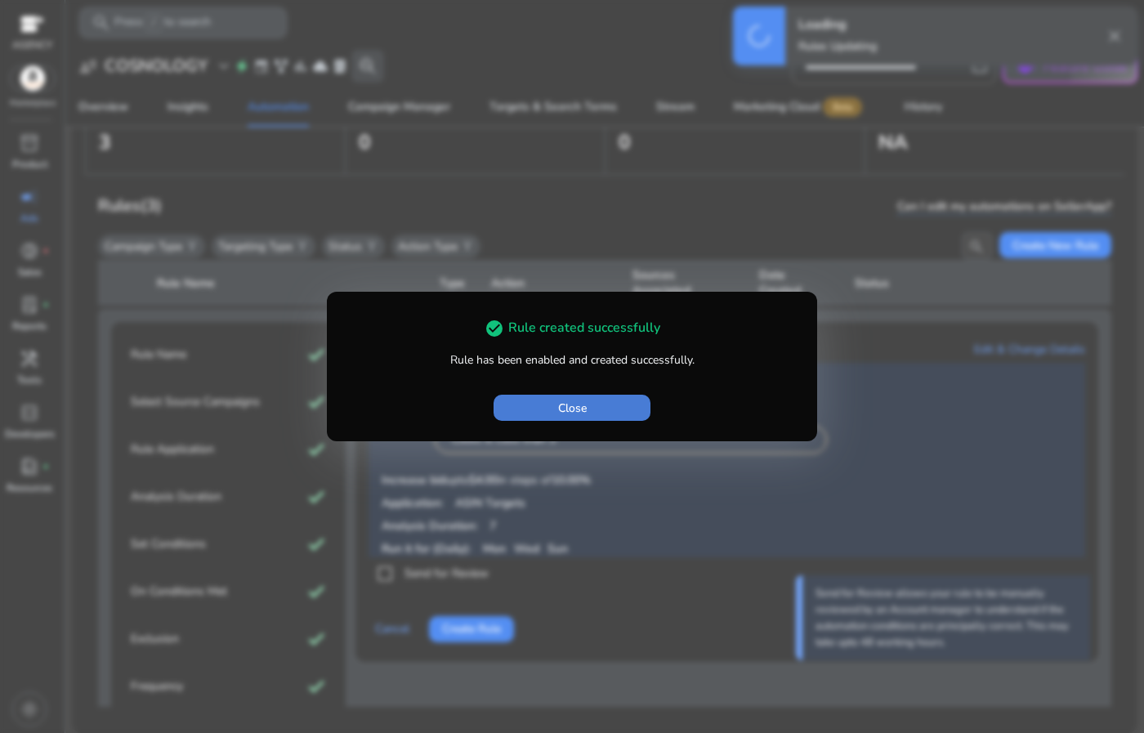
click at [626, 405] on span "button" at bounding box center [572, 407] width 157 height 39
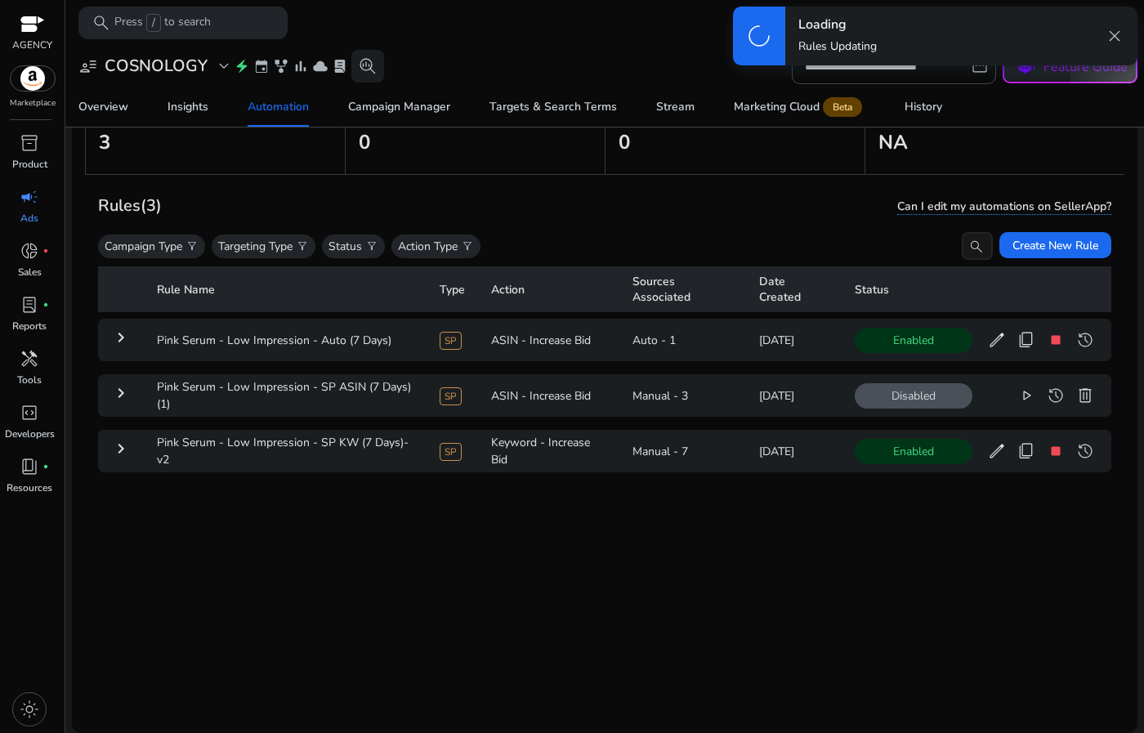
scroll to position [0, 0]
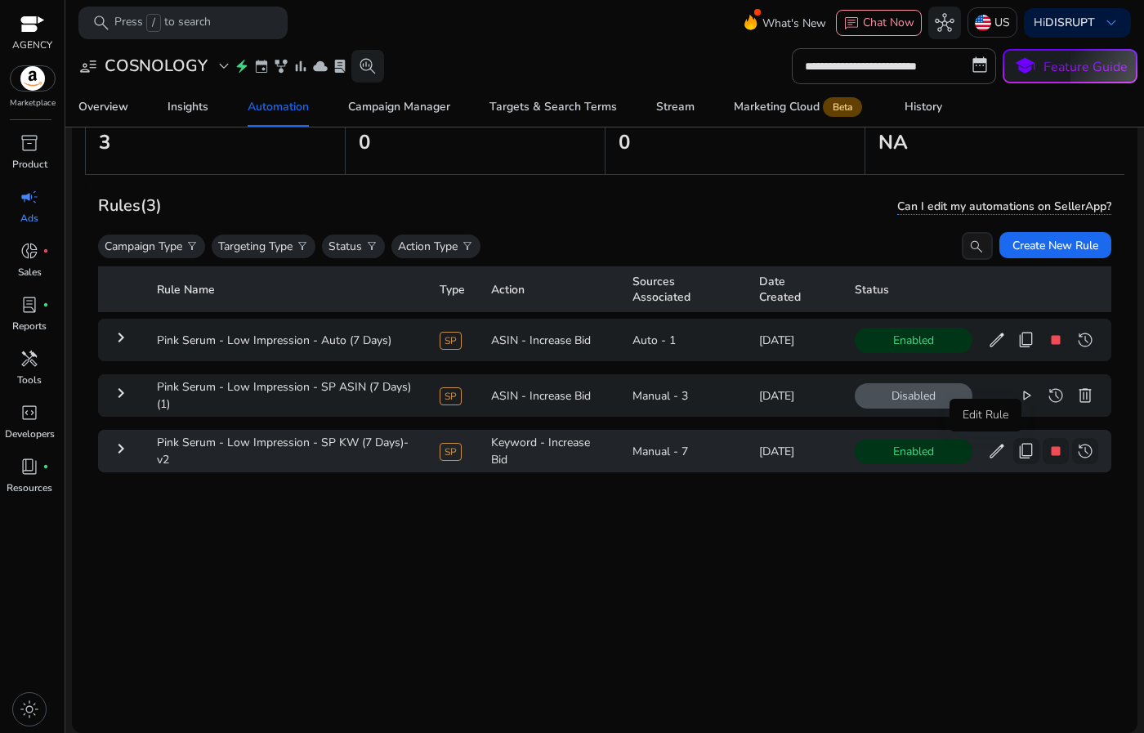
click at [987, 450] on span "edit" at bounding box center [997, 451] width 20 height 20
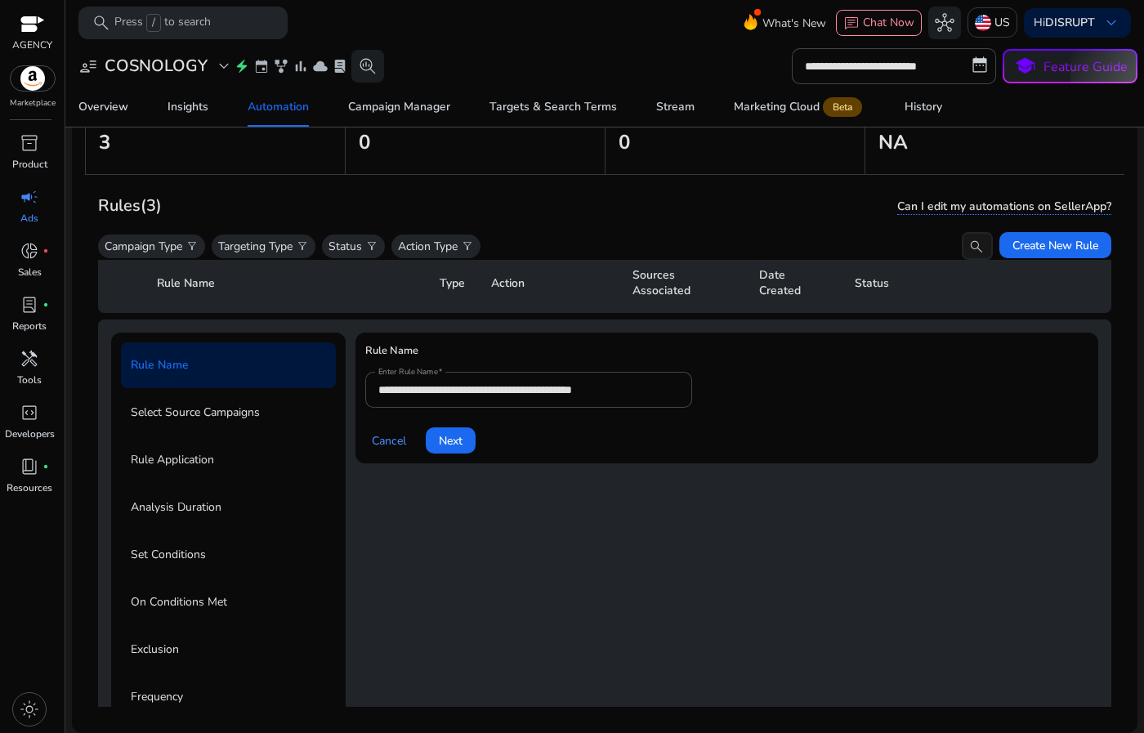
scroll to position [170, 0]
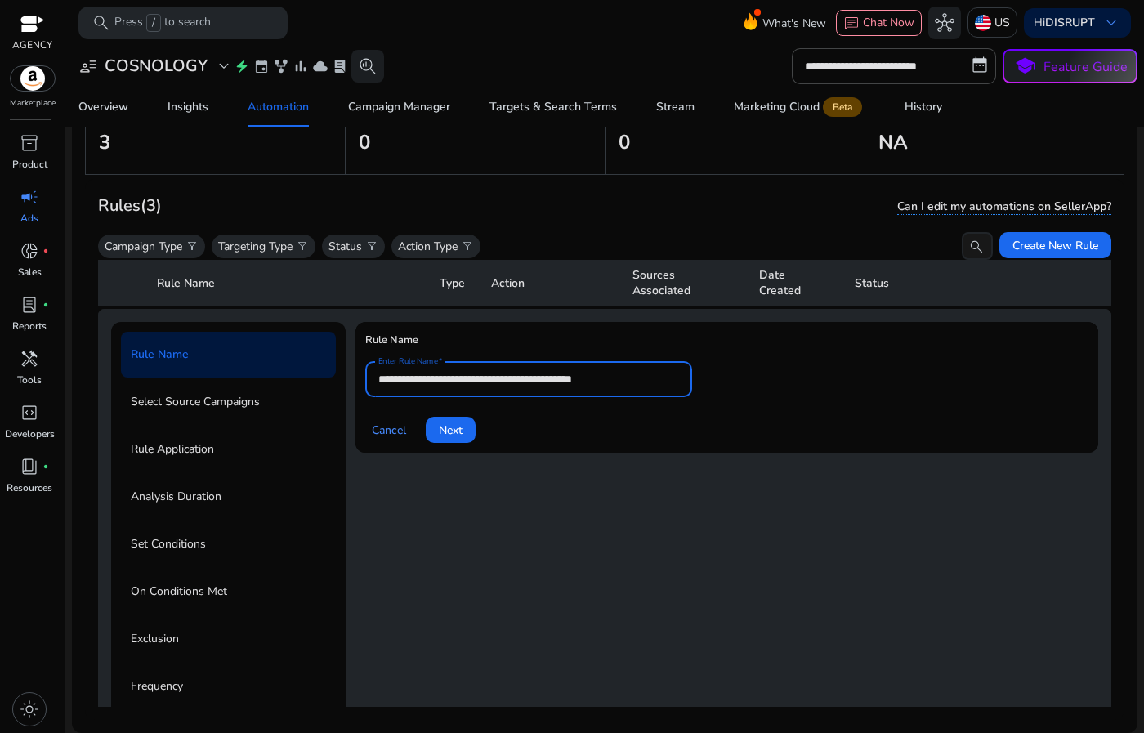
drag, startPoint x: 621, startPoint y: 378, endPoint x: 665, endPoint y: 377, distance: 44.1
click at [665, 377] on input "**********" at bounding box center [528, 379] width 301 height 18
type input "**********"
click at [443, 437] on span "Next" at bounding box center [451, 430] width 24 height 17
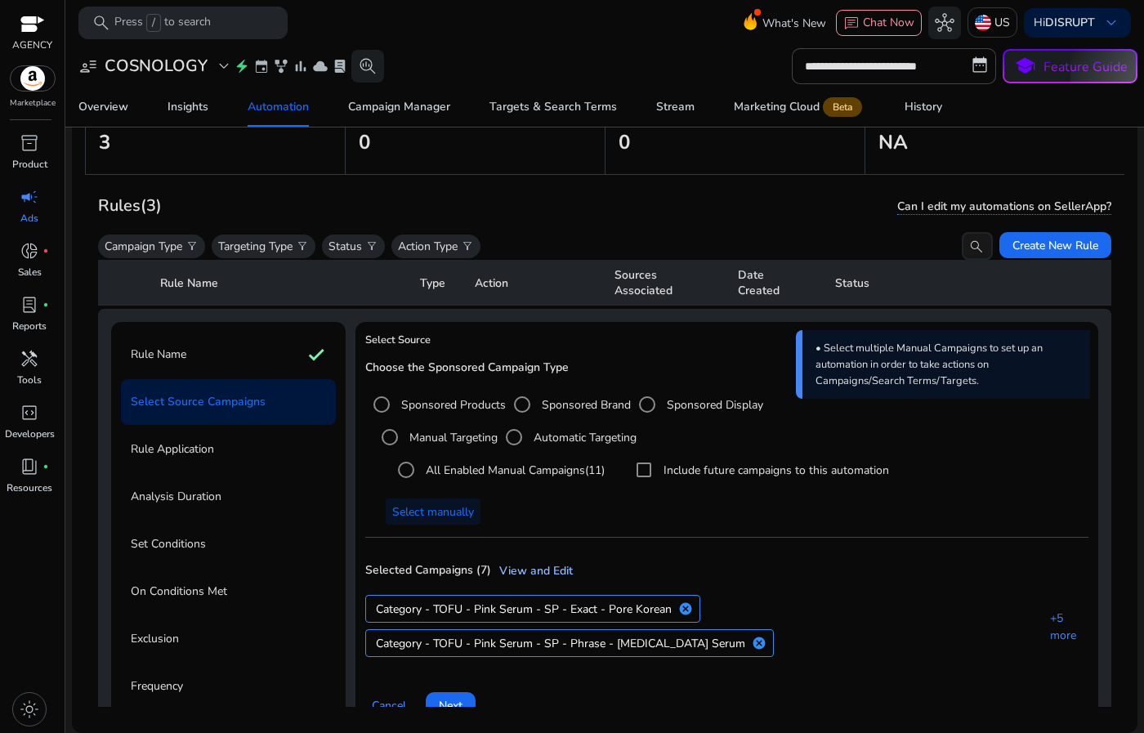
click at [526, 566] on link "View and Edit" at bounding box center [532, 570] width 82 height 17
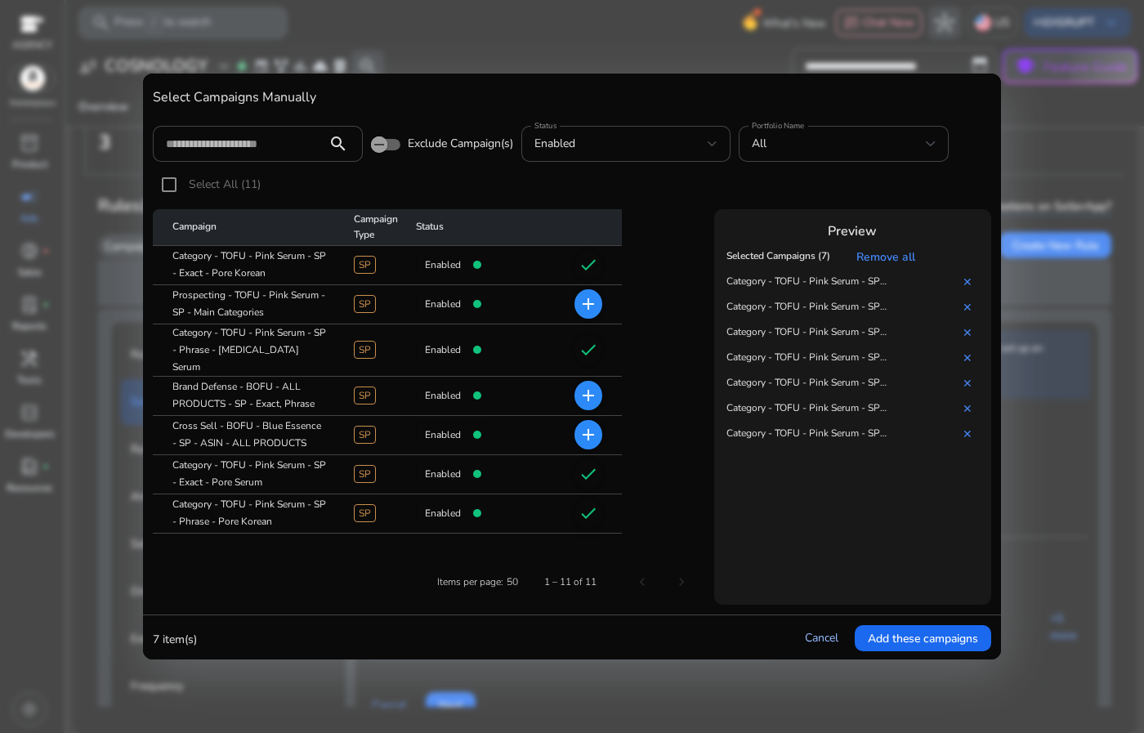
click at [822, 636] on link "Cancel" at bounding box center [822, 638] width 34 height 16
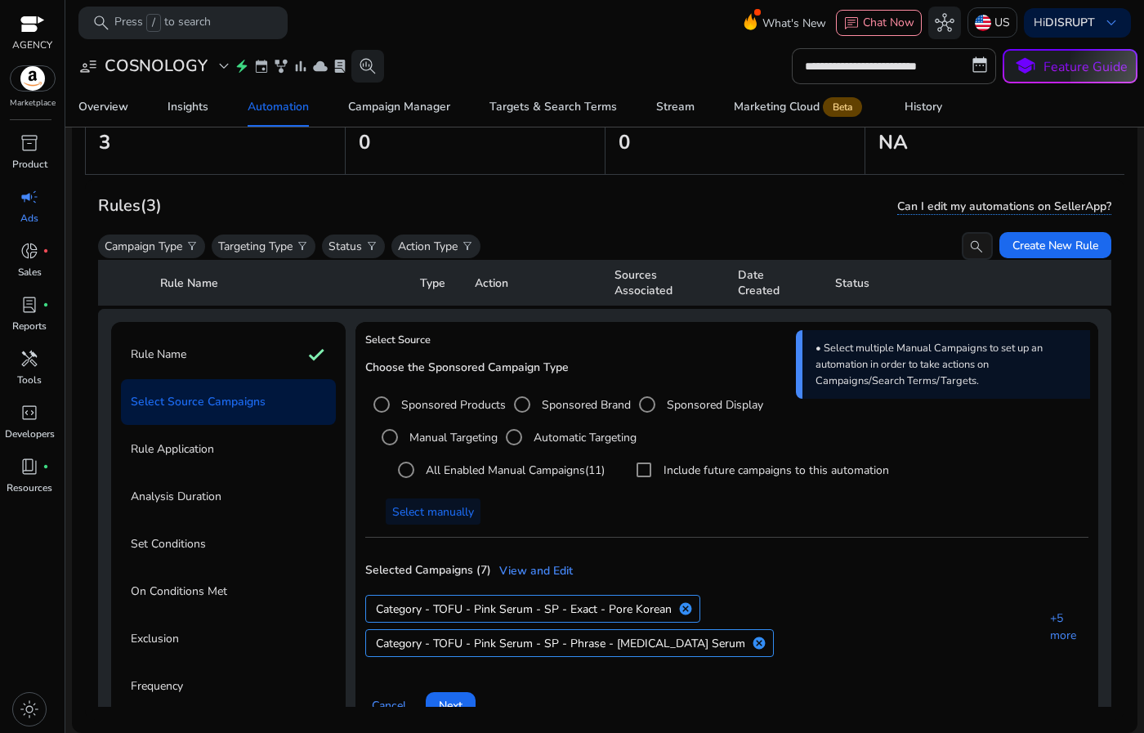
click at [689, 466] on label "Include future campaigns to this automation" at bounding box center [774, 470] width 229 height 17
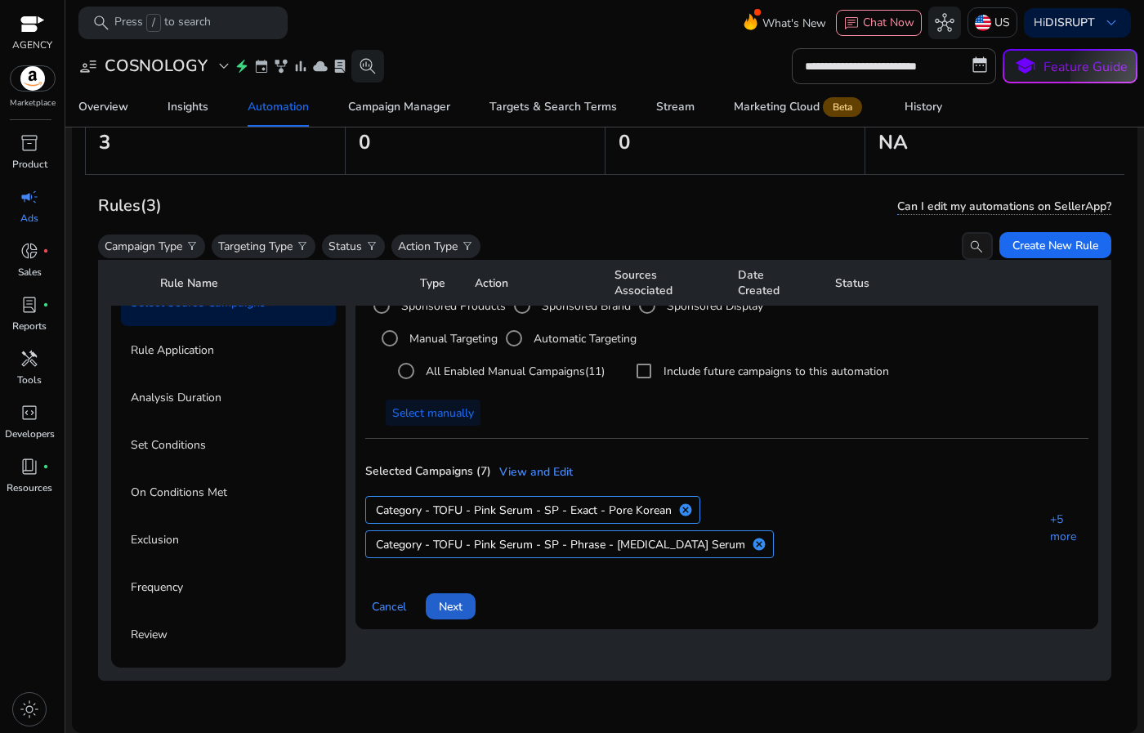
click at [447, 598] on span "Next" at bounding box center [451, 606] width 24 height 17
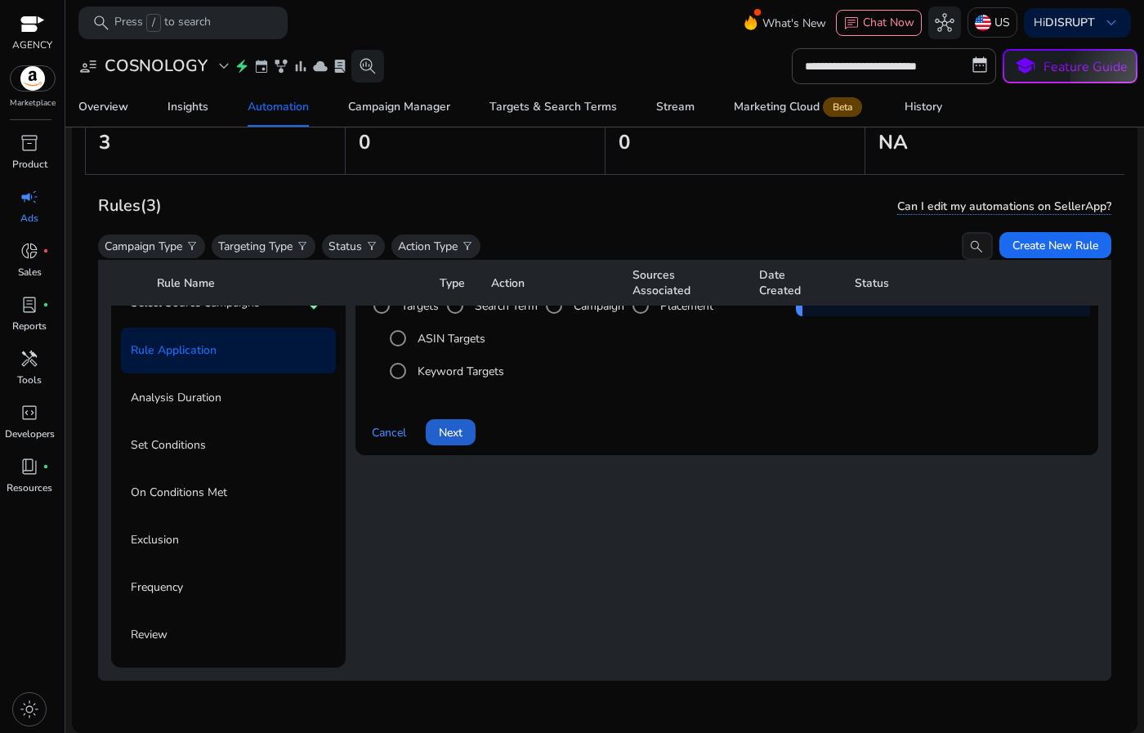
click at [464, 413] on span at bounding box center [451, 432] width 50 height 39
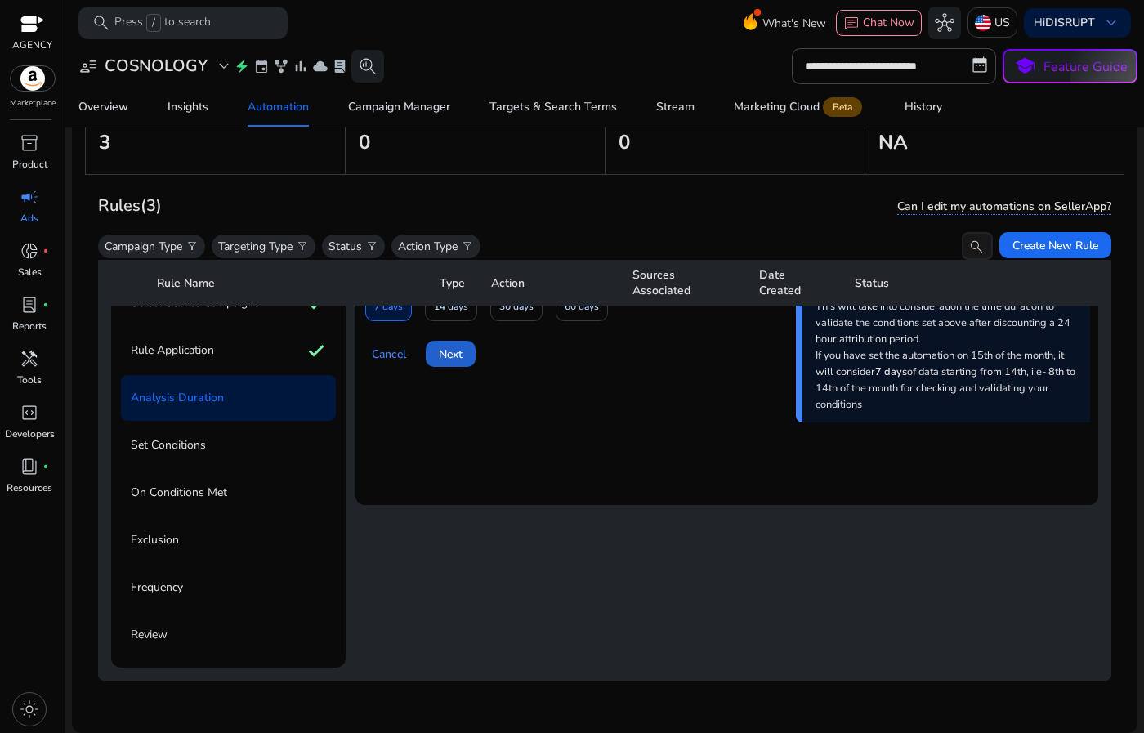
click at [456, 349] on span "Next" at bounding box center [451, 354] width 24 height 17
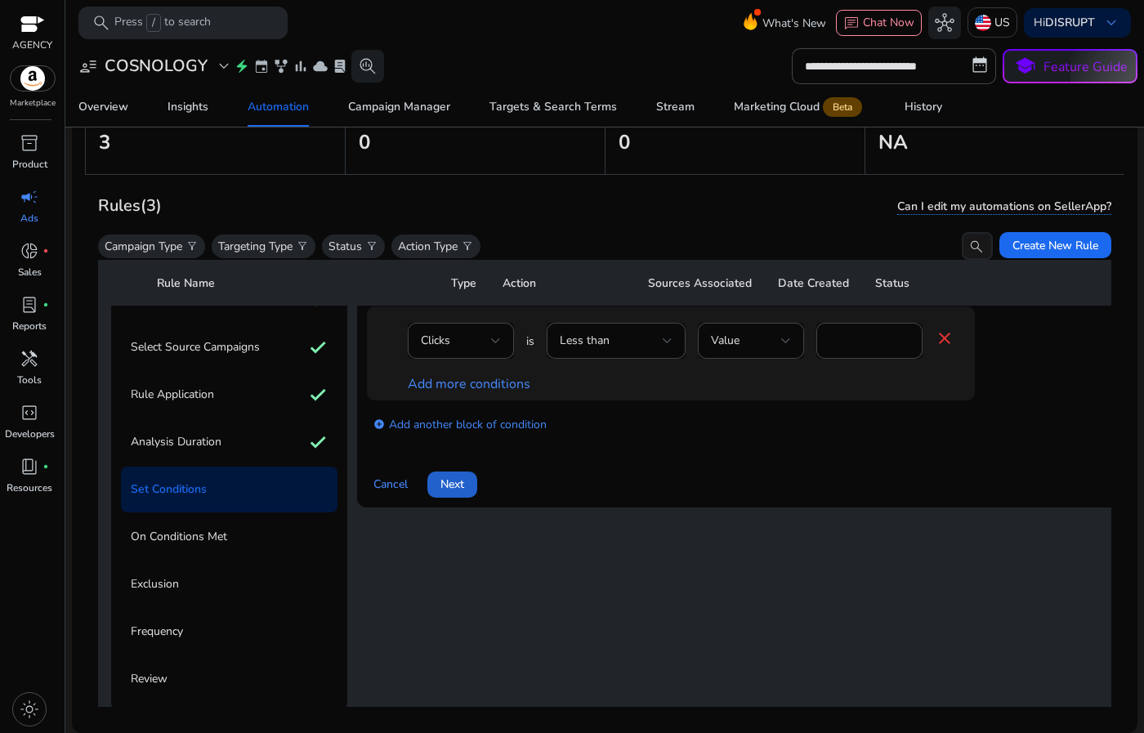
scroll to position [128, 0]
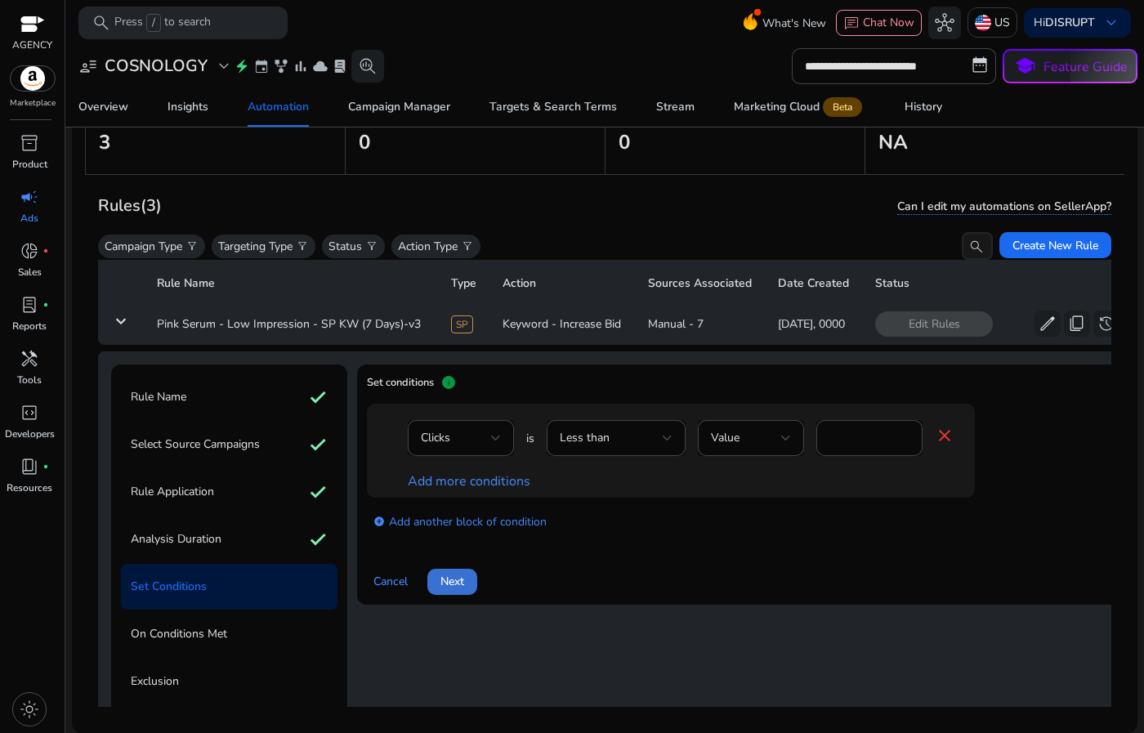
click at [460, 574] on span "Next" at bounding box center [453, 581] width 24 height 17
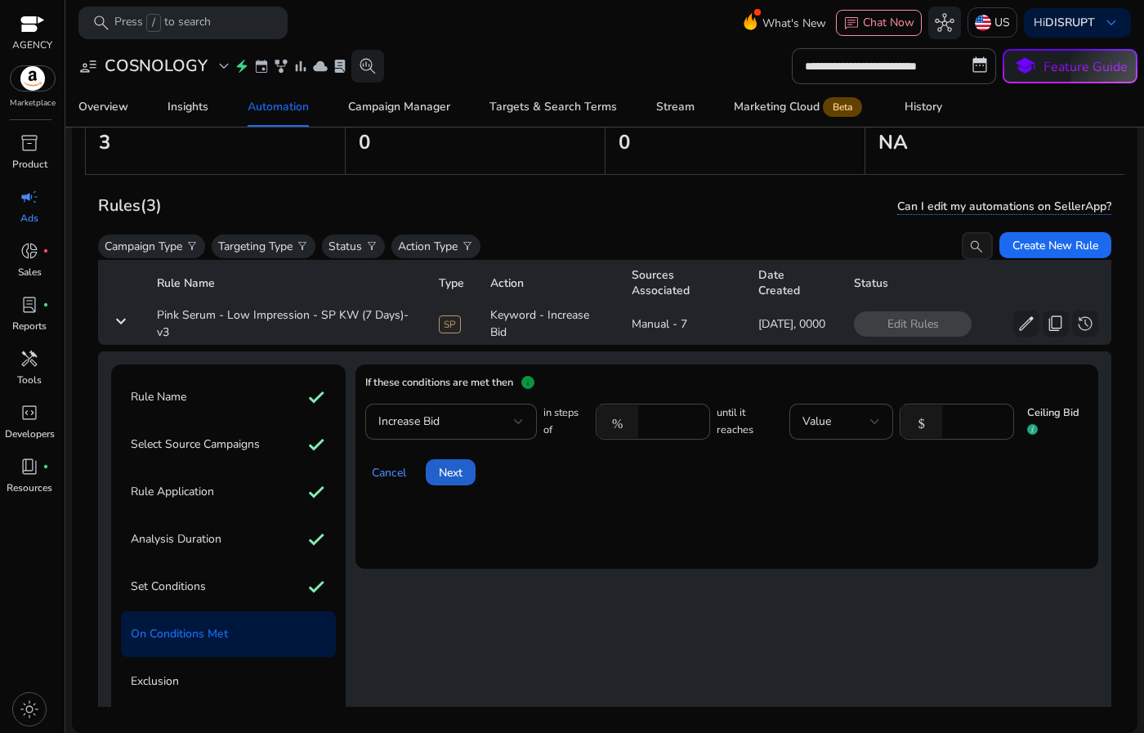
click at [443, 477] on span "Next" at bounding box center [451, 472] width 24 height 17
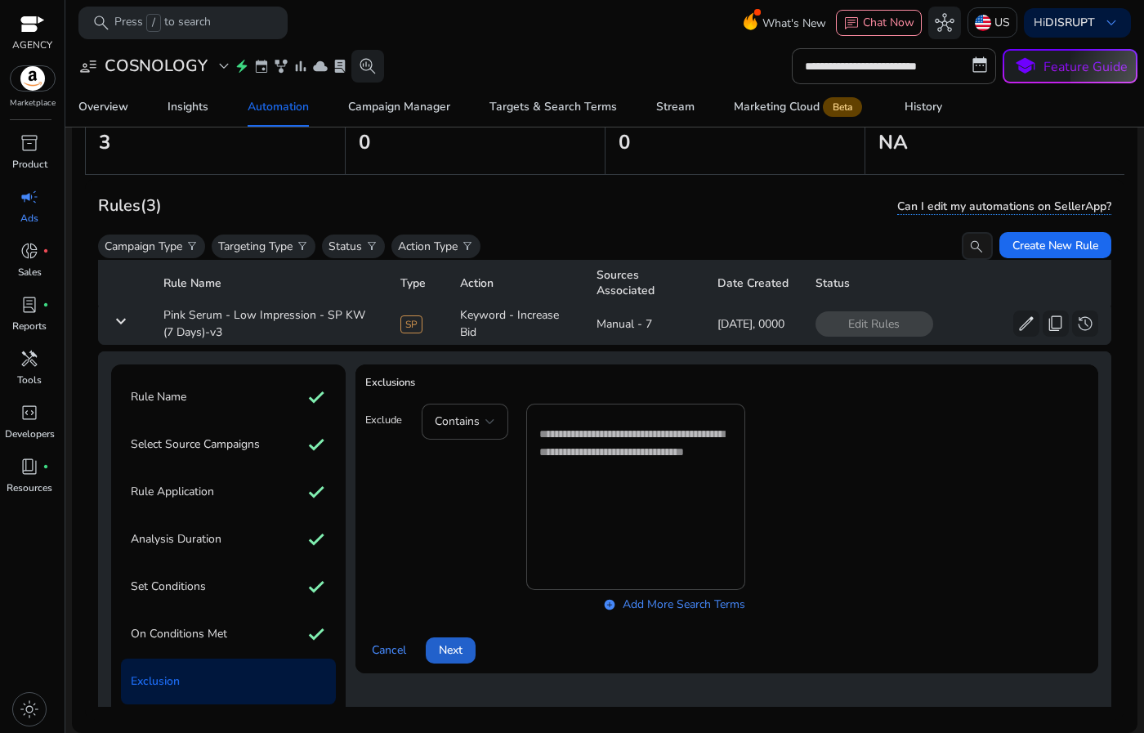
click at [452, 643] on span "Next" at bounding box center [451, 650] width 24 height 17
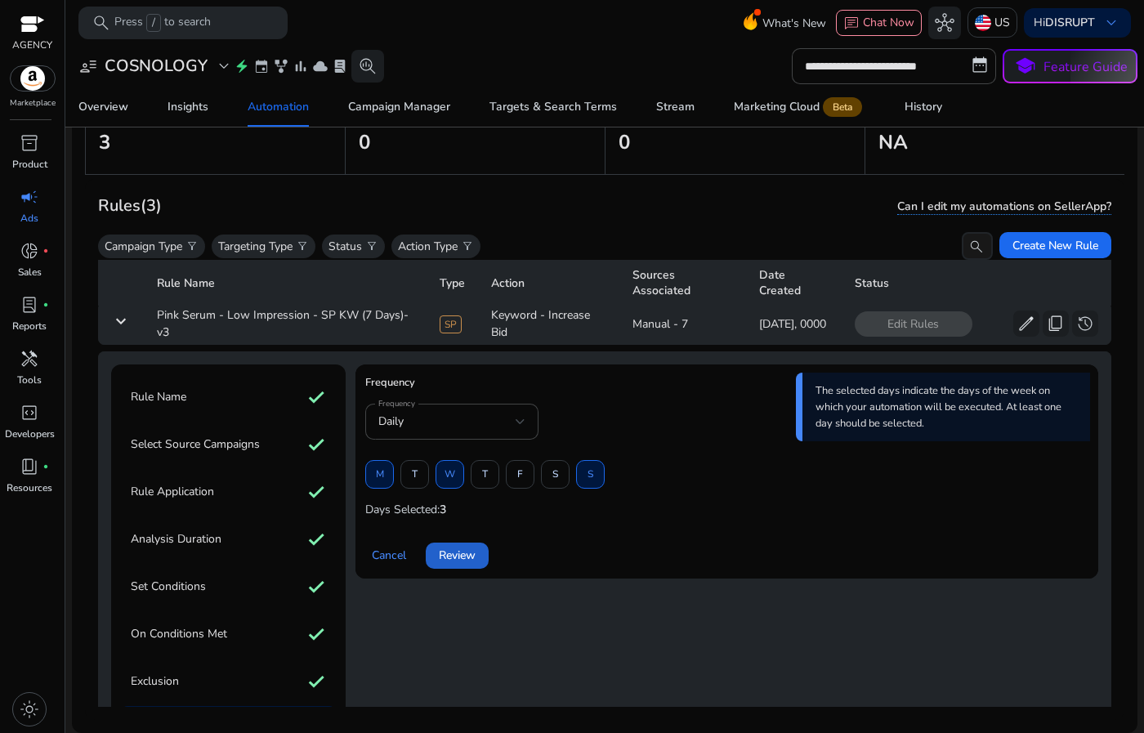
click at [459, 561] on span "Review" at bounding box center [457, 555] width 37 height 17
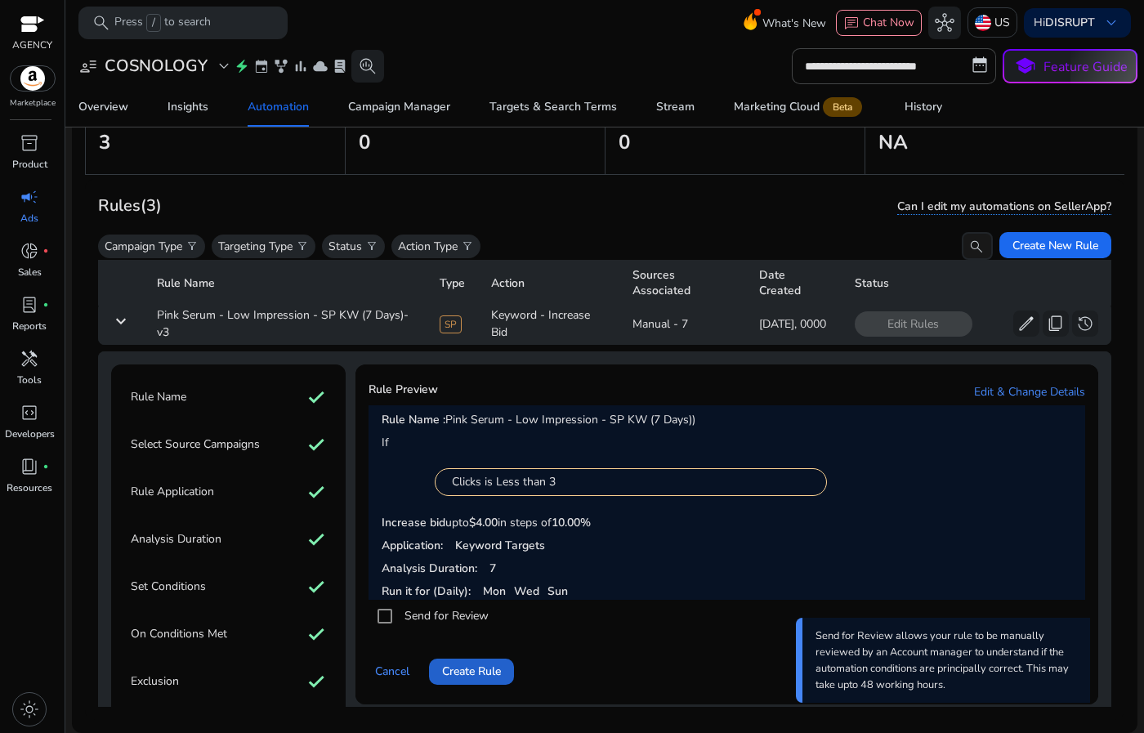
click at [475, 663] on span "Create Rule" at bounding box center [471, 671] width 59 height 17
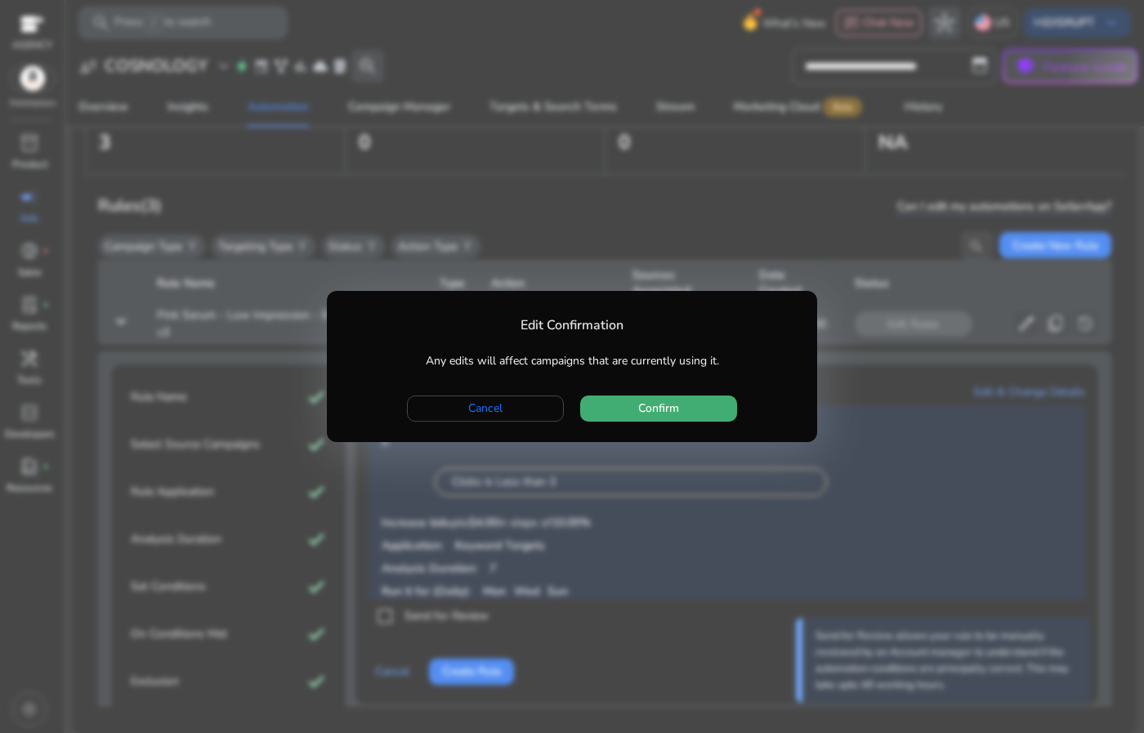
click at [667, 414] on span "Confirm" at bounding box center [658, 408] width 41 height 17
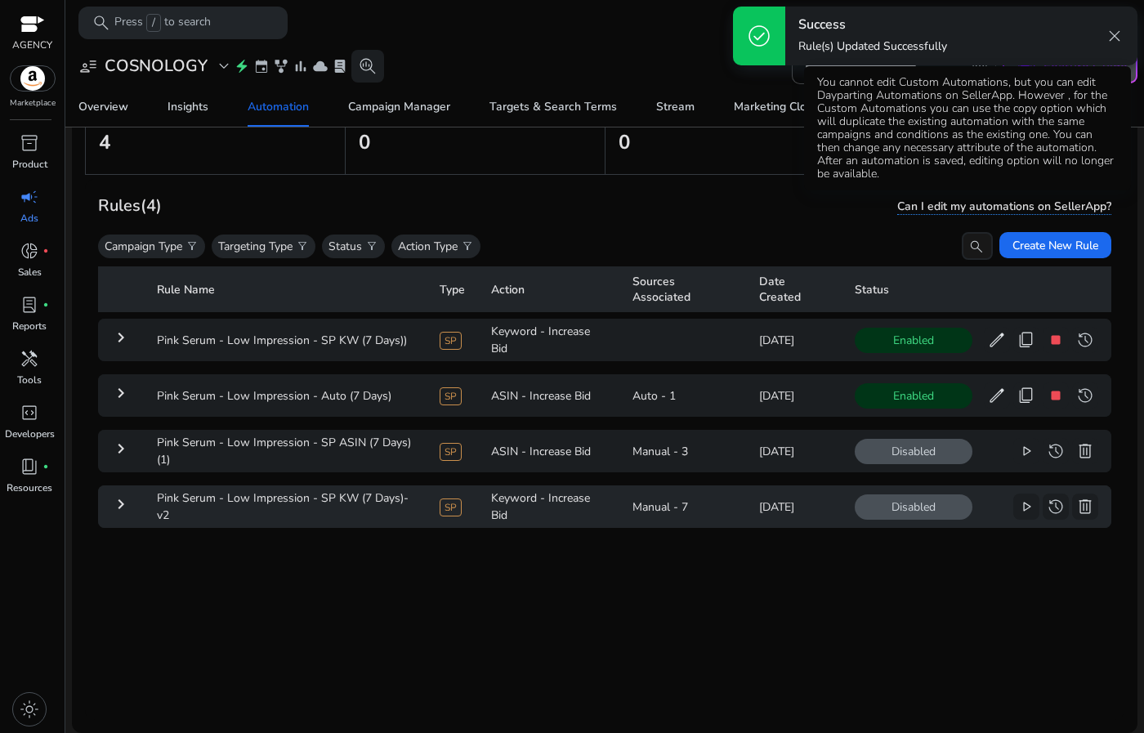
scroll to position [0, 0]
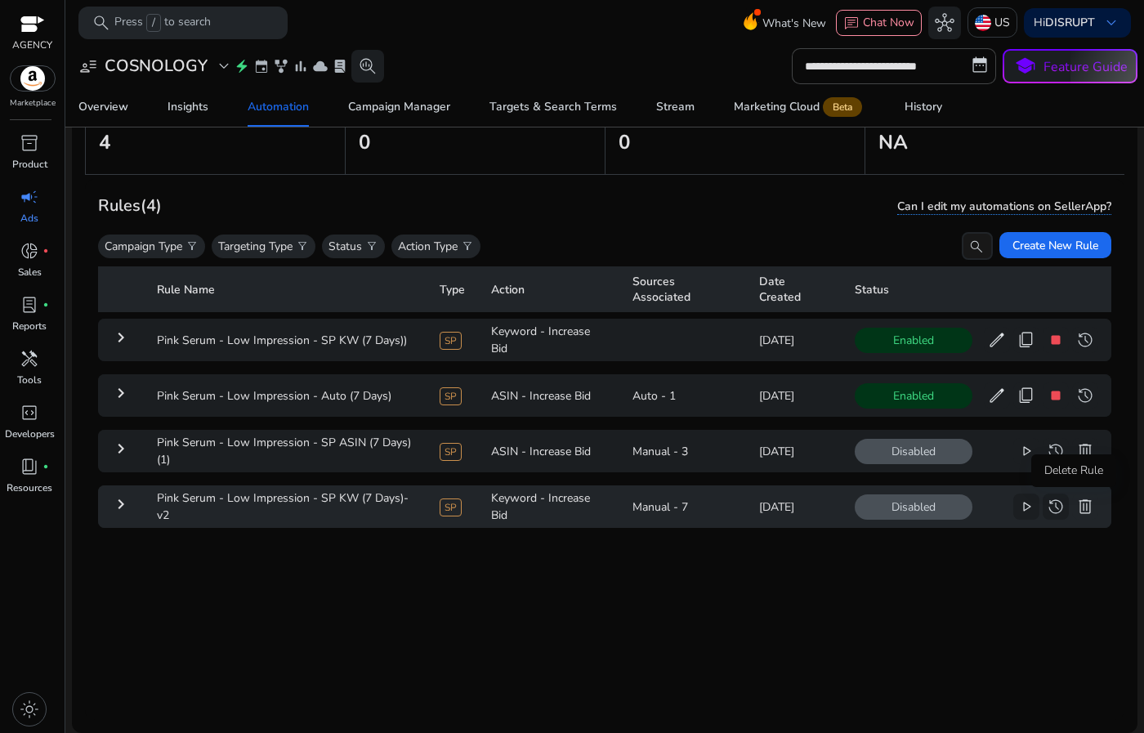
click at [1076, 510] on span "delete" at bounding box center [1086, 507] width 20 height 20
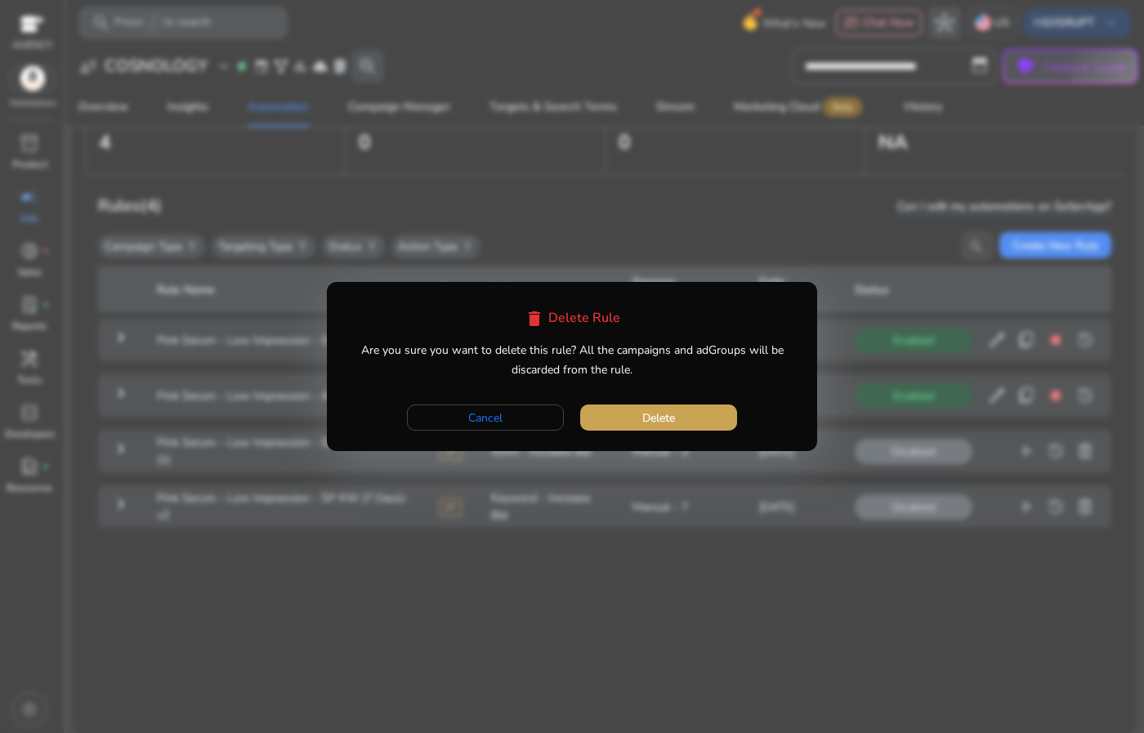
click at [629, 416] on span "button" at bounding box center [658, 417] width 157 height 39
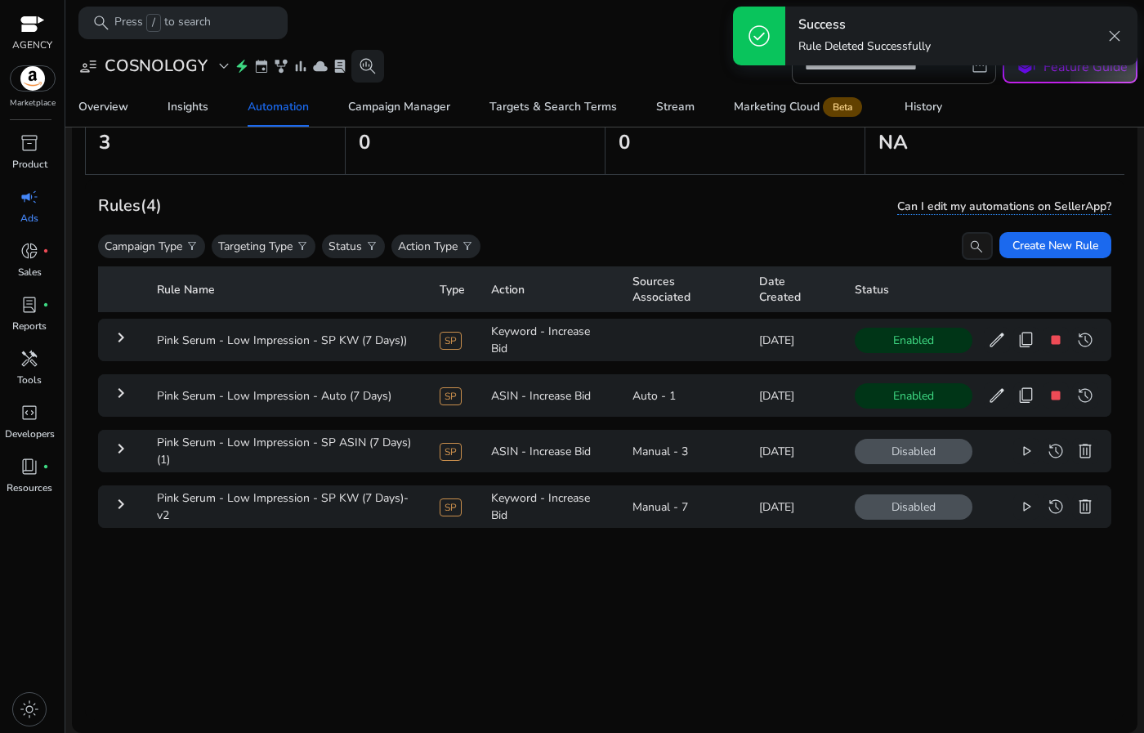
click at [423, 592] on div "Rule Name Type Action Sources Associated Date Created Status keyboard_arrow_rig…" at bounding box center [605, 483] width 1014 height 447
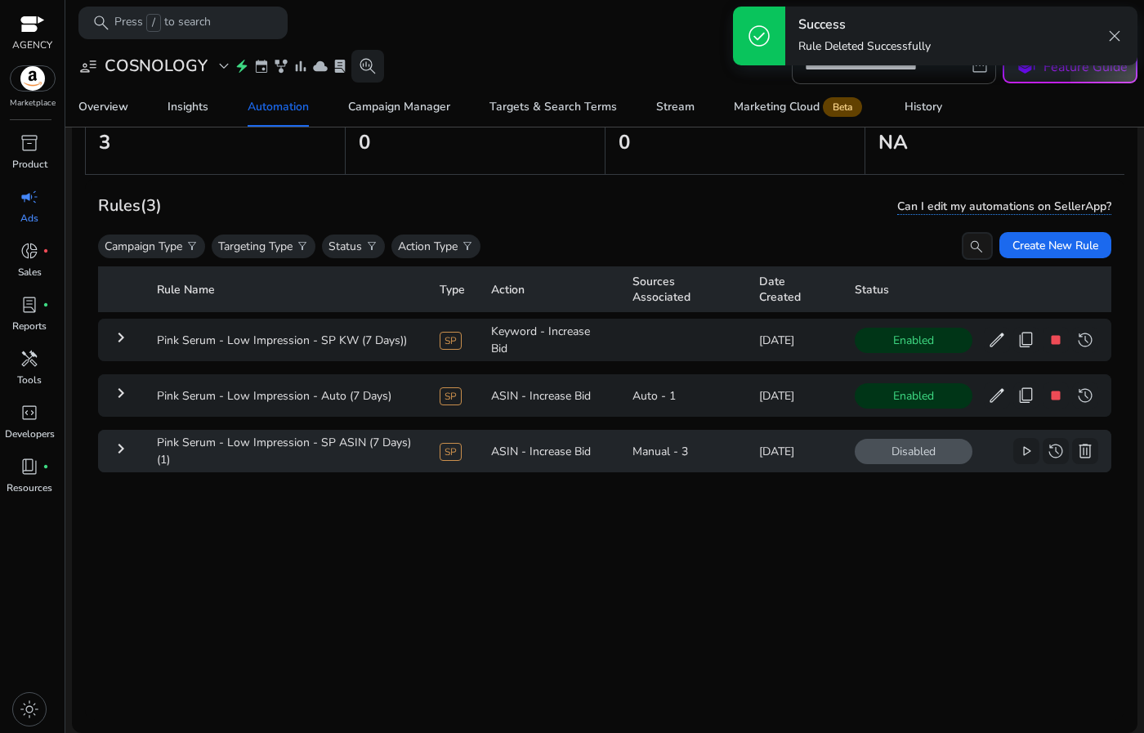
click at [989, 447] on div "Disabled play_arrow history delete more_horiz" at bounding box center [977, 451] width 244 height 26
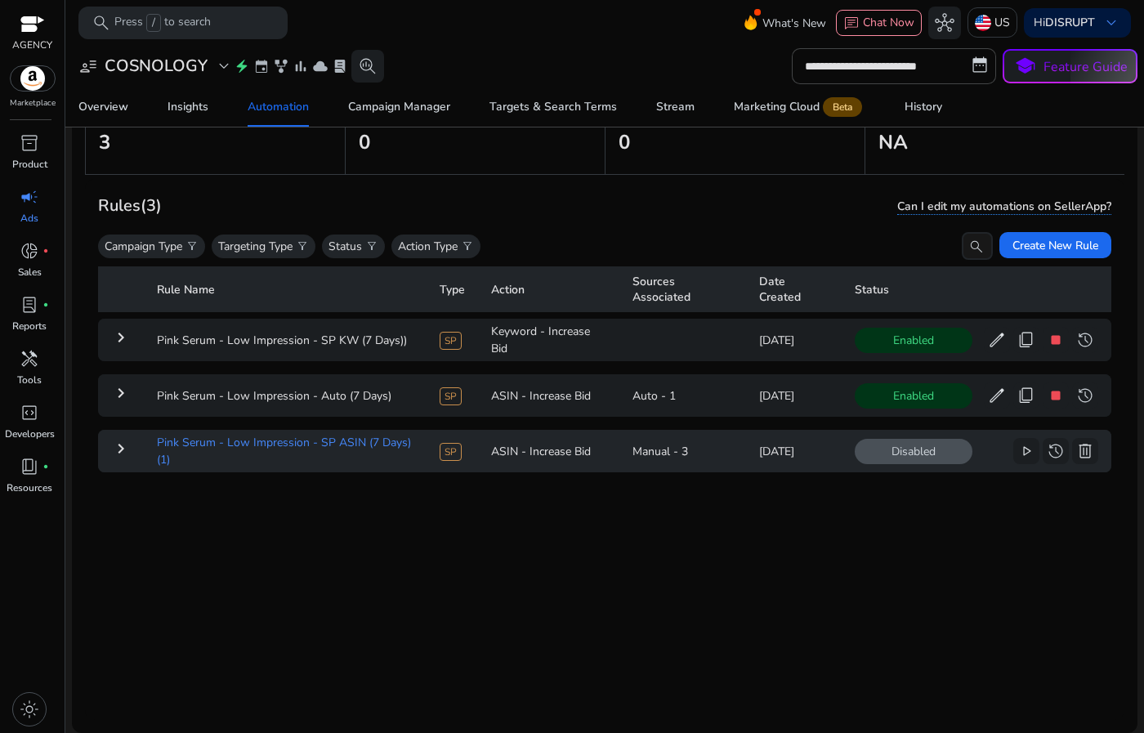
click at [278, 441] on td "Pink Serum - Low Impression - SP ASIN (7 Days)(1)" at bounding box center [285, 451] width 283 height 43
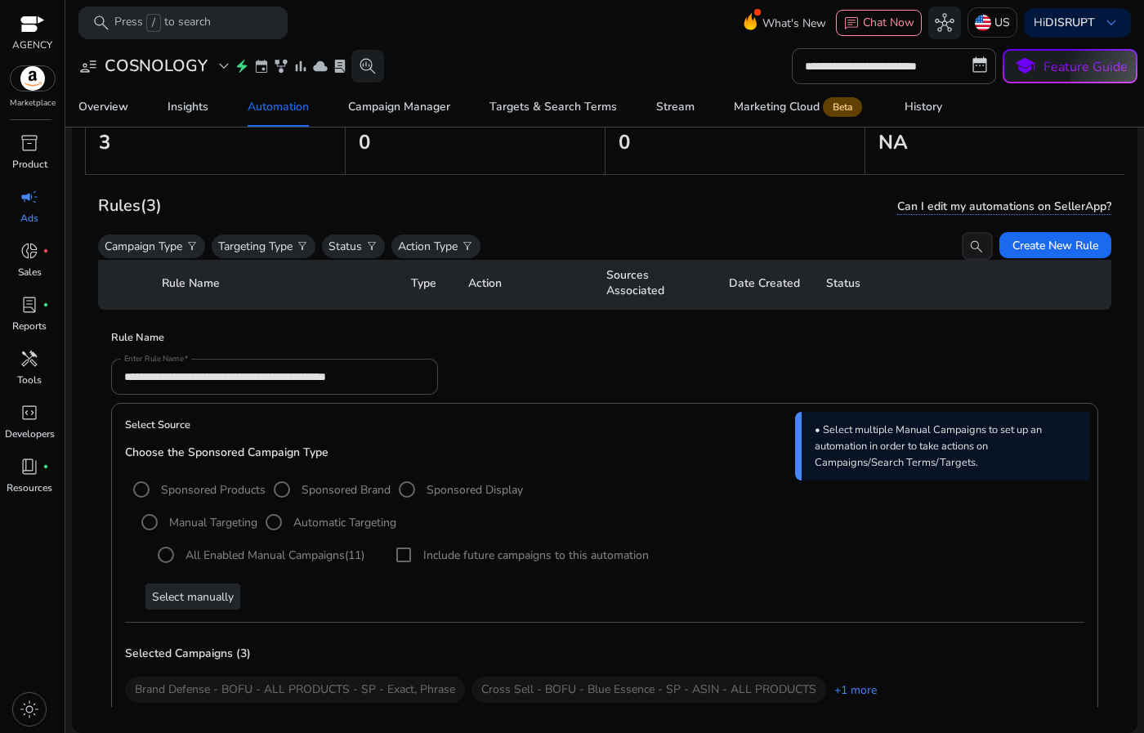
scroll to position [170, 0]
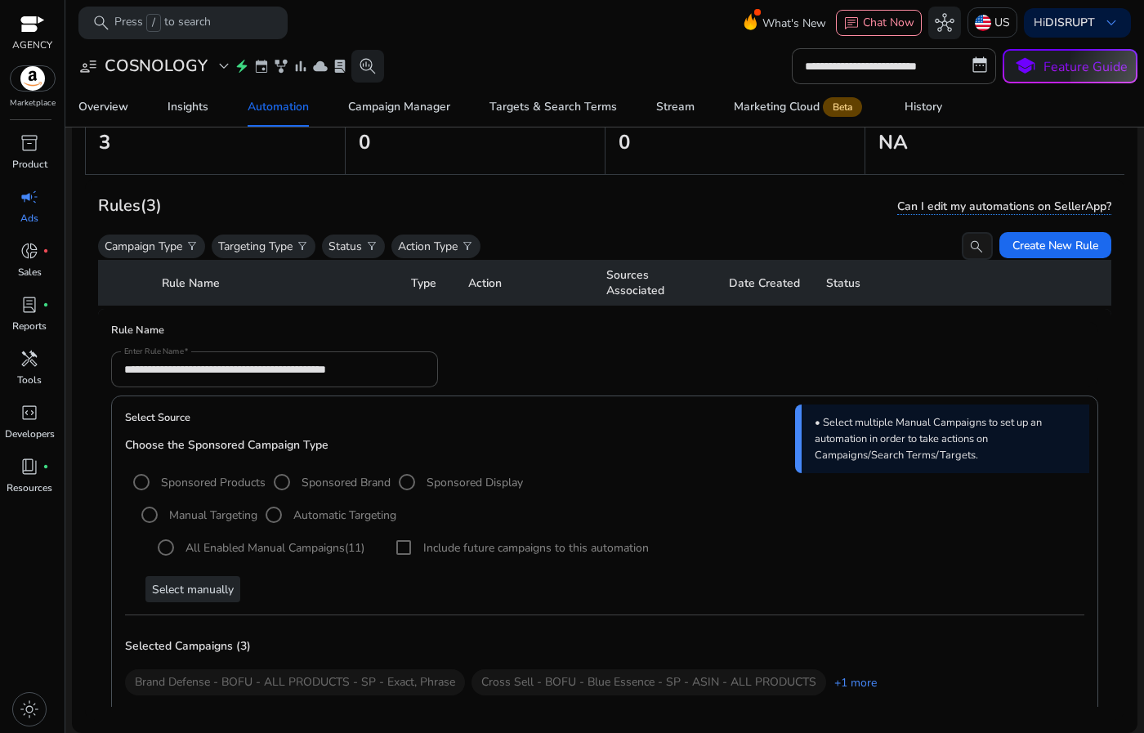
click at [384, 386] on mat-form-field "**********" at bounding box center [274, 369] width 327 height 36
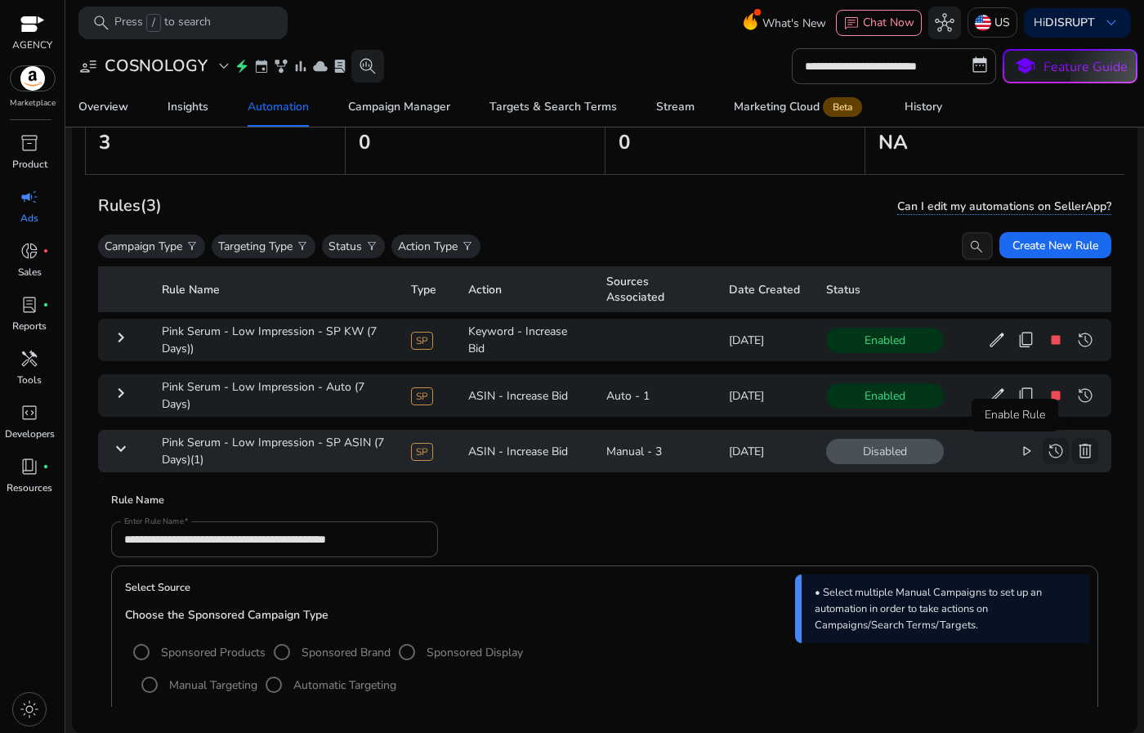
click at [1017, 443] on span "play_arrow" at bounding box center [1027, 451] width 20 height 20
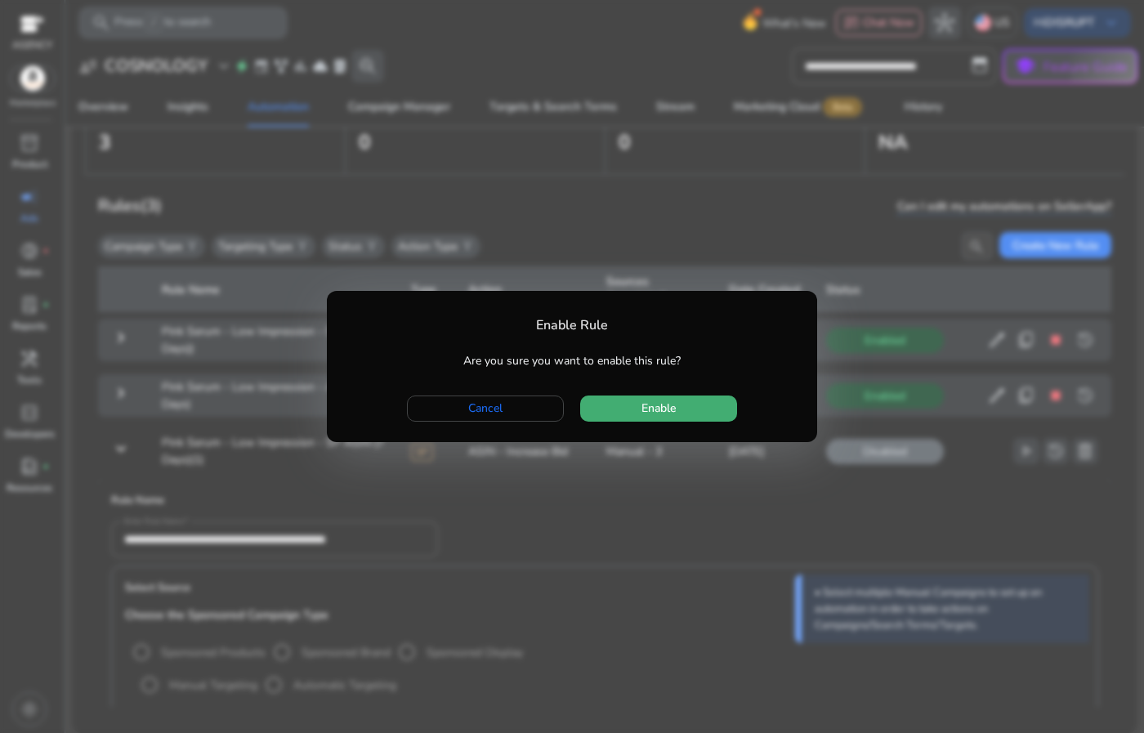
click at [664, 417] on span "Enable" at bounding box center [659, 408] width 34 height 17
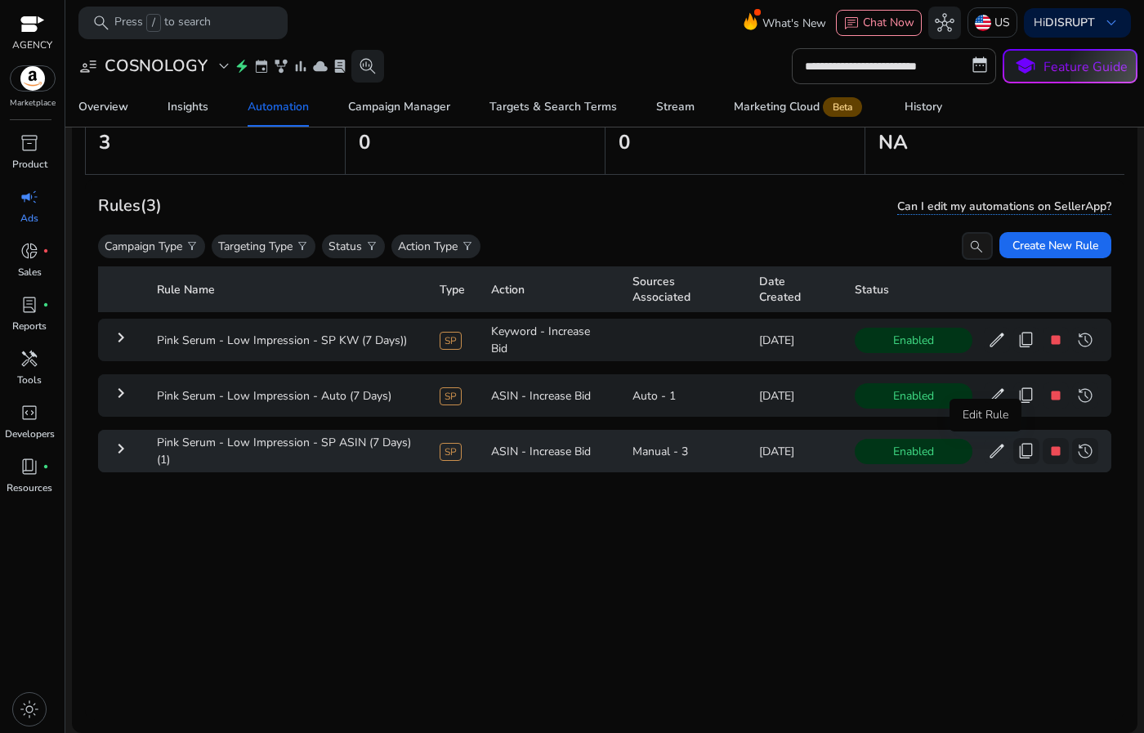
click at [987, 455] on span "edit" at bounding box center [997, 451] width 20 height 20
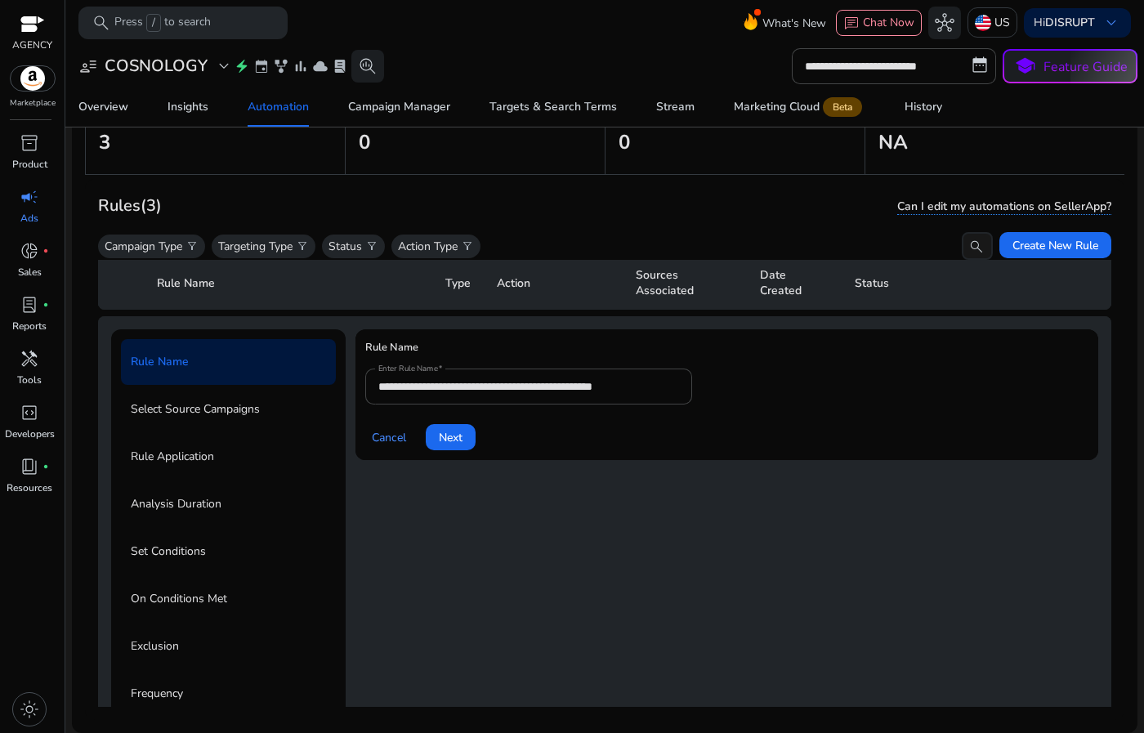
scroll to position [170, 0]
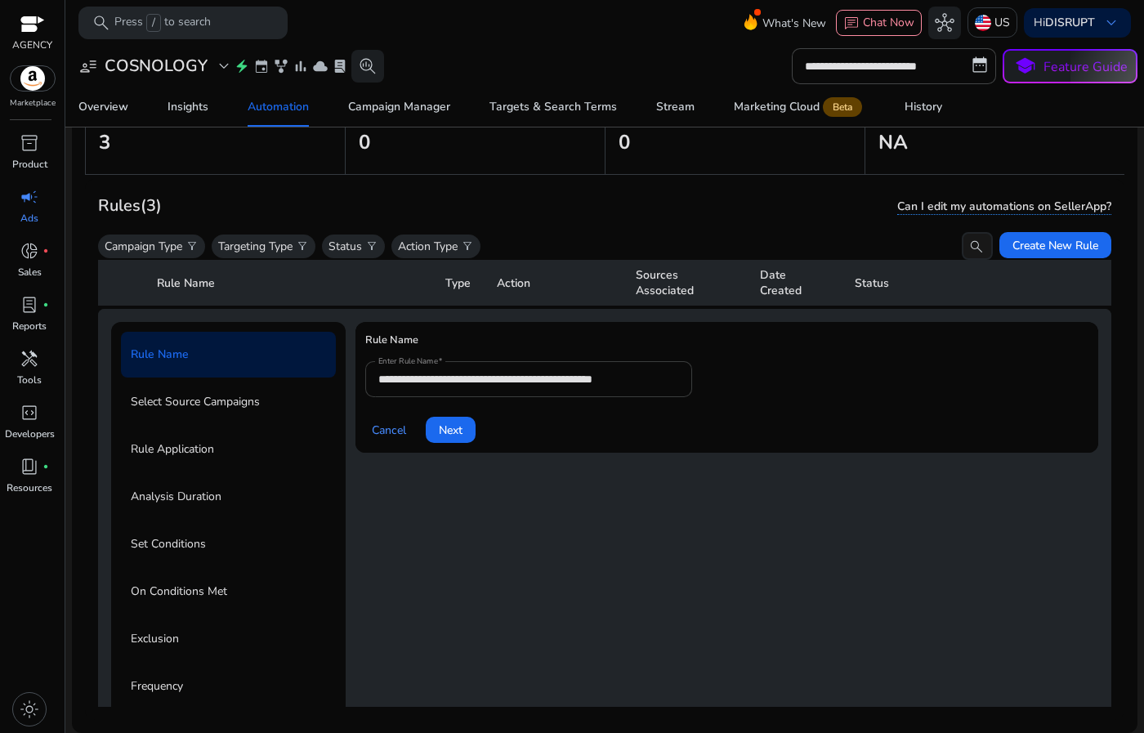
click at [668, 375] on input "**********" at bounding box center [528, 379] width 301 height 18
type input "**********"
click at [459, 429] on span "Next" at bounding box center [451, 430] width 24 height 17
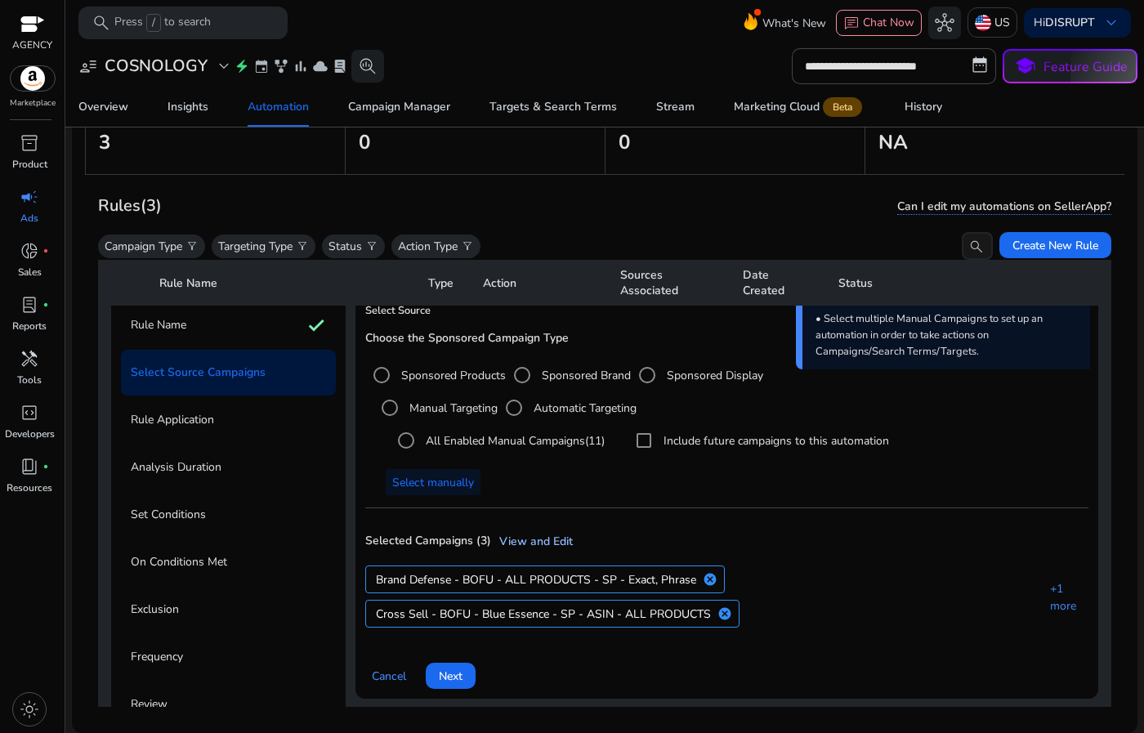
scroll to position [281, 0]
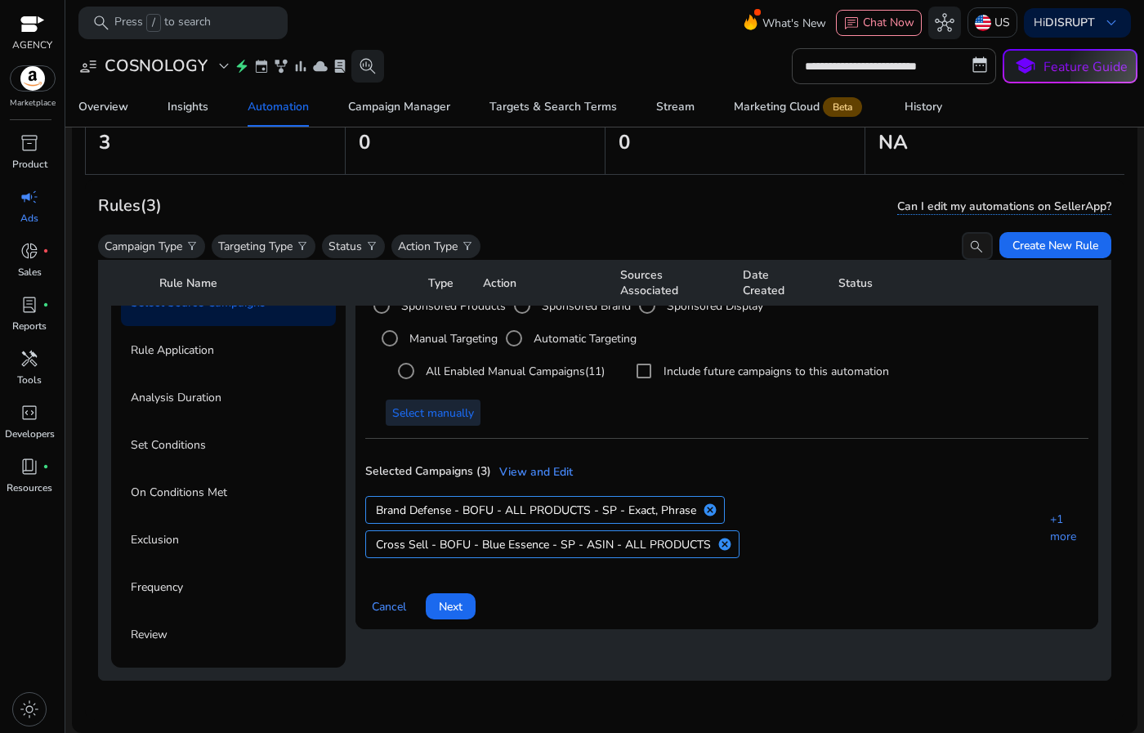
click at [424, 405] on span "Select manually" at bounding box center [433, 413] width 82 height 17
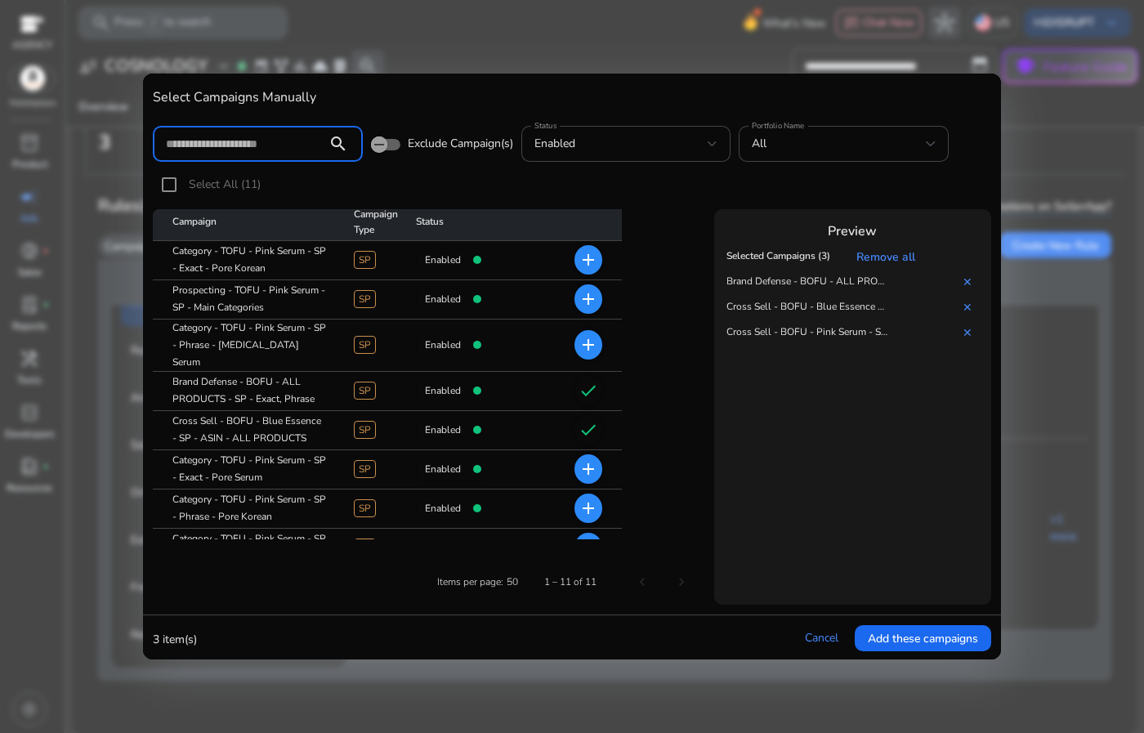
scroll to position [3, 0]
click at [584, 303] on mat-icon "add" at bounding box center [589, 301] width 20 height 20
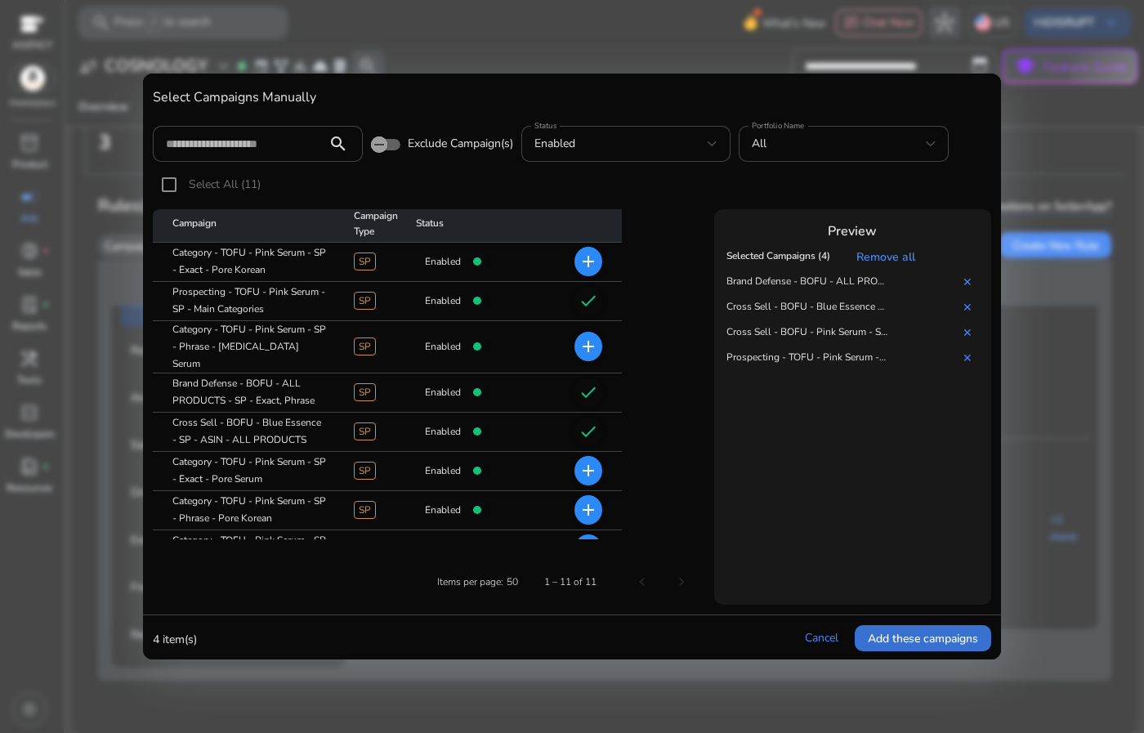
click at [906, 633] on span "Add these campaigns" at bounding box center [923, 638] width 110 height 17
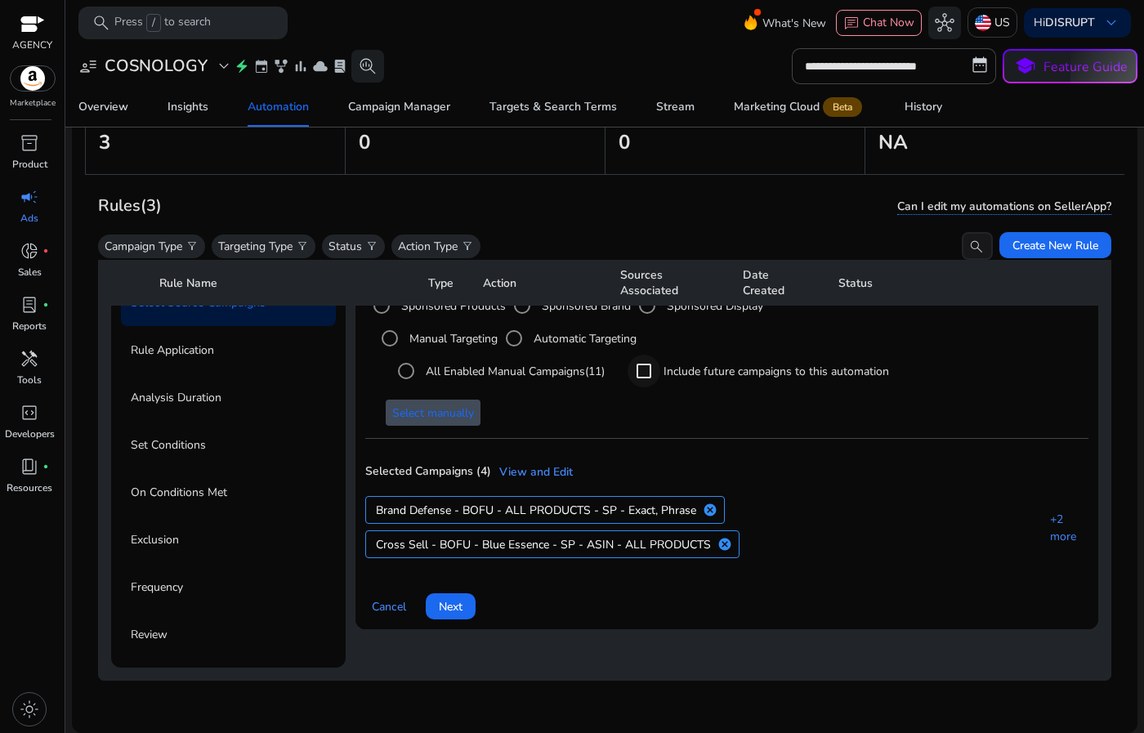
scroll to position [281, 0]
click at [459, 598] on span "Next" at bounding box center [451, 606] width 24 height 17
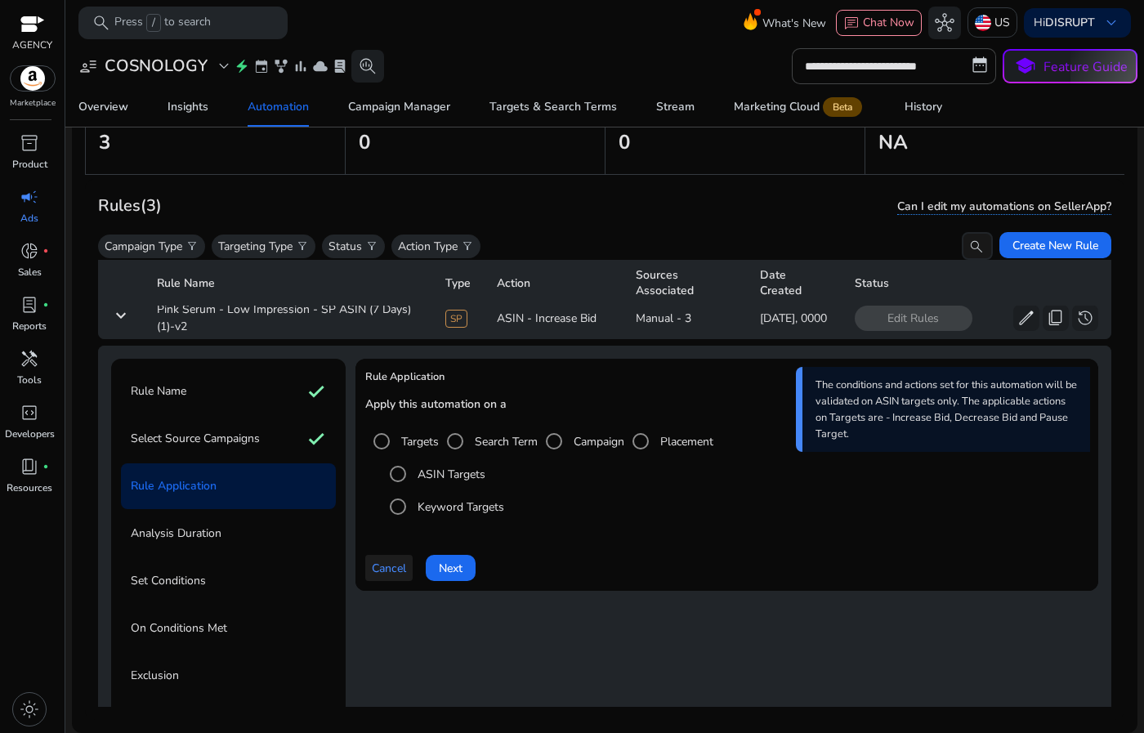
scroll to position [81, 0]
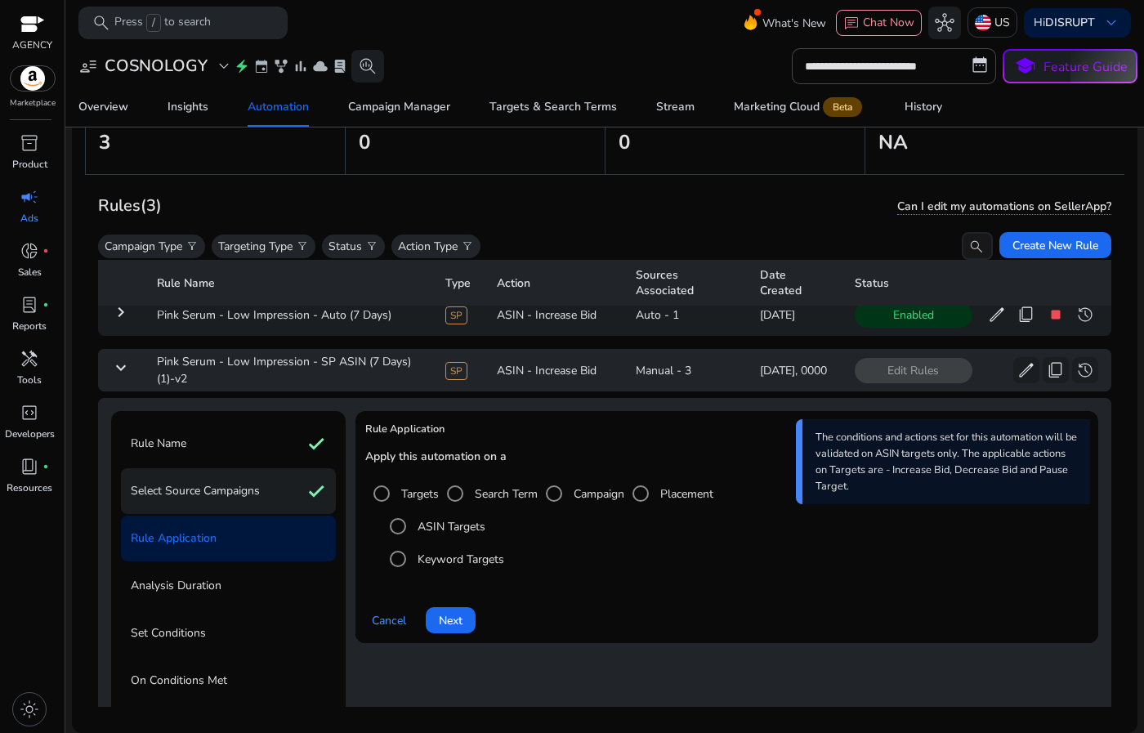
click at [261, 496] on div "Select Source Campaigns check" at bounding box center [228, 491] width 215 height 46
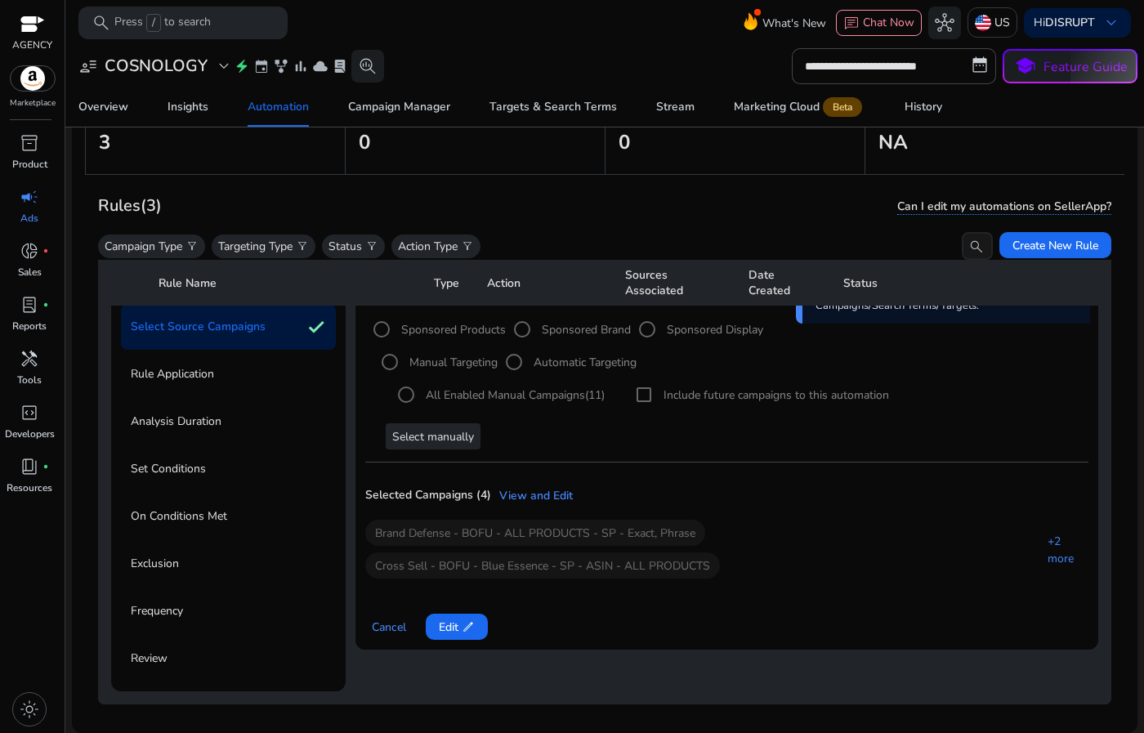
scroll to position [281, 0]
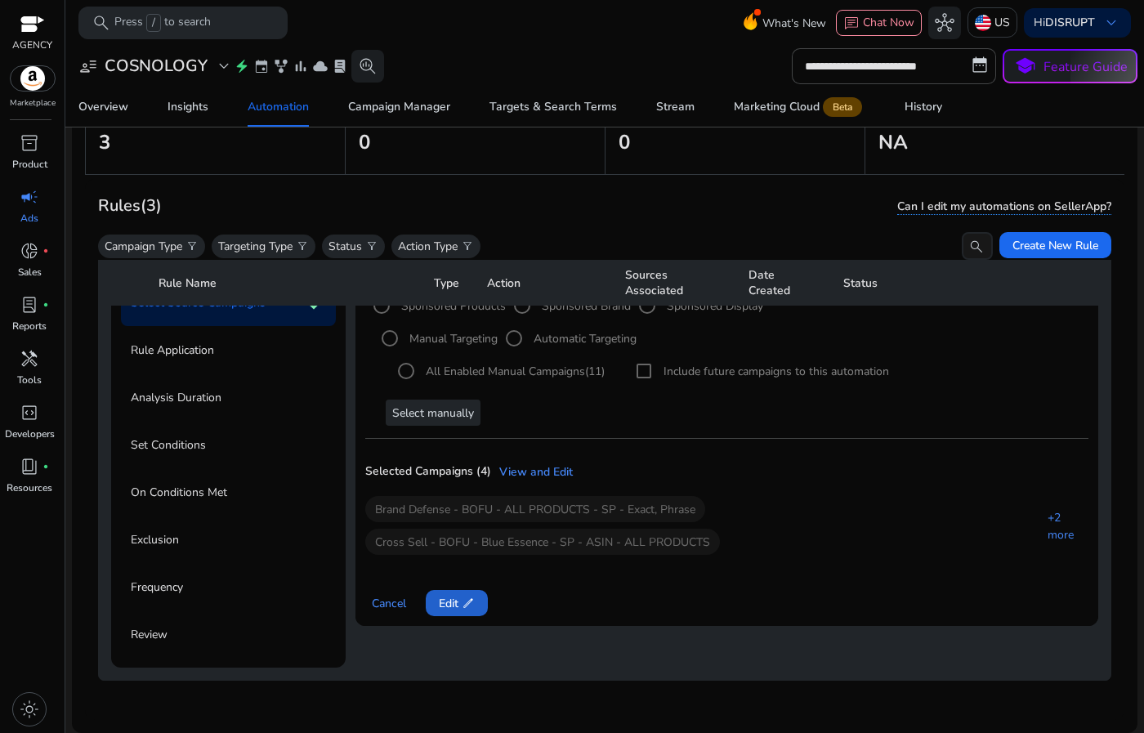
click at [485, 594] on span at bounding box center [457, 603] width 62 height 39
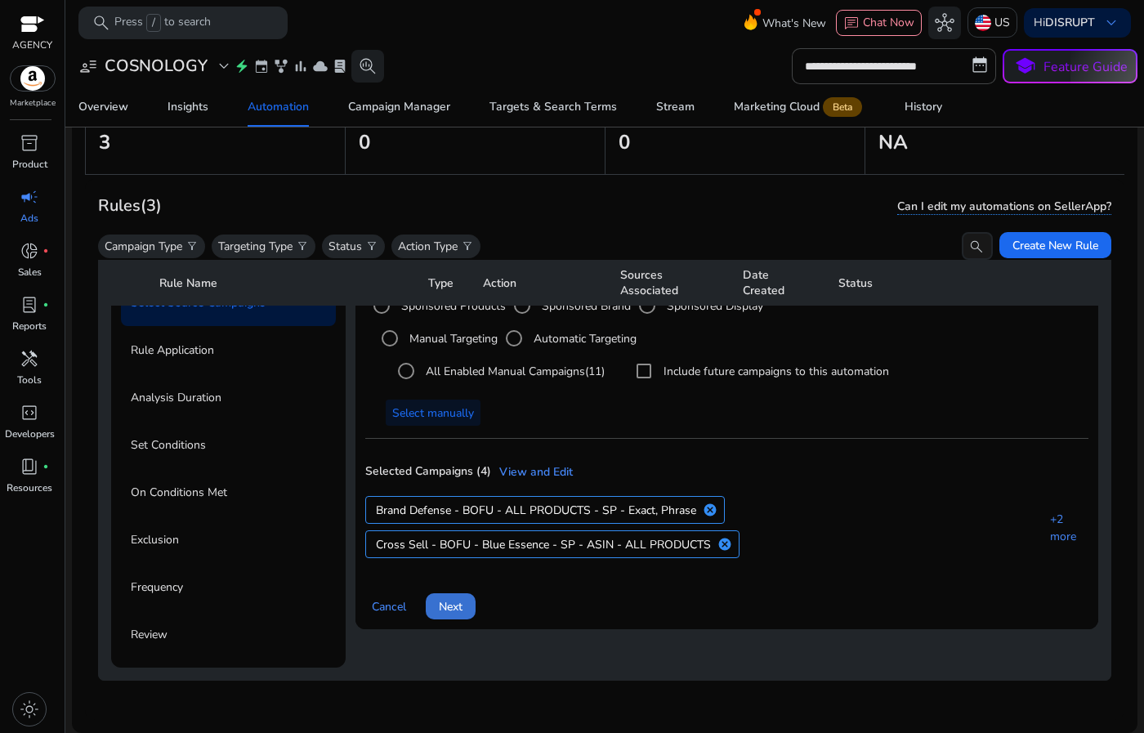
click at [467, 589] on span at bounding box center [451, 606] width 50 height 39
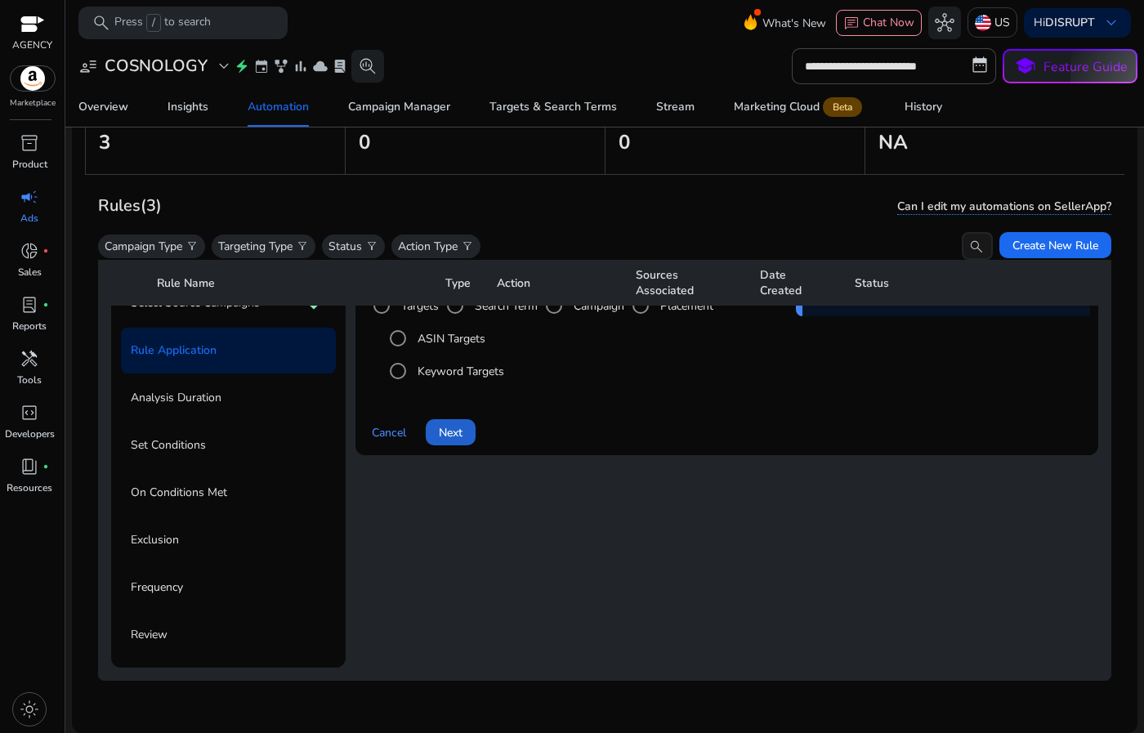
click at [437, 413] on span at bounding box center [451, 432] width 50 height 39
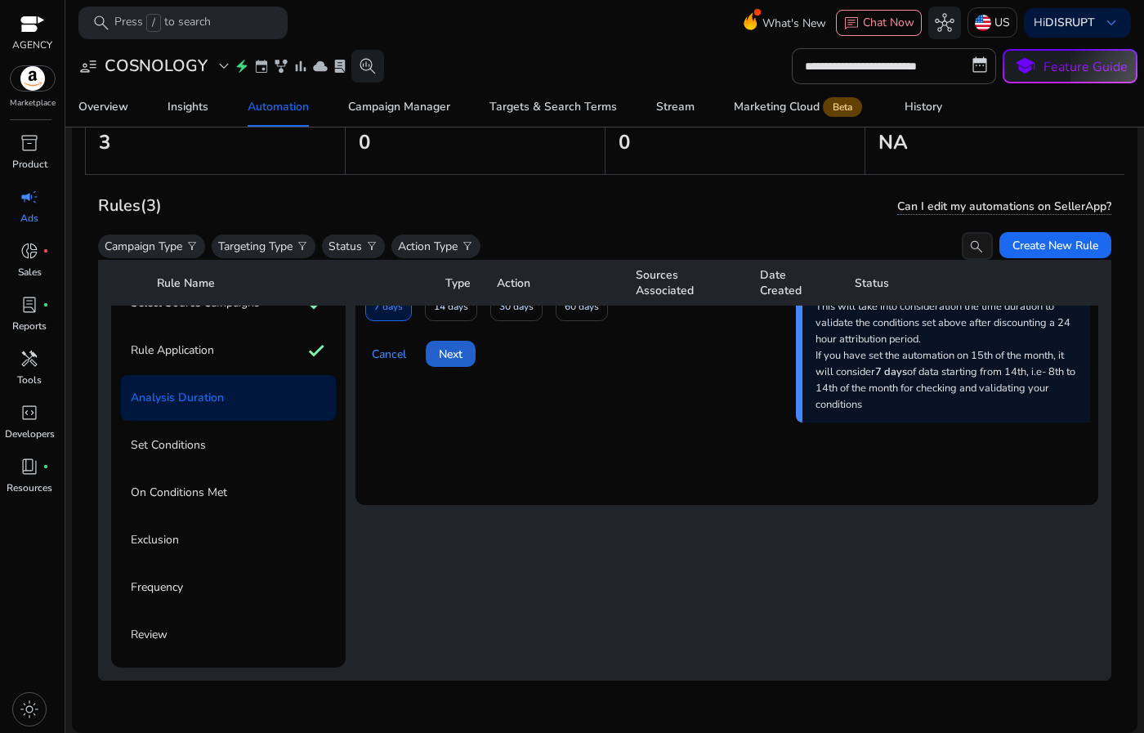
click at [458, 348] on span "Next" at bounding box center [451, 354] width 24 height 17
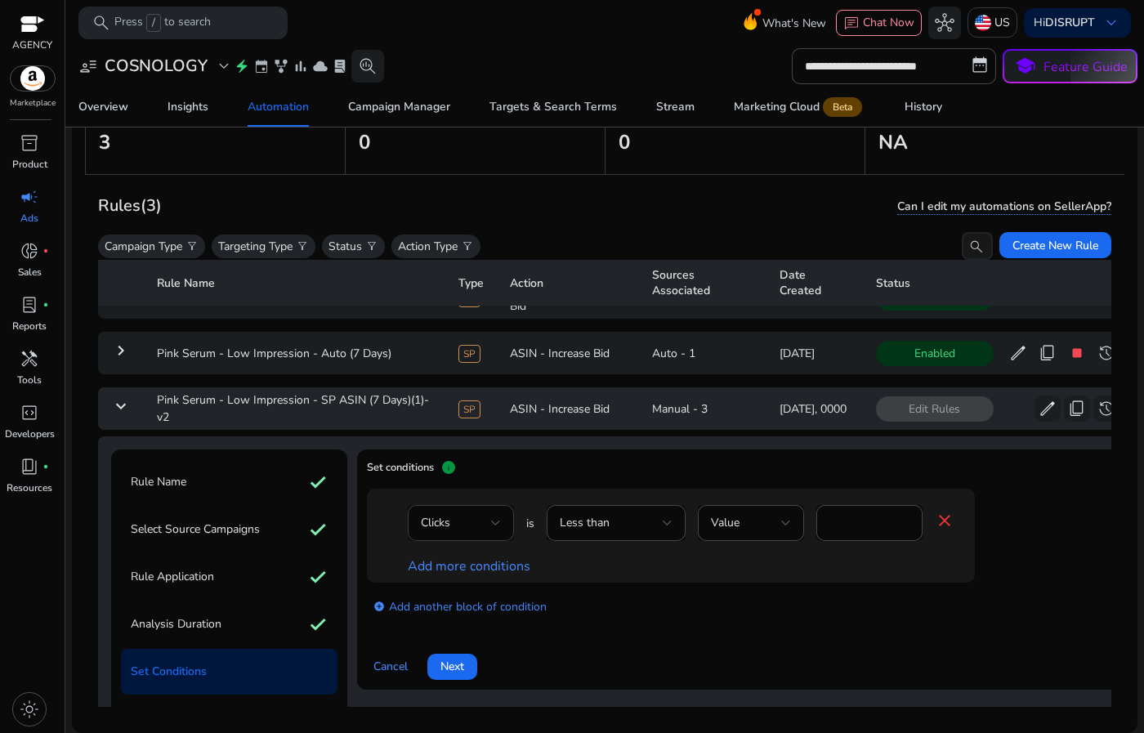
scroll to position [128, 0]
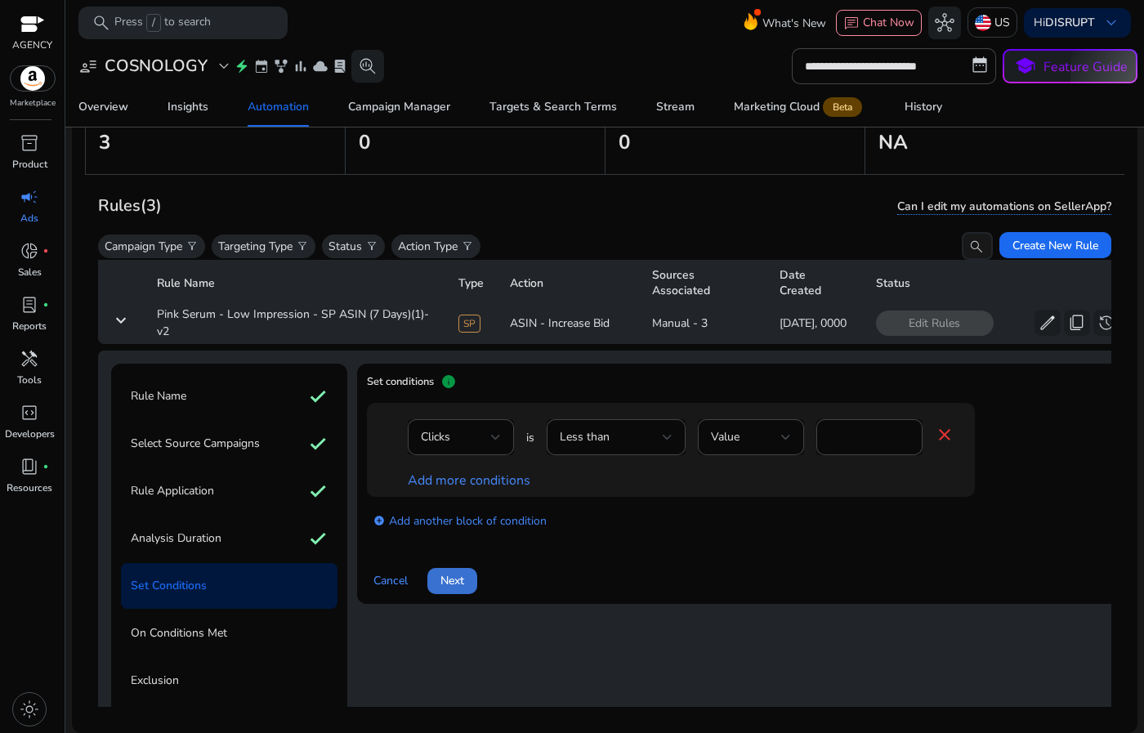
click at [477, 586] on span at bounding box center [453, 581] width 50 height 39
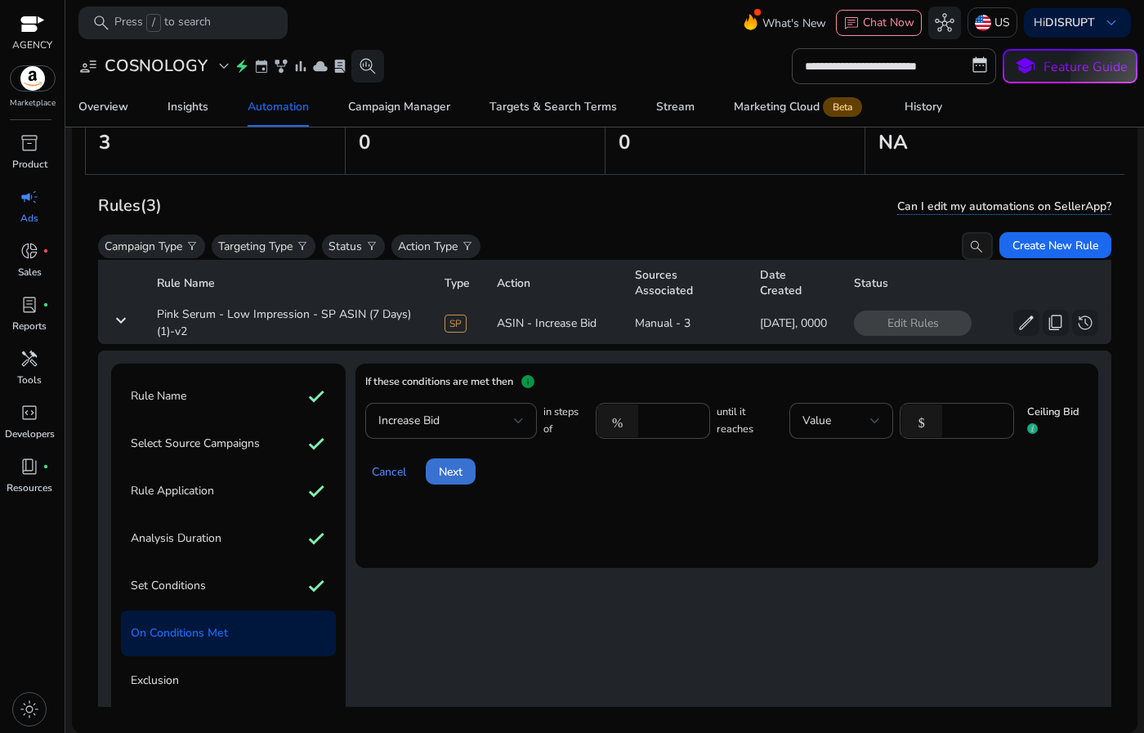
click at [443, 460] on span at bounding box center [451, 471] width 50 height 39
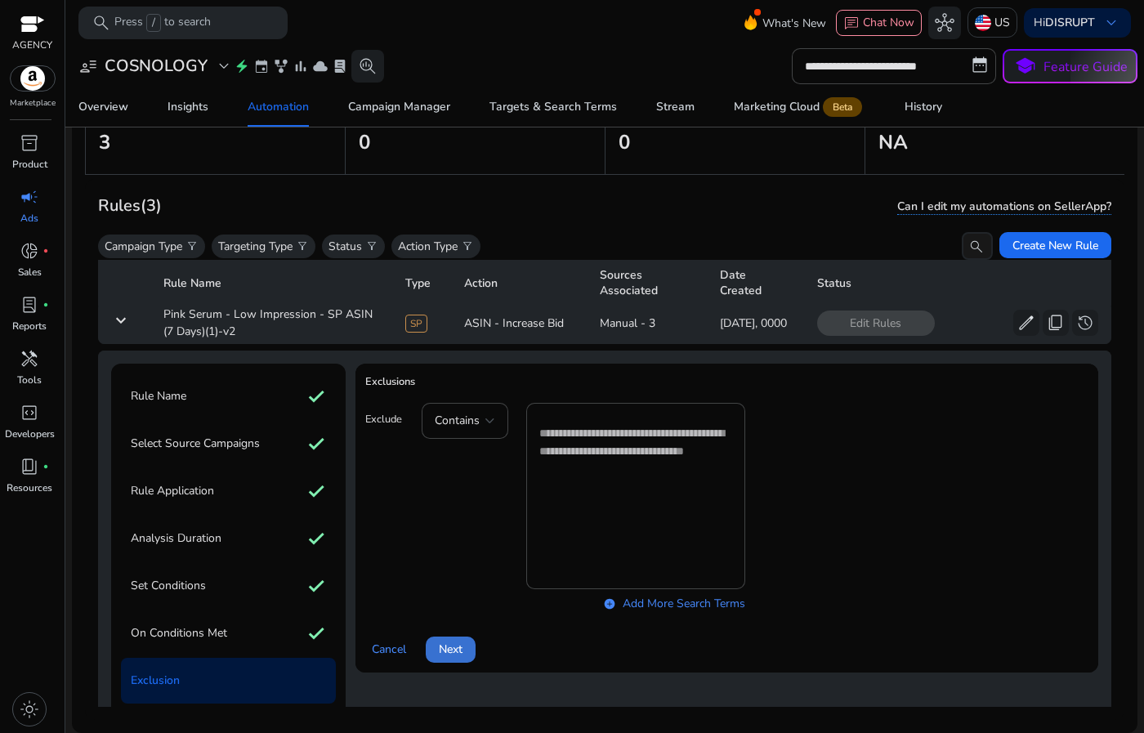
click at [459, 646] on span "Next" at bounding box center [451, 649] width 24 height 17
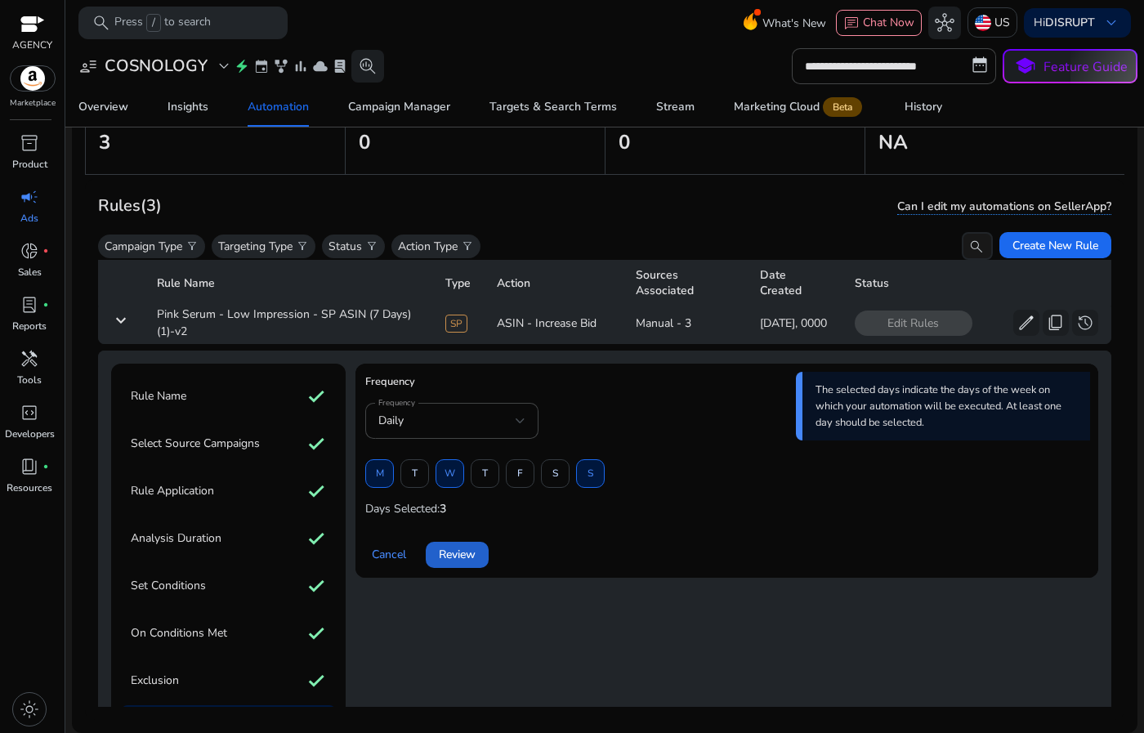
click at [466, 553] on span "Review" at bounding box center [457, 554] width 37 height 17
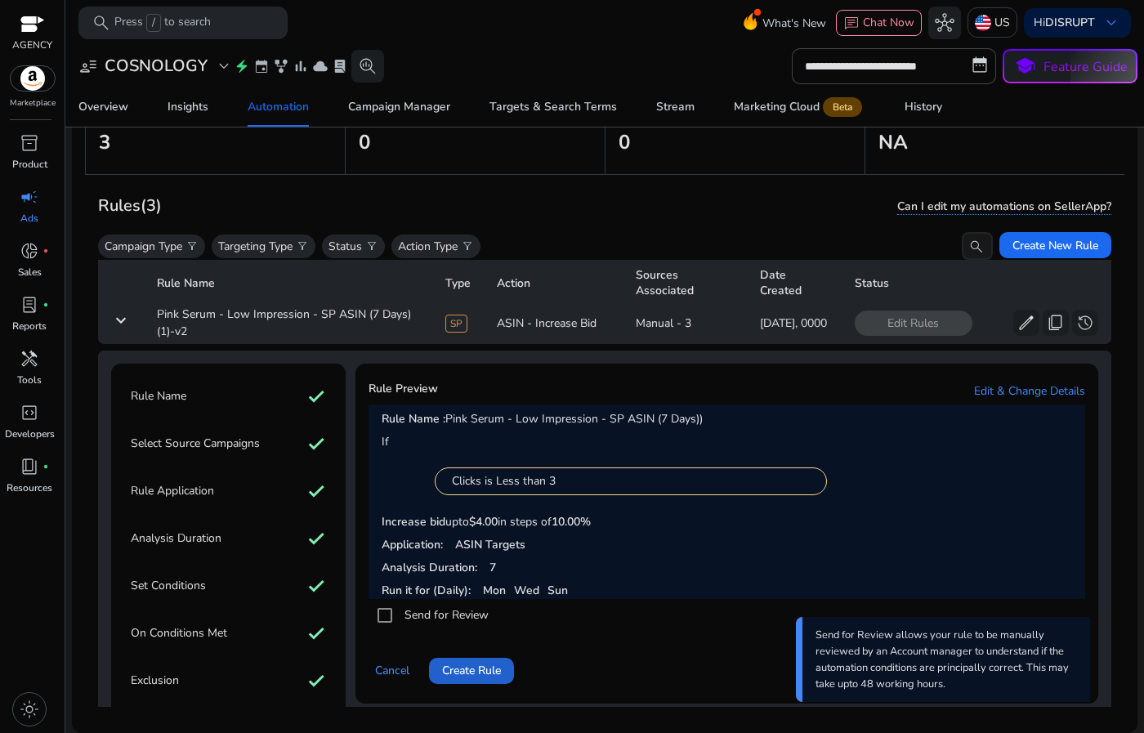
click at [477, 669] on span "Create Rule" at bounding box center [471, 670] width 59 height 17
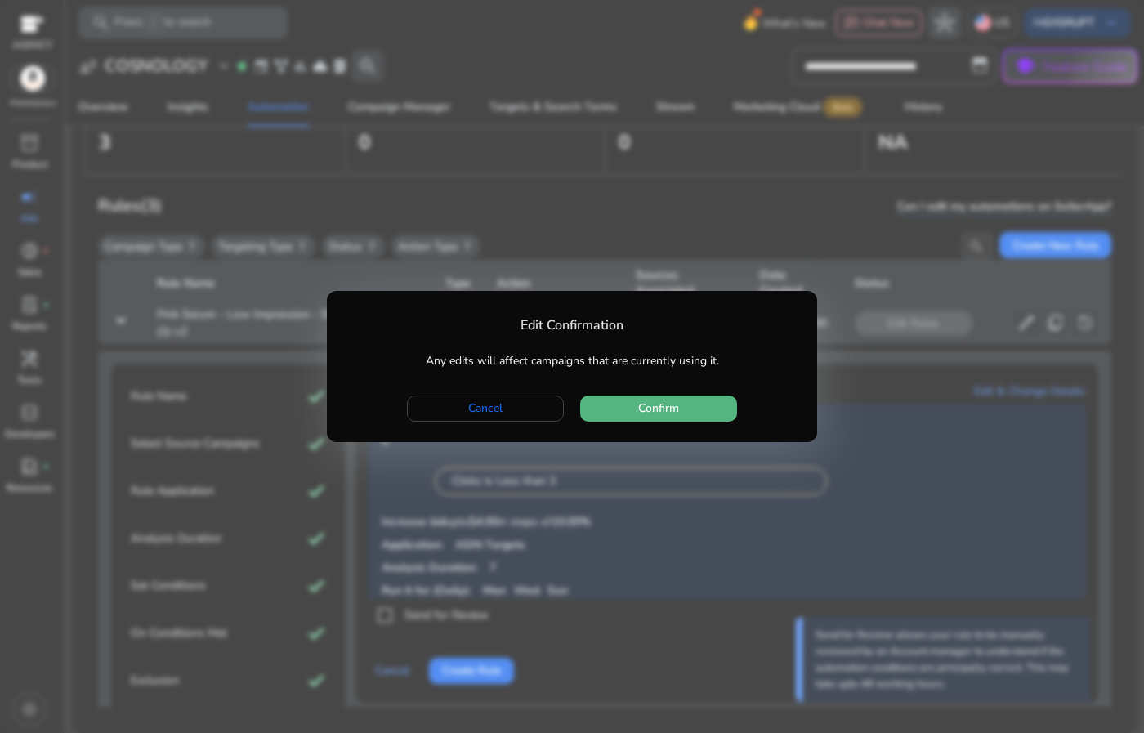
click at [678, 419] on span "button" at bounding box center [658, 408] width 157 height 39
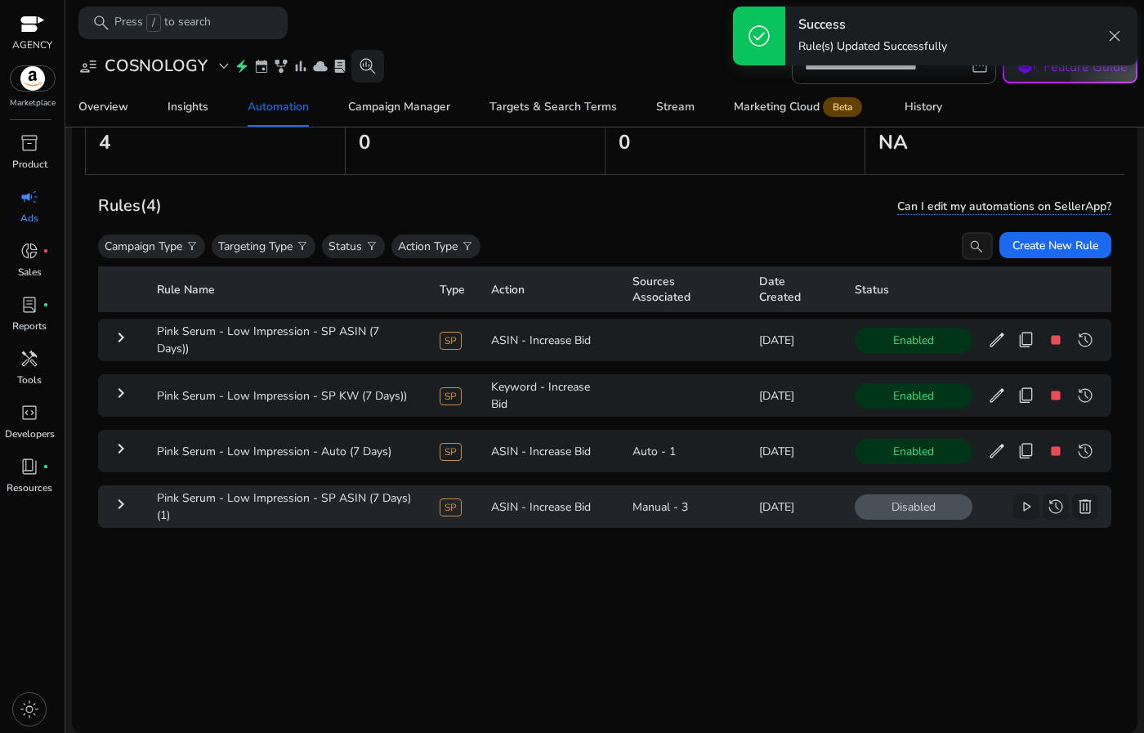
scroll to position [0, 0]
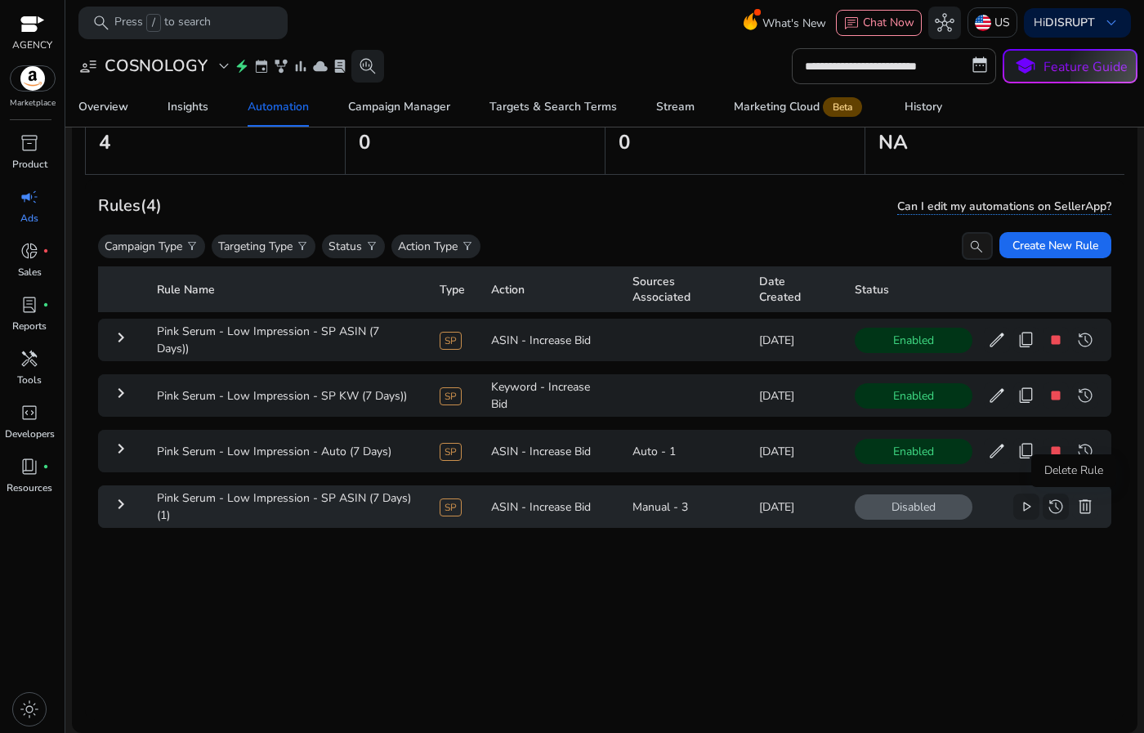
click at [1077, 504] on span "delete" at bounding box center [1086, 507] width 20 height 20
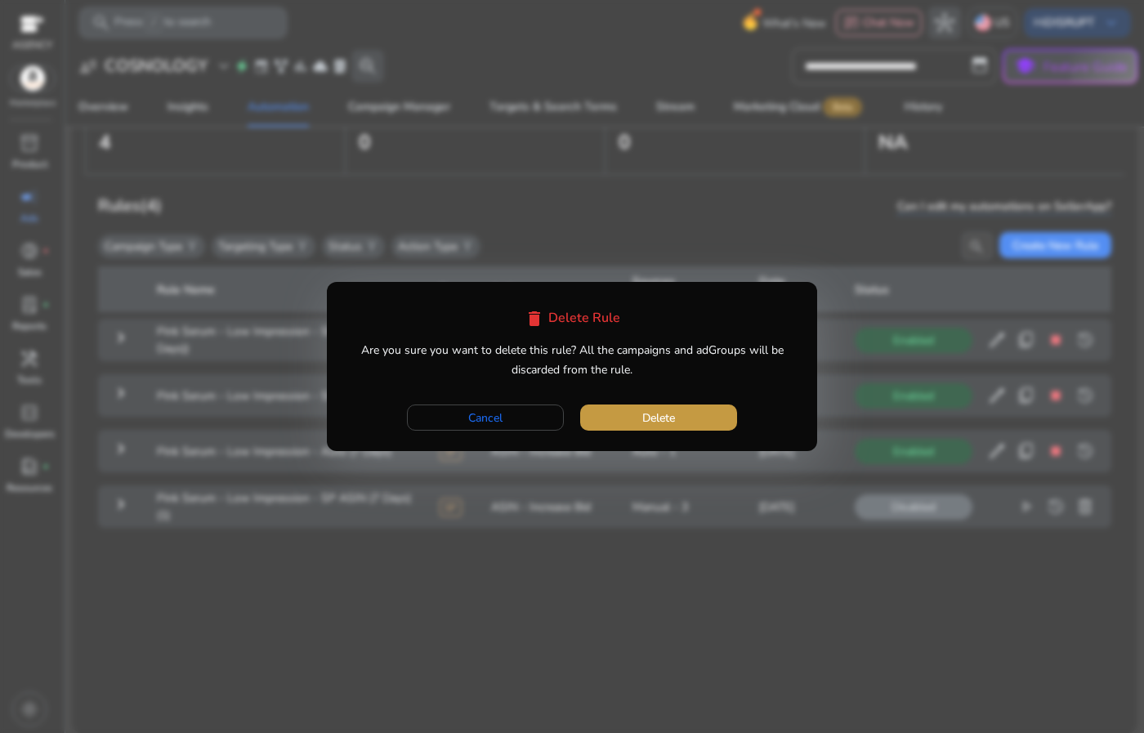
click at [634, 428] on span "button" at bounding box center [658, 417] width 157 height 39
